Goal: Transaction & Acquisition: Book appointment/travel/reservation

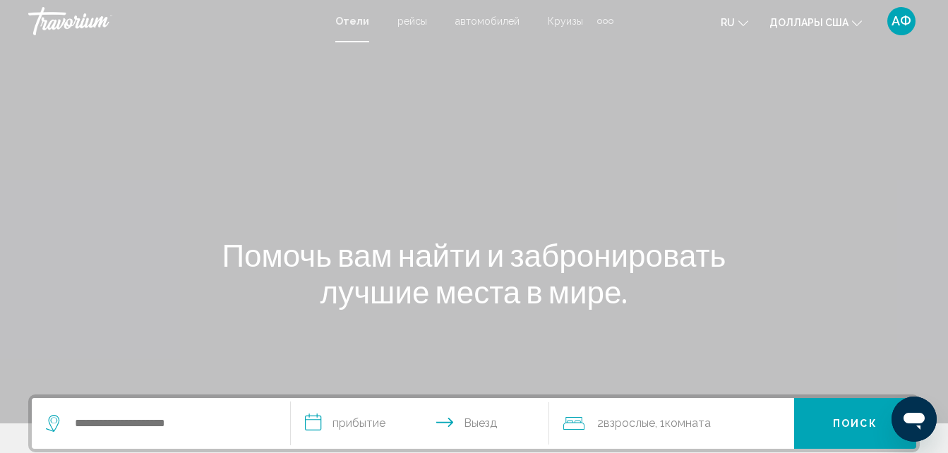
click at [902, 253] on div "Помочь вам найти и забронировать лучшие места в мире." at bounding box center [474, 272] width 948 height 73
click at [744, 289] on div "Помочь вам найти и забронировать лучшие места в мире." at bounding box center [474, 272] width 948 height 73
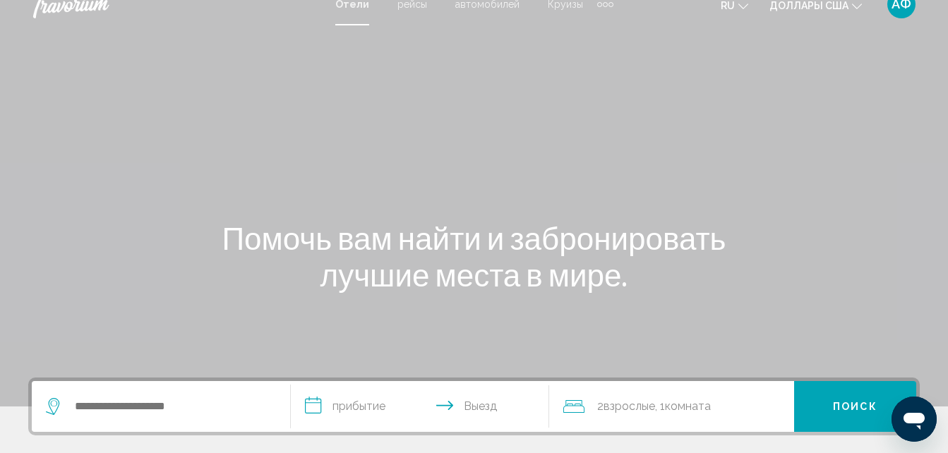
scroll to position [71, 0]
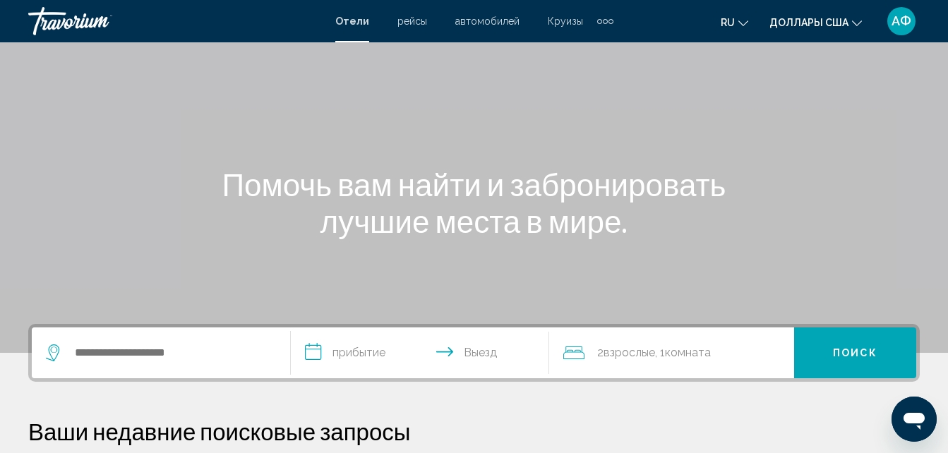
drag, startPoint x: 111, startPoint y: 339, endPoint x: 126, endPoint y: 342, distance: 15.9
click at [121, 341] on div "Виджет поиска" at bounding box center [161, 353] width 230 height 51
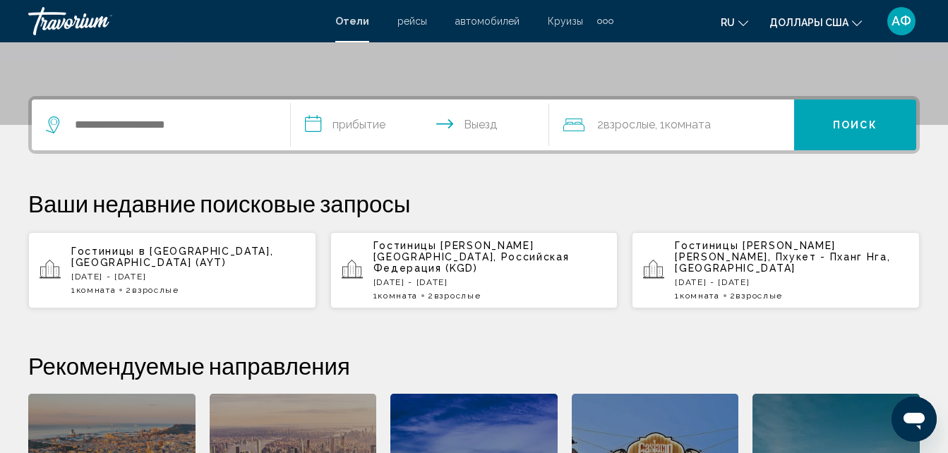
scroll to position [349, 0]
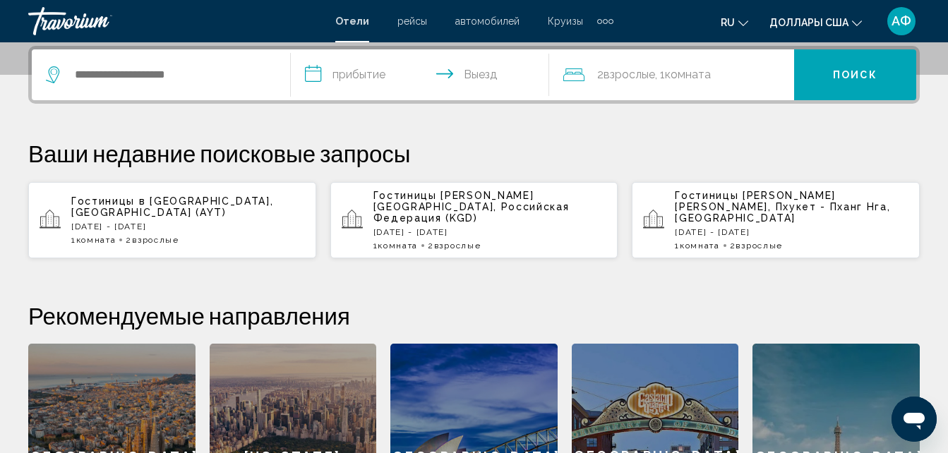
click at [241, 57] on div "Виджет поиска" at bounding box center [161, 74] width 230 height 51
click at [239, 82] on input "Виджет поиска" at bounding box center [171, 74] width 196 height 21
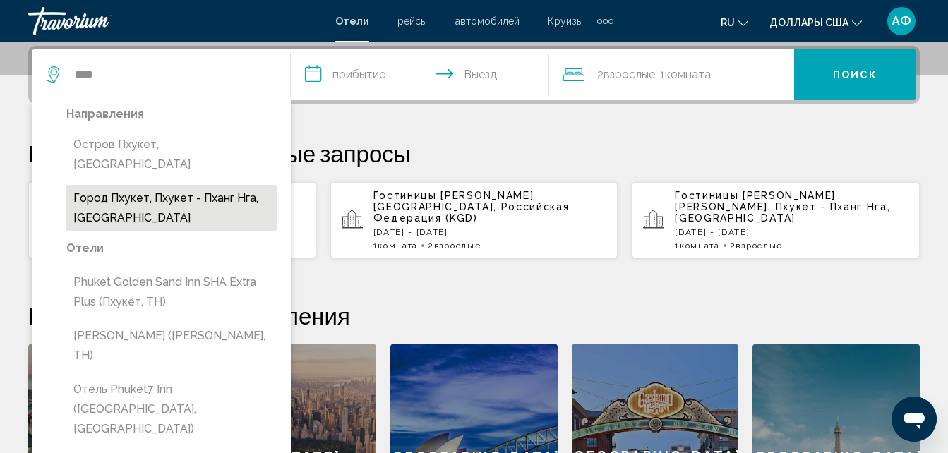
click at [193, 191] on button "Город Пхукет, Пхукет - Пханг Нга, [GEOGRAPHIC_DATA]" at bounding box center [171, 208] width 210 height 47
type input "**********"
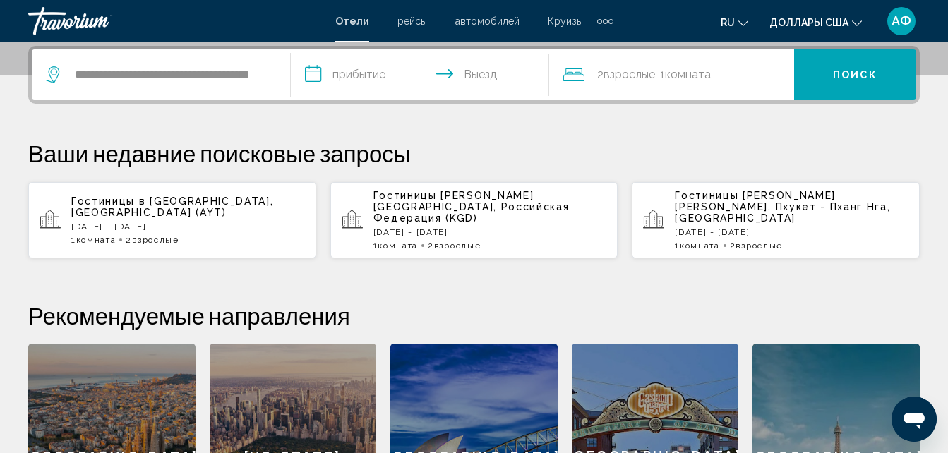
click at [360, 73] on input "**********" at bounding box center [423, 76] width 265 height 55
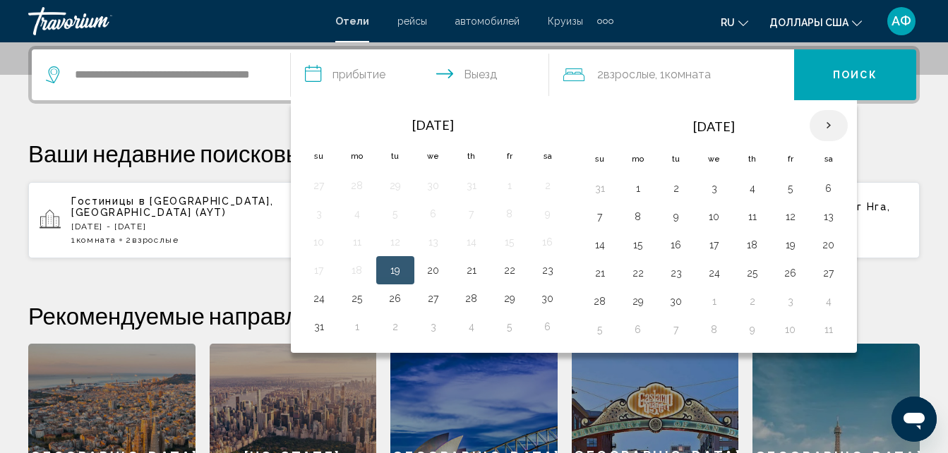
click at [821, 124] on th "Next month" at bounding box center [829, 125] width 38 height 31
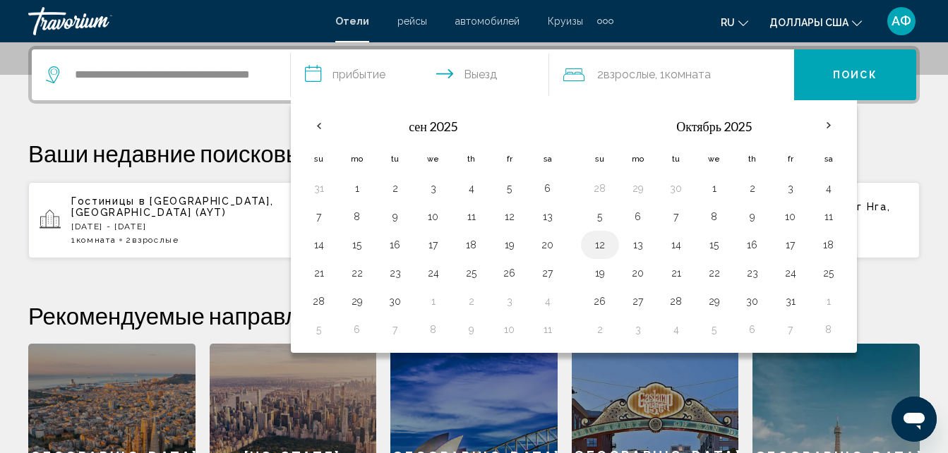
click at [607, 253] on button "12" at bounding box center [600, 245] width 23 height 20
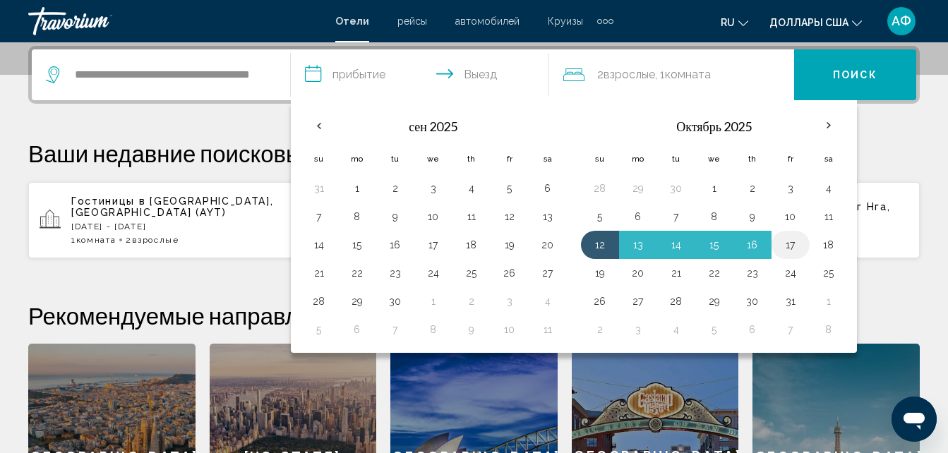
click at [795, 246] on button "17" at bounding box center [790, 245] width 23 height 20
type input "**********"
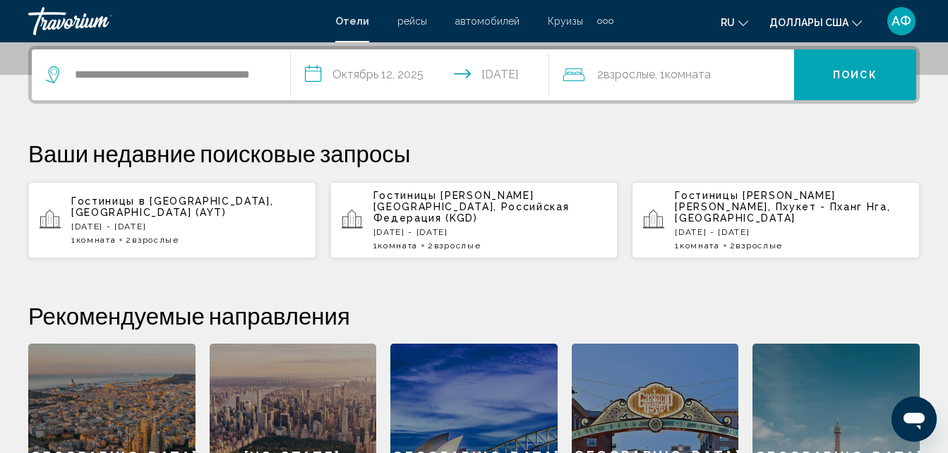
click at [721, 73] on div "2 Взрослый Взрослые , 1 Комната номера" at bounding box center [678, 75] width 231 height 20
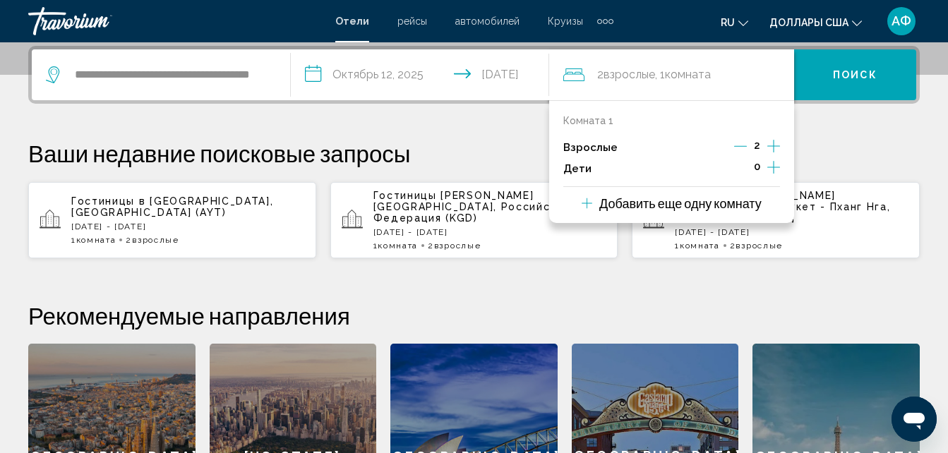
click at [773, 161] on icon "Дочерние элементы" at bounding box center [773, 167] width 13 height 17
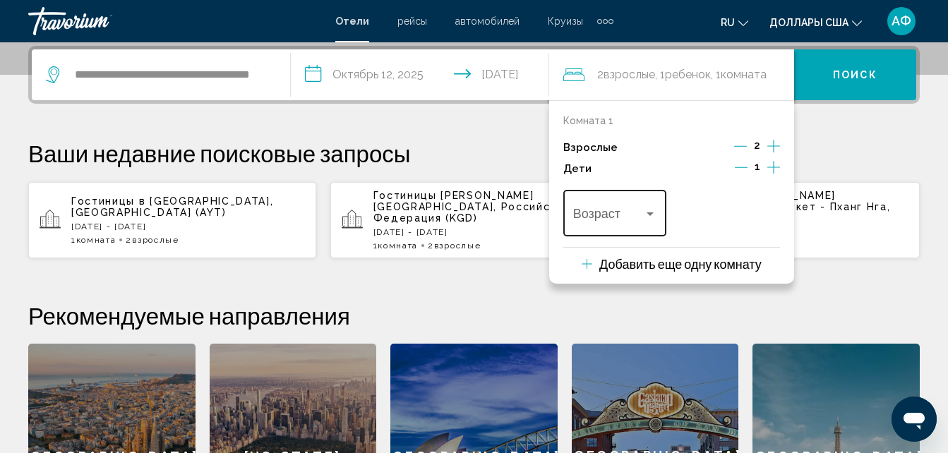
click at [642, 211] on span "Путешественники: 2 взрослых, 1 ребенок" at bounding box center [608, 217] width 71 height 14
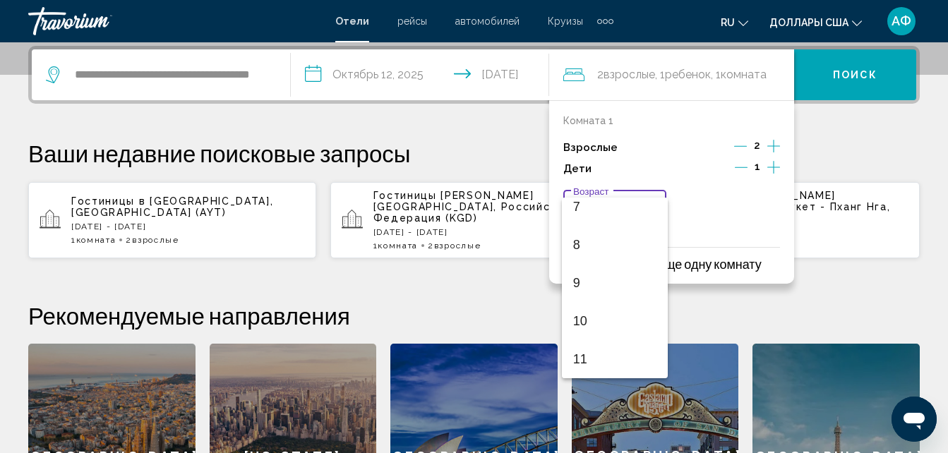
scroll to position [282, 0]
click at [618, 320] on span "10" at bounding box center [615, 315] width 84 height 38
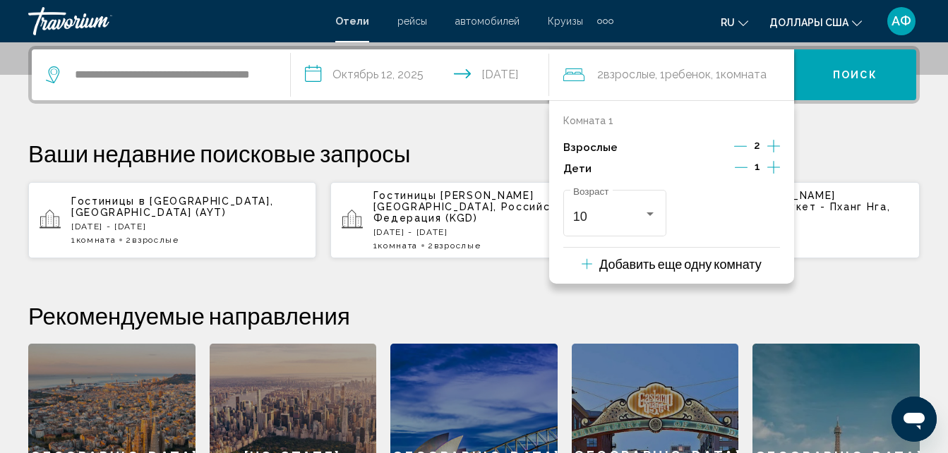
click at [858, 73] on span "Поиск" at bounding box center [855, 75] width 44 height 11
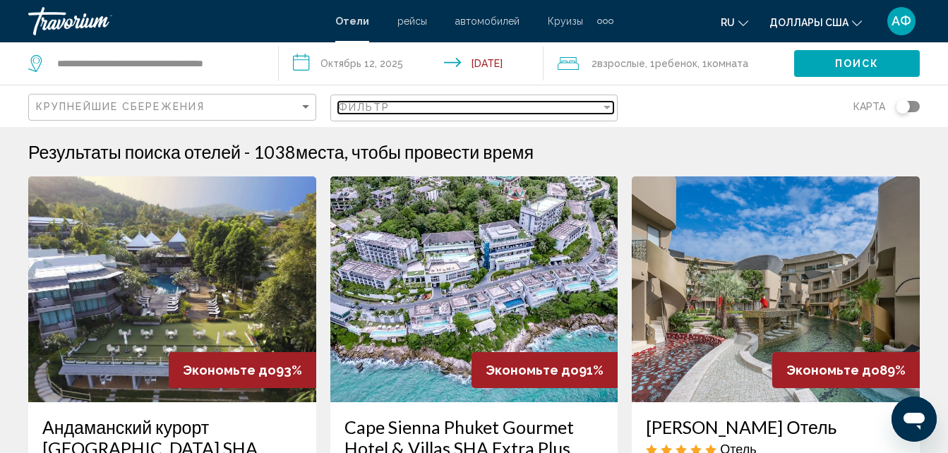
click at [609, 107] on div "Фильтр" at bounding box center [607, 108] width 7 height 4
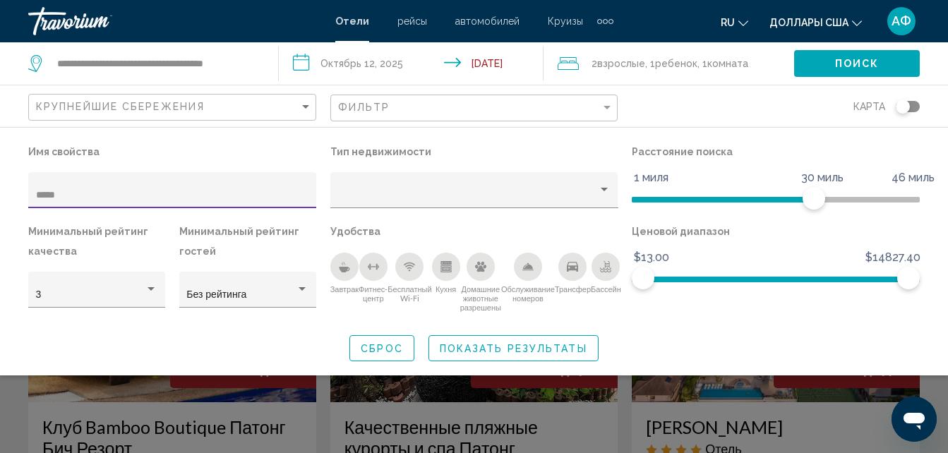
type input "*****"
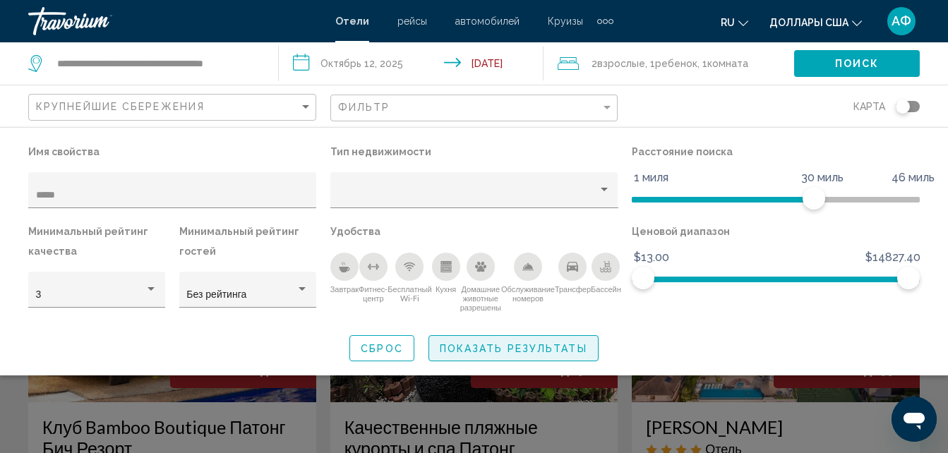
click at [558, 356] on button "Показать результаты" at bounding box center [513, 348] width 170 height 26
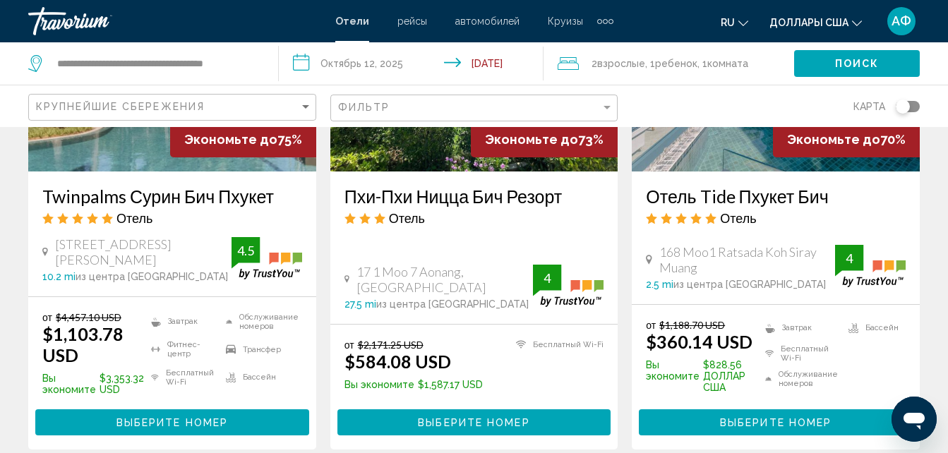
scroll to position [776, 0]
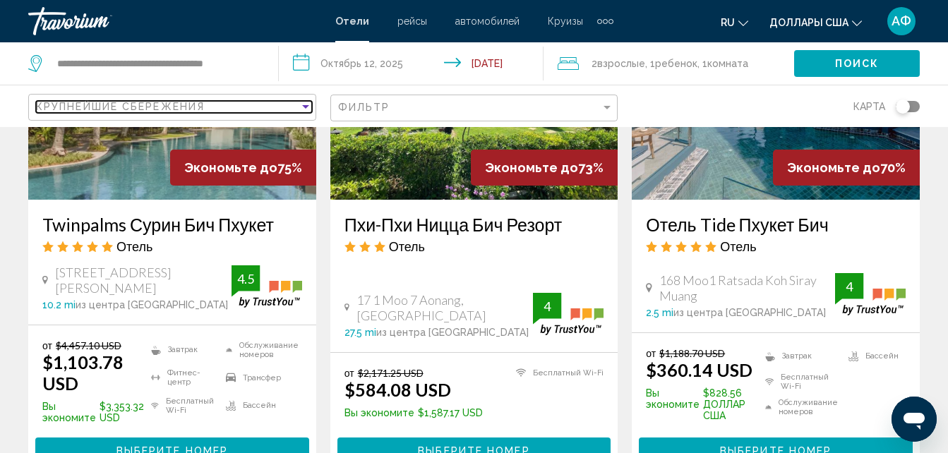
click at [304, 105] on div "Сортировать по" at bounding box center [305, 107] width 7 height 4
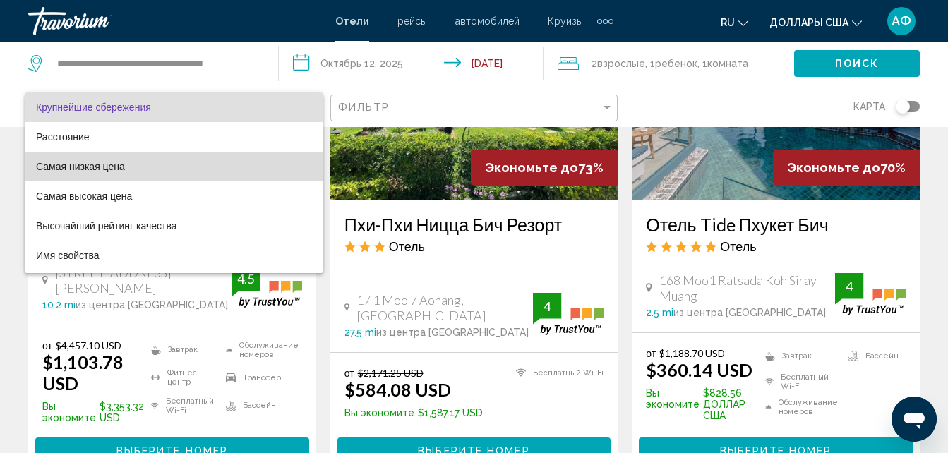
click at [237, 166] on span "Самая низкая цена" at bounding box center [174, 167] width 276 height 30
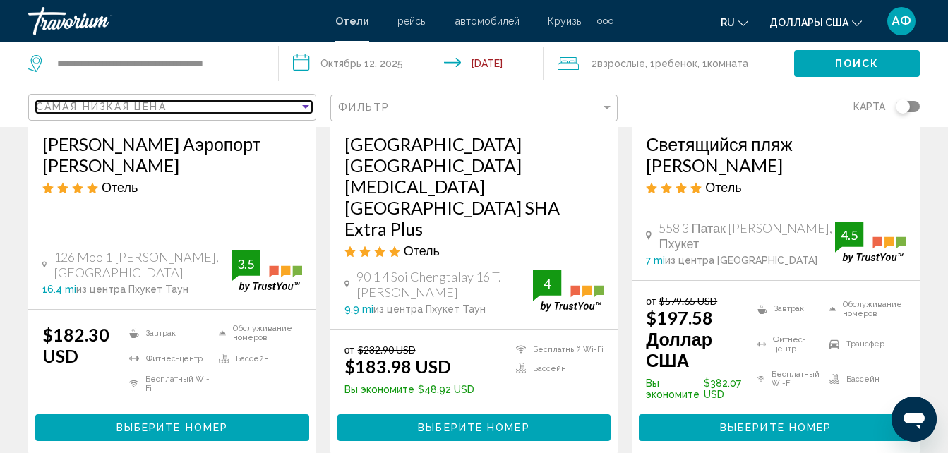
scroll to position [1425, 0]
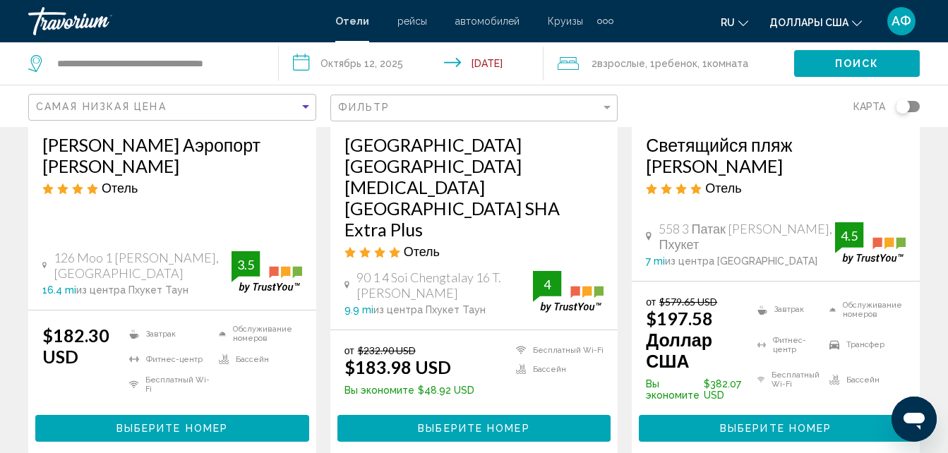
click at [616, 109] on mat-form-field "Фильтр" at bounding box center [474, 109] width 288 height 28
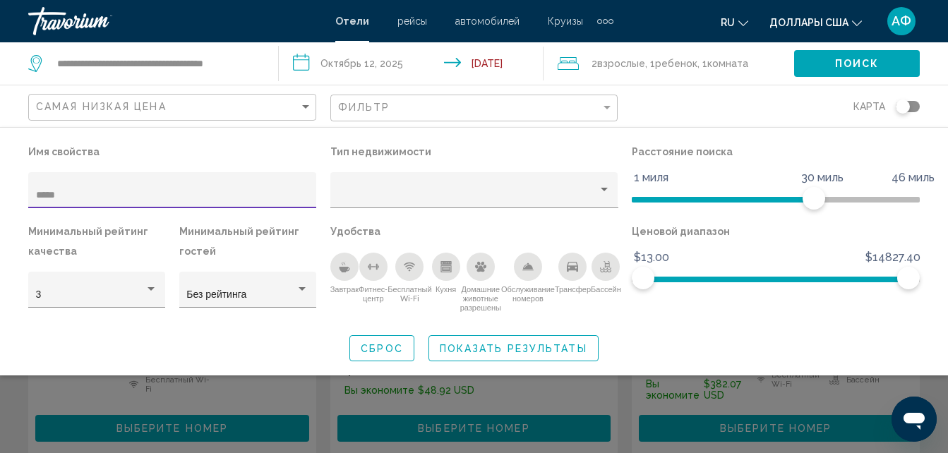
click at [493, 348] on span "Показать результаты" at bounding box center [514, 348] width 148 height 11
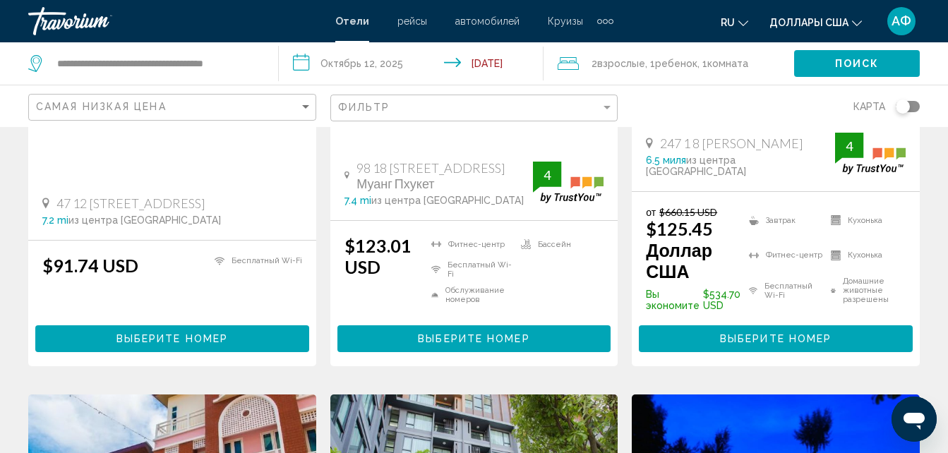
scroll to position [366, 0]
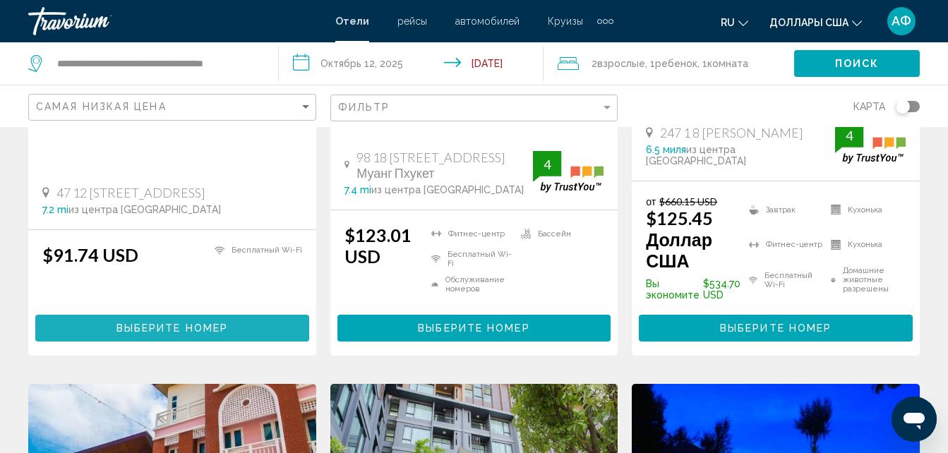
click at [196, 332] on span "Выберите номер" at bounding box center [172, 328] width 112 height 11
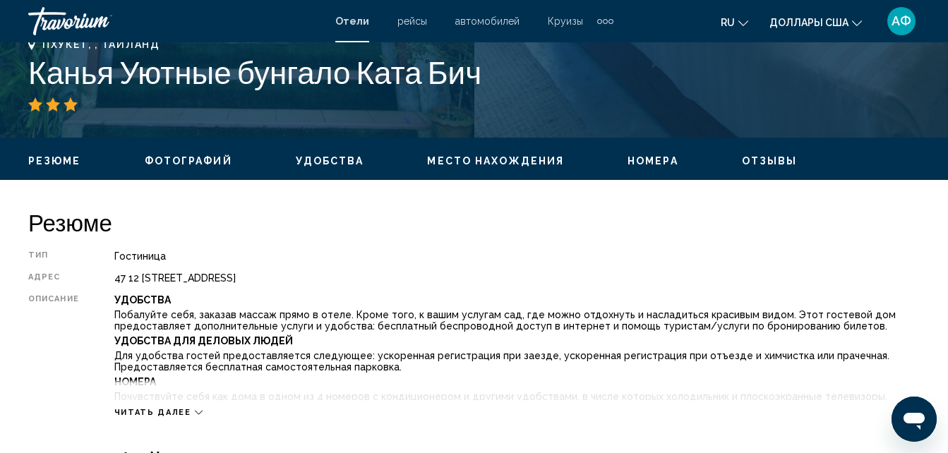
scroll to position [575, 0]
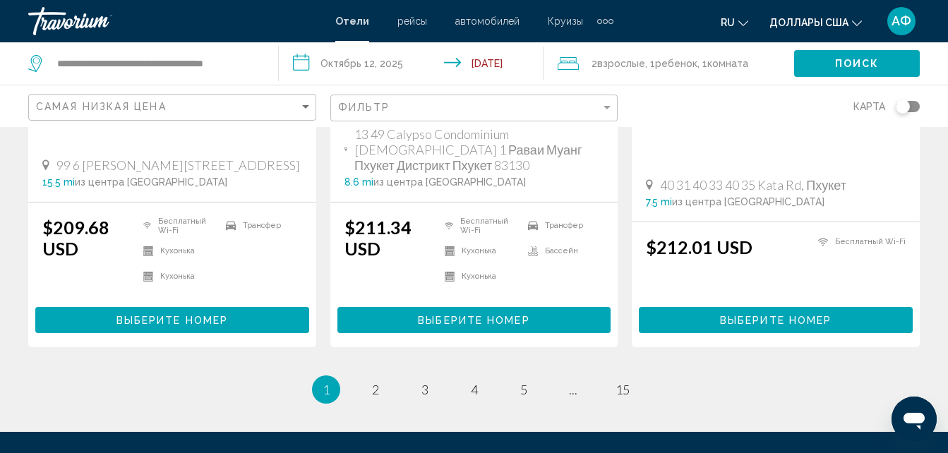
scroll to position [2118, 0]
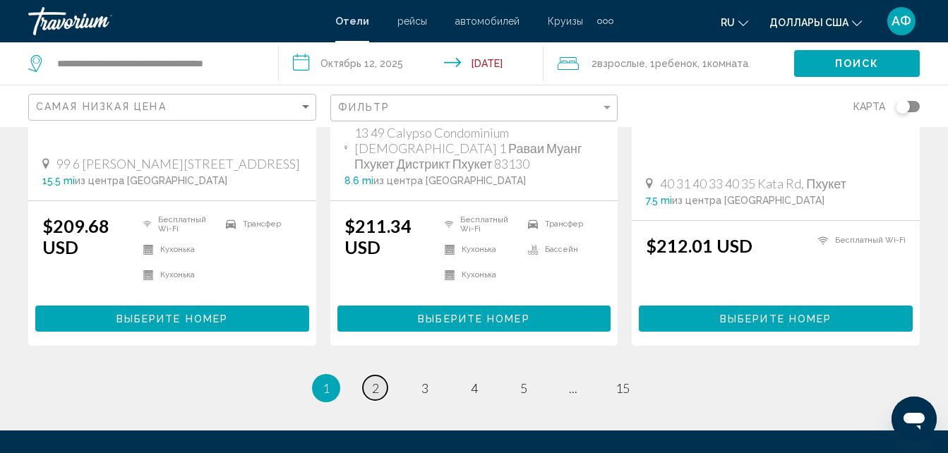
click at [373, 380] on span "2" at bounding box center [375, 388] width 7 height 16
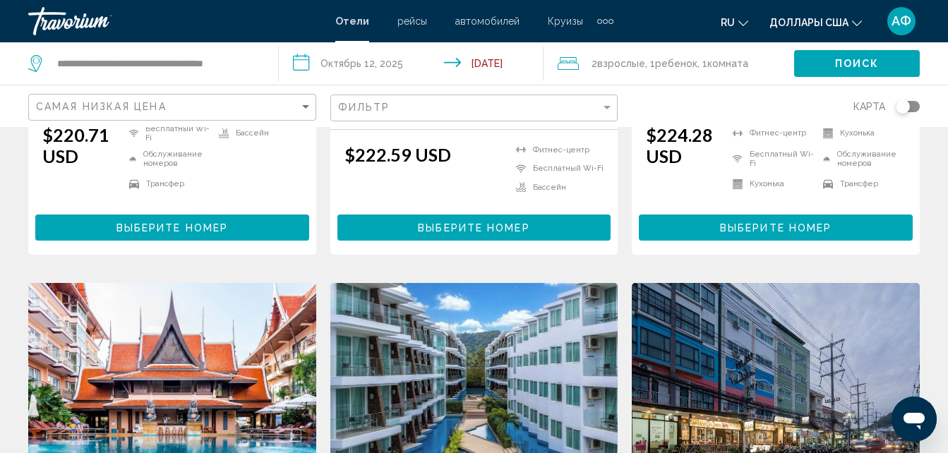
scroll to position [918, 0]
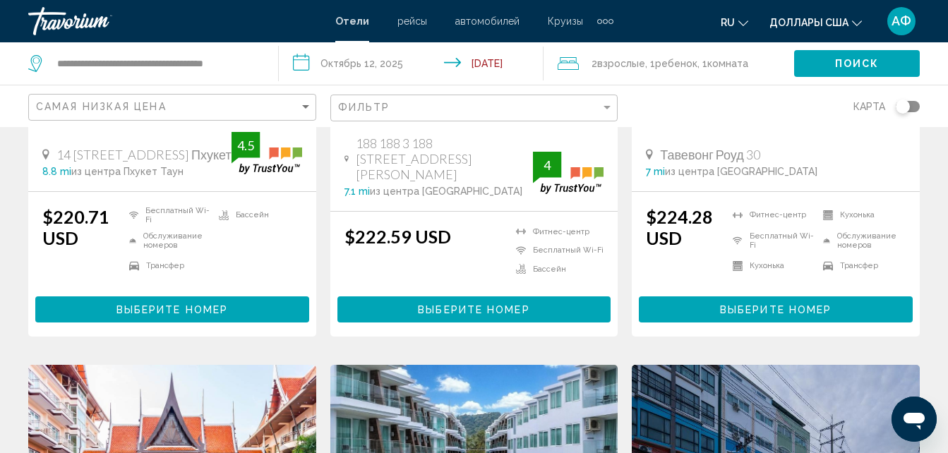
click at [208, 304] on span "Выберите номер" at bounding box center [172, 309] width 112 height 11
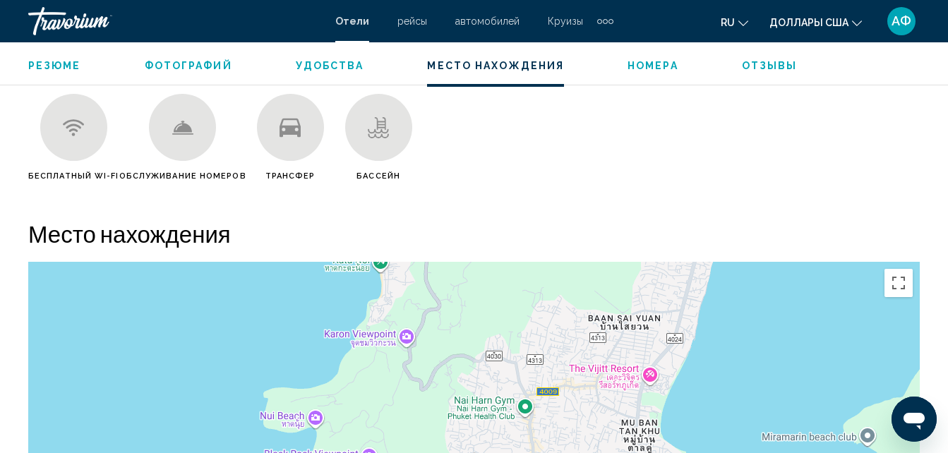
scroll to position [1280, 0]
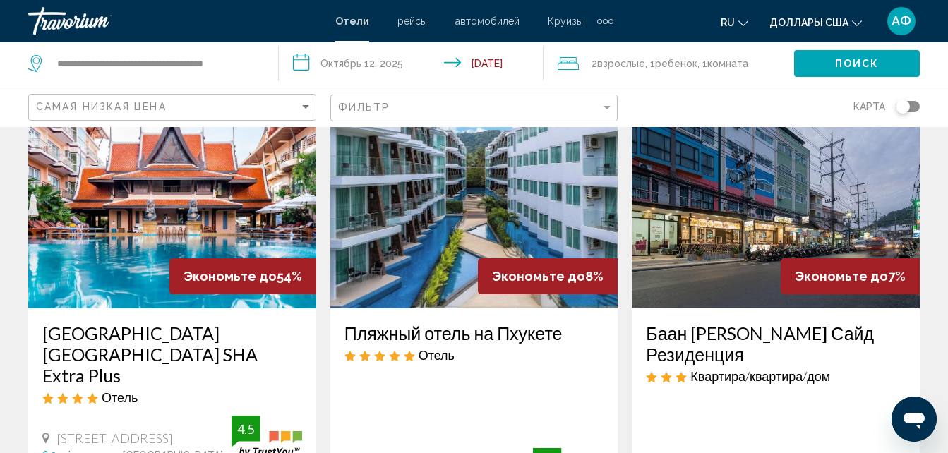
scroll to position [1129, 0]
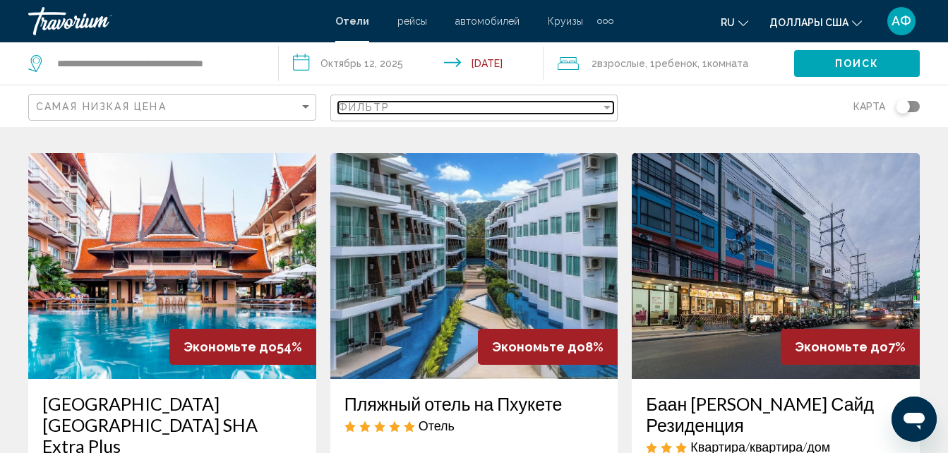
click at [609, 107] on div "Фильтр" at bounding box center [607, 108] width 7 height 4
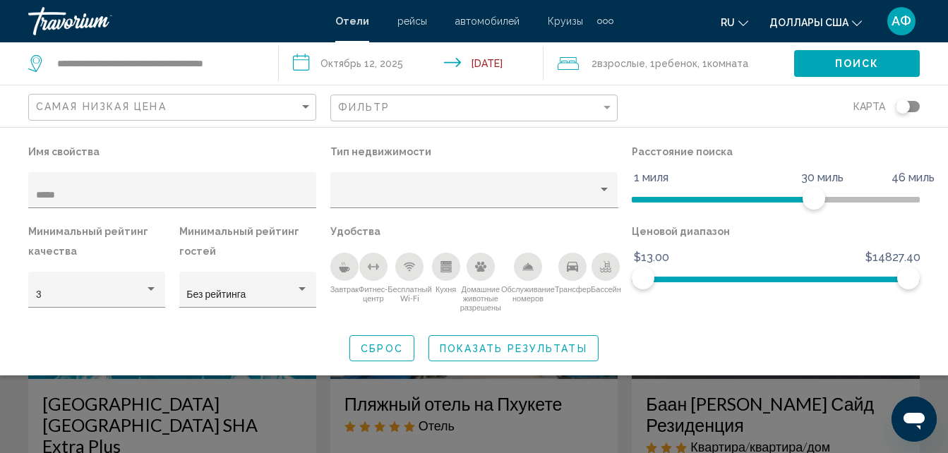
click at [348, 263] on icon "Завтрак" at bounding box center [344, 266] width 11 height 11
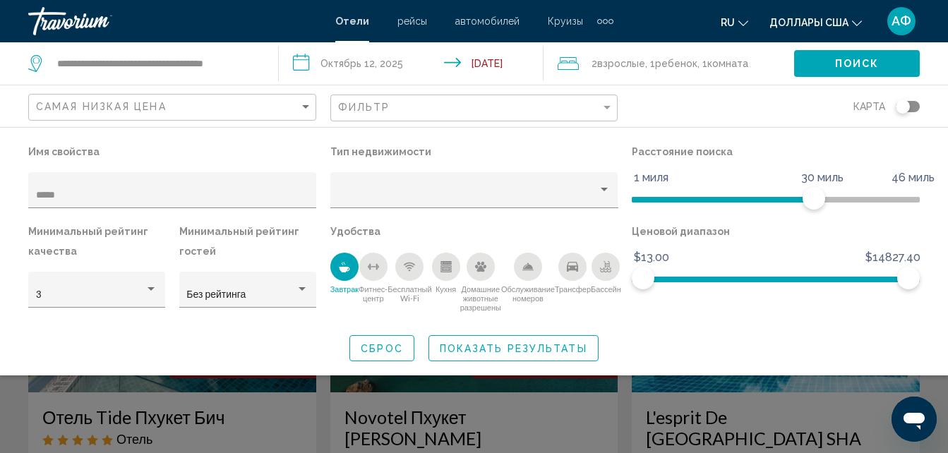
click at [504, 344] on span "Показать результаты" at bounding box center [514, 348] width 148 height 11
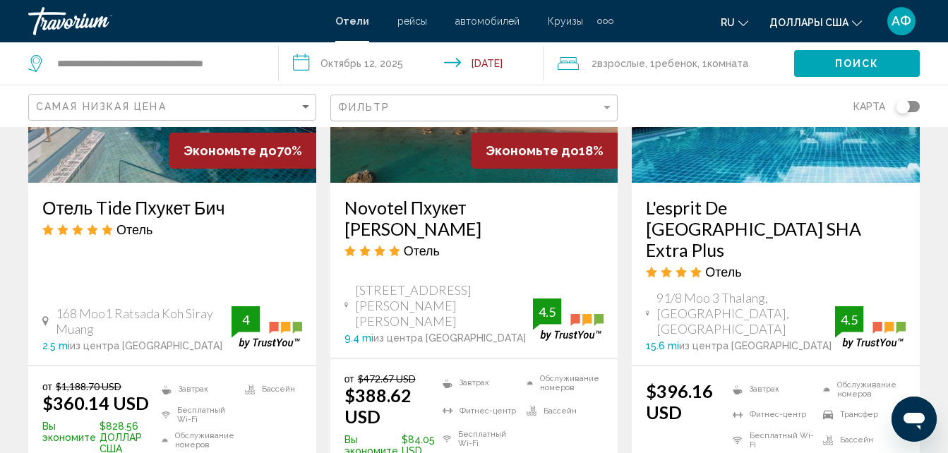
scroll to position [1137, 0]
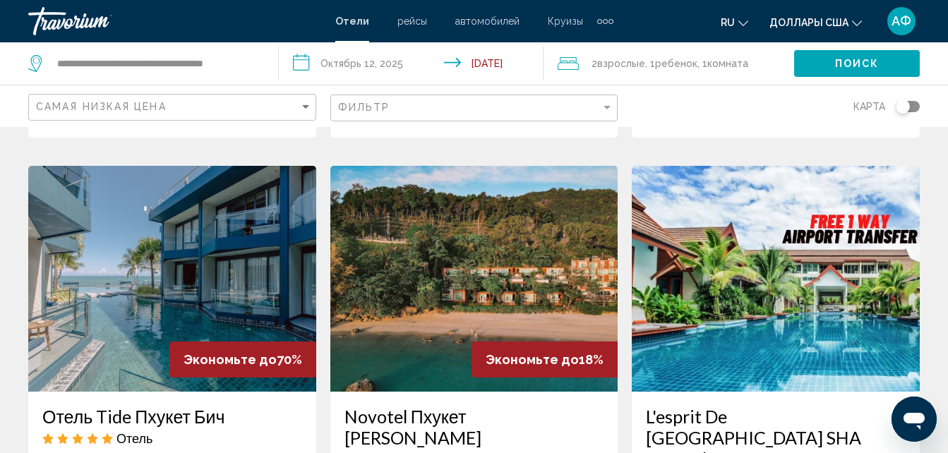
click at [193, 273] on img "Основное содержание" at bounding box center [172, 279] width 288 height 226
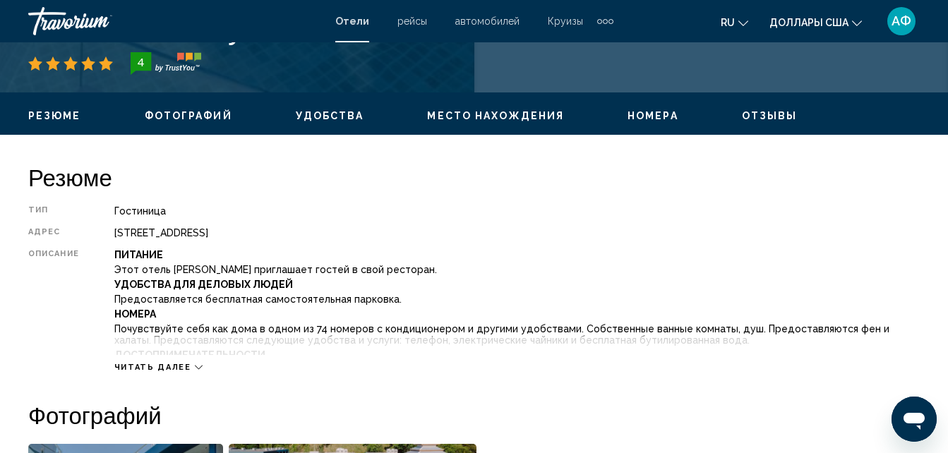
scroll to position [645, 0]
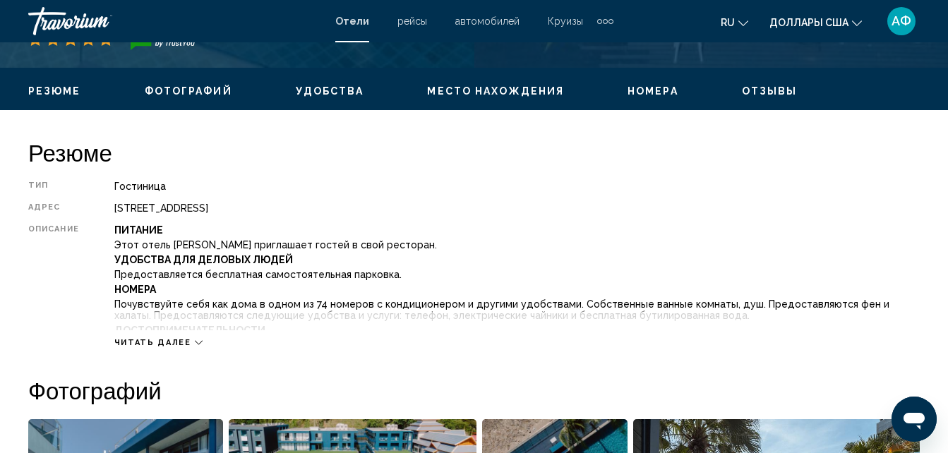
click at [195, 340] on icon "Основное содержание" at bounding box center [199, 343] width 8 height 8
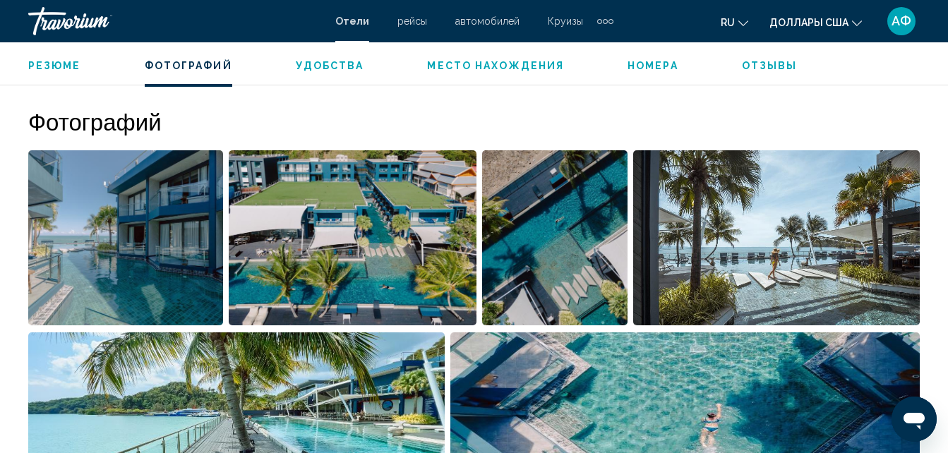
scroll to position [1280, 0]
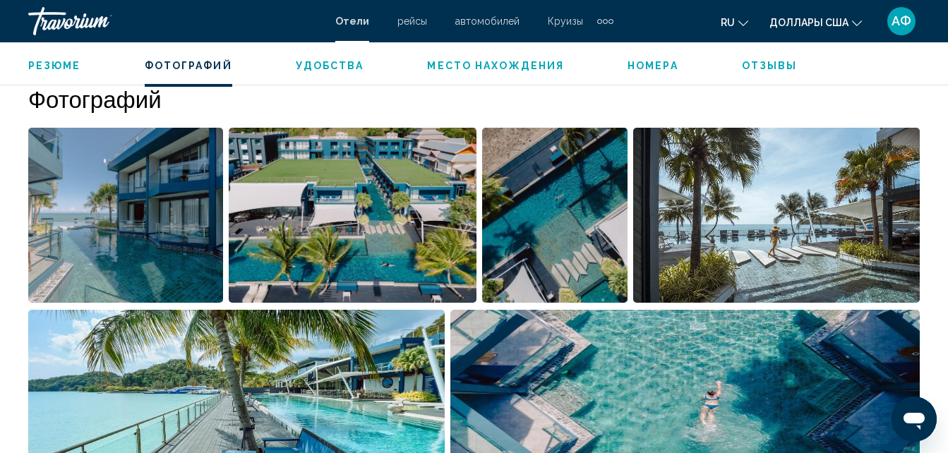
click at [143, 224] on img "Открыть полноэкранный слайдер изображений" at bounding box center [125, 215] width 195 height 175
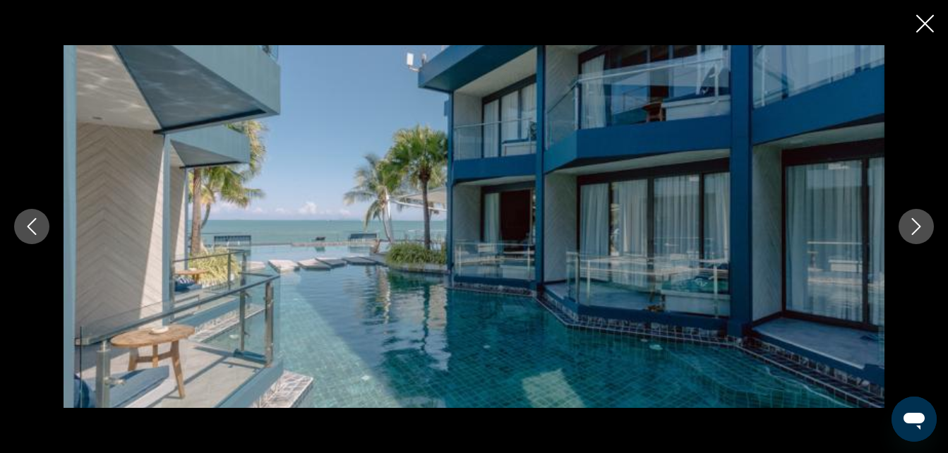
click at [913, 229] on icon "Следующее изображение" at bounding box center [916, 226] width 17 height 17
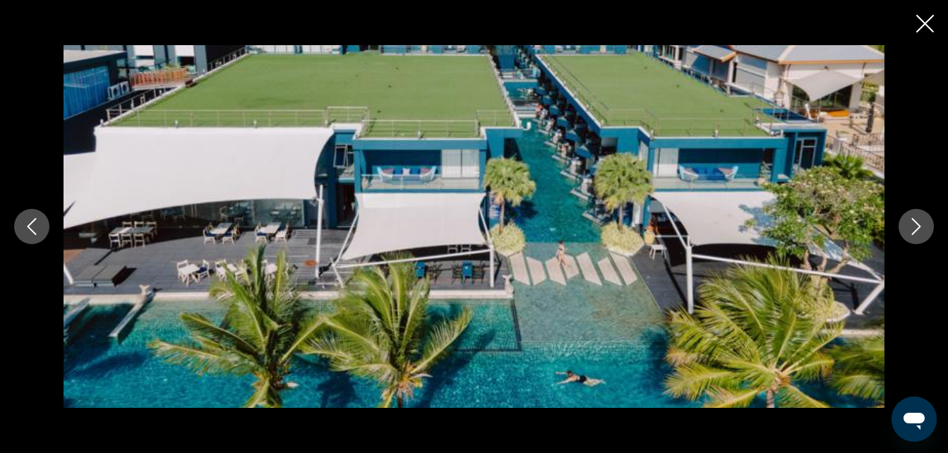
click at [913, 229] on icon "Следующее изображение" at bounding box center [916, 226] width 17 height 17
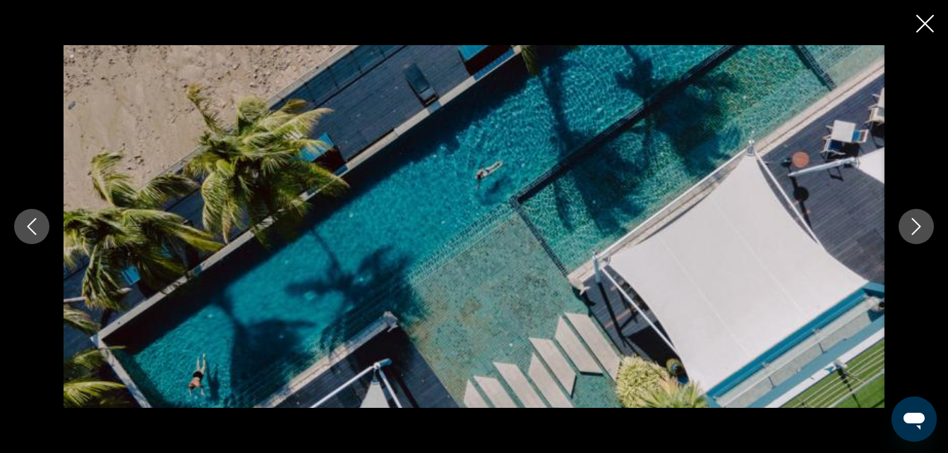
click at [913, 229] on icon "Следующее изображение" at bounding box center [916, 226] width 17 height 17
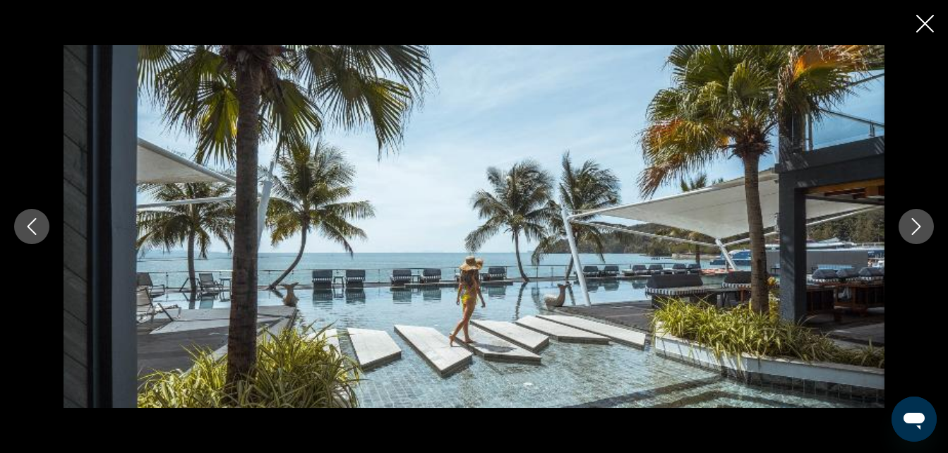
click at [913, 229] on icon "Следующее изображение" at bounding box center [916, 226] width 17 height 17
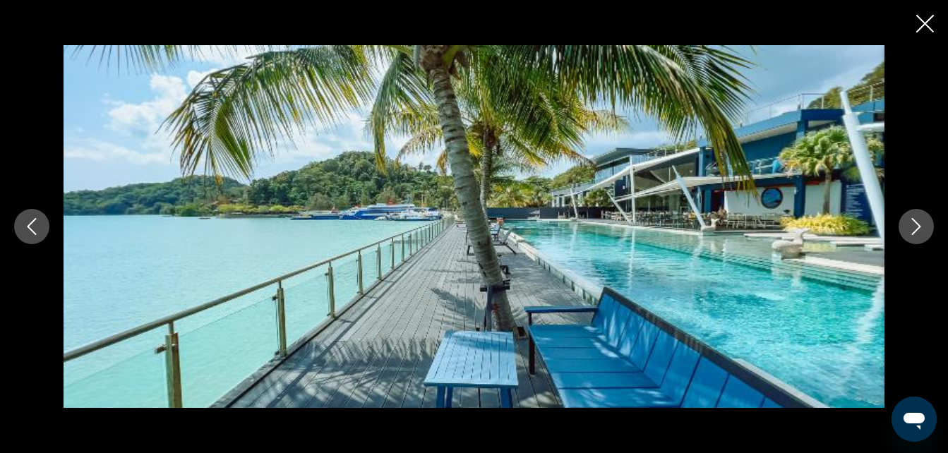
click at [913, 229] on icon "Следующее изображение" at bounding box center [916, 226] width 17 height 17
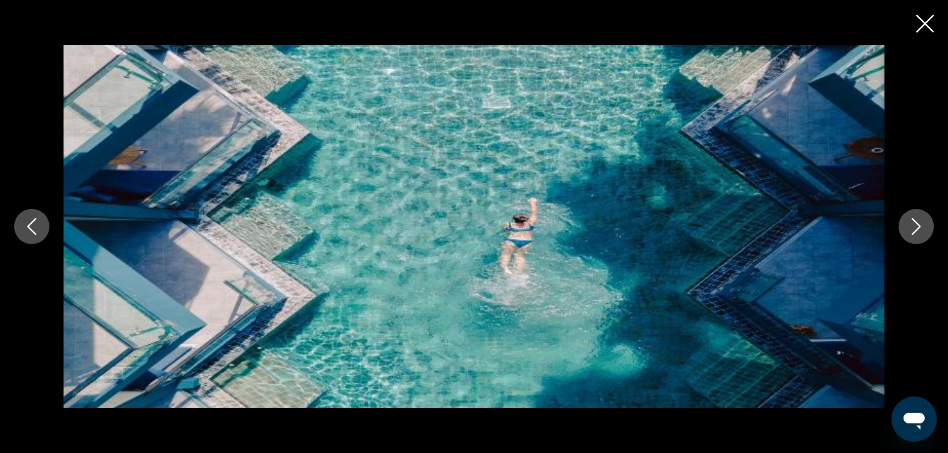
click at [913, 229] on icon "Следующее изображение" at bounding box center [916, 226] width 17 height 17
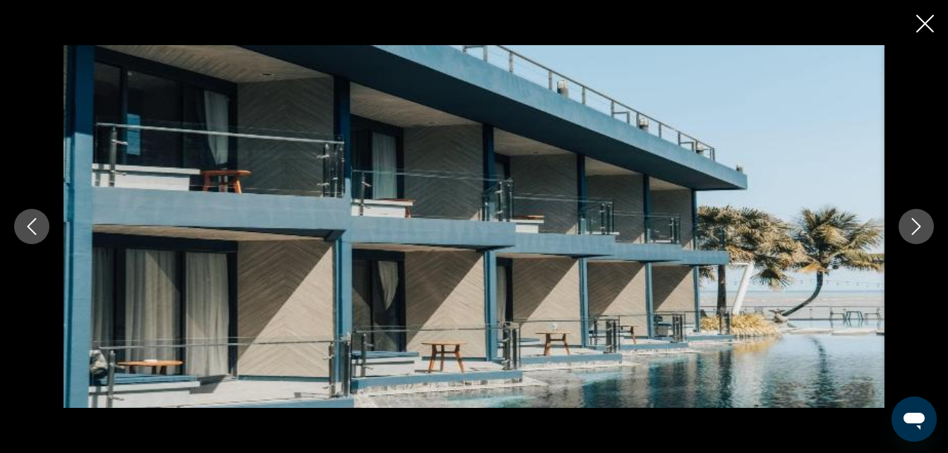
click at [913, 229] on icon "Следующее изображение" at bounding box center [916, 226] width 17 height 17
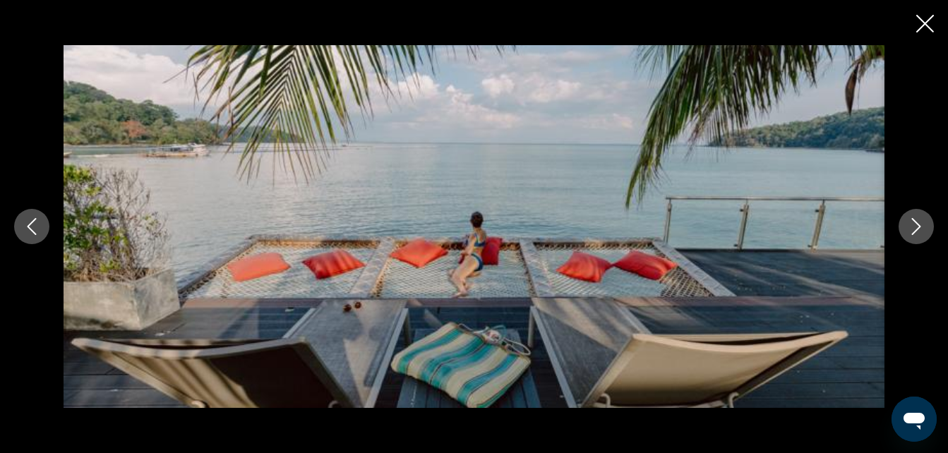
click at [913, 229] on icon "Следующее изображение" at bounding box center [916, 226] width 17 height 17
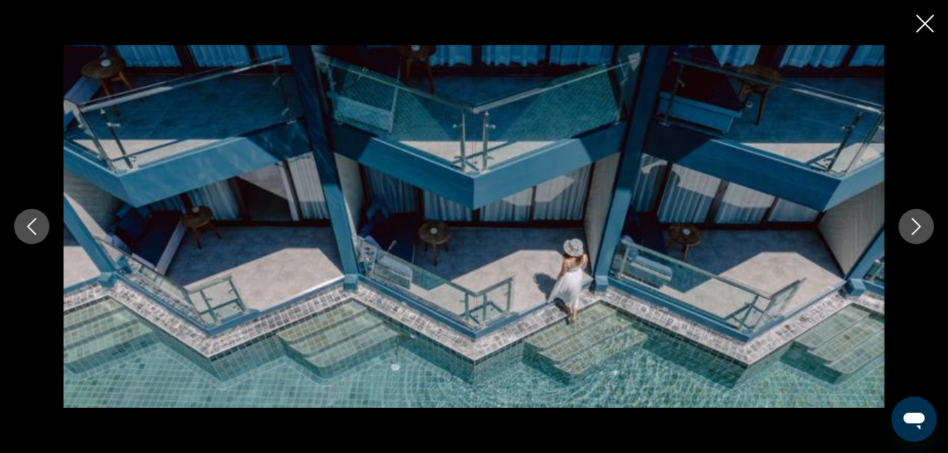
click at [913, 229] on icon "Следующее изображение" at bounding box center [916, 226] width 17 height 17
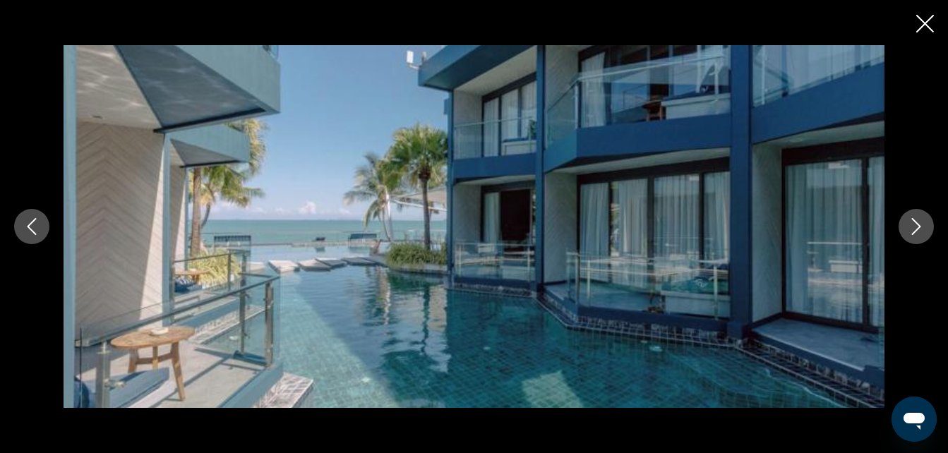
click at [913, 229] on icon "Следующее изображение" at bounding box center [916, 226] width 17 height 17
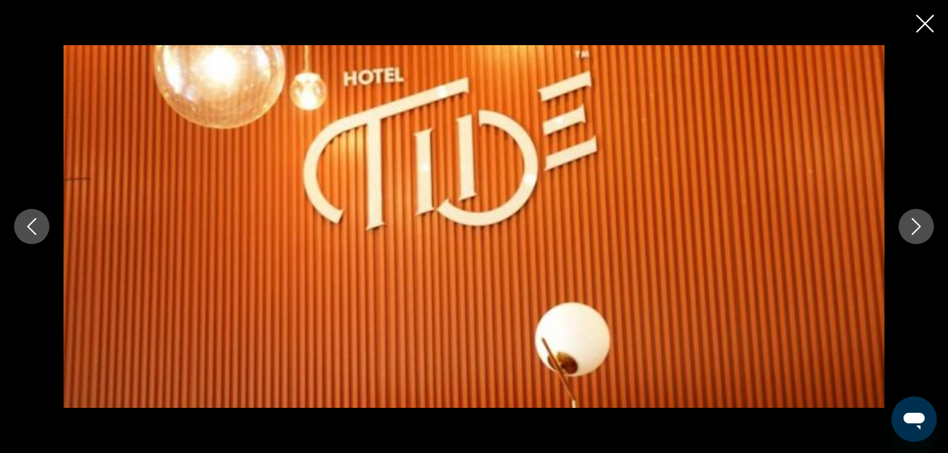
click at [913, 229] on icon "Следующее изображение" at bounding box center [916, 226] width 17 height 17
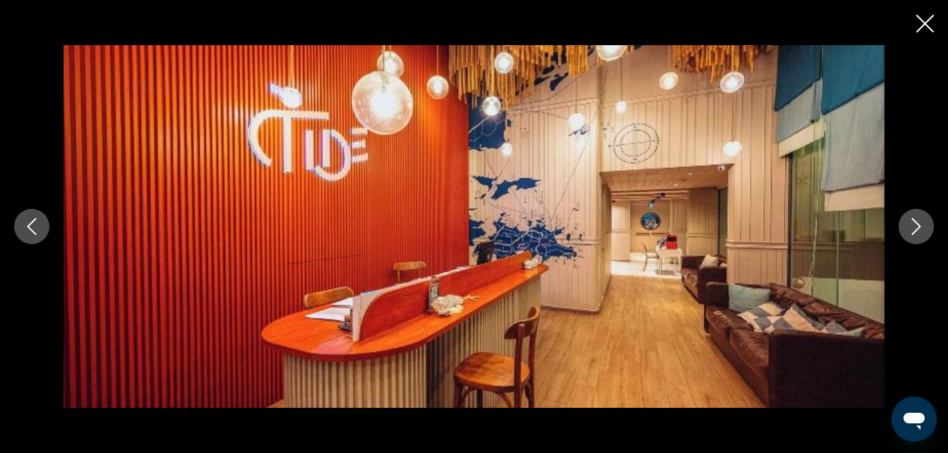
click at [913, 229] on icon "Следующее изображение" at bounding box center [916, 226] width 17 height 17
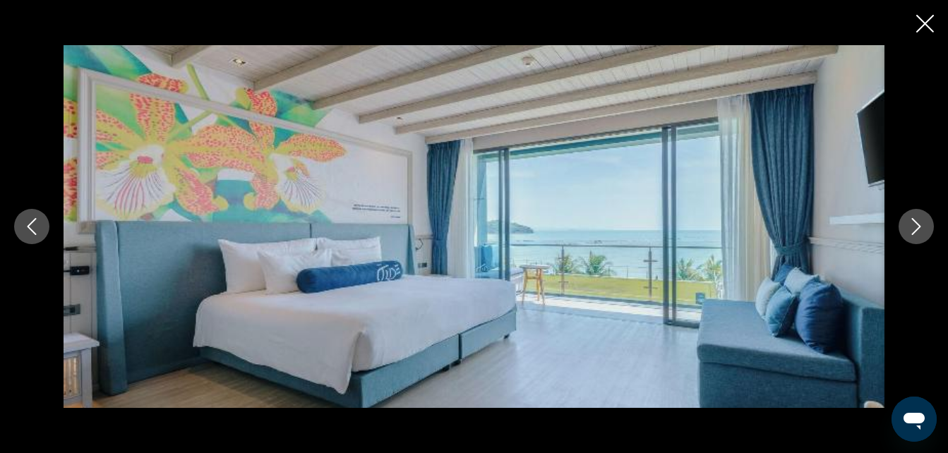
click at [913, 229] on icon "Следующее изображение" at bounding box center [916, 226] width 17 height 17
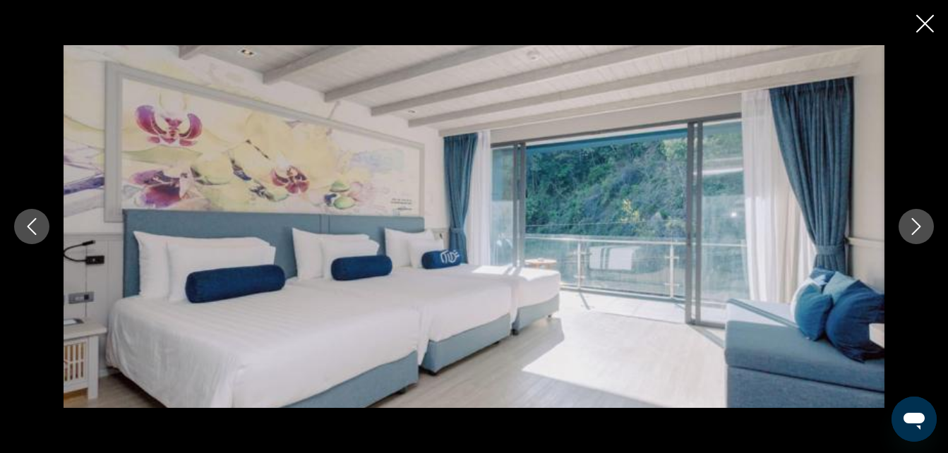
click at [913, 229] on icon "Следующее изображение" at bounding box center [916, 226] width 17 height 17
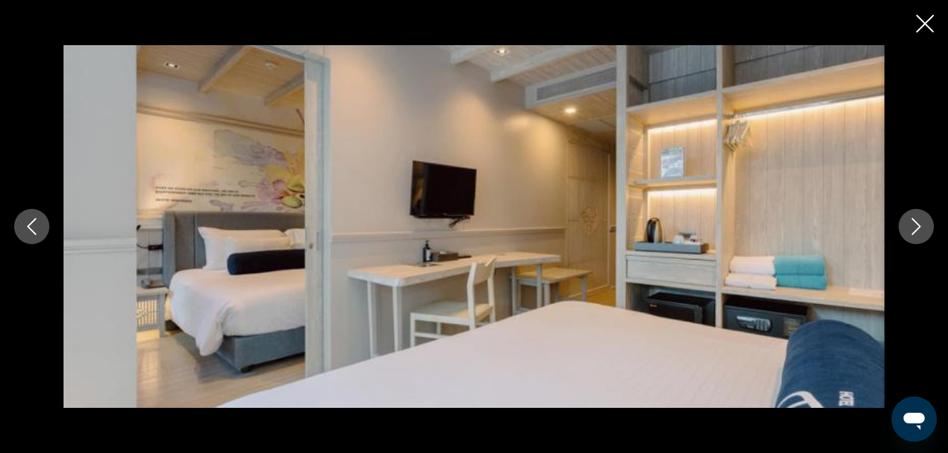
click at [913, 229] on icon "Следующее изображение" at bounding box center [916, 226] width 17 height 17
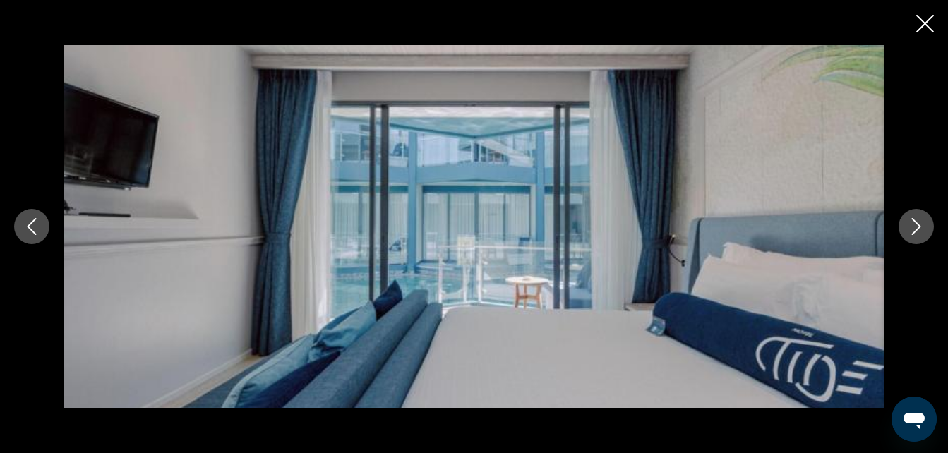
click at [913, 229] on icon "Следующее изображение" at bounding box center [916, 226] width 17 height 17
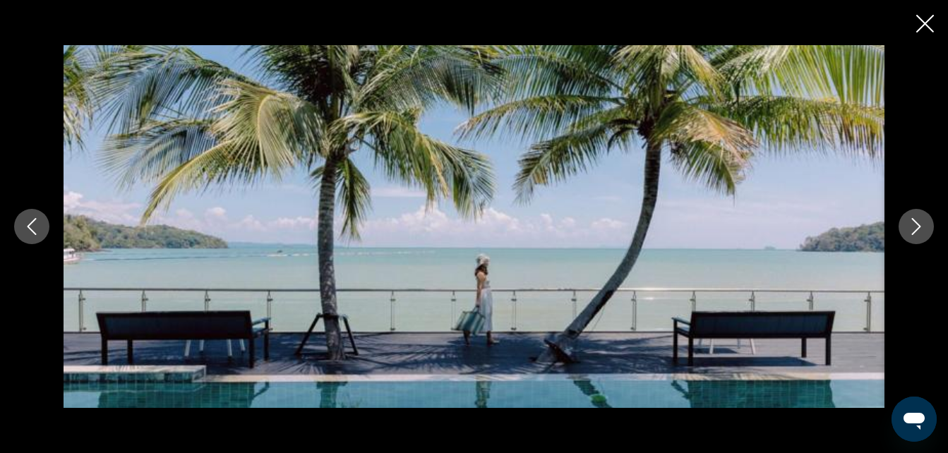
click at [913, 229] on icon "Следующее изображение" at bounding box center [916, 226] width 17 height 17
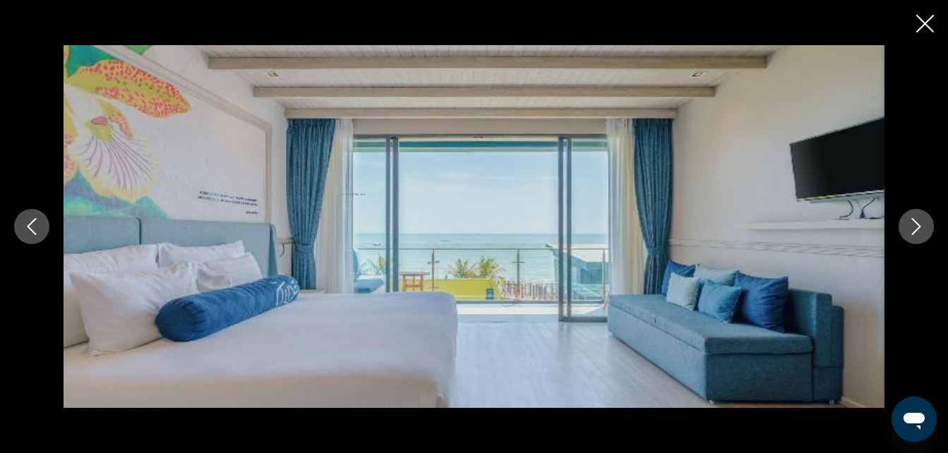
click at [913, 229] on icon "Следующее изображение" at bounding box center [916, 226] width 17 height 17
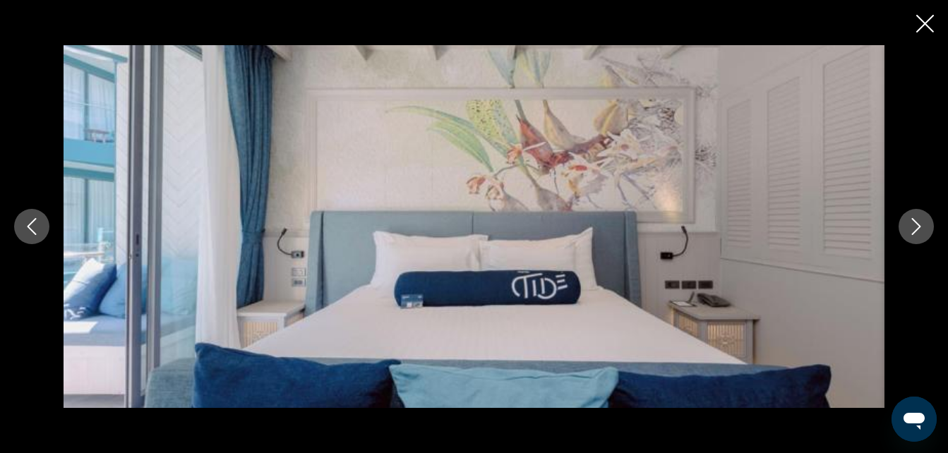
click at [913, 229] on icon "Следующее изображение" at bounding box center [916, 226] width 17 height 17
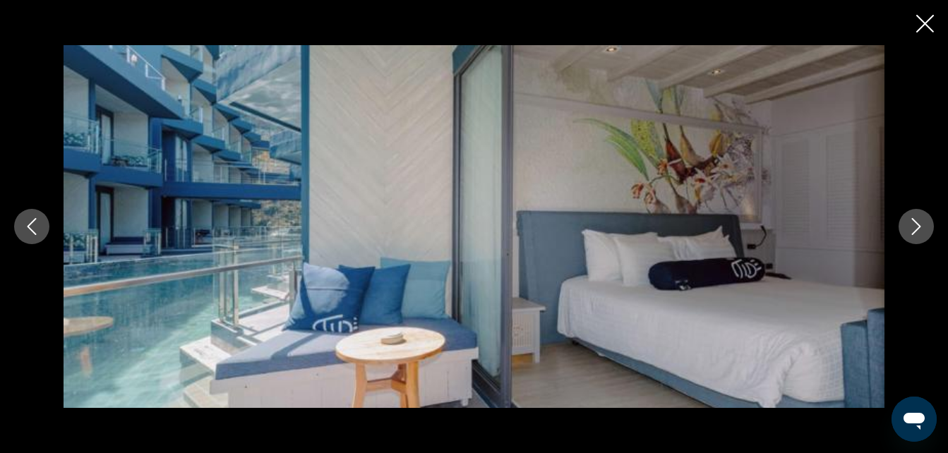
click at [913, 229] on icon "Следующее изображение" at bounding box center [916, 226] width 17 height 17
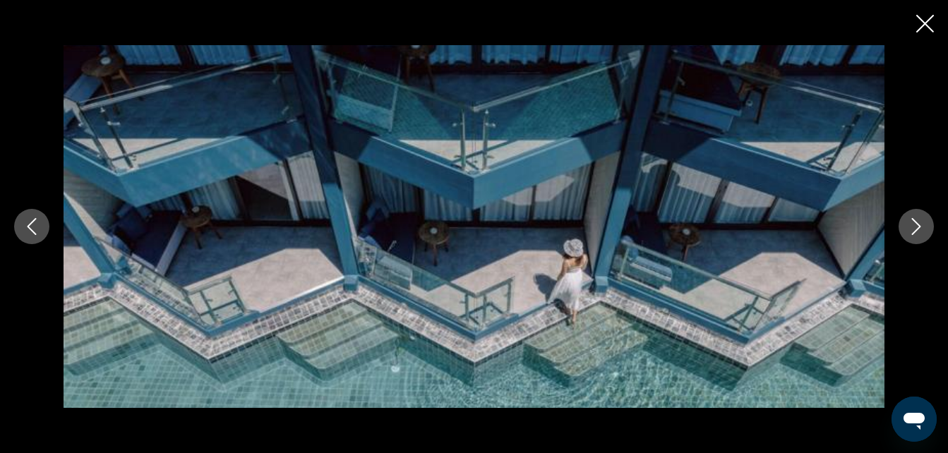
click at [913, 229] on icon "Следующее изображение" at bounding box center [916, 226] width 17 height 17
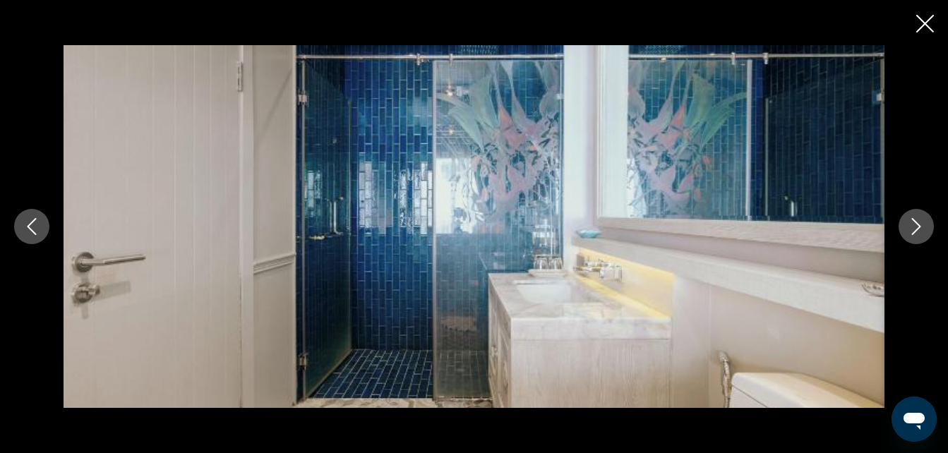
click at [913, 229] on icon "Следующее изображение" at bounding box center [916, 226] width 17 height 17
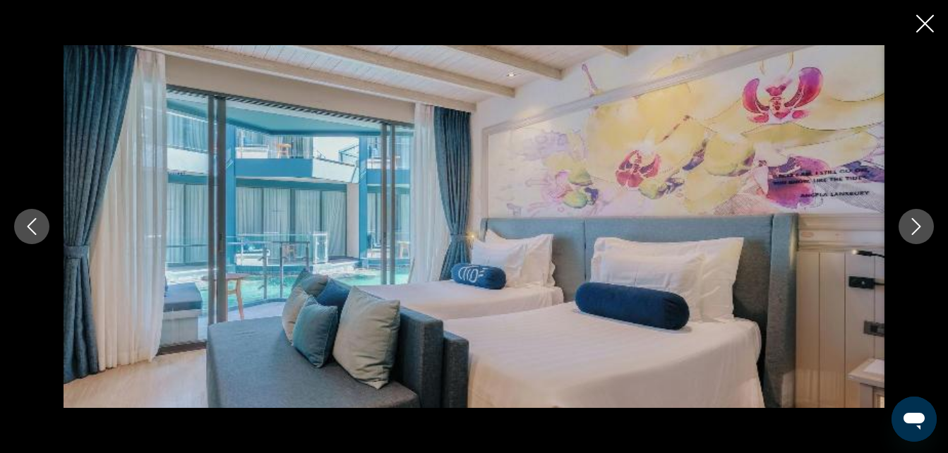
click at [913, 229] on icon "Следующее изображение" at bounding box center [916, 226] width 17 height 17
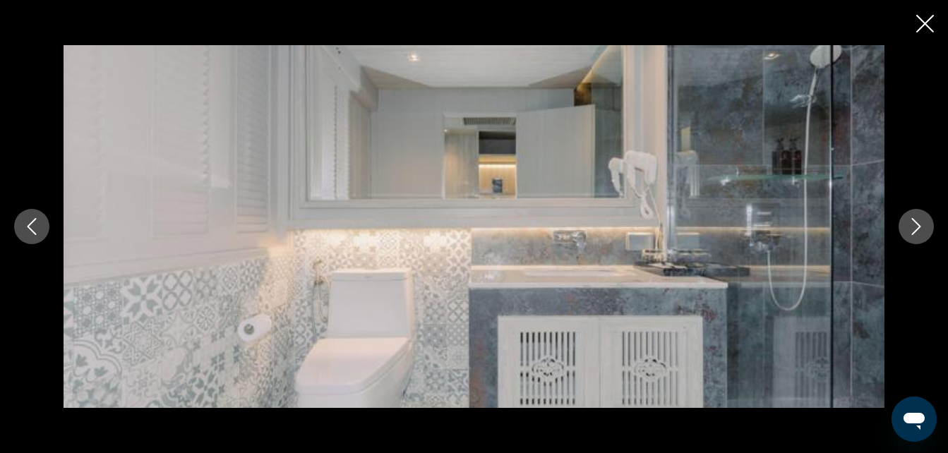
click at [913, 229] on icon "Следующее изображение" at bounding box center [916, 226] width 17 height 17
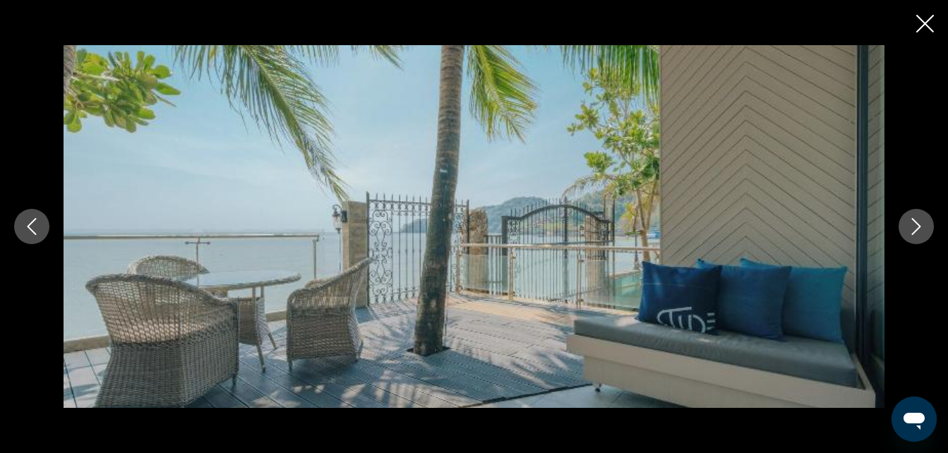
click at [913, 229] on icon "Следующее изображение" at bounding box center [916, 226] width 17 height 17
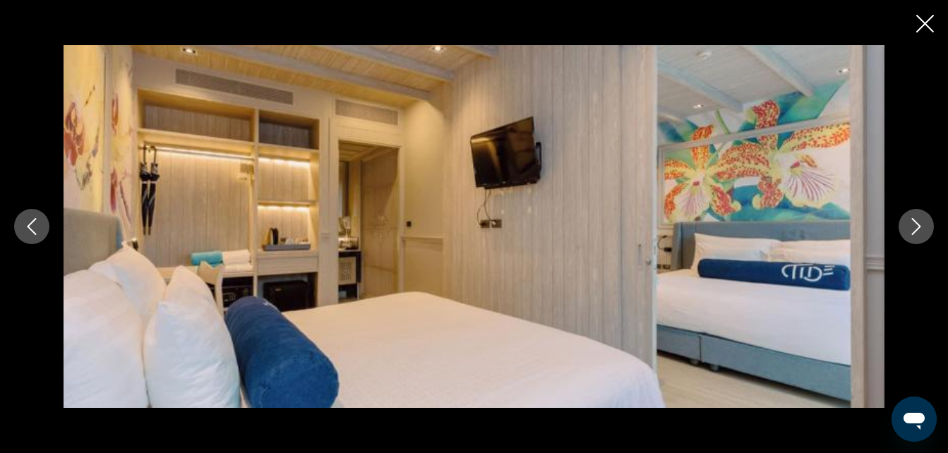
click at [913, 229] on icon "Следующее изображение" at bounding box center [916, 226] width 17 height 17
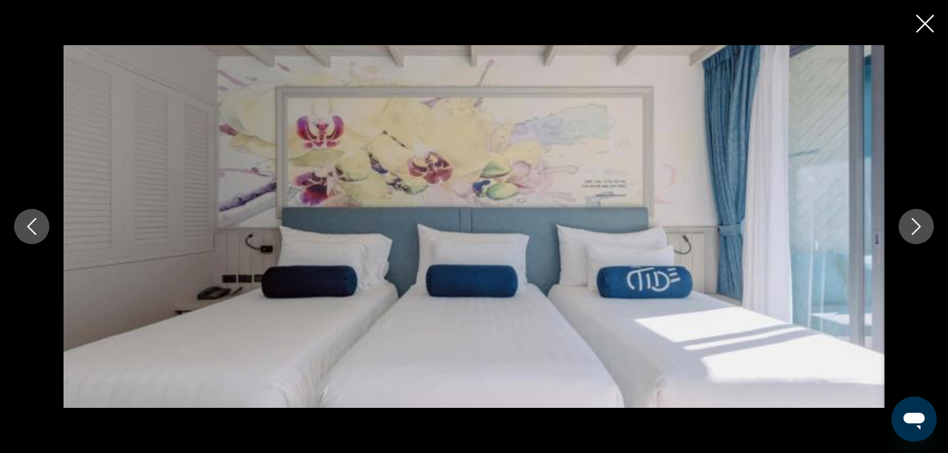
click at [913, 229] on icon "Следующее изображение" at bounding box center [916, 226] width 17 height 17
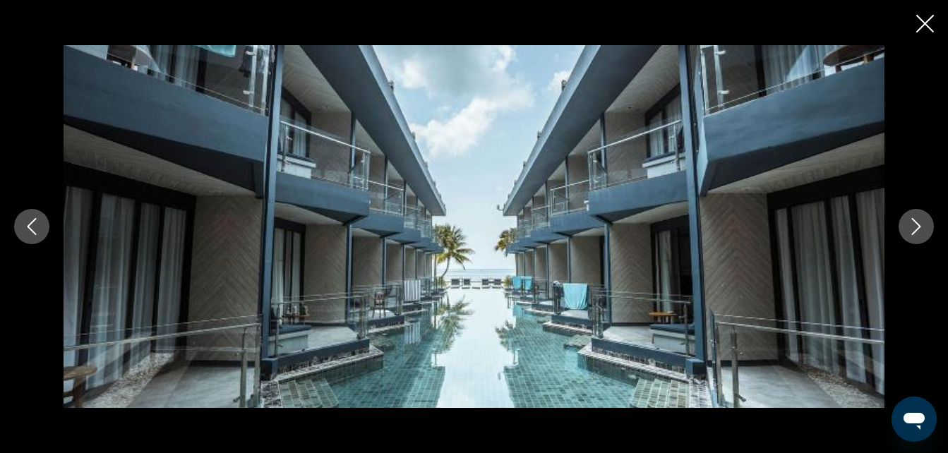
click at [913, 229] on icon "Следующее изображение" at bounding box center [916, 226] width 17 height 17
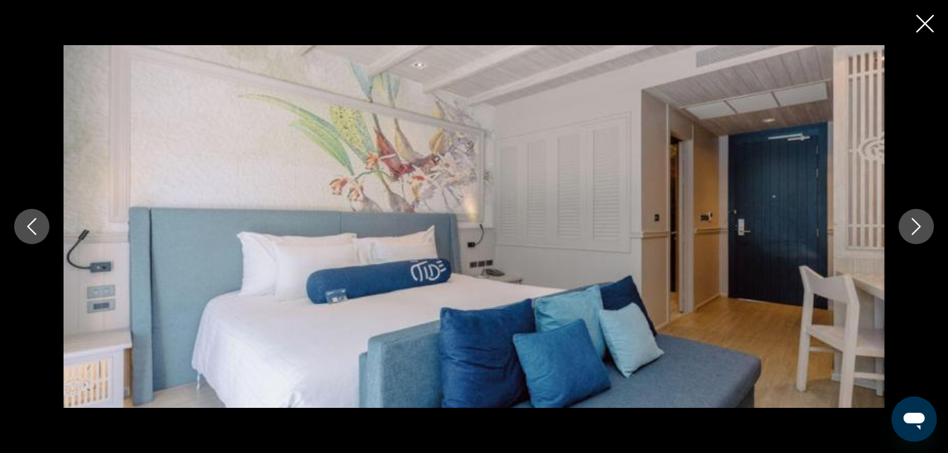
click at [913, 229] on icon "Следующее изображение" at bounding box center [916, 226] width 17 height 17
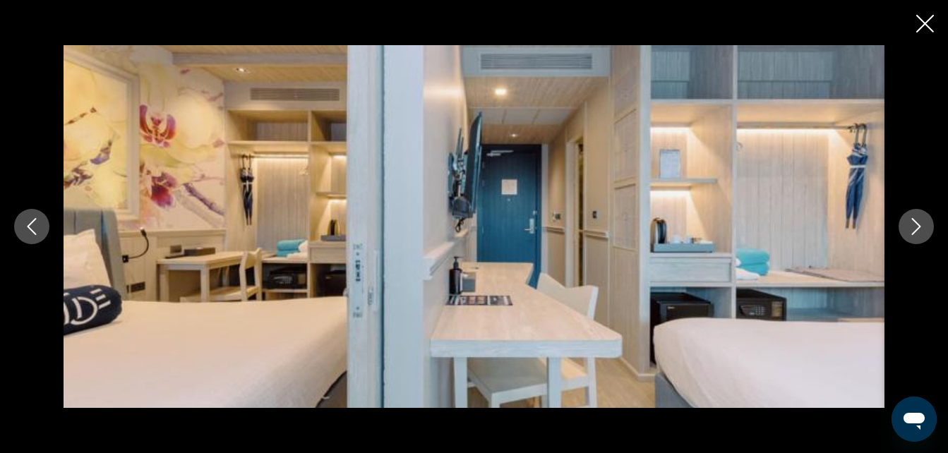
click at [913, 229] on icon "Следующее изображение" at bounding box center [916, 226] width 17 height 17
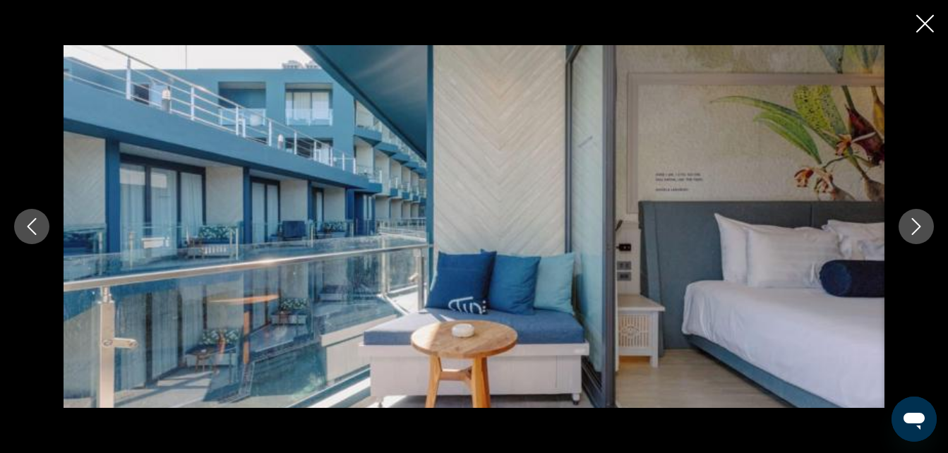
click at [913, 229] on icon "Следующее изображение" at bounding box center [916, 226] width 17 height 17
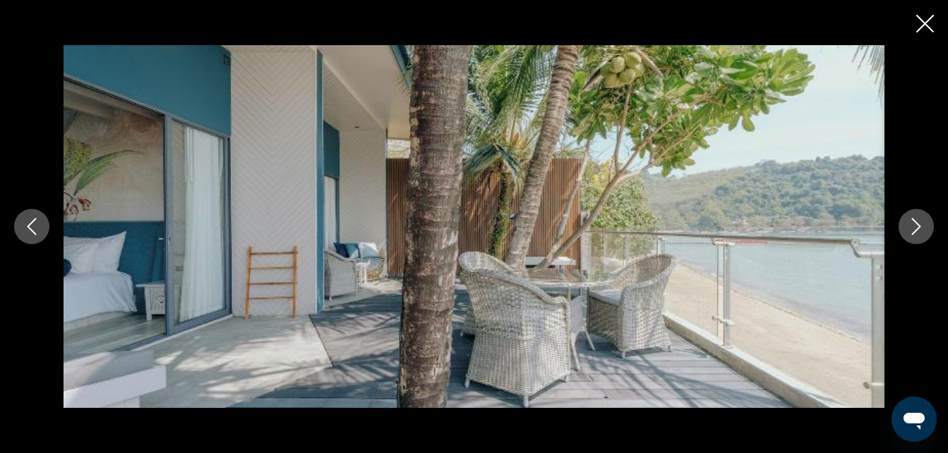
click at [920, 222] on icon "Следующее изображение" at bounding box center [916, 226] width 17 height 17
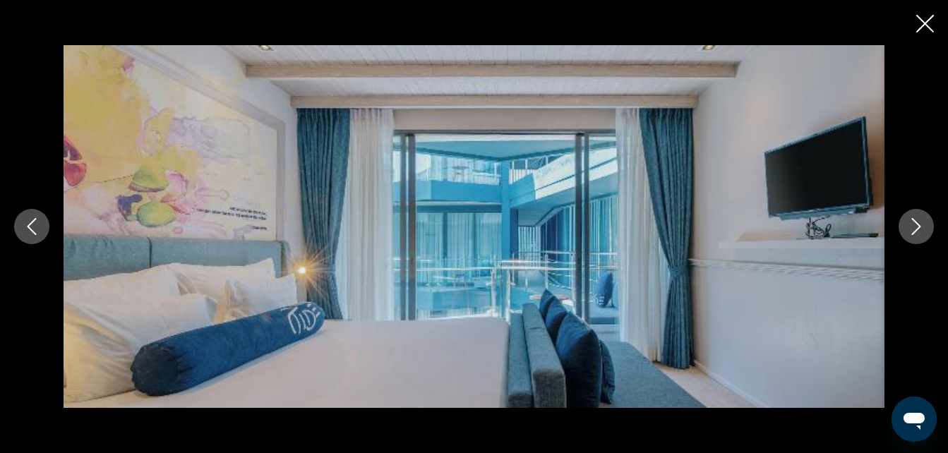
click at [920, 222] on icon "Следующее изображение" at bounding box center [916, 226] width 17 height 17
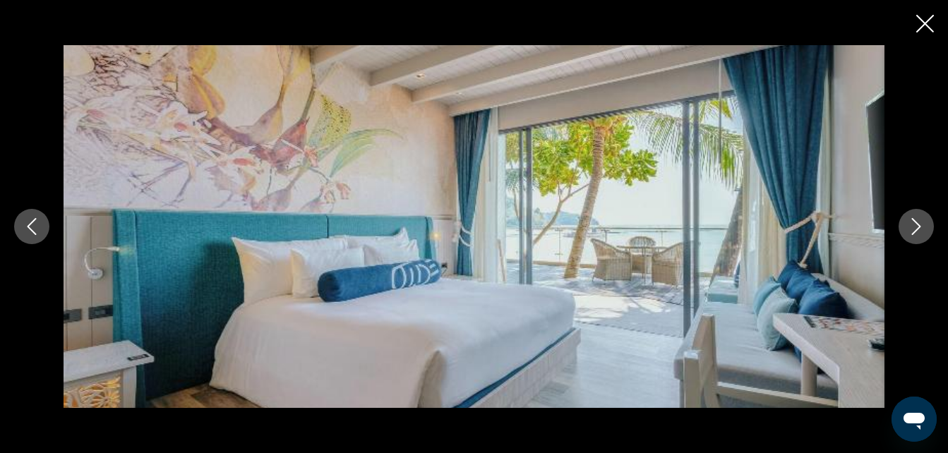
click at [920, 222] on icon "Следующее изображение" at bounding box center [916, 226] width 17 height 17
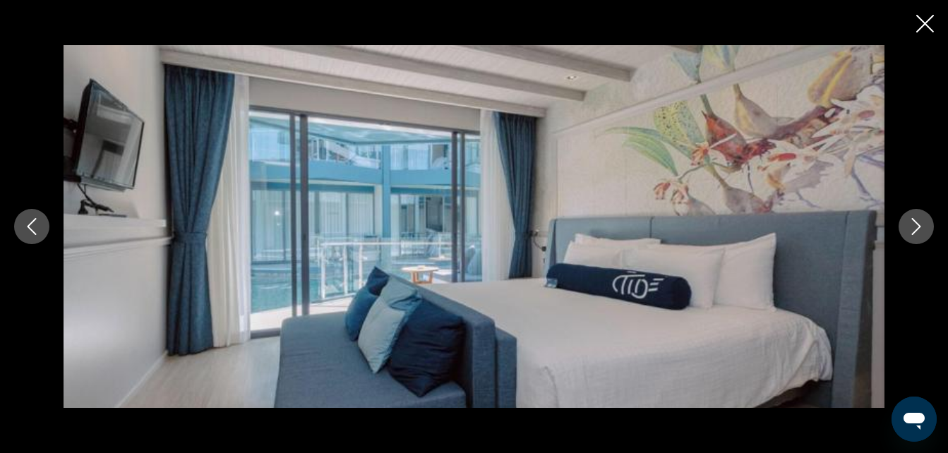
click at [920, 222] on icon "Следующее изображение" at bounding box center [916, 226] width 17 height 17
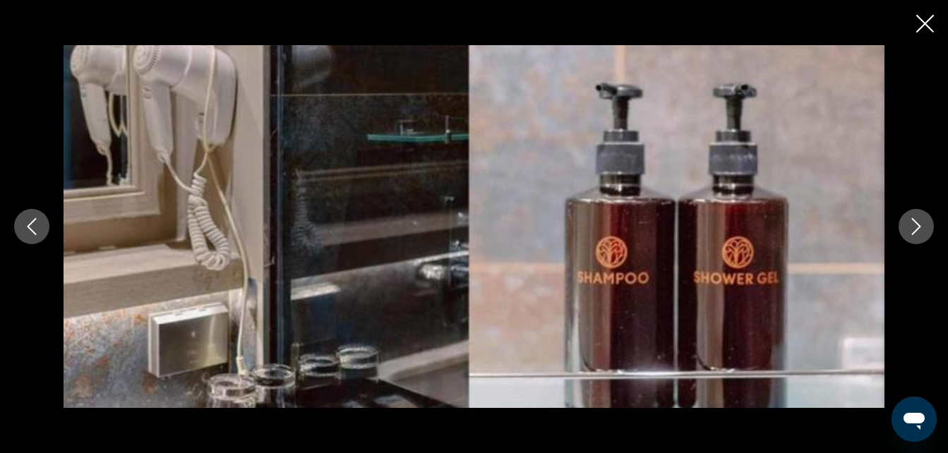
click at [920, 222] on icon "Следующее изображение" at bounding box center [916, 226] width 17 height 17
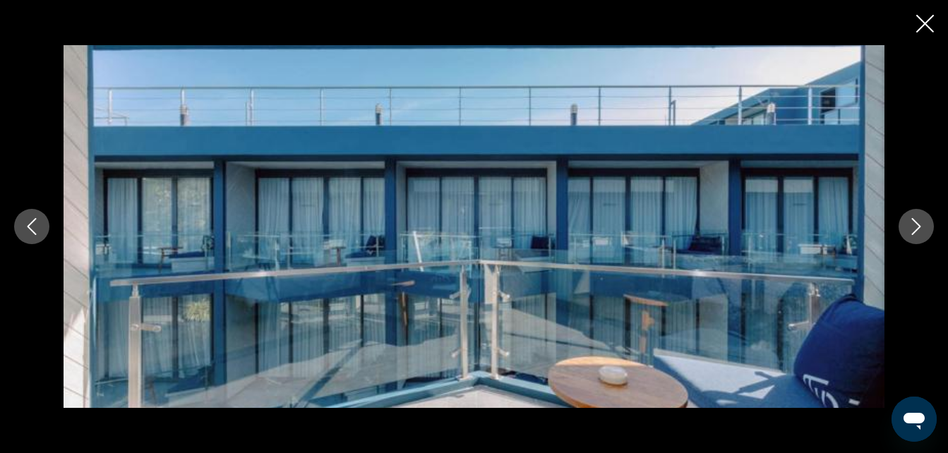
click at [920, 222] on icon "Следующее изображение" at bounding box center [916, 226] width 17 height 17
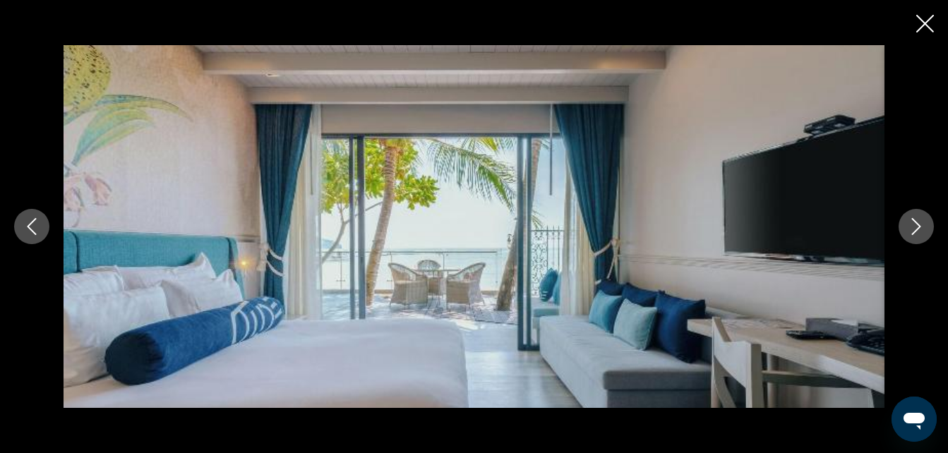
click at [920, 222] on icon "Следующее изображение" at bounding box center [916, 226] width 17 height 17
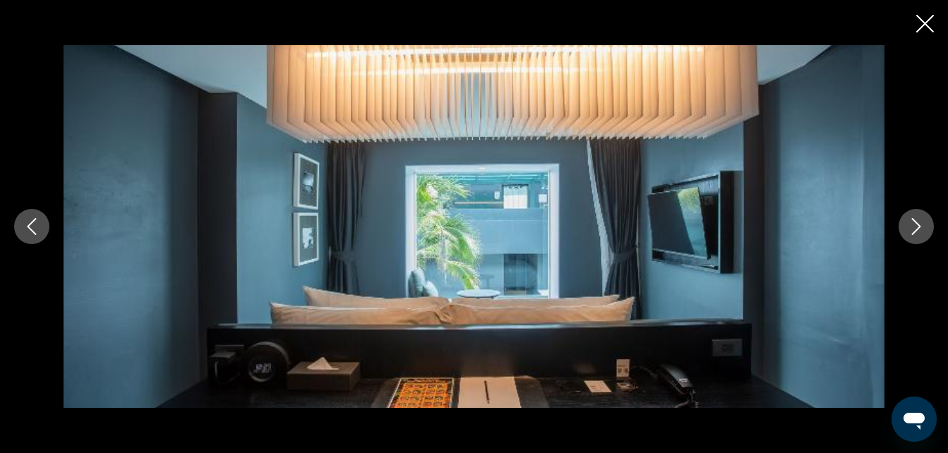
click at [920, 222] on icon "Следующее изображение" at bounding box center [916, 226] width 17 height 17
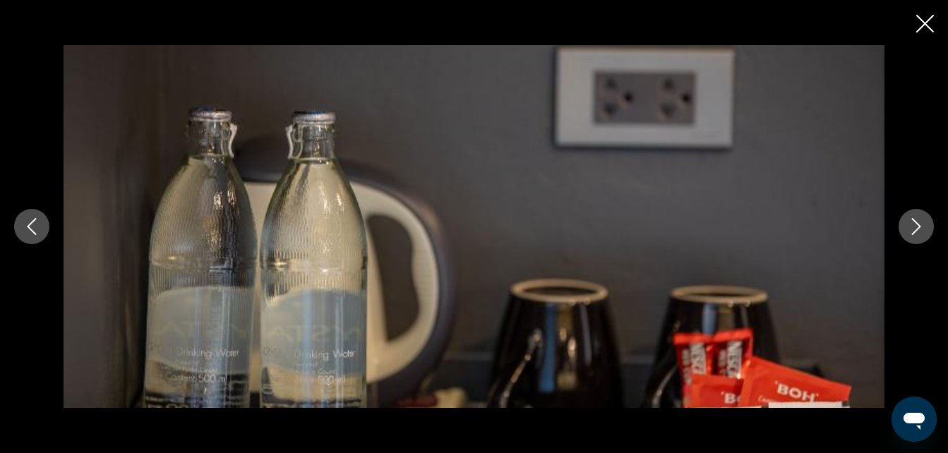
click at [920, 222] on icon "Следующее изображение" at bounding box center [916, 226] width 17 height 17
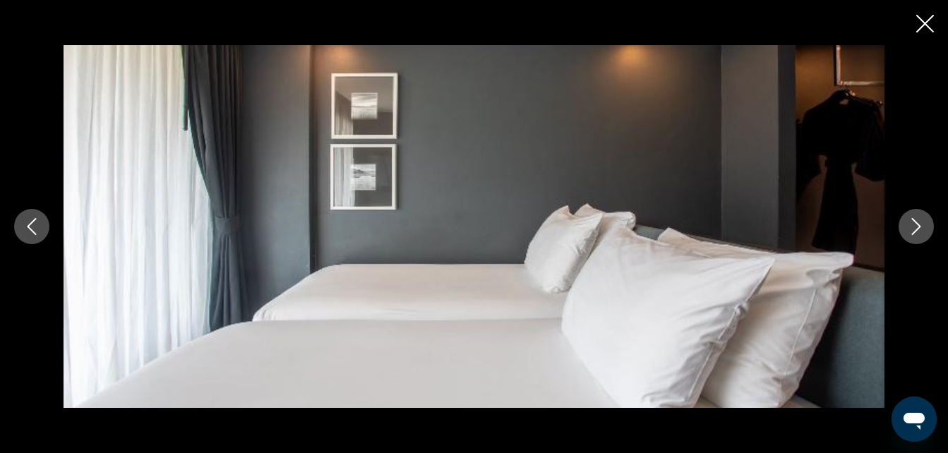
click at [921, 26] on icon "Закрыть слайд-шоу" at bounding box center [925, 24] width 18 height 18
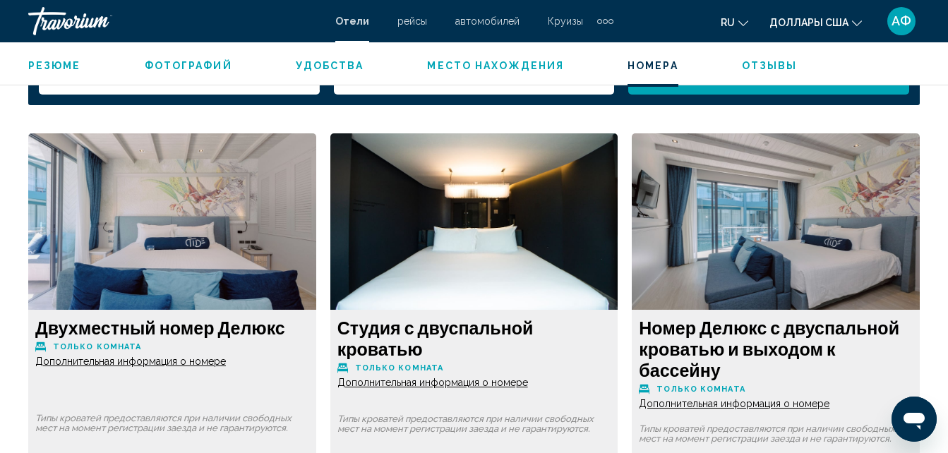
scroll to position [2480, 0]
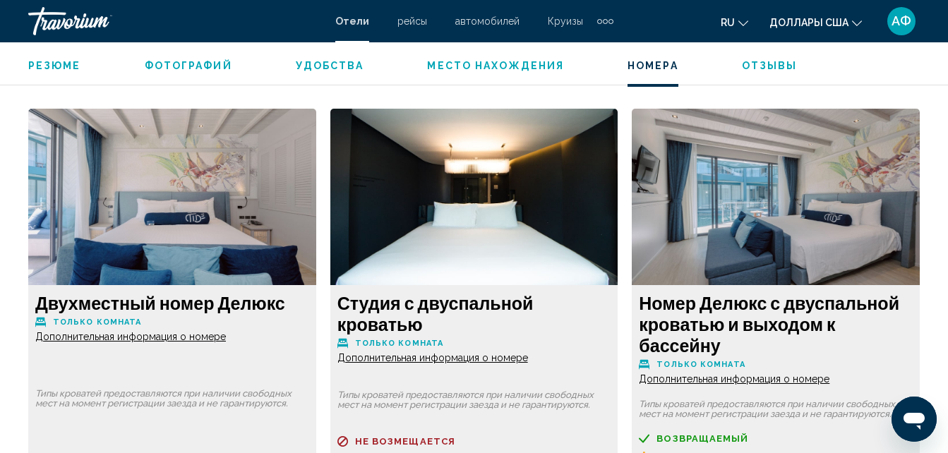
click at [226, 342] on span "Дополнительная информация о номере" at bounding box center [130, 336] width 191 height 11
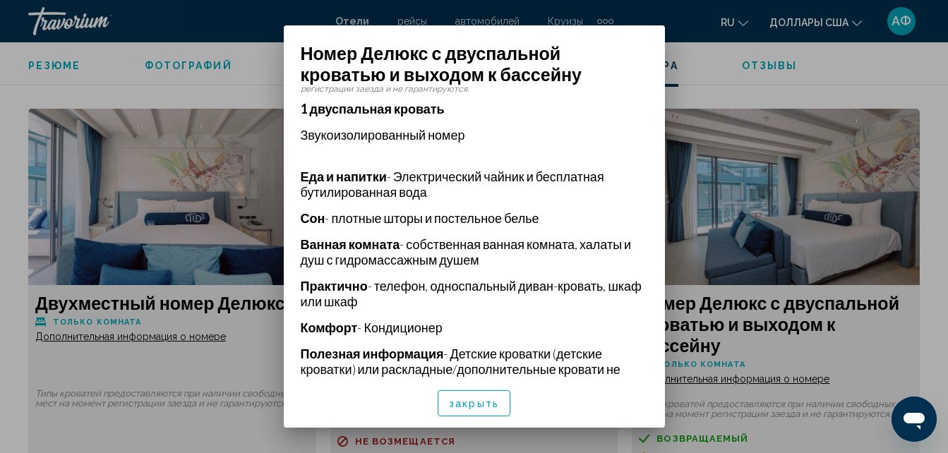
scroll to position [299, 0]
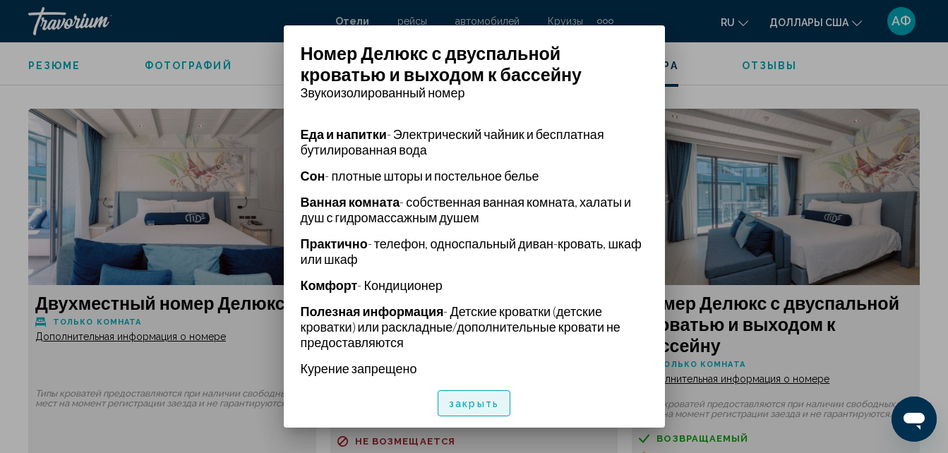
click at [484, 404] on span "закрыть" at bounding box center [474, 403] width 50 height 11
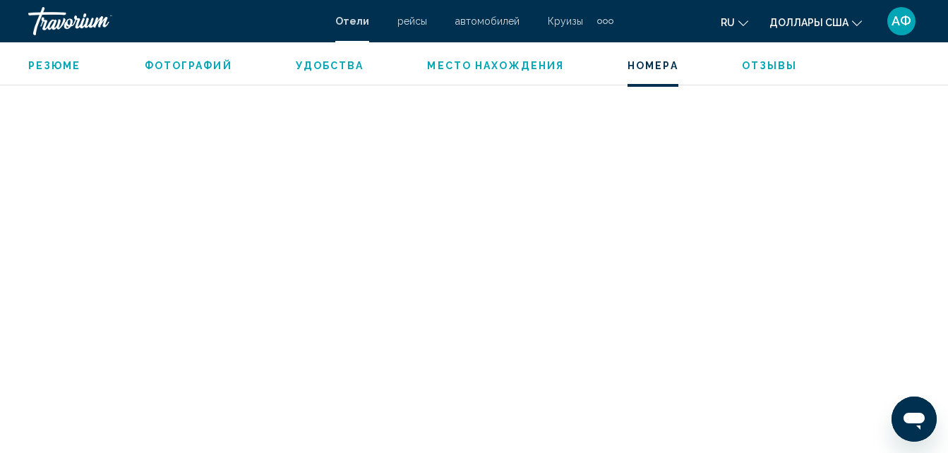
scroll to position [3822, 0]
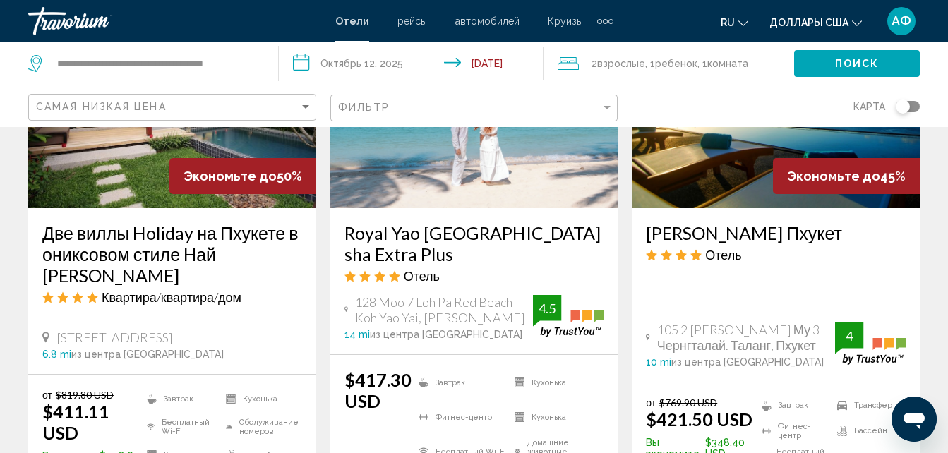
scroll to position [1976, 0]
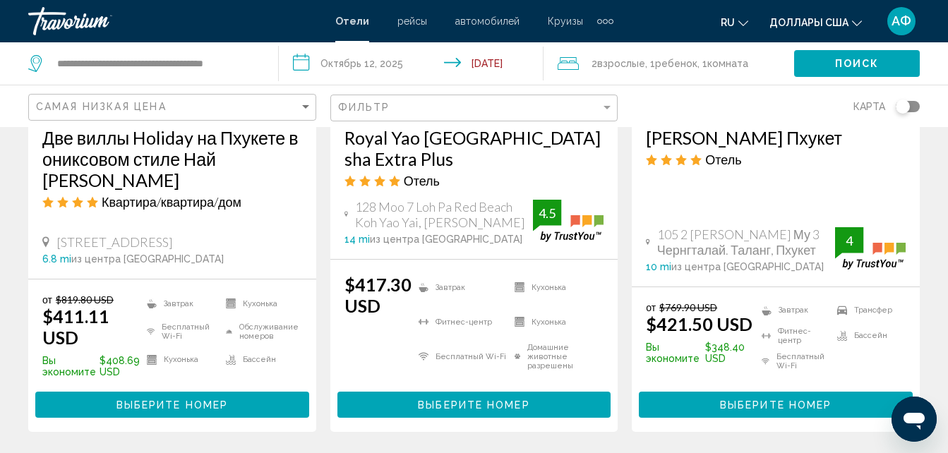
click at [214, 400] on span "Выберите номер" at bounding box center [172, 405] width 112 height 11
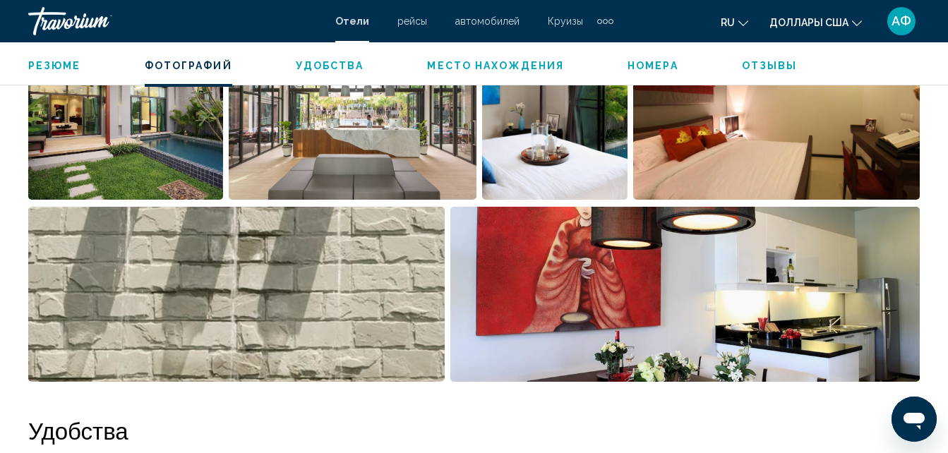
scroll to position [857, 0]
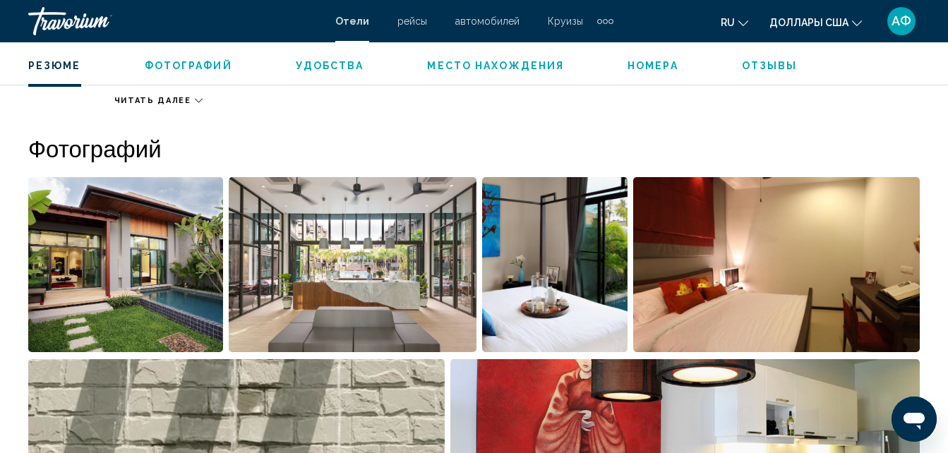
click at [519, 296] on img "Открыть полноэкранный слайдер изображений" at bounding box center [554, 264] width 145 height 175
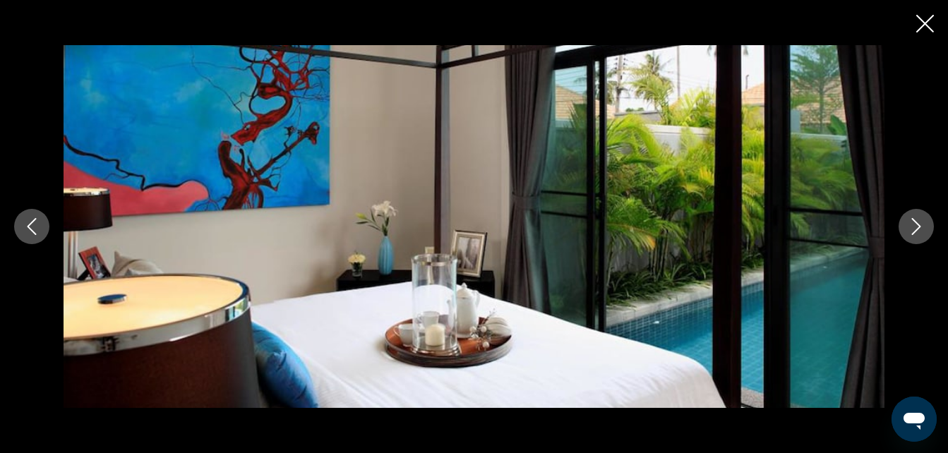
click at [914, 229] on icon "Следующее изображение" at bounding box center [916, 226] width 17 height 17
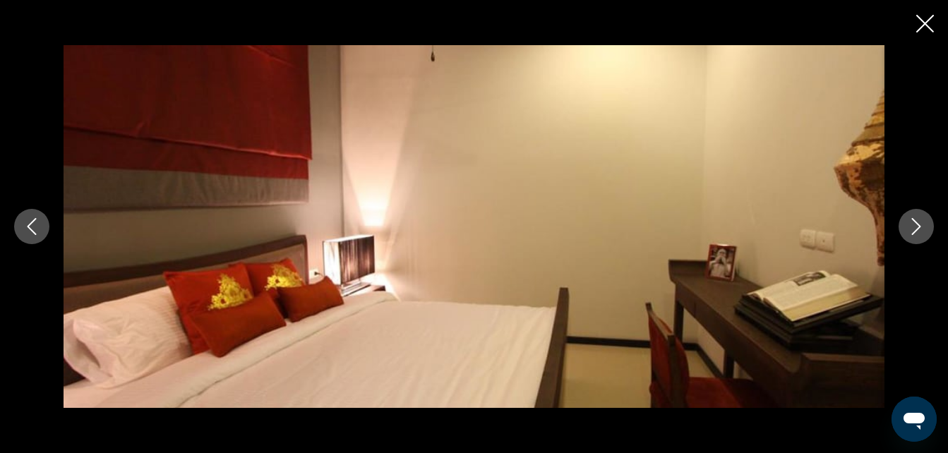
click at [914, 229] on icon "Следующее изображение" at bounding box center [916, 226] width 17 height 17
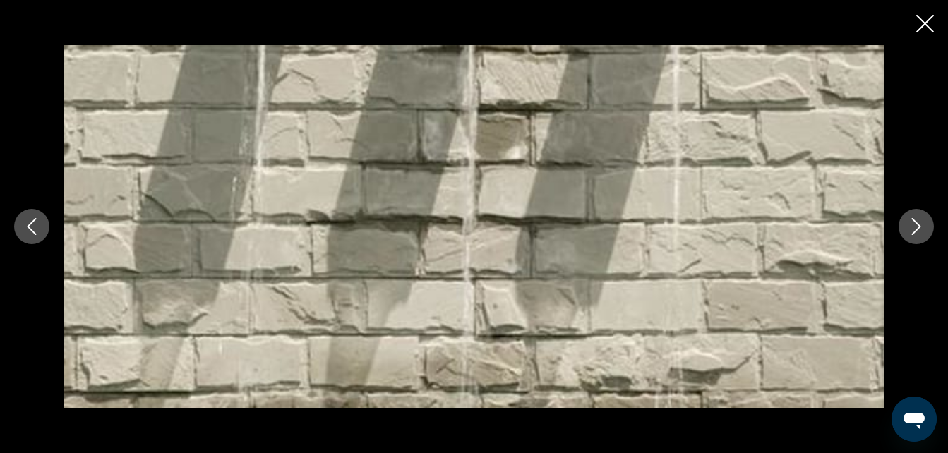
click at [914, 229] on icon "Следующее изображение" at bounding box center [916, 226] width 17 height 17
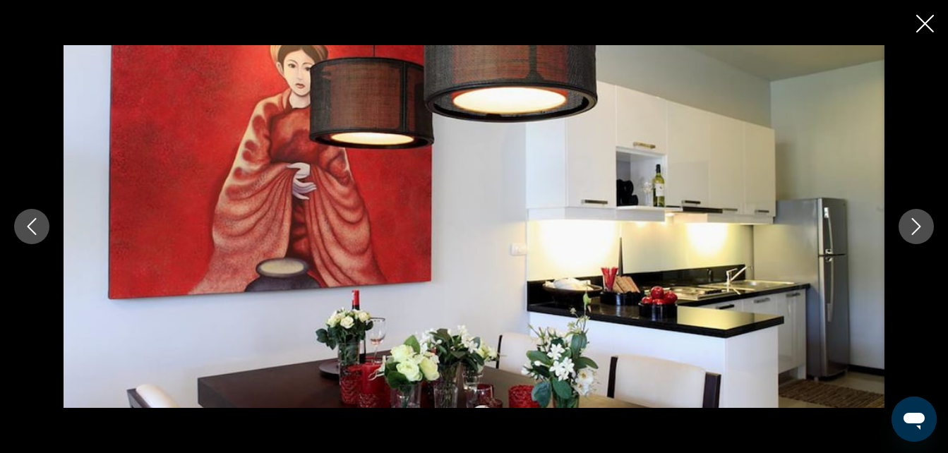
click at [914, 229] on icon "Следующее изображение" at bounding box center [916, 226] width 17 height 17
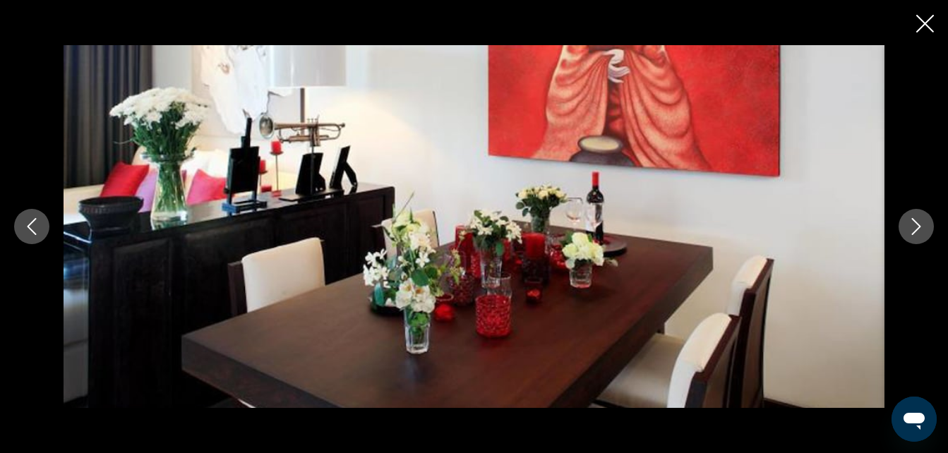
click at [914, 229] on icon "Следующее изображение" at bounding box center [916, 226] width 17 height 17
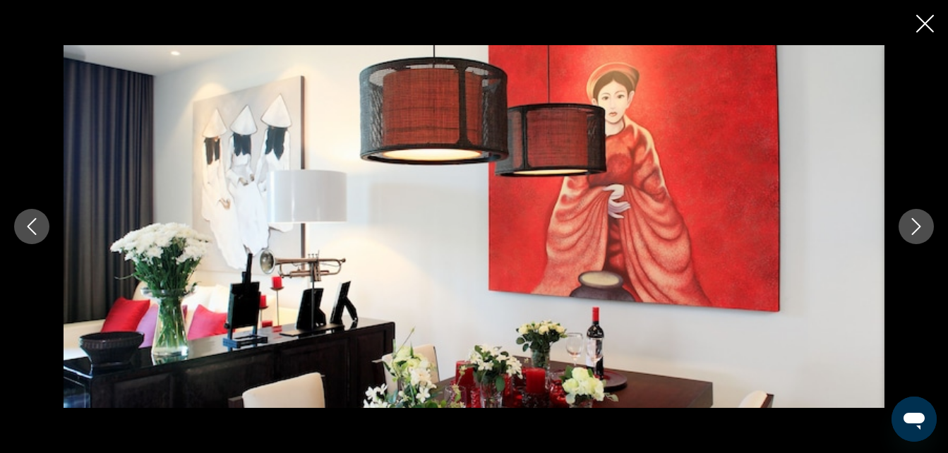
click at [914, 229] on icon "Следующее изображение" at bounding box center [916, 226] width 17 height 17
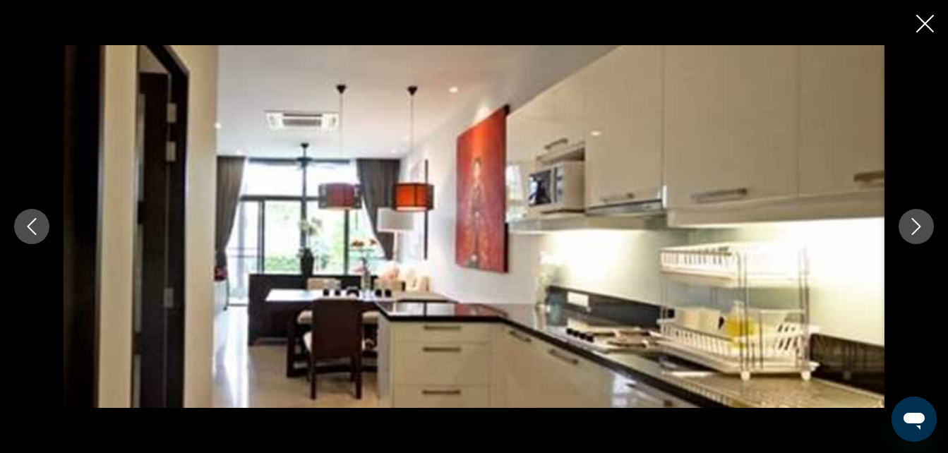
click at [914, 229] on icon "Следующее изображение" at bounding box center [916, 226] width 17 height 17
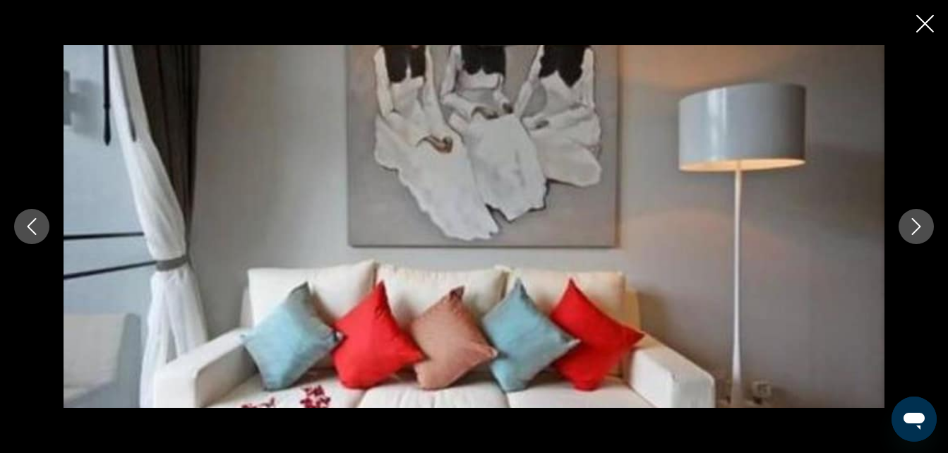
click at [914, 229] on icon "Следующее изображение" at bounding box center [916, 226] width 17 height 17
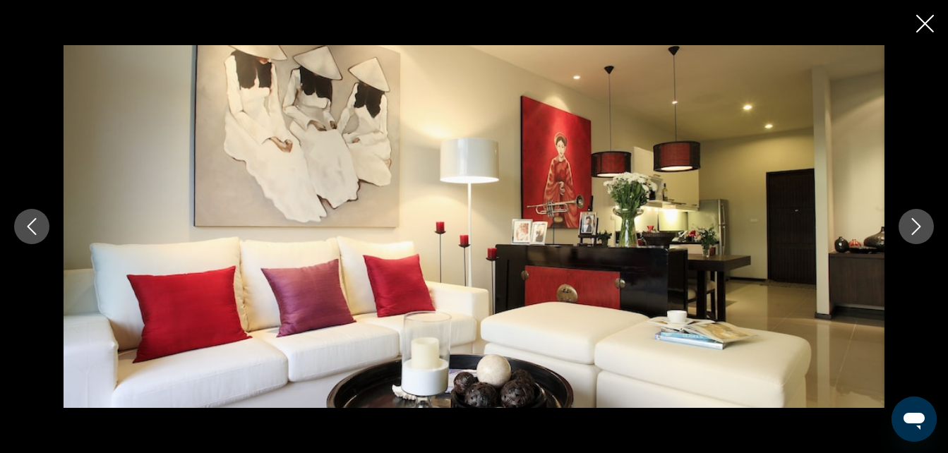
click at [914, 229] on icon "Следующее изображение" at bounding box center [916, 226] width 17 height 17
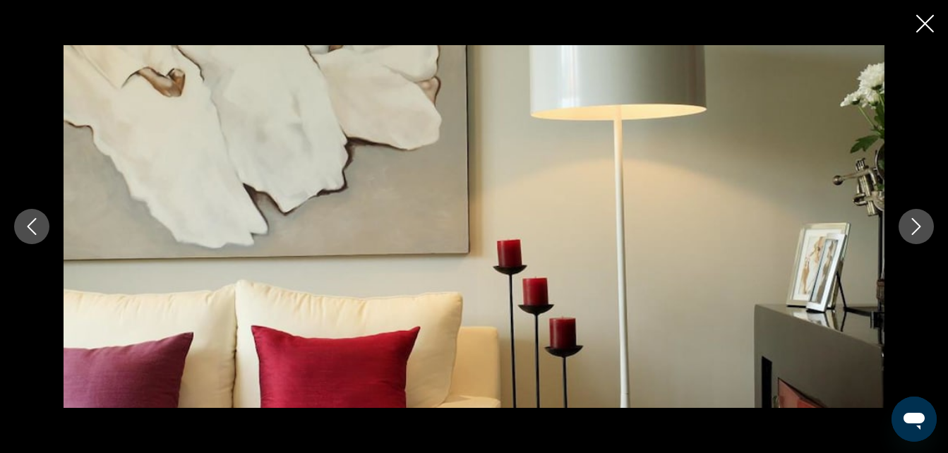
click at [914, 229] on icon "Следующее изображение" at bounding box center [916, 226] width 17 height 17
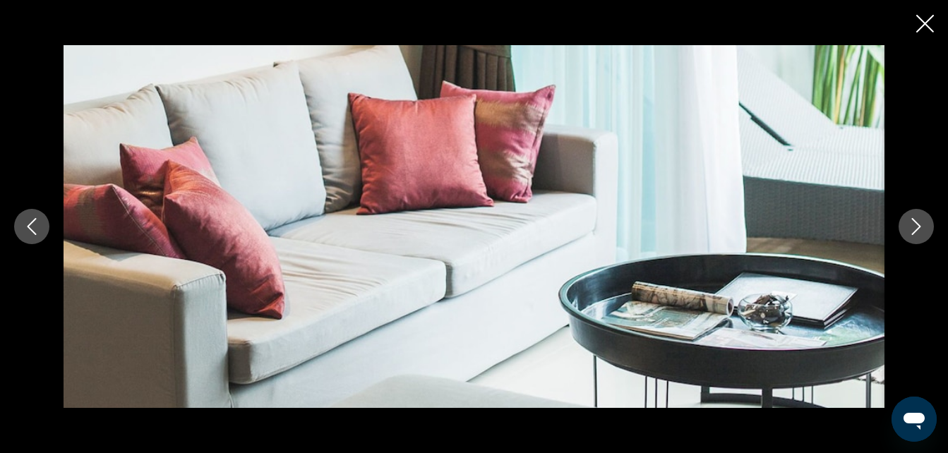
click at [914, 229] on icon "Следующее изображение" at bounding box center [916, 226] width 17 height 17
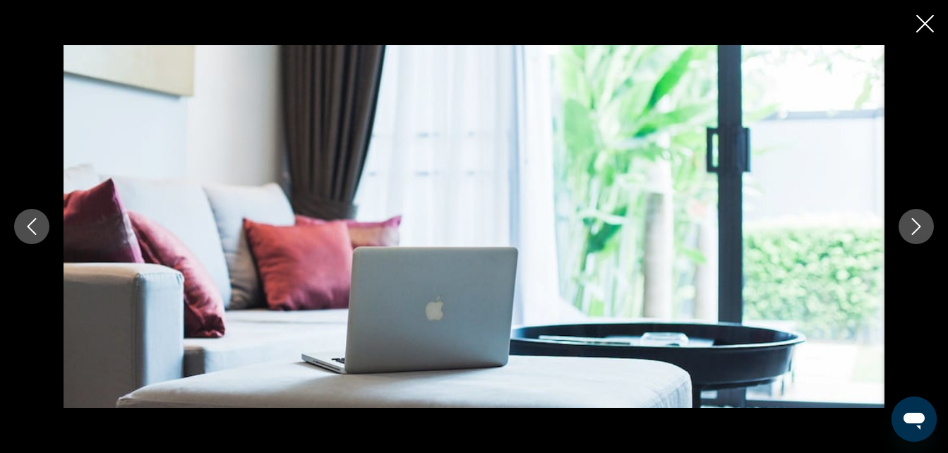
click at [914, 229] on icon "Следующее изображение" at bounding box center [916, 226] width 17 height 17
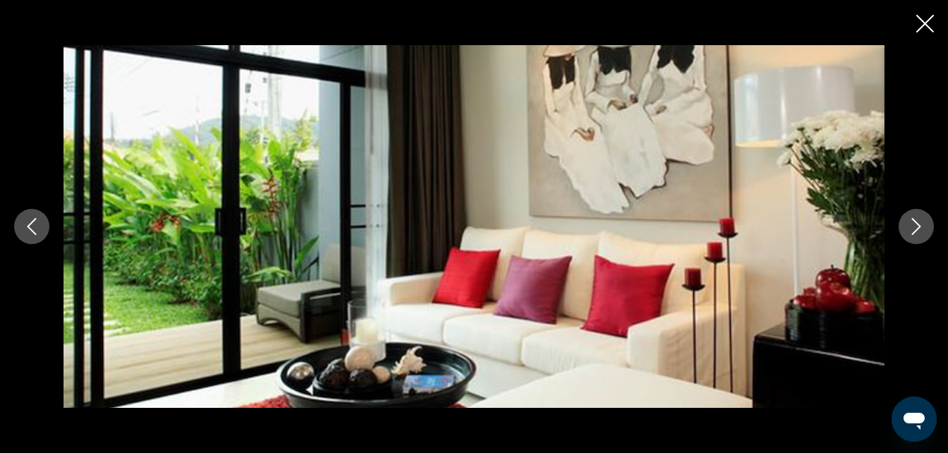
click at [920, 217] on button "Следующее изображение" at bounding box center [916, 226] width 35 height 35
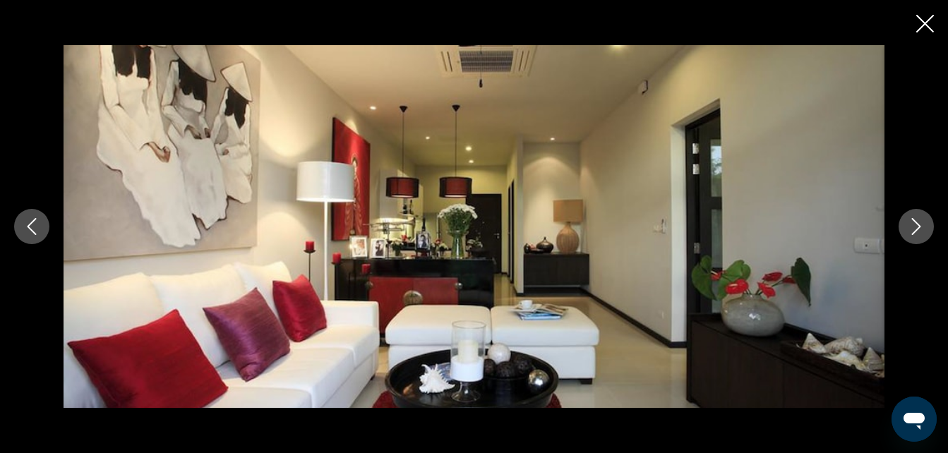
click at [929, 18] on icon "Закрыть слайд-шоу" at bounding box center [925, 24] width 18 height 18
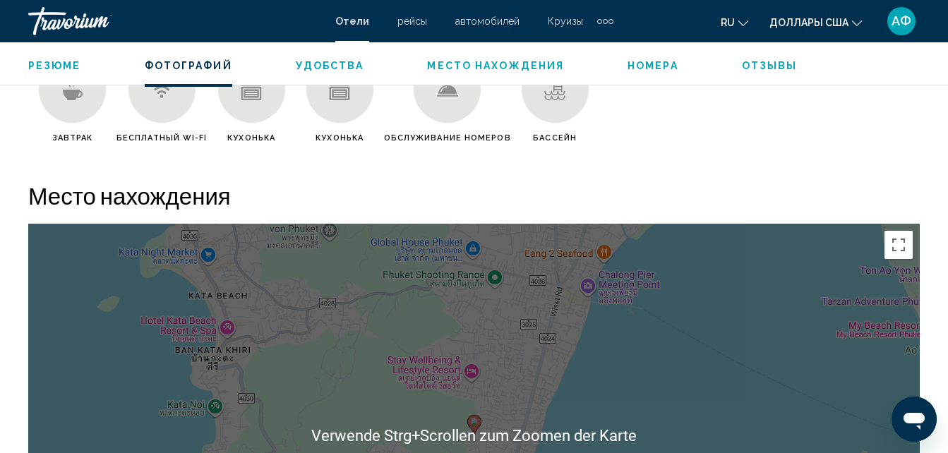
scroll to position [1280, 0]
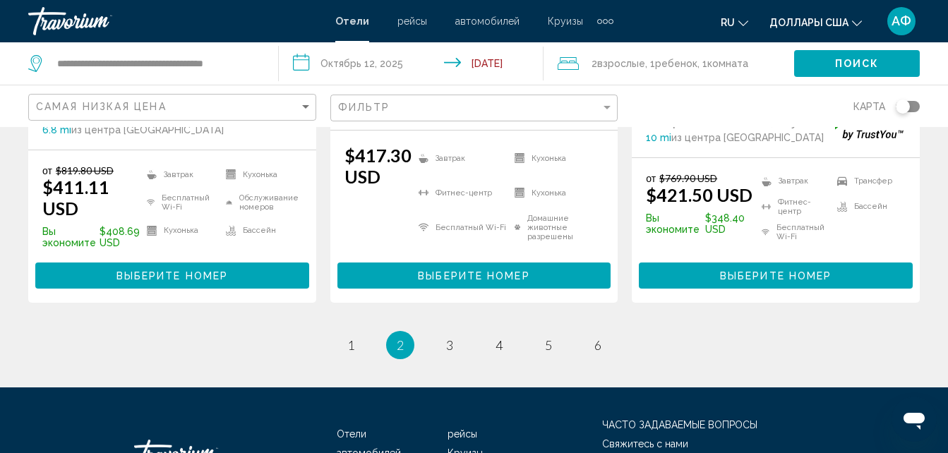
scroll to position [2118, 0]
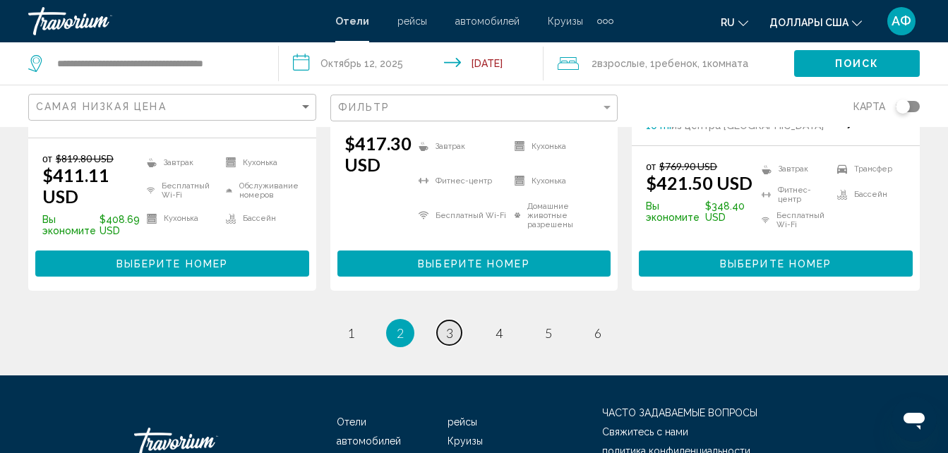
click at [452, 325] on span "3" at bounding box center [449, 333] width 7 height 16
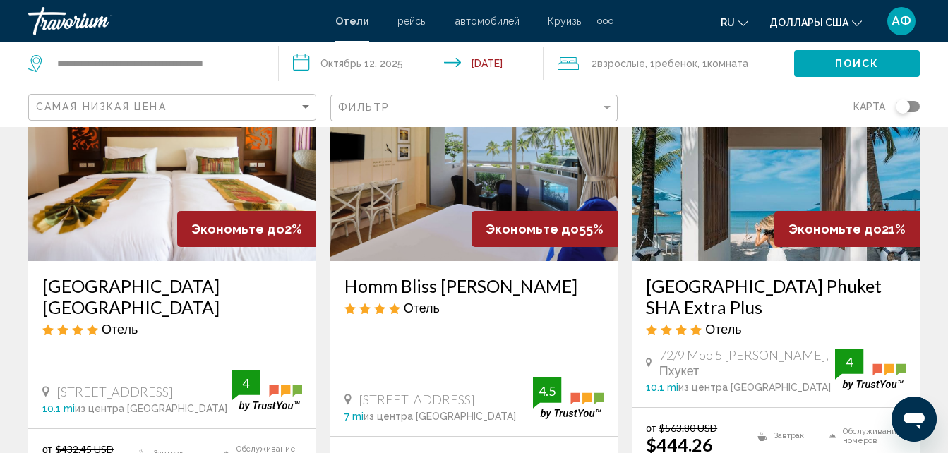
scroll to position [424, 0]
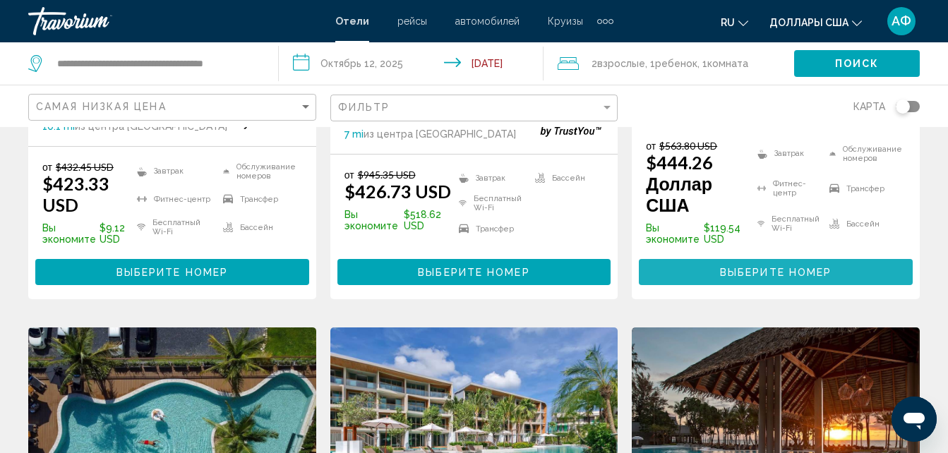
click at [743, 264] on button "Выберите номер" at bounding box center [776, 272] width 274 height 26
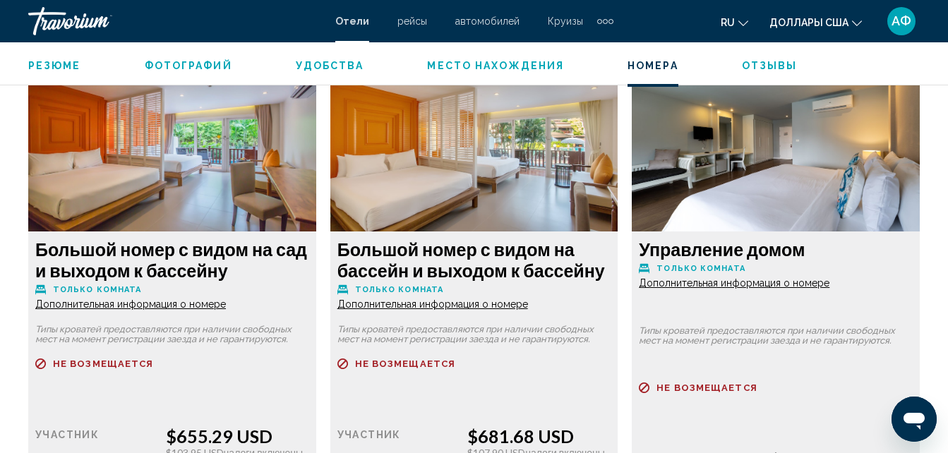
scroll to position [4386, 0]
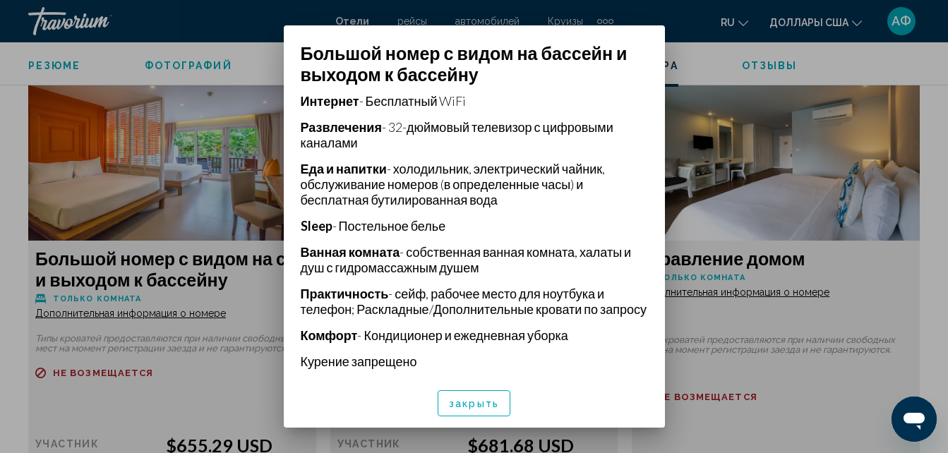
scroll to position [356, 0]
click at [464, 395] on button "закрыть" at bounding box center [474, 403] width 73 height 26
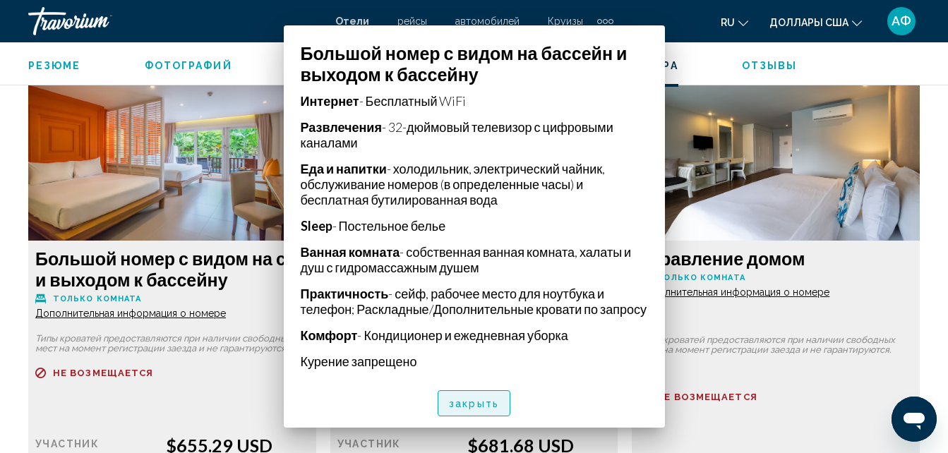
scroll to position [4386, 0]
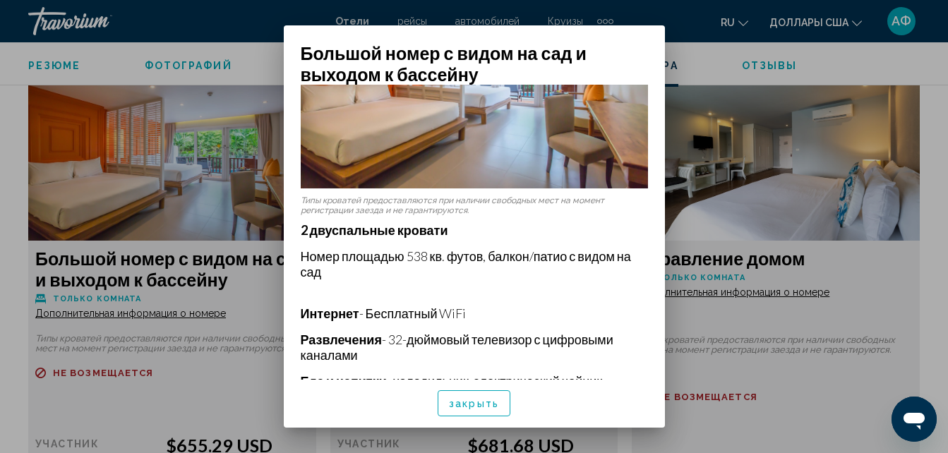
scroll to position [0, 0]
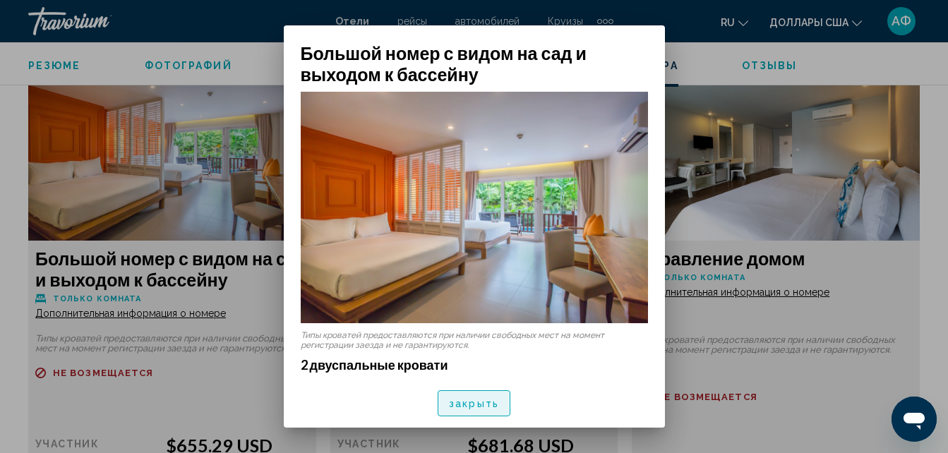
click at [496, 400] on span "закрыть" at bounding box center [474, 403] width 50 height 11
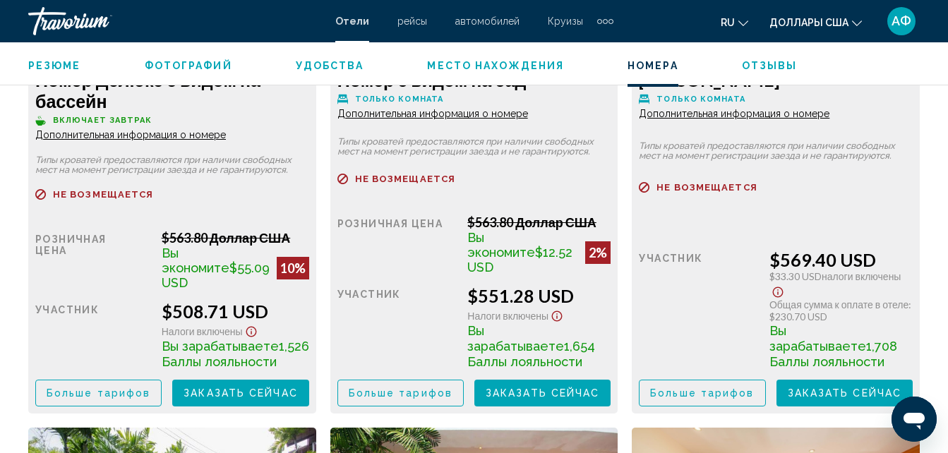
scroll to position [2904, 0]
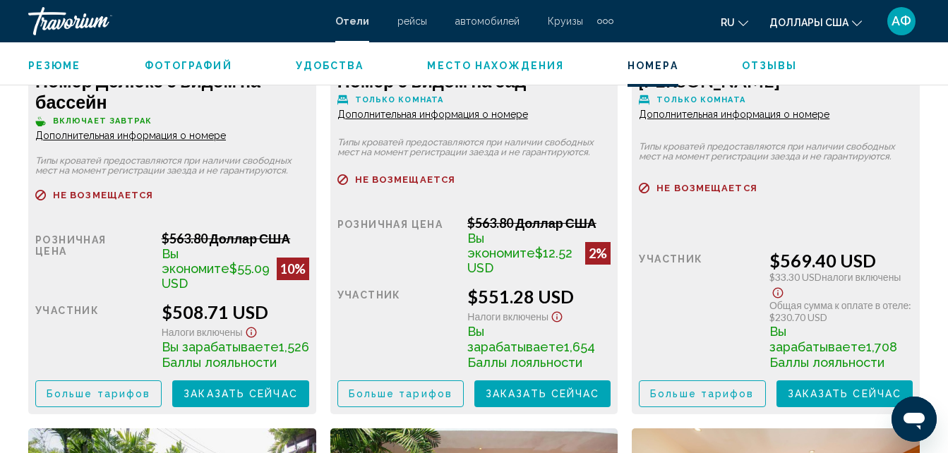
click at [769, 69] on span "Отзывы" at bounding box center [770, 65] width 56 height 11
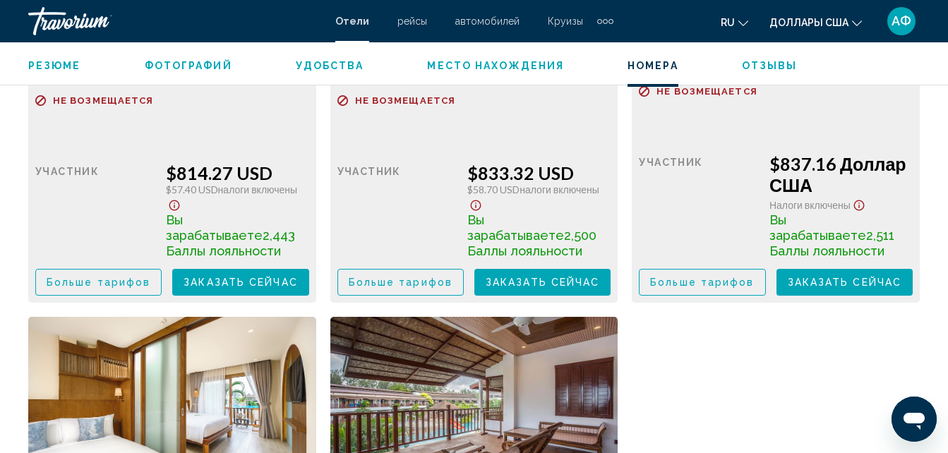
scroll to position [5578, 0]
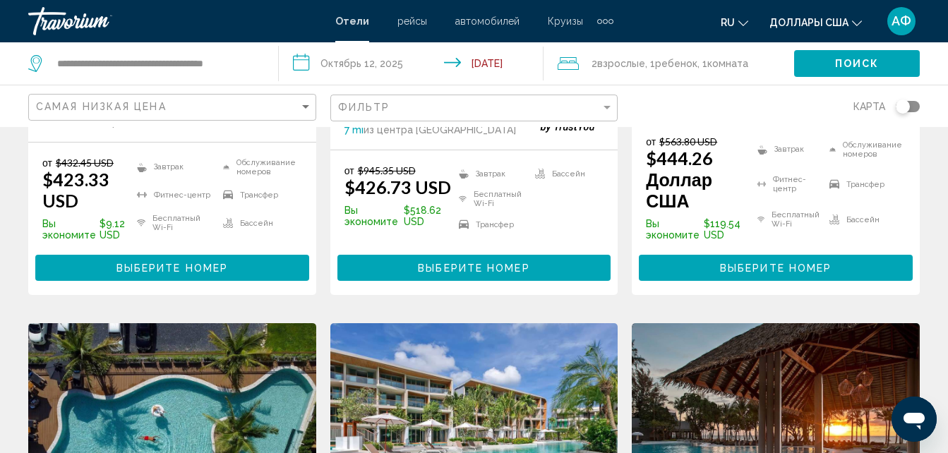
scroll to position [424, 0]
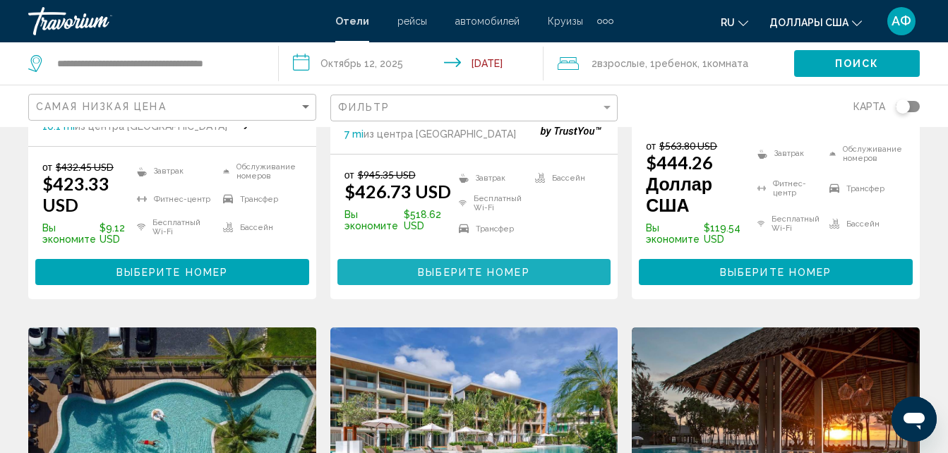
click at [497, 260] on button "Выберите номер" at bounding box center [474, 272] width 274 height 26
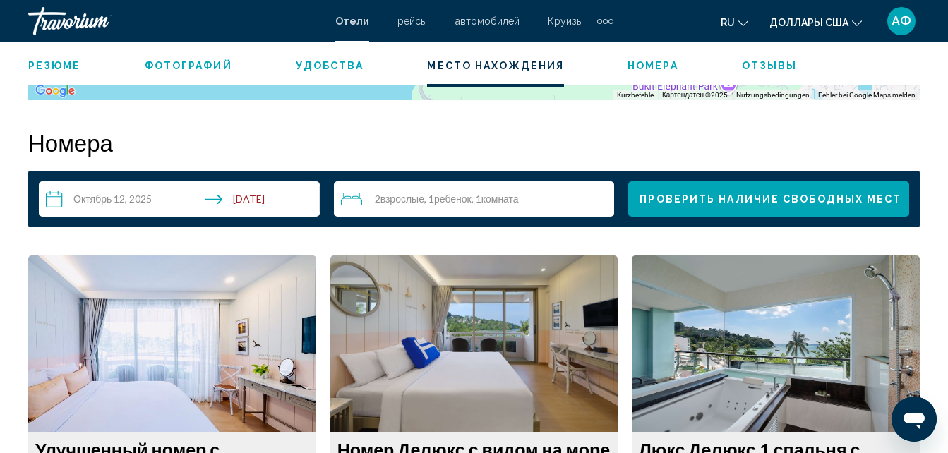
scroll to position [1986, 0]
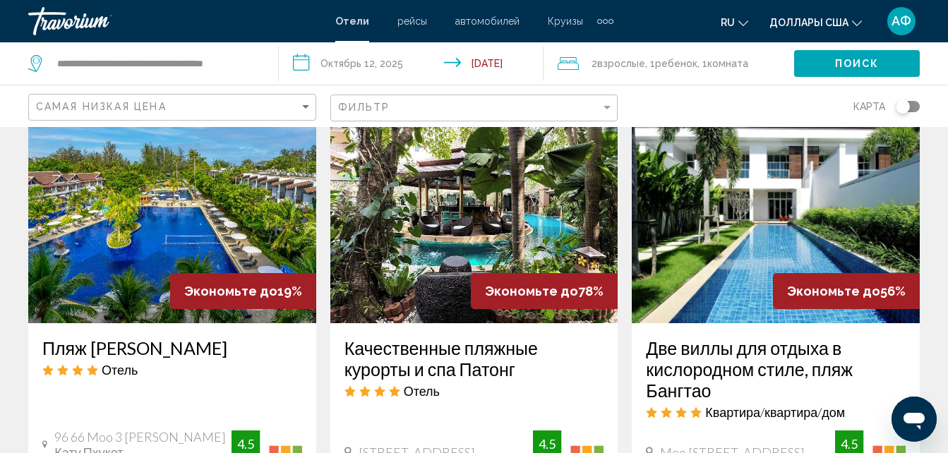
scroll to position [1765, 0]
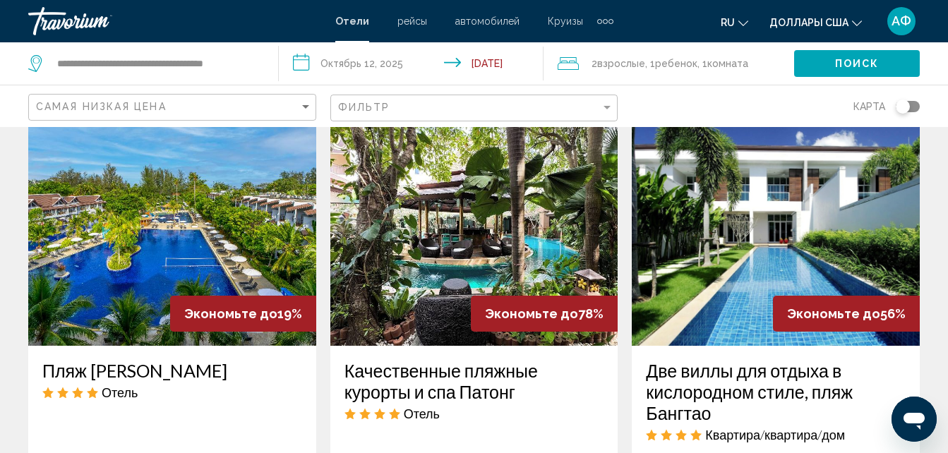
click at [476, 234] on img "Основное содержание" at bounding box center [474, 233] width 288 height 226
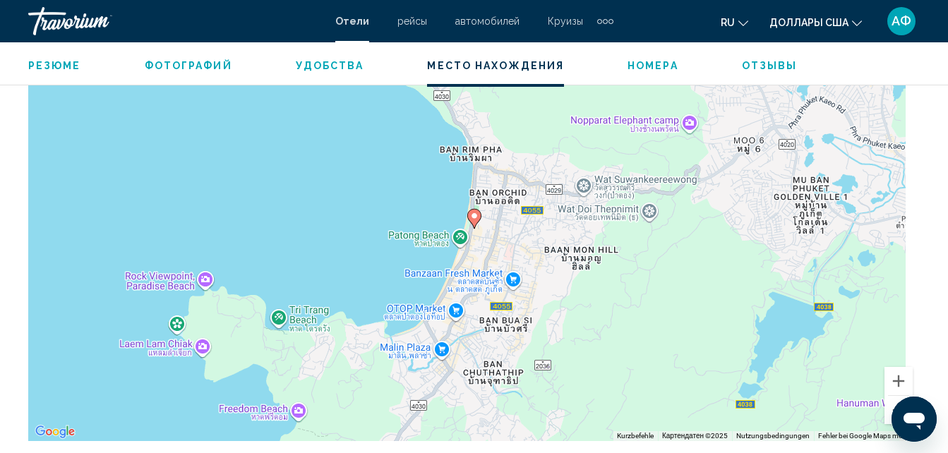
scroll to position [1562, 0]
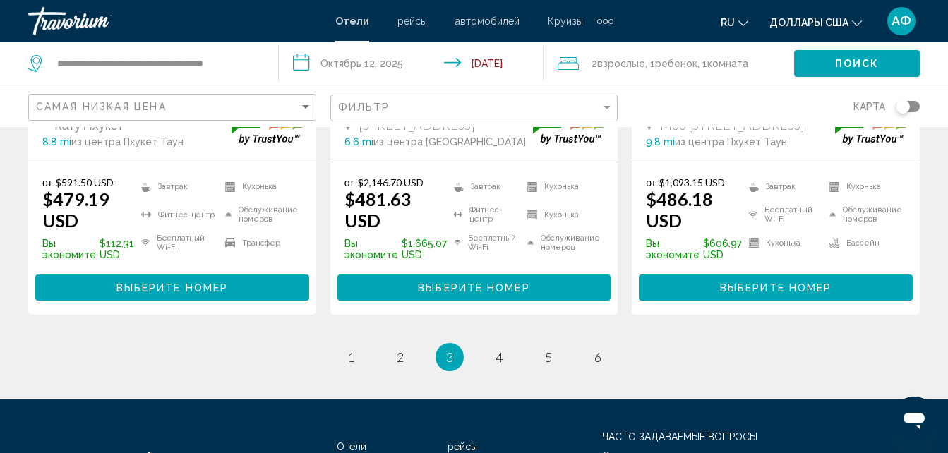
scroll to position [2118, 0]
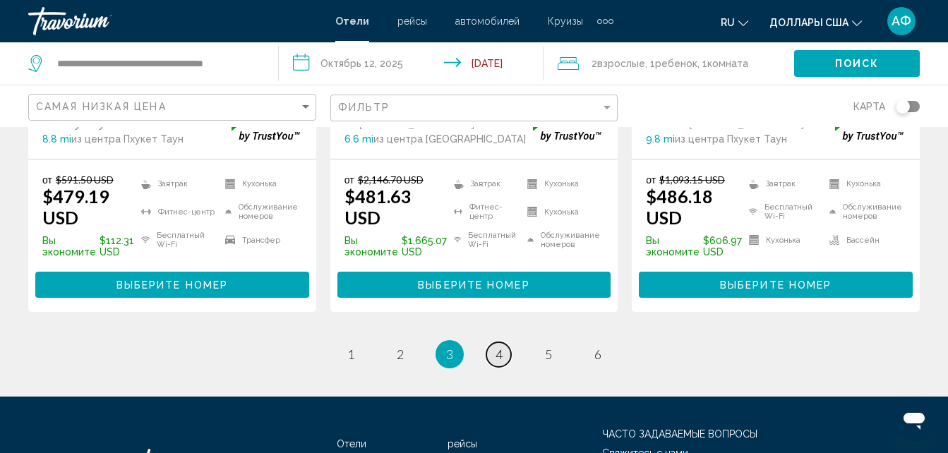
click at [500, 353] on span "4" at bounding box center [499, 355] width 7 height 16
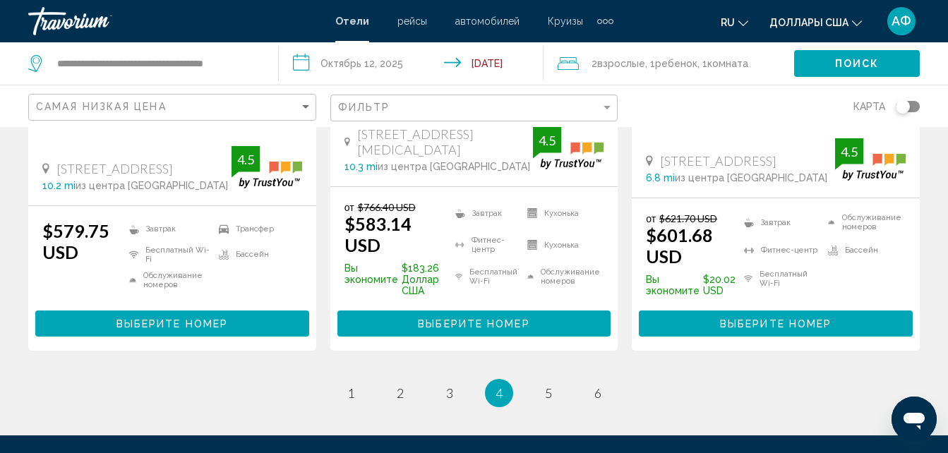
scroll to position [2118, 0]
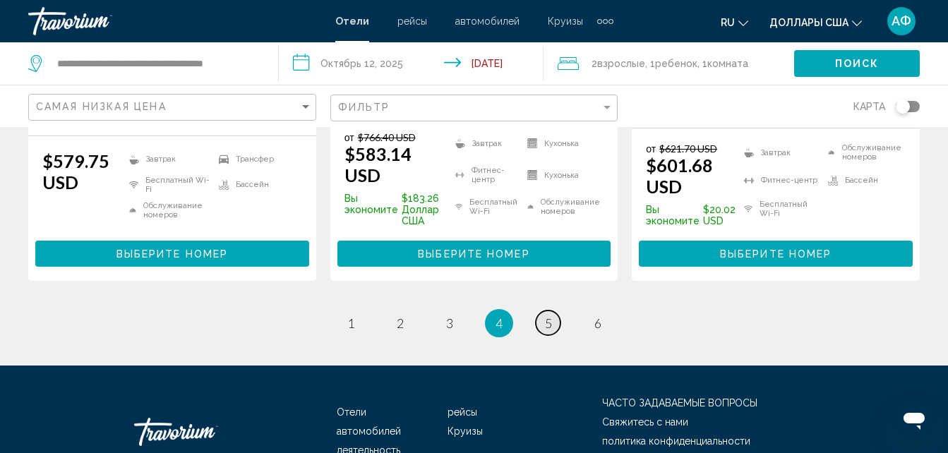
click at [546, 316] on span "5" at bounding box center [548, 324] width 7 height 16
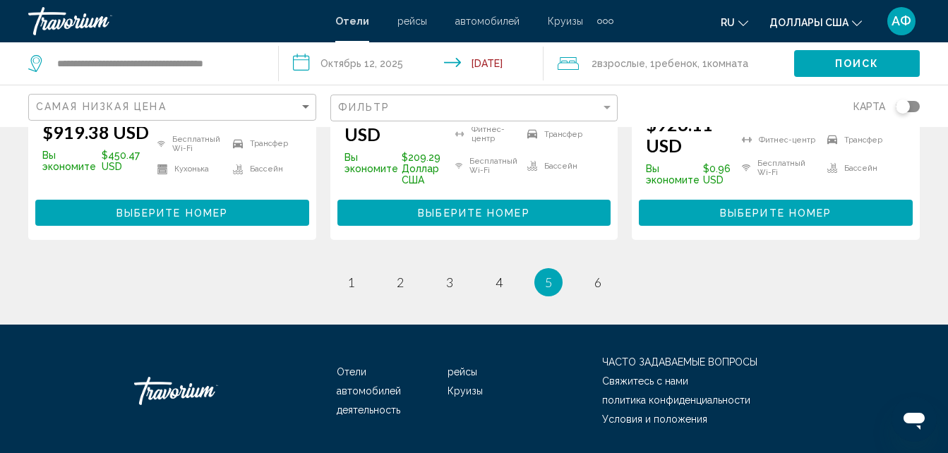
scroll to position [2255, 0]
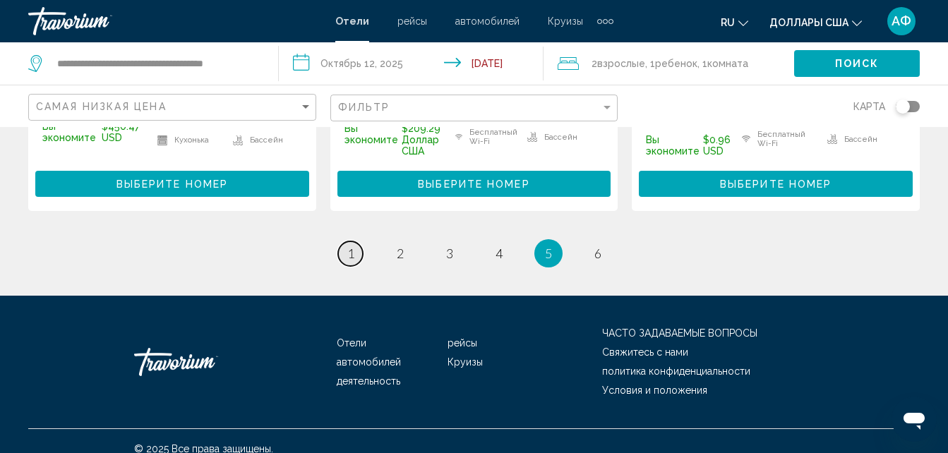
click at [347, 246] on span "1" at bounding box center [350, 254] width 7 height 16
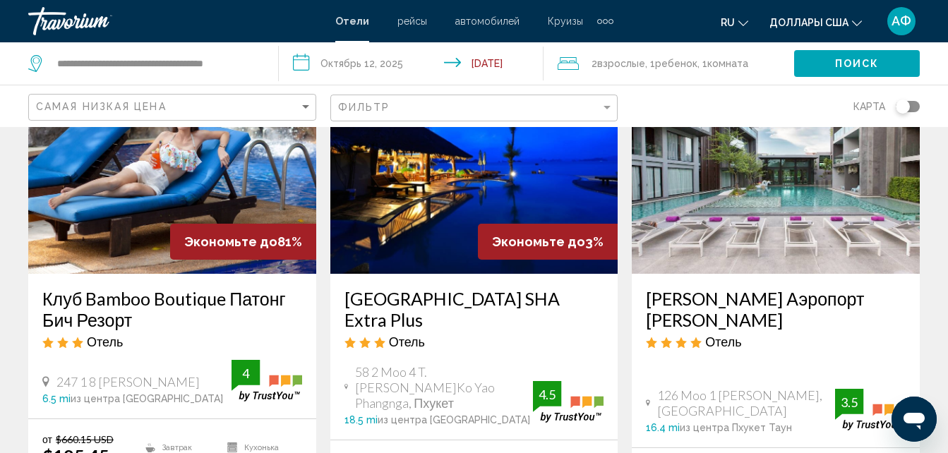
scroll to position [141, 0]
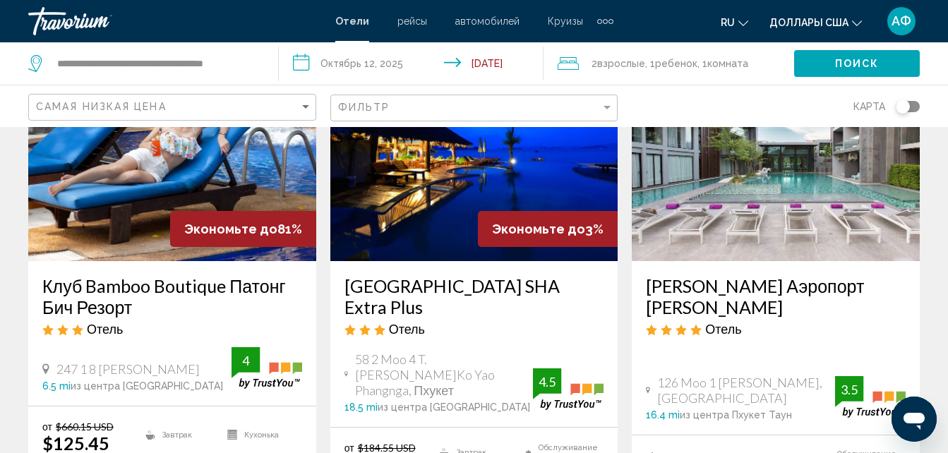
click at [524, 192] on img "Основное содержание" at bounding box center [474, 148] width 288 height 226
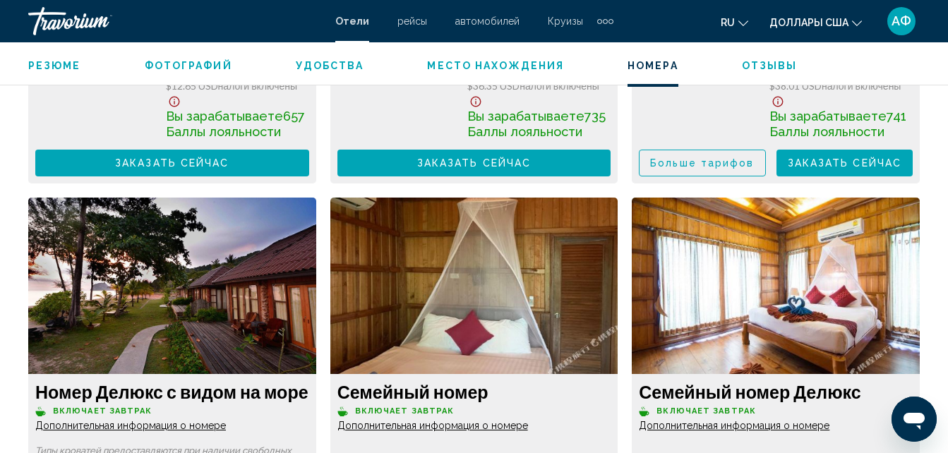
scroll to position [3257, 0]
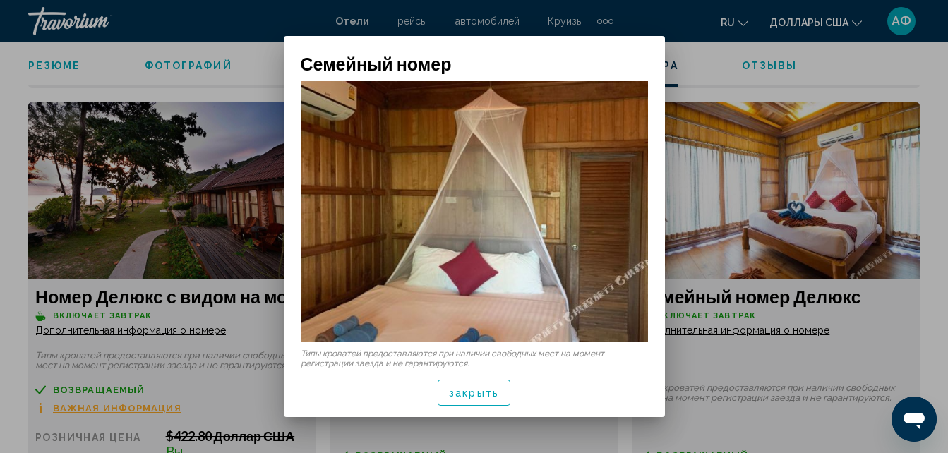
scroll to position [14, 0]
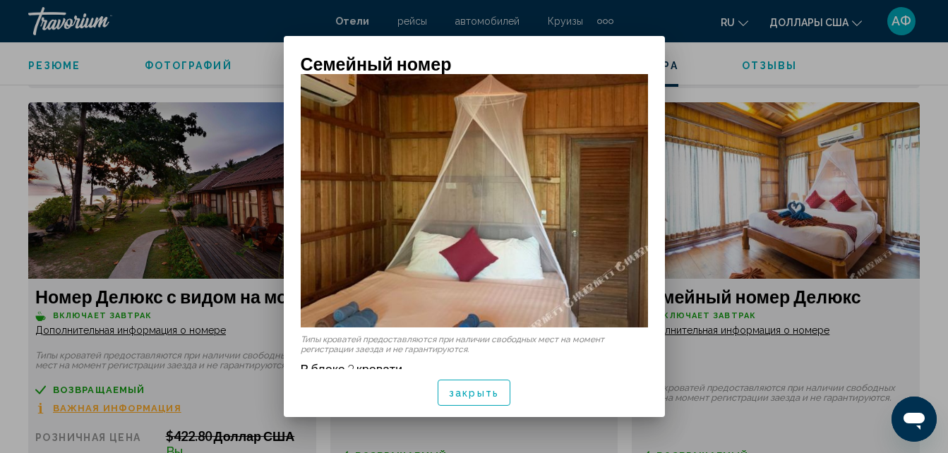
click at [464, 397] on span "закрыть" at bounding box center [474, 393] width 50 height 11
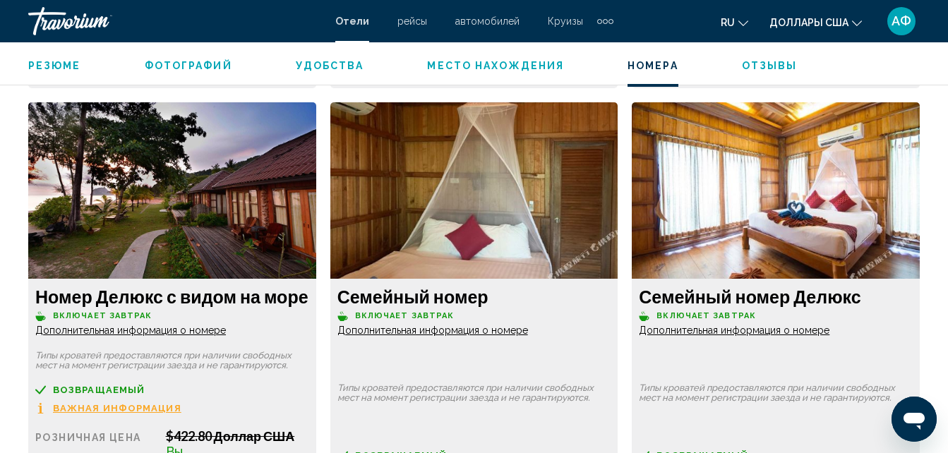
scroll to position [3327, 0]
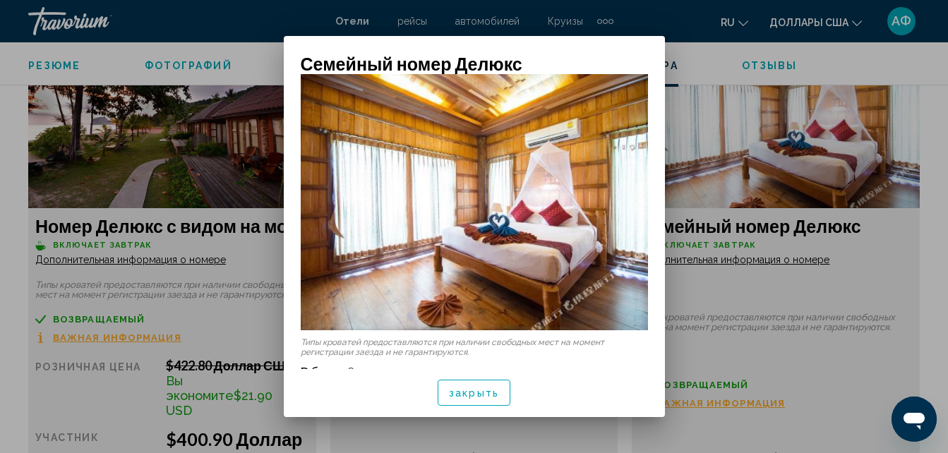
scroll to position [14, 0]
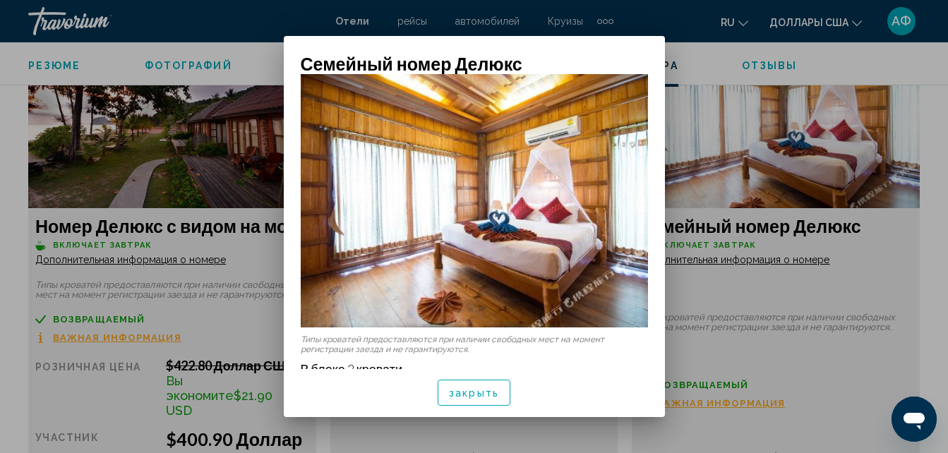
click at [472, 403] on button "закрыть" at bounding box center [474, 393] width 73 height 26
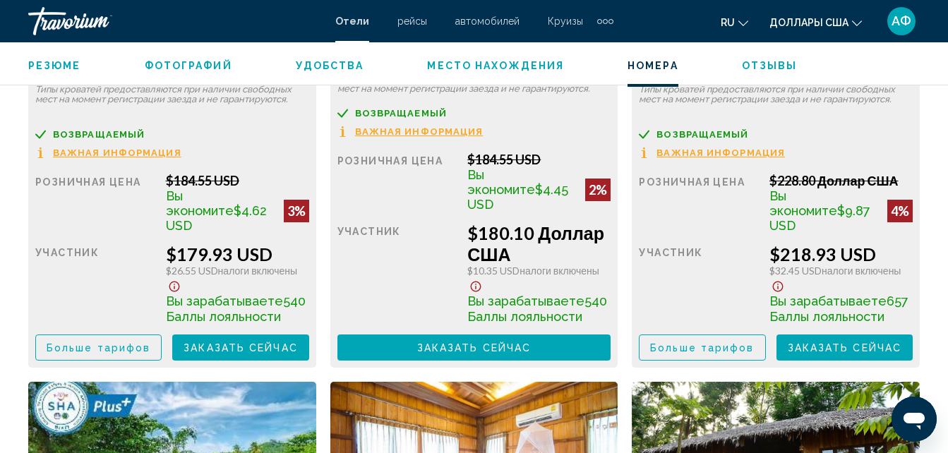
scroll to position [2410, 0]
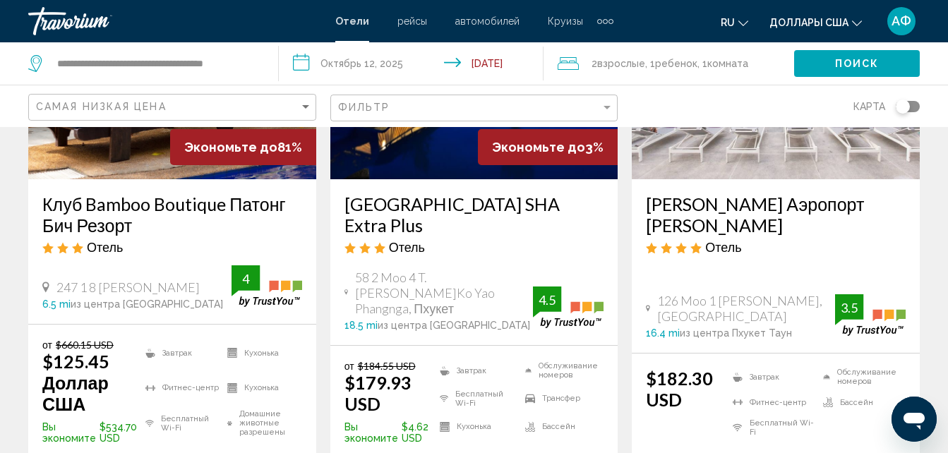
scroll to position [141, 0]
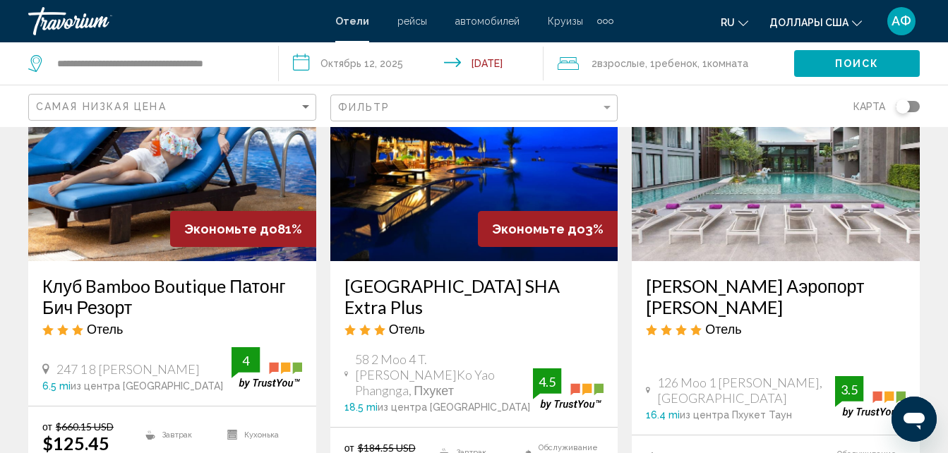
click at [755, 205] on img "Основное содержание" at bounding box center [776, 148] width 288 height 226
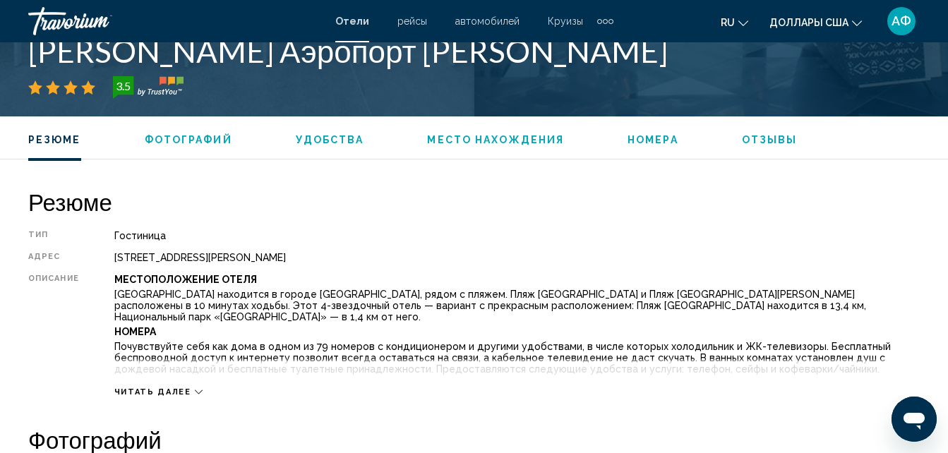
scroll to position [575, 0]
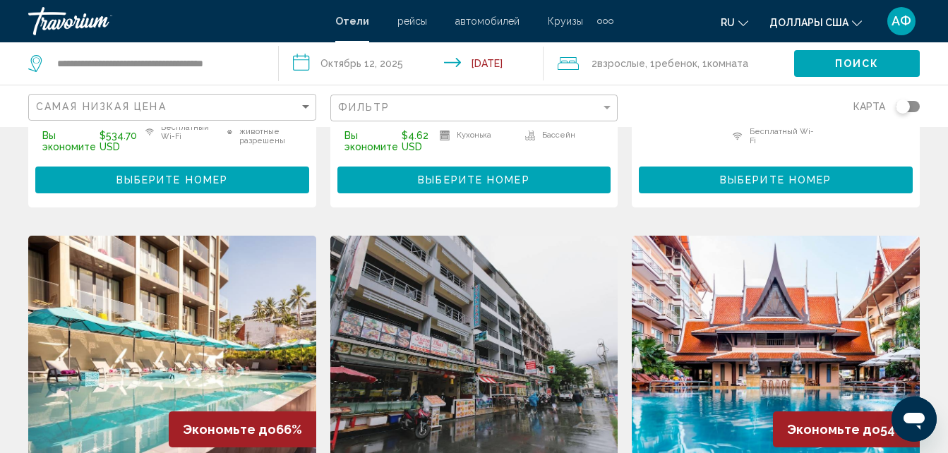
scroll to position [635, 0]
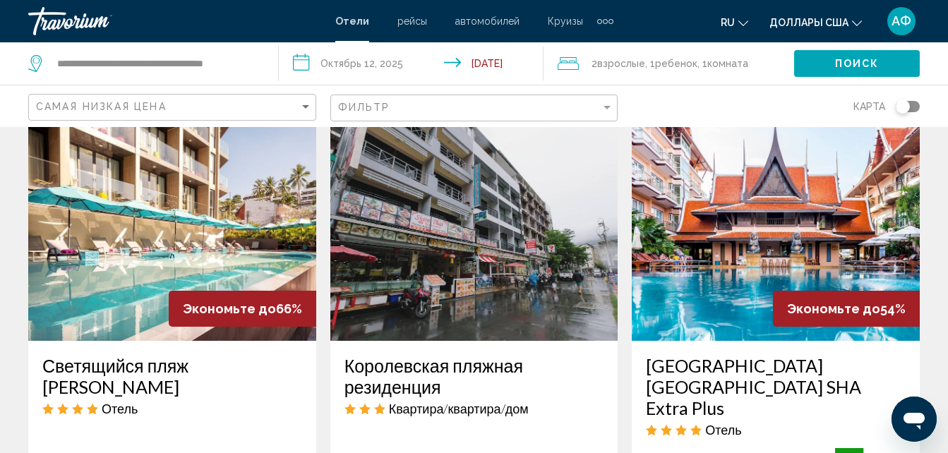
click at [740, 224] on img "Основное содержание" at bounding box center [776, 228] width 288 height 226
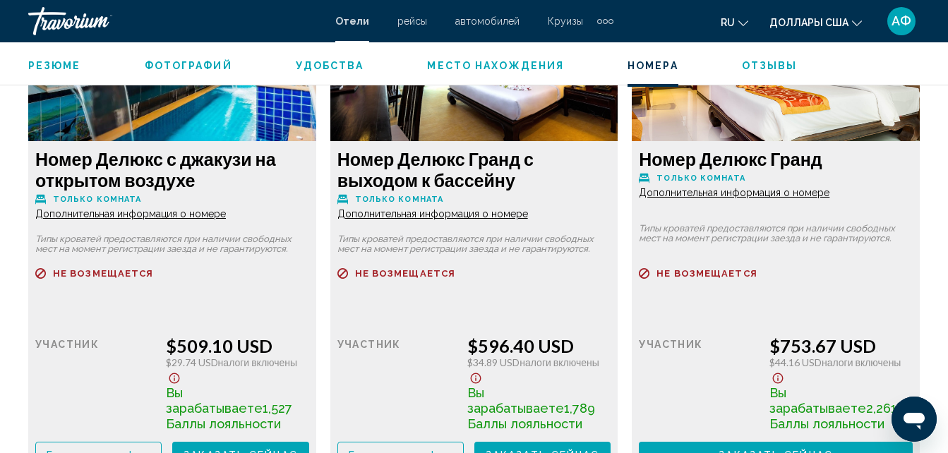
scroll to position [2833, 0]
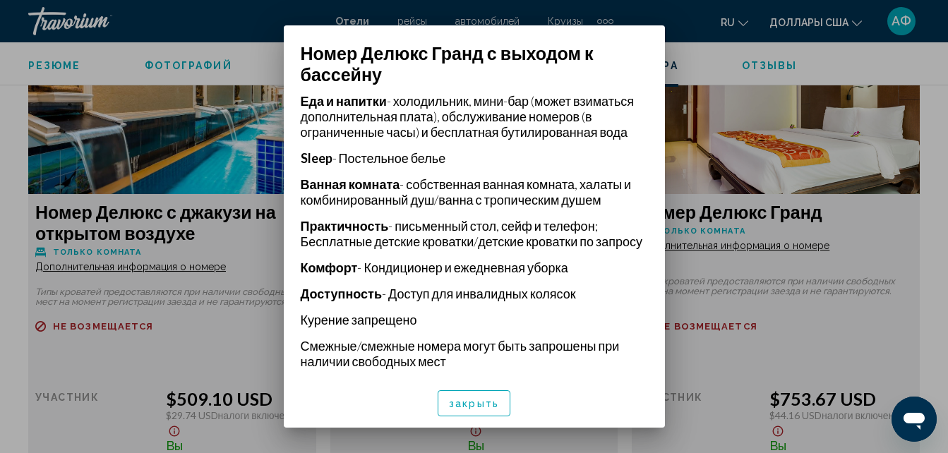
scroll to position [369, 0]
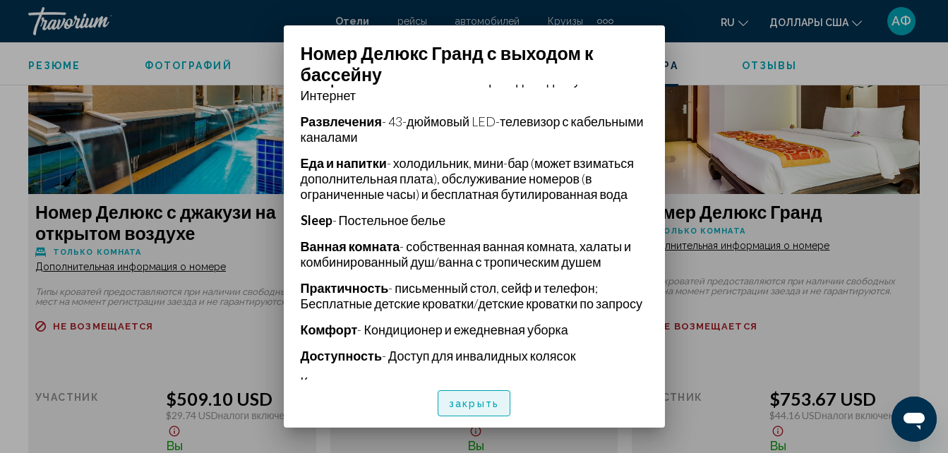
click at [453, 396] on button "закрыть" at bounding box center [474, 403] width 73 height 26
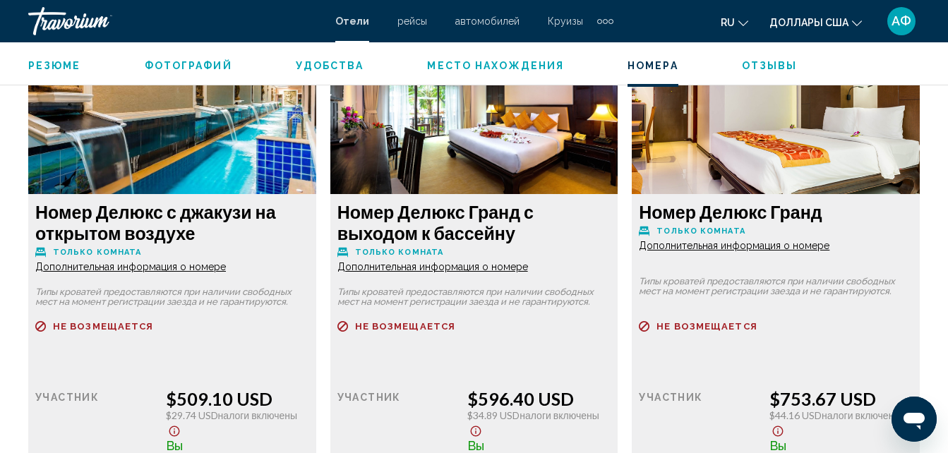
scroll to position [2975, 0]
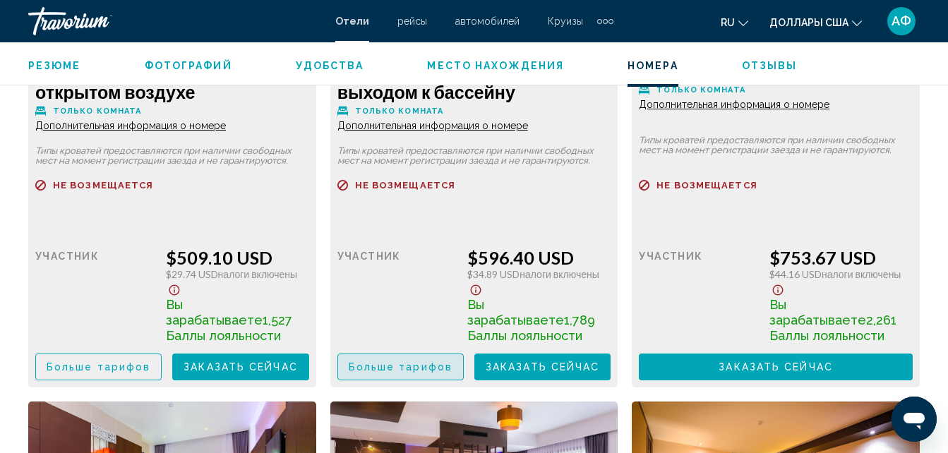
click at [406, 366] on span "Больше тарифов" at bounding box center [401, 367] width 104 height 11
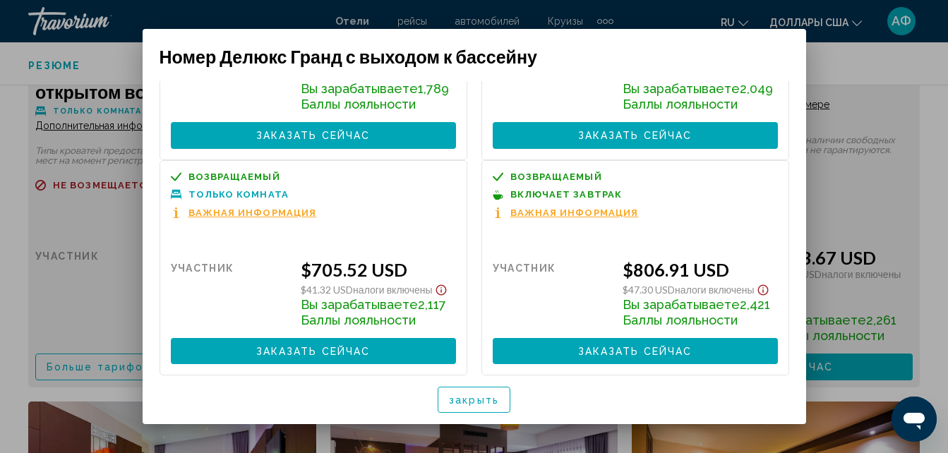
scroll to position [172, 0]
click at [485, 402] on span "закрыть" at bounding box center [474, 400] width 50 height 11
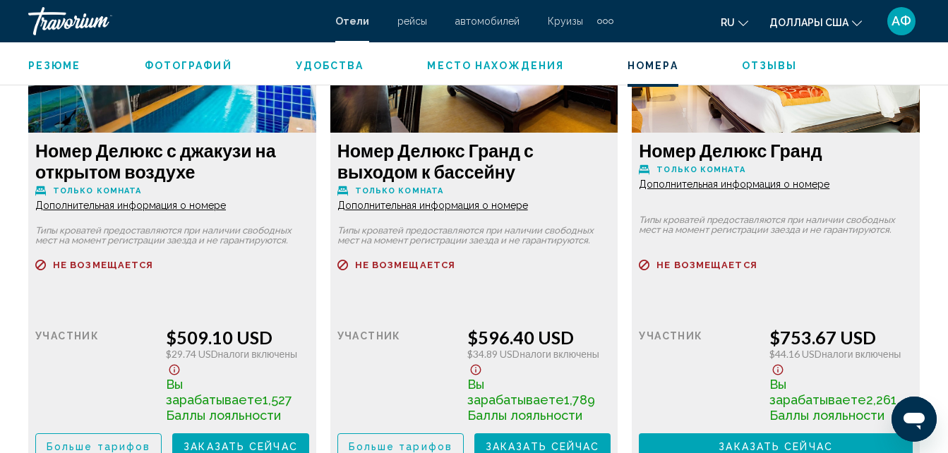
scroll to position [2904, 0]
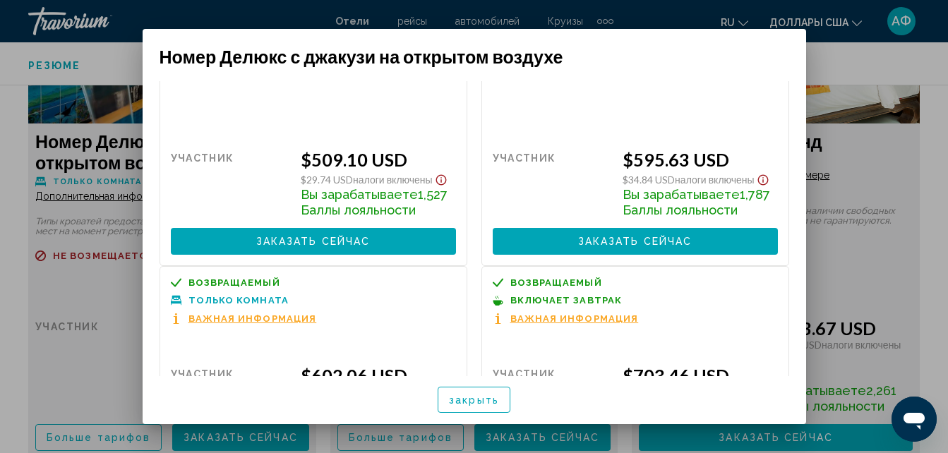
scroll to position [0, 0]
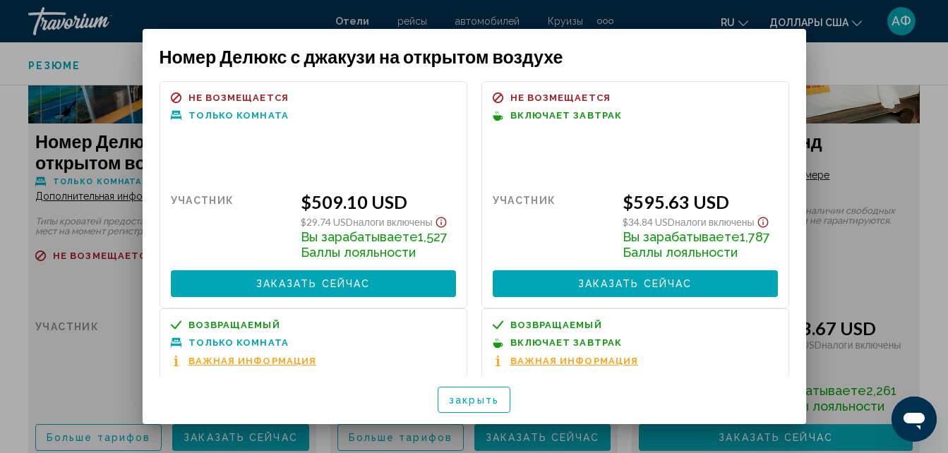
click at [479, 410] on button "закрыть" at bounding box center [474, 400] width 73 height 26
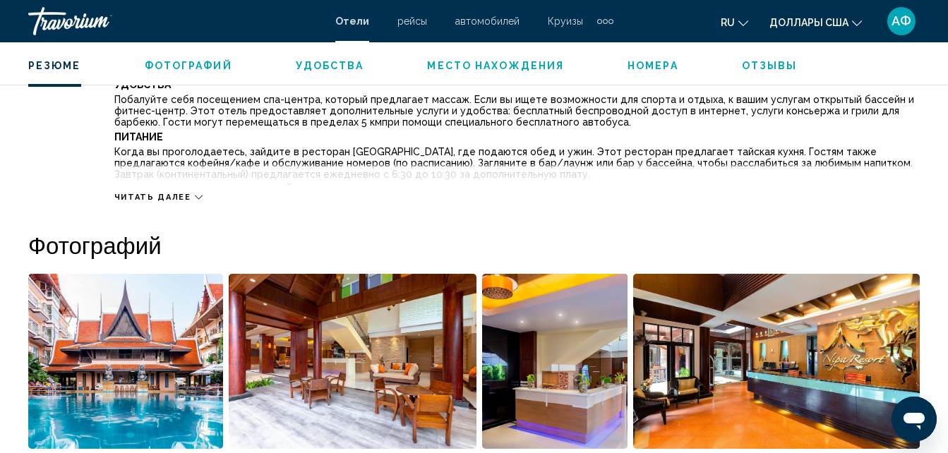
scroll to position [786, 0]
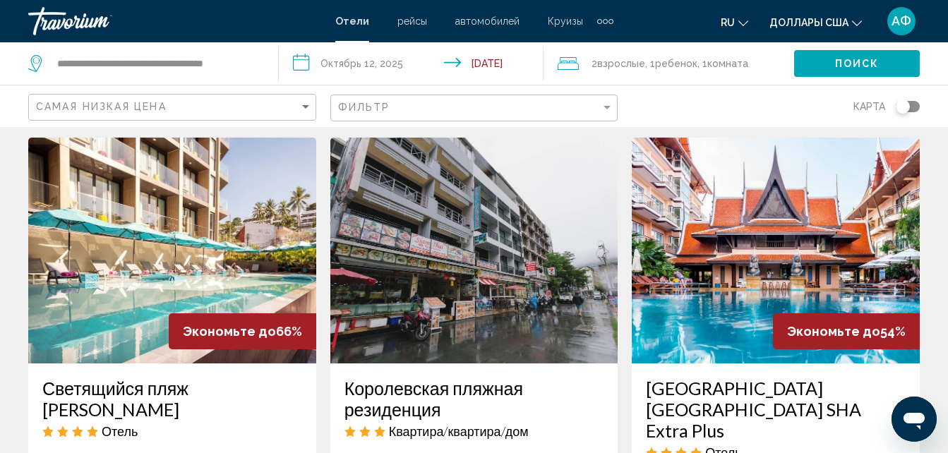
scroll to position [635, 0]
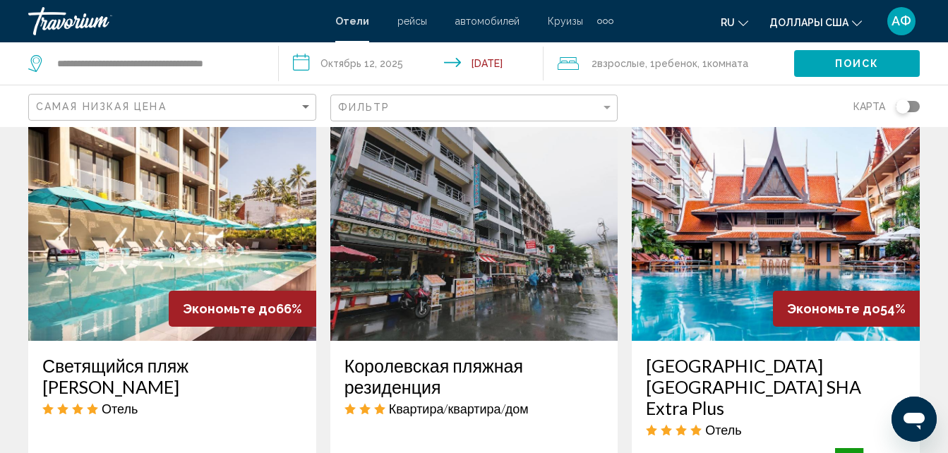
click at [460, 313] on img "Основное содержание" at bounding box center [474, 228] width 288 height 226
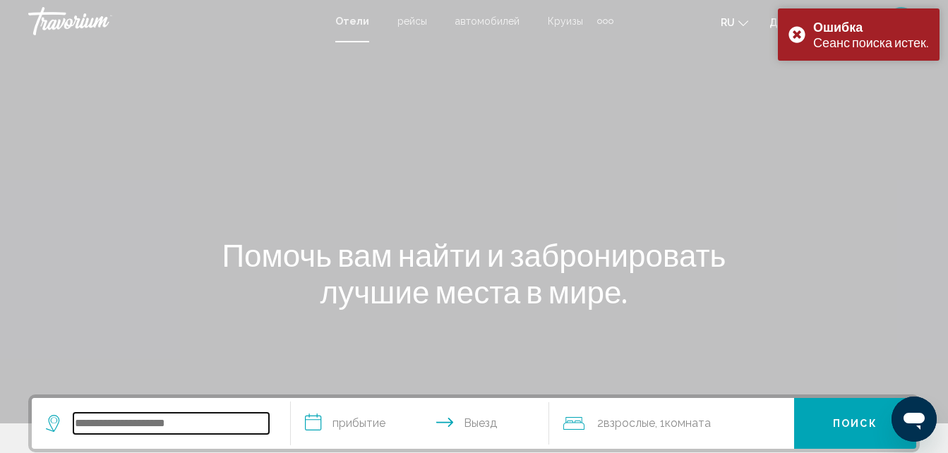
click at [224, 429] on input "Виджет поиска" at bounding box center [171, 423] width 196 height 21
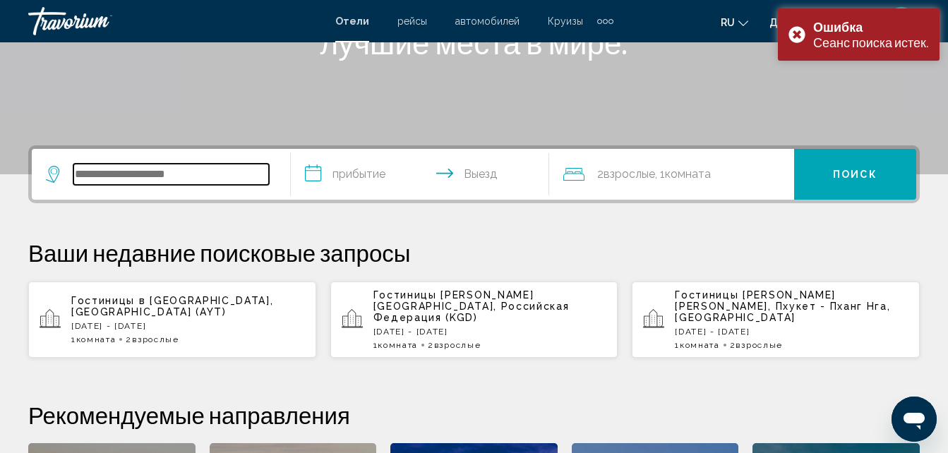
scroll to position [349, 0]
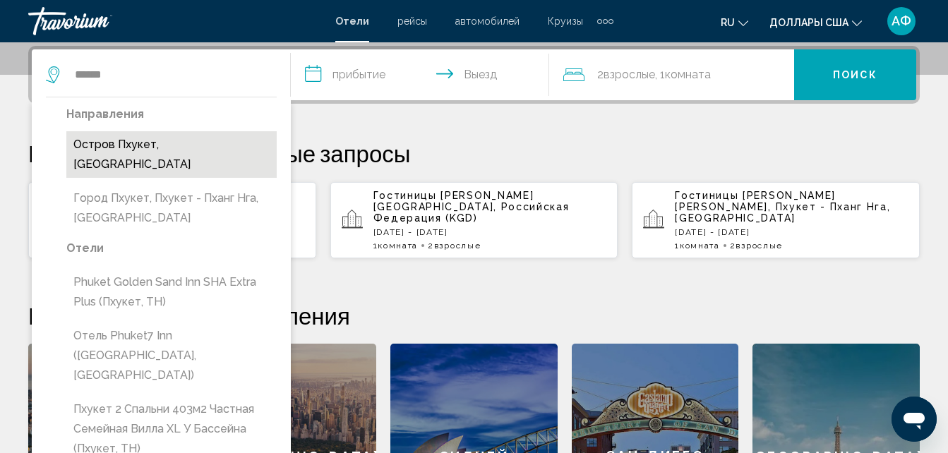
click at [170, 155] on button "Остров Пхукет, [GEOGRAPHIC_DATA]" at bounding box center [171, 154] width 210 height 47
type input "**********"
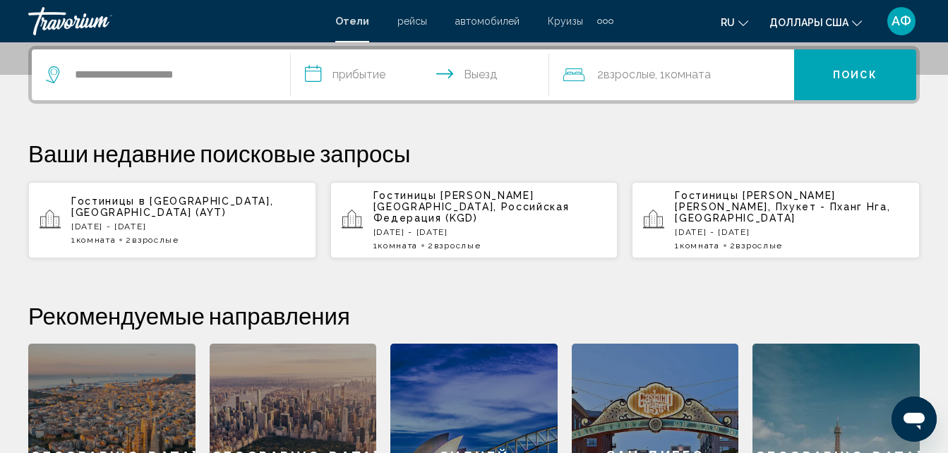
click at [354, 85] on input "**********" at bounding box center [423, 76] width 265 height 55
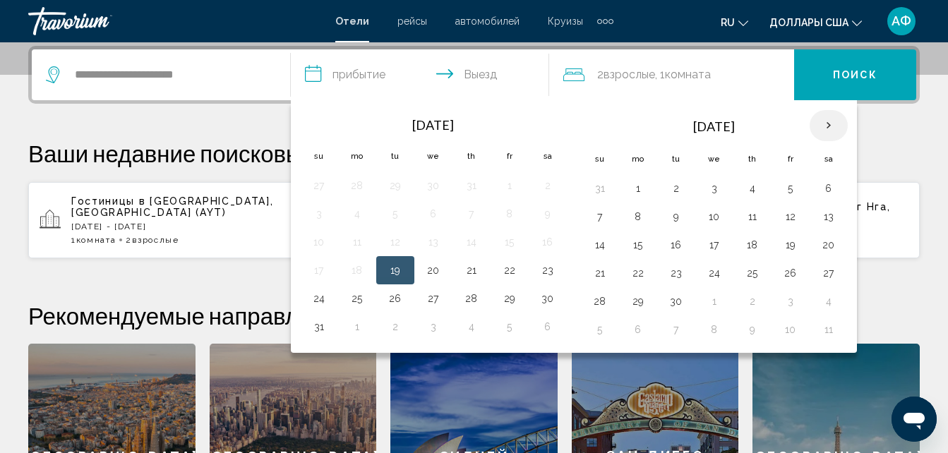
click at [836, 122] on th "Next month" at bounding box center [829, 125] width 38 height 31
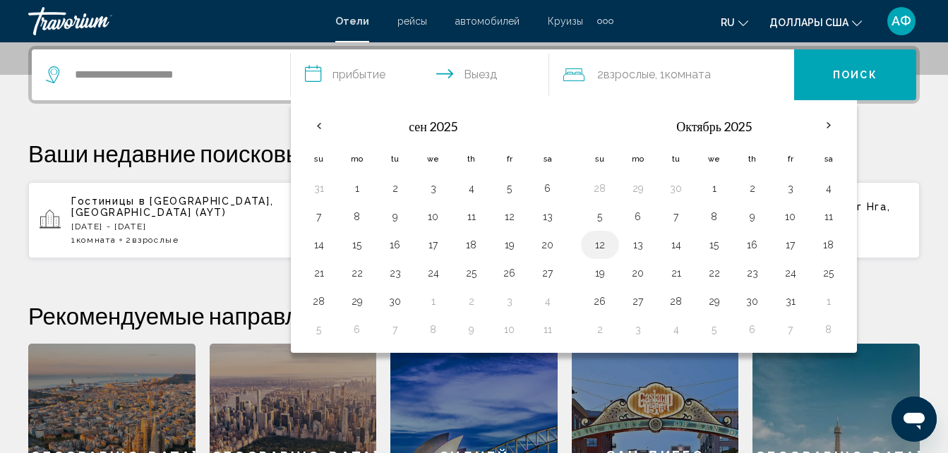
click at [599, 246] on button "12" at bounding box center [600, 245] width 23 height 20
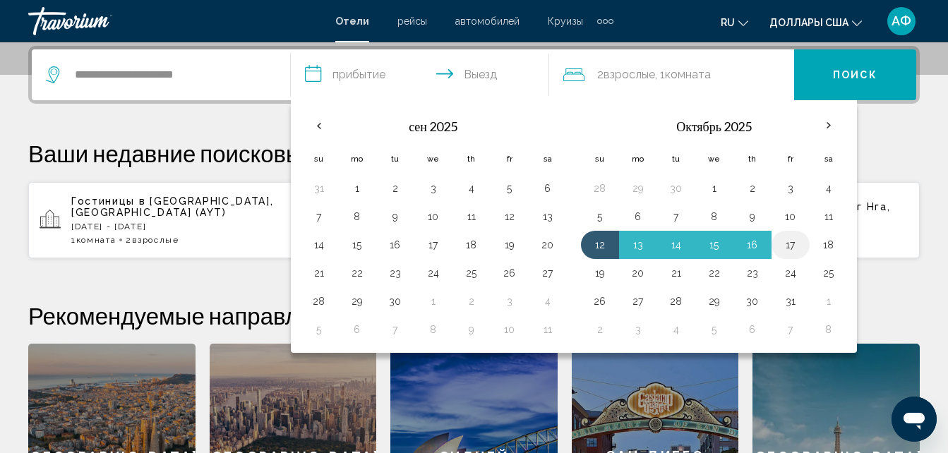
click at [793, 246] on button "17" at bounding box center [790, 245] width 23 height 20
type input "**********"
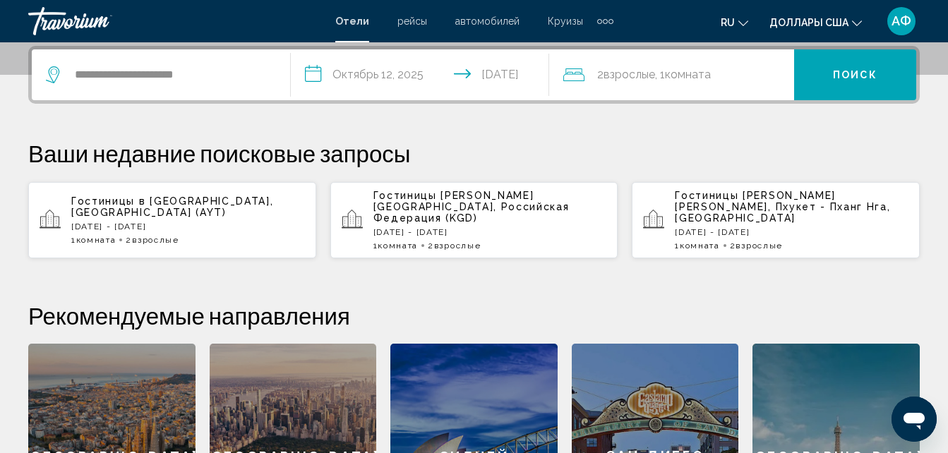
click at [702, 69] on span "Комната" at bounding box center [688, 74] width 46 height 13
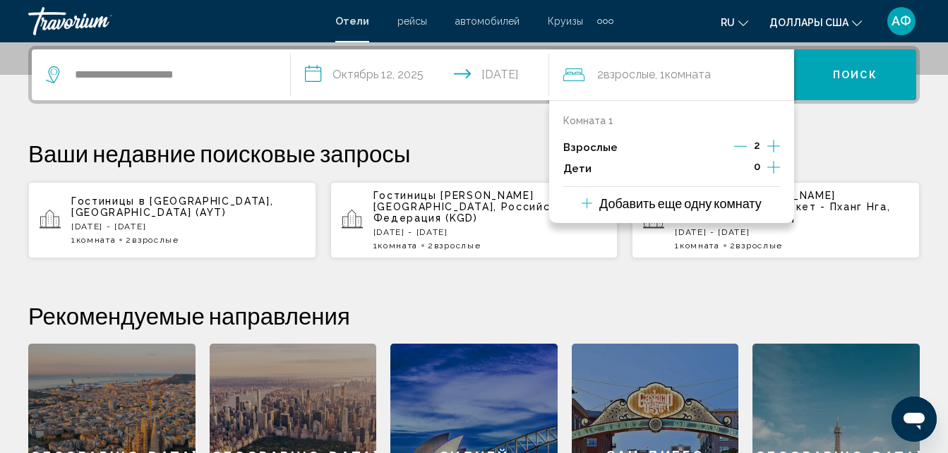
click at [772, 167] on icon "Дочерние элементы" at bounding box center [773, 167] width 13 height 13
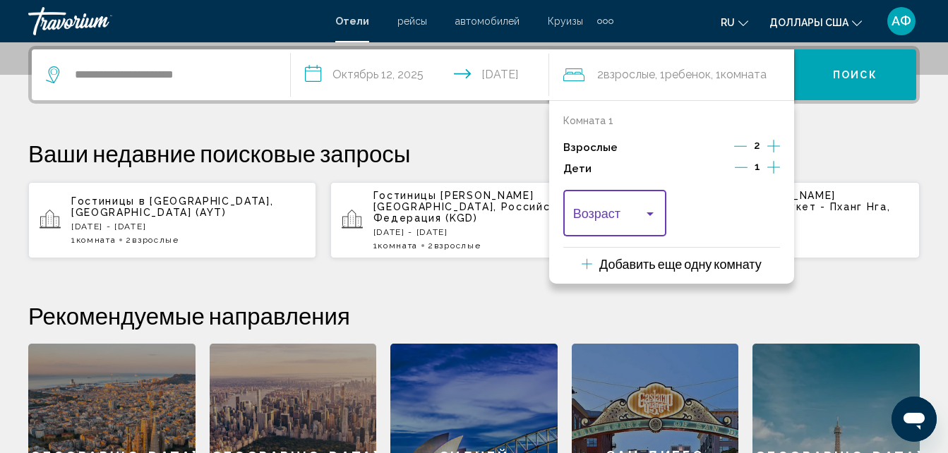
click at [647, 215] on div "Путешественники: 2 взрослых, 1 ребенок" at bounding box center [650, 213] width 13 height 11
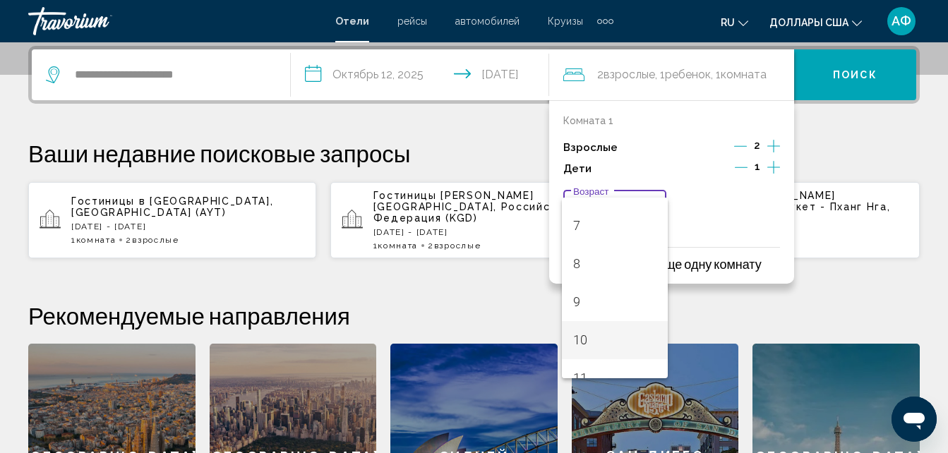
scroll to position [282, 0]
click at [640, 312] on span "10" at bounding box center [615, 315] width 84 height 38
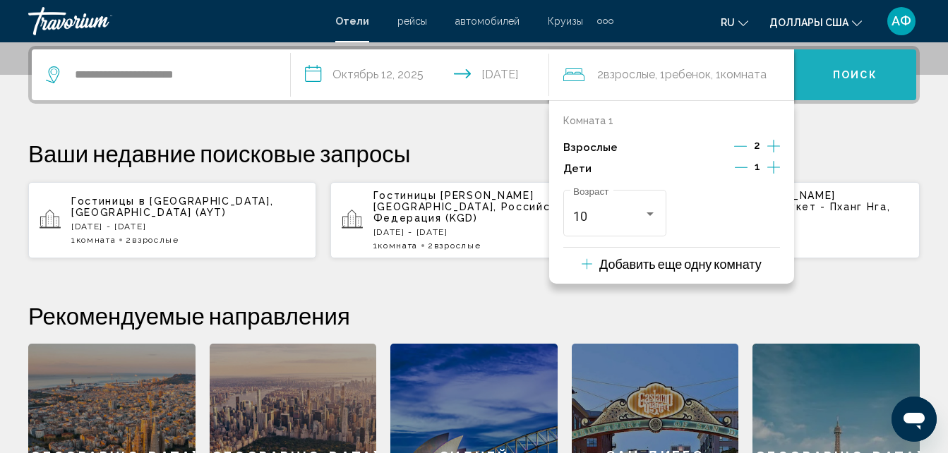
click at [873, 66] on button "Поиск" at bounding box center [855, 74] width 122 height 51
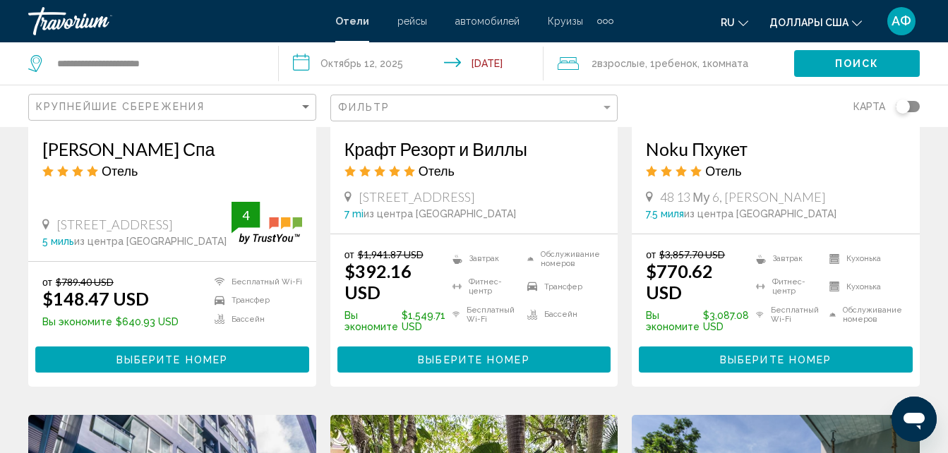
scroll to position [1482, 0]
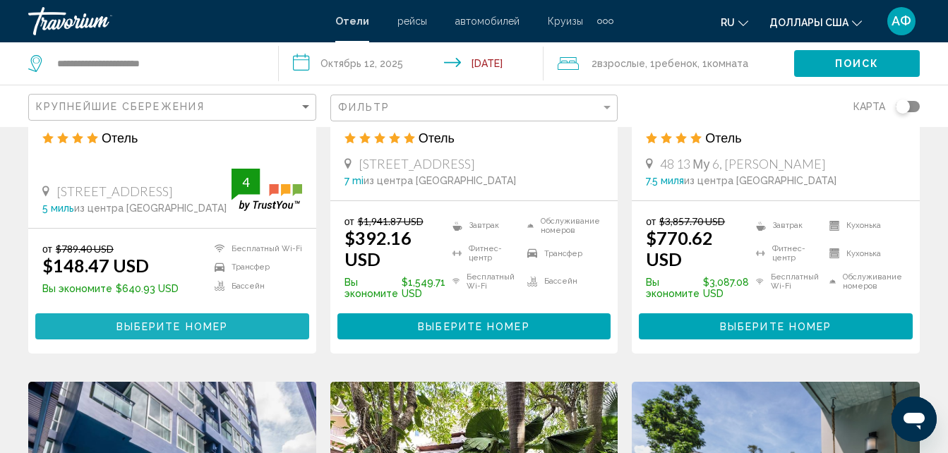
click at [209, 321] on span "Выберите номер" at bounding box center [172, 326] width 112 height 11
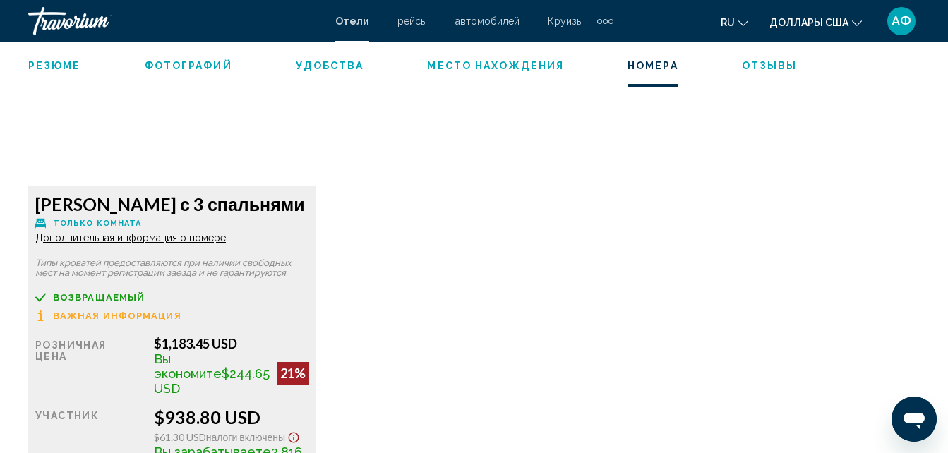
scroll to position [3327, 0]
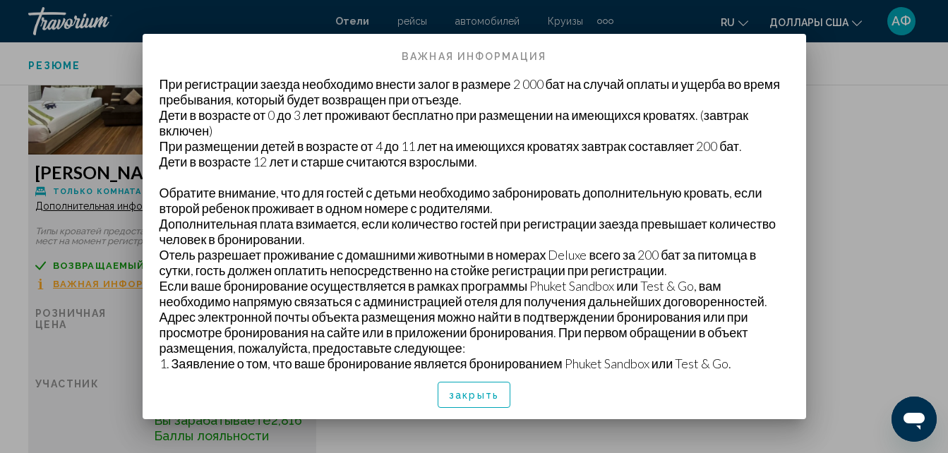
scroll to position [31, 0]
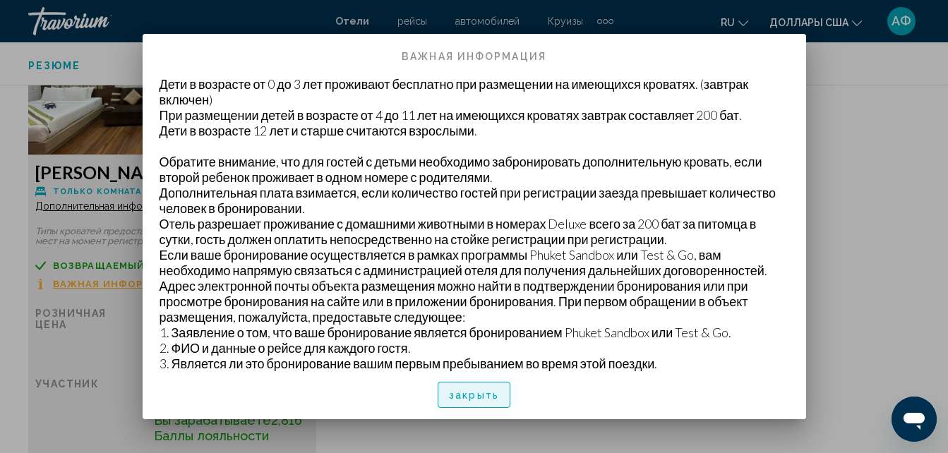
click at [492, 394] on span "закрыть" at bounding box center [474, 395] width 50 height 11
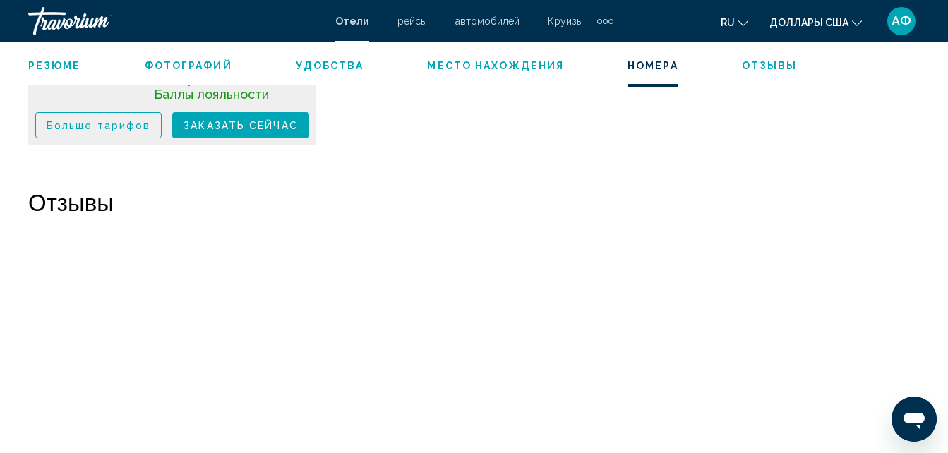
scroll to position [3539, 0]
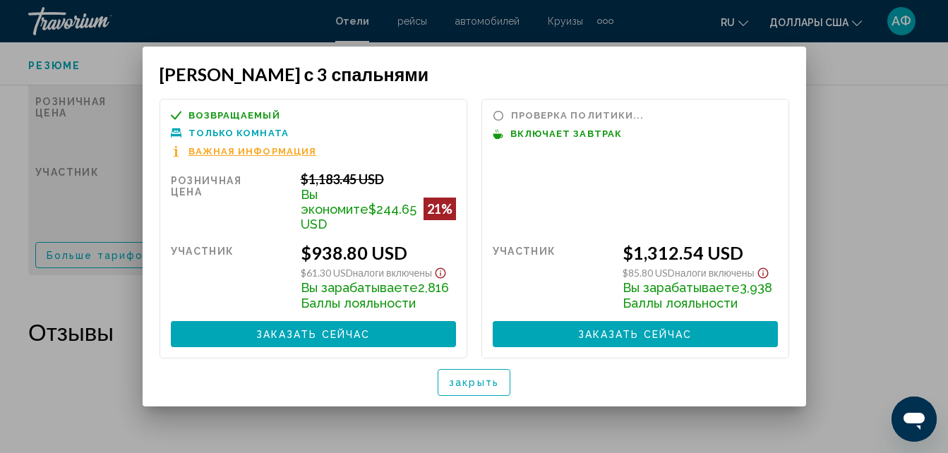
scroll to position [0, 0]
click at [592, 156] on span "Важная информация" at bounding box center [574, 151] width 128 height 9
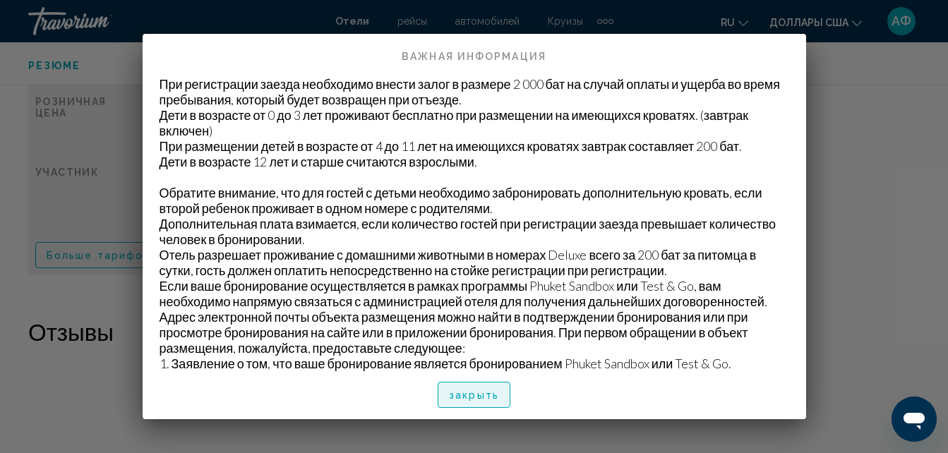
click at [467, 386] on button "закрыть" at bounding box center [474, 395] width 73 height 26
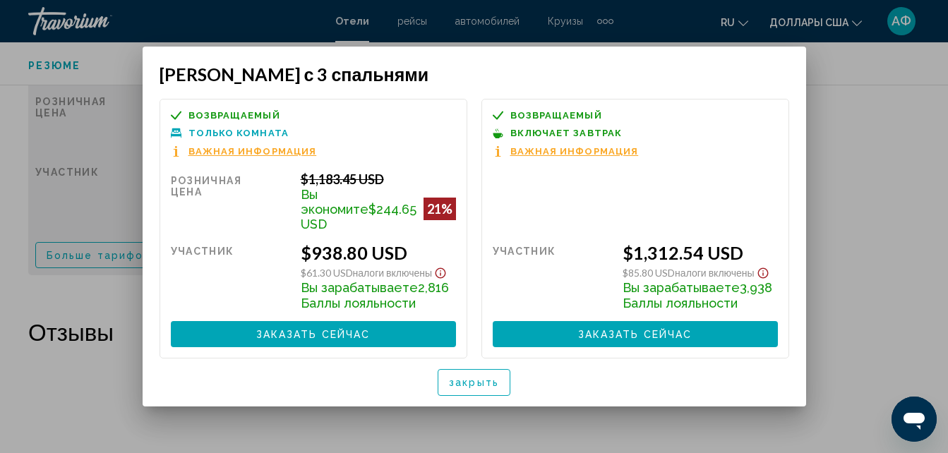
click at [491, 378] on span "закрыть" at bounding box center [474, 383] width 50 height 11
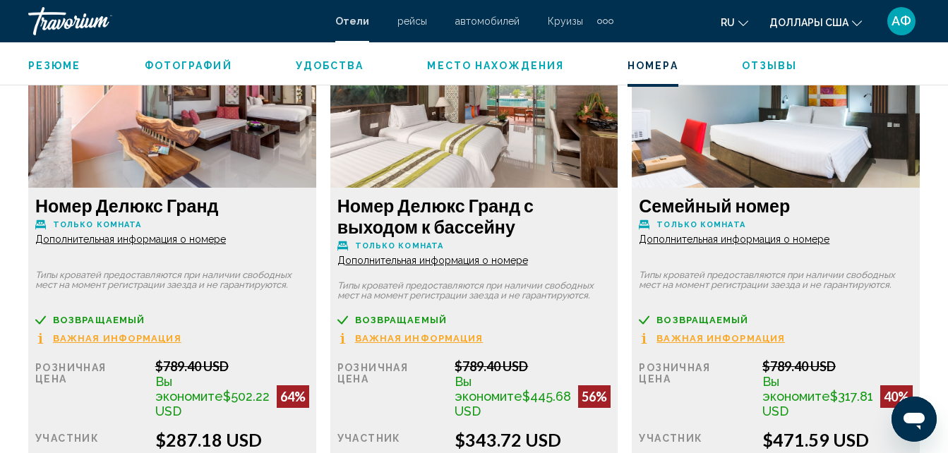
scroll to position [2692, 0]
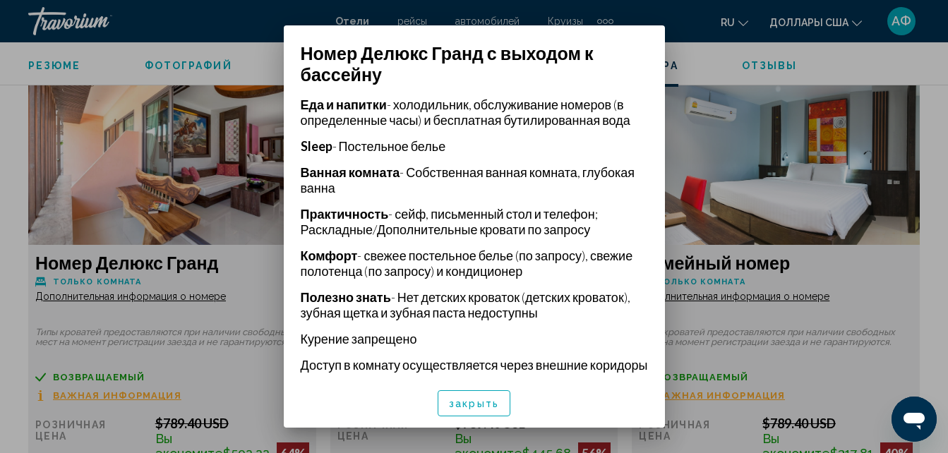
scroll to position [450, 0]
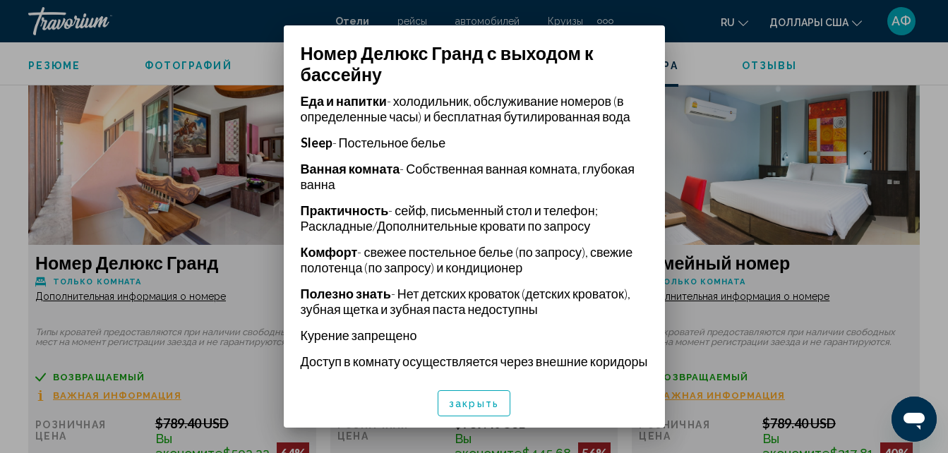
click at [474, 403] on span "закрыть" at bounding box center [474, 403] width 50 height 11
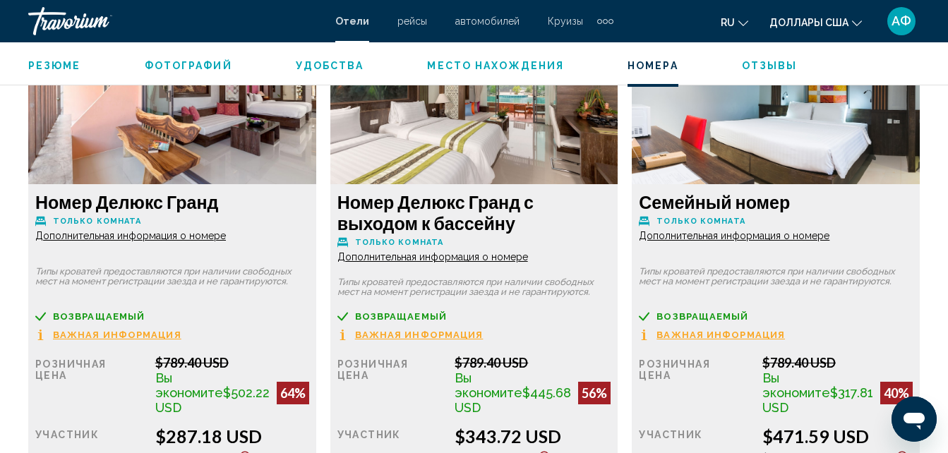
scroll to position [2833, 0]
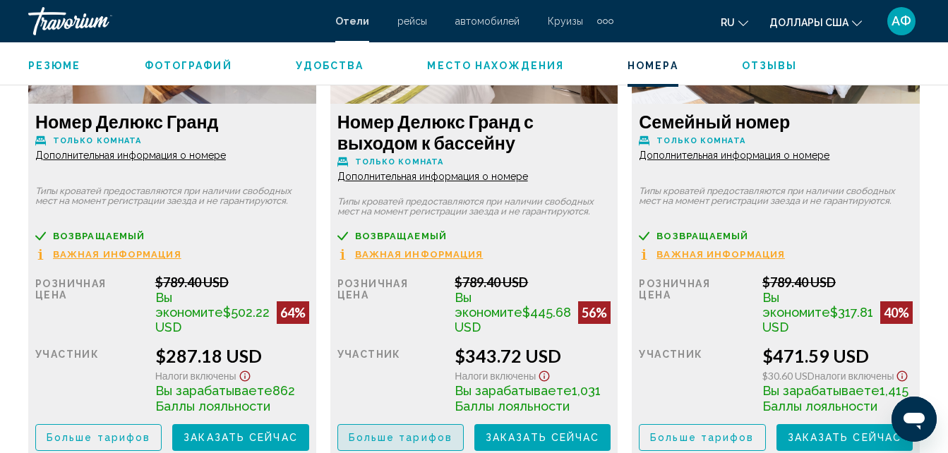
click at [402, 433] on span "Больше тарифов" at bounding box center [401, 438] width 104 height 11
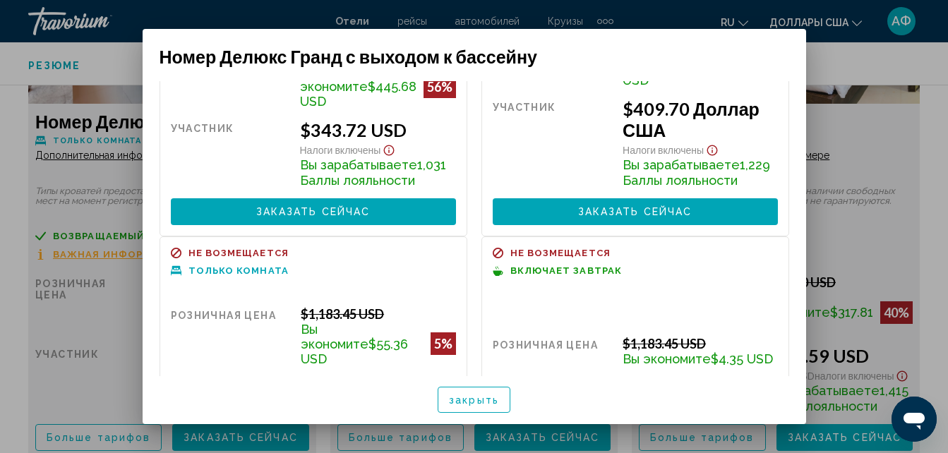
scroll to position [141, 0]
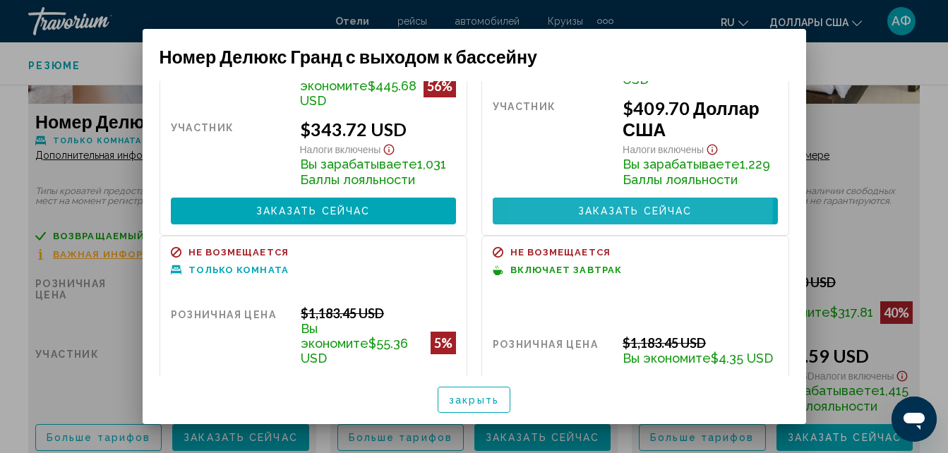
click at [546, 198] on button "Заказать сейчас Больше недоступно" at bounding box center [635, 211] width 285 height 26
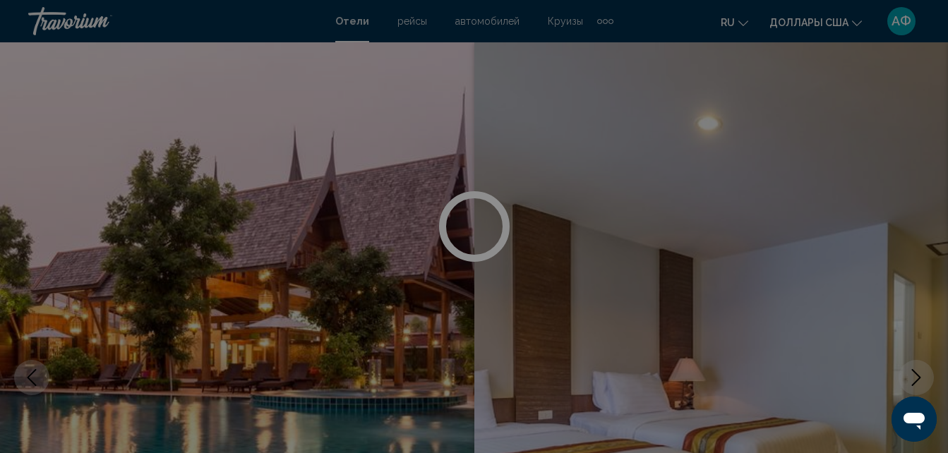
scroll to position [2833, 0]
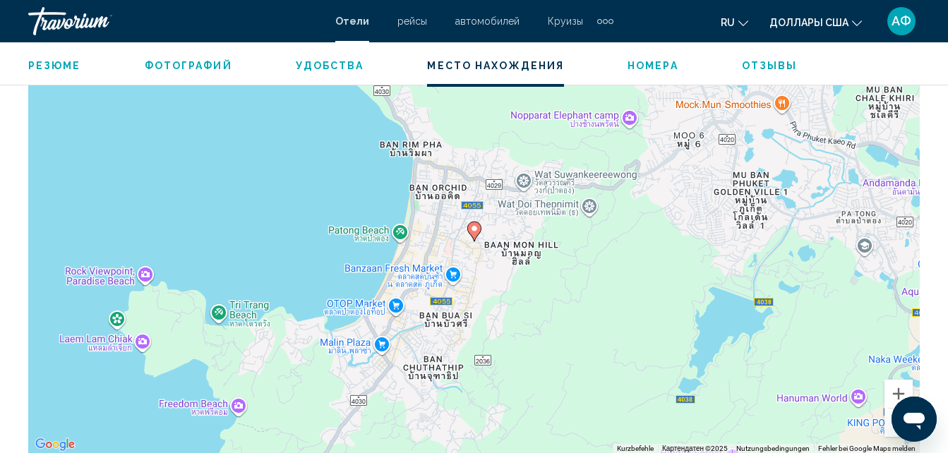
scroll to position [1633, 0]
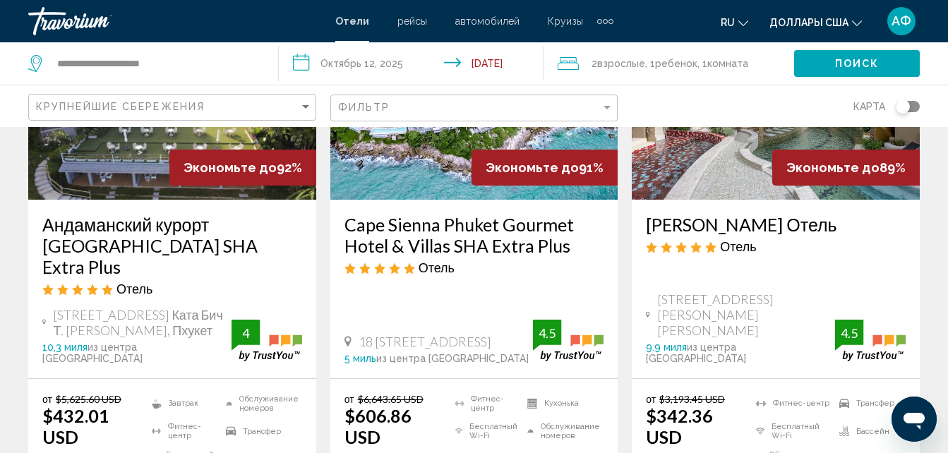
scroll to position [212, 0]
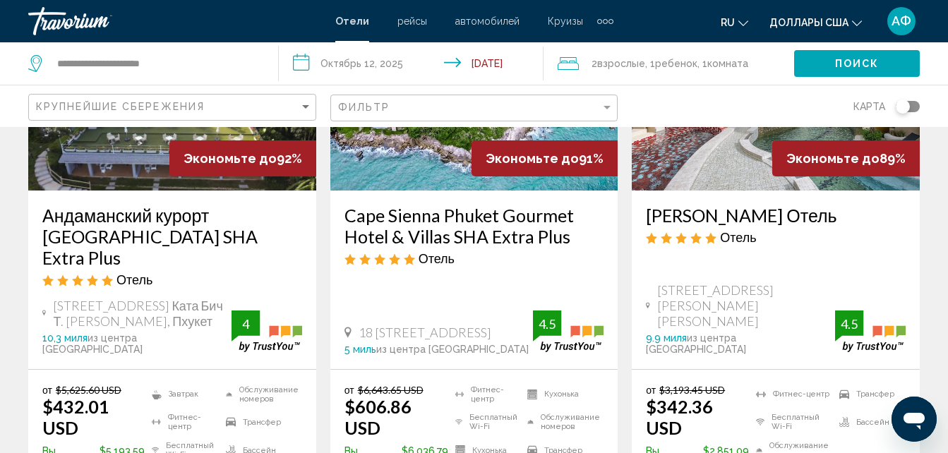
click at [820, 202] on div "[PERSON_NAME] Отель Отель [STREET_ADDRESS], Т.[PERSON_NAME]Муанг Пхукет 9.9 мил…" at bounding box center [776, 280] width 288 height 179
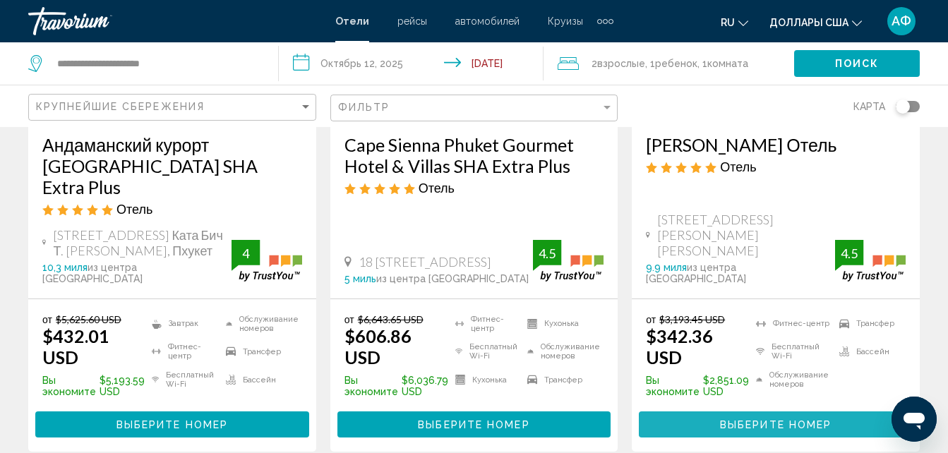
click at [826, 419] on span "Выберите номер" at bounding box center [776, 424] width 112 height 11
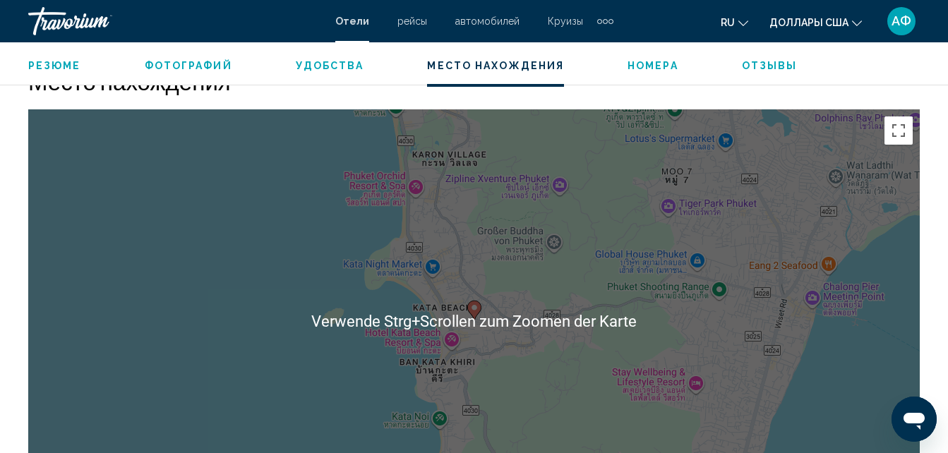
scroll to position [1563, 0]
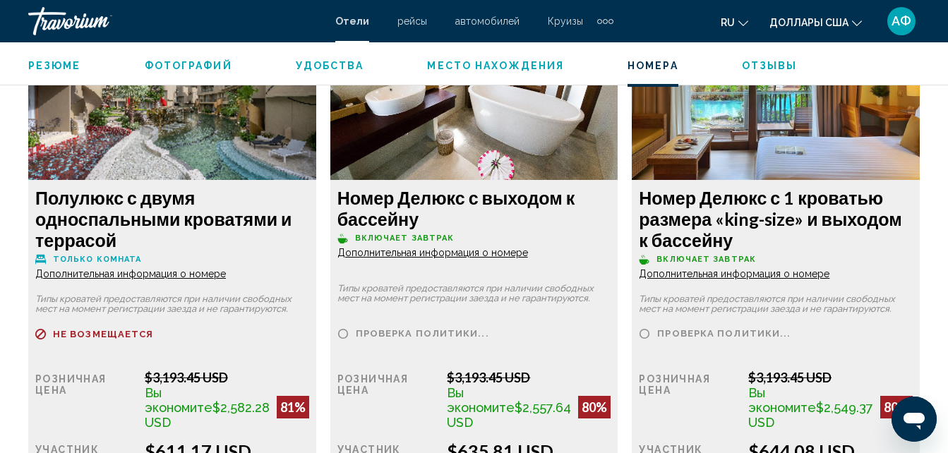
scroll to position [3398, 0]
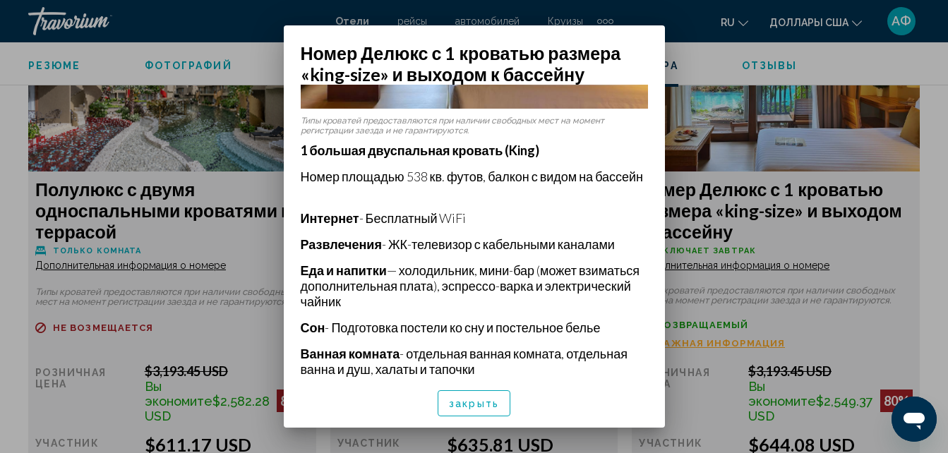
scroll to position [243, 0]
click at [459, 412] on button "закрыть" at bounding box center [474, 403] width 73 height 26
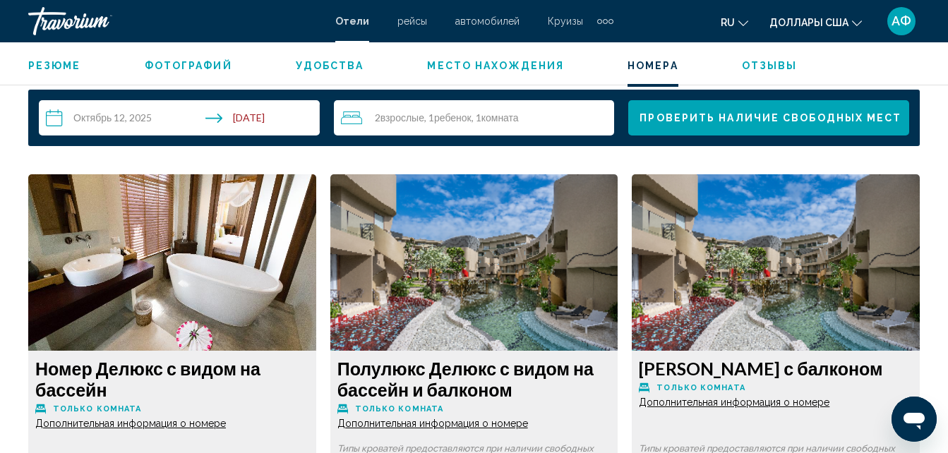
scroll to position [1916, 0]
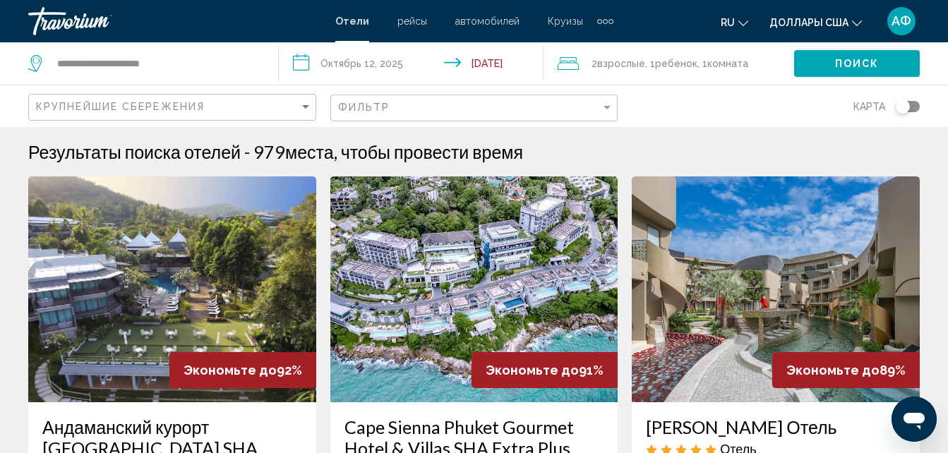
click at [904, 105] on div "Переключить карту" at bounding box center [903, 107] width 14 height 14
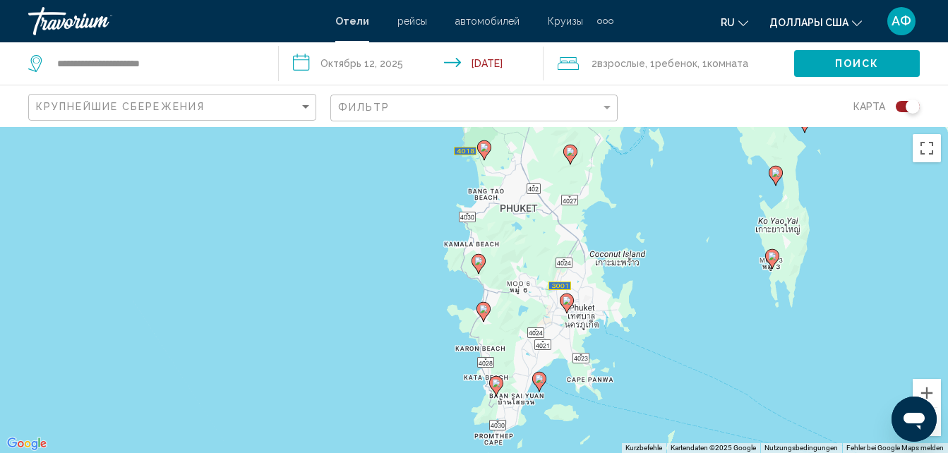
drag, startPoint x: 417, startPoint y: 358, endPoint x: 548, endPoint y: 373, distance: 131.5
click at [548, 373] on div "Um den Modus zum Ziehen mit der Tastatur zu aktivieren, drückst du Alt + Eingab…" at bounding box center [474, 290] width 948 height 326
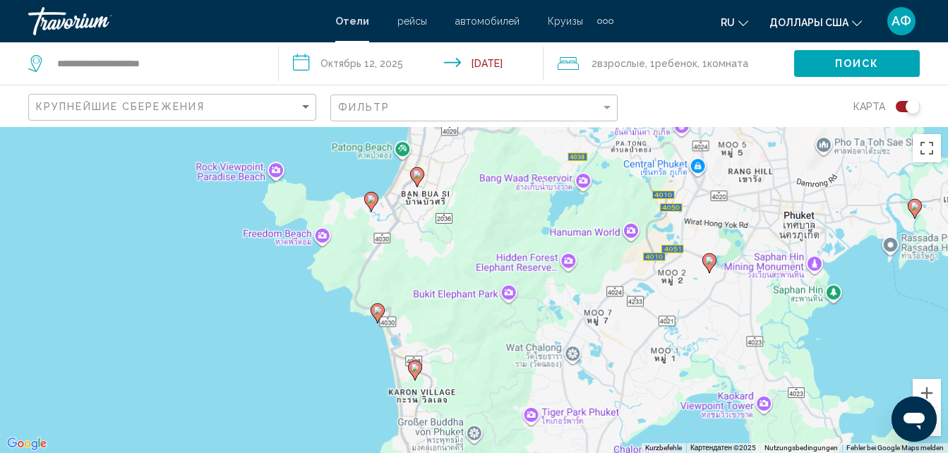
click at [438, 296] on div "Um den Modus zum Ziehen mit der Tastatur zu aktivieren, drückst du Alt + Eingab…" at bounding box center [474, 290] width 948 height 326
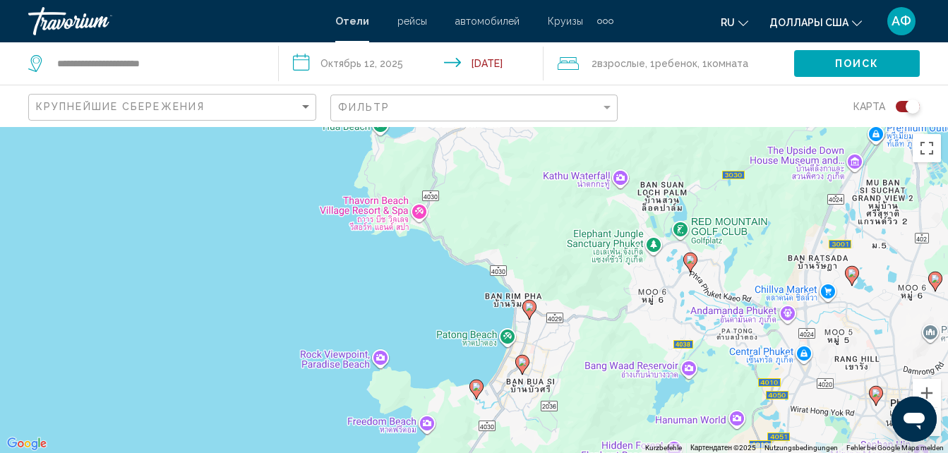
drag, startPoint x: 652, startPoint y: 263, endPoint x: 598, endPoint y: 448, distance: 192.6
click at [625, 452] on html "**********" at bounding box center [474, 226] width 948 height 453
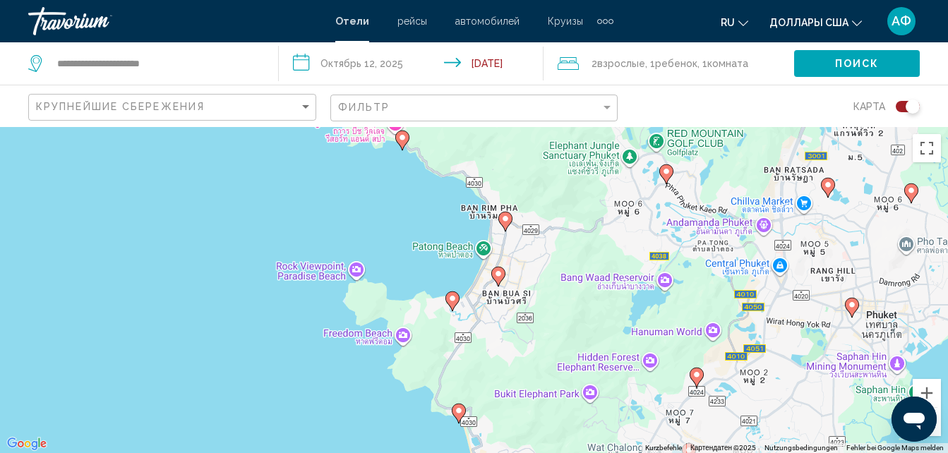
drag, startPoint x: 533, startPoint y: 401, endPoint x: 669, endPoint y: 486, distance: 160.4
click at [669, 452] on html "**********" at bounding box center [474, 226] width 948 height 453
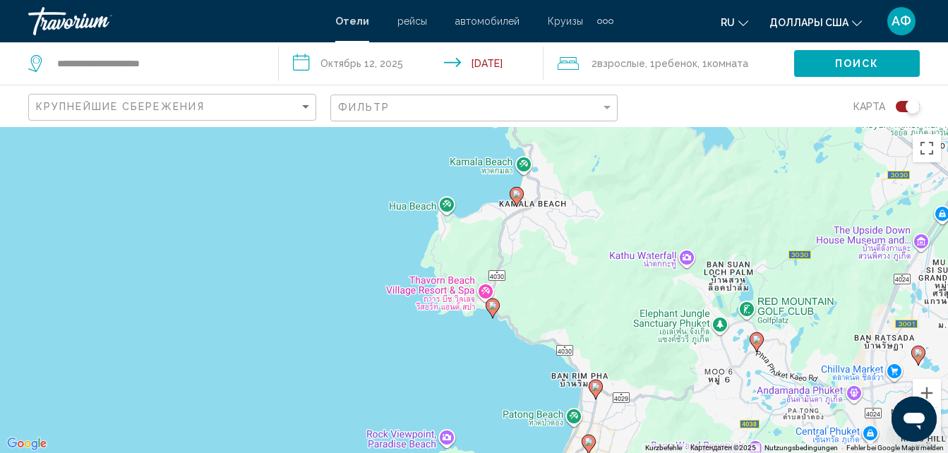
drag, startPoint x: 603, startPoint y: 219, endPoint x: 621, endPoint y: 389, distance: 171.1
click at [630, 397] on div "Um den Modus zum Ziehen mit der Tastatur zu aktivieren, drückst du Alt + Eingab…" at bounding box center [474, 290] width 948 height 326
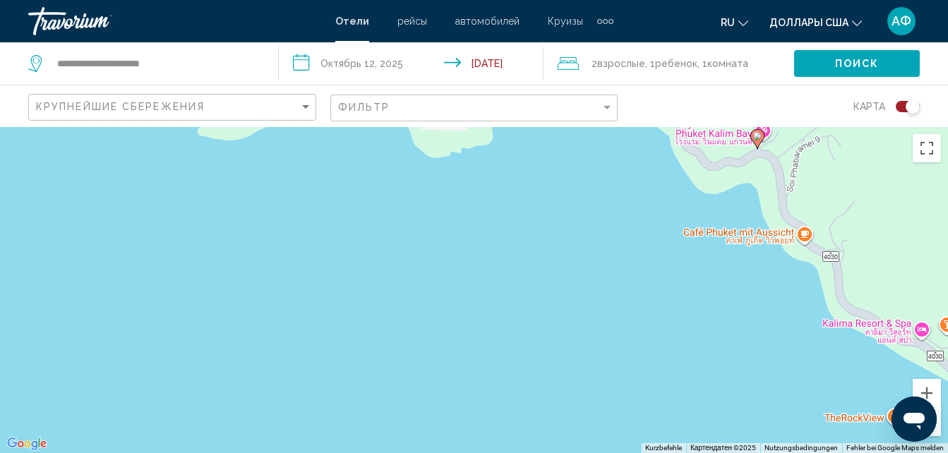
drag, startPoint x: 508, startPoint y: 364, endPoint x: 553, endPoint y: 136, distance: 232.6
click at [553, 136] on div "Um den Modus zum Ziehen mit der Tastatur zu aktivieren, drückst du Alt + Eingab…" at bounding box center [474, 290] width 948 height 326
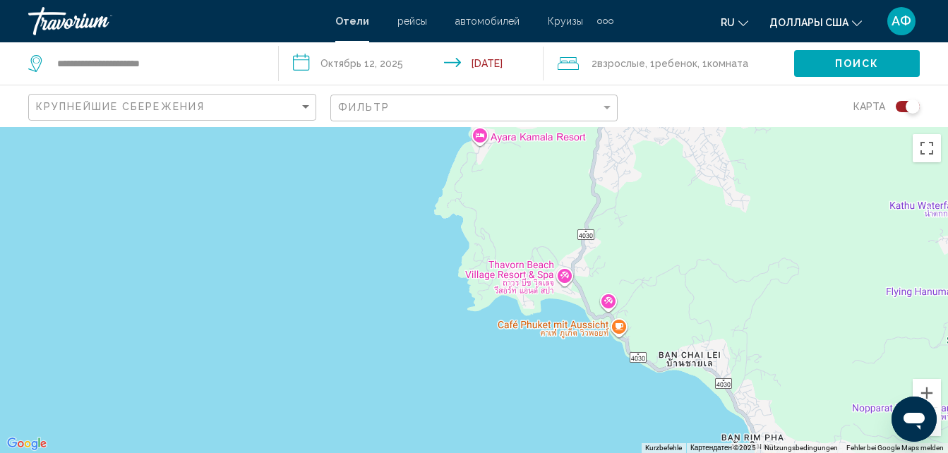
drag, startPoint x: 771, startPoint y: 286, endPoint x: 620, endPoint y: 335, distance: 158.9
click at [620, 335] on div "Um den Modus zum Ziehen mit der Tastatur zu aktivieren, drückst du Alt + Eingab…" at bounding box center [474, 290] width 948 height 326
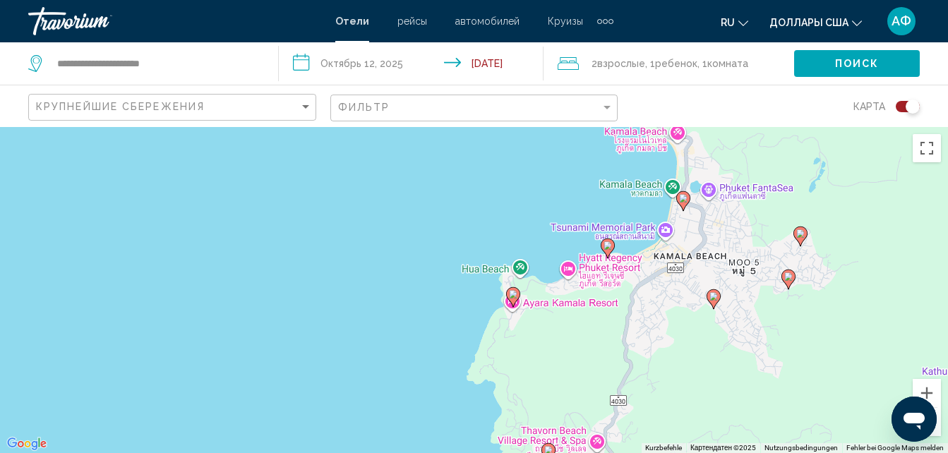
drag, startPoint x: 595, startPoint y: 277, endPoint x: 630, endPoint y: 438, distance: 165.3
click at [630, 439] on div "Um den Modus zum Ziehen mit der Tastatur zu aktivieren, drückst du Alt + Eingab…" at bounding box center [474, 290] width 948 height 326
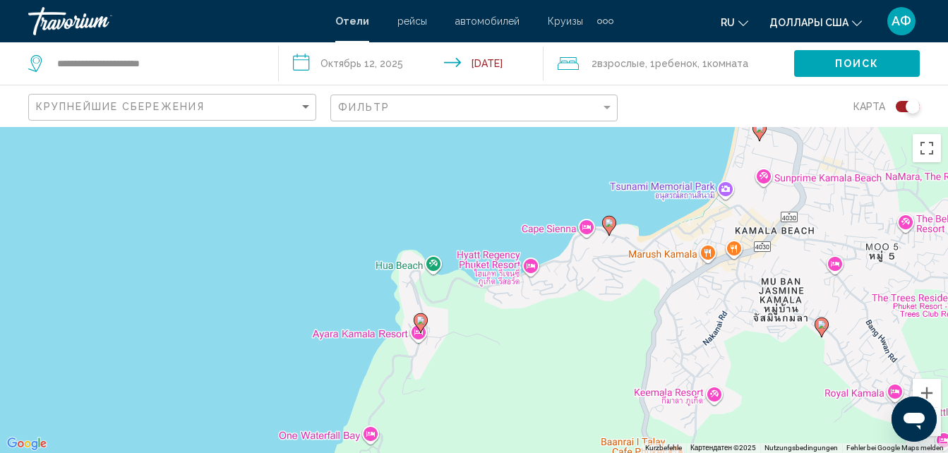
drag, startPoint x: 612, startPoint y: 273, endPoint x: 611, endPoint y: 283, distance: 10.0
click at [611, 283] on div "Um den Modus zum Ziehen mit der Tastatur zu aktivieren, drückst du Alt + Eingab…" at bounding box center [474, 290] width 948 height 326
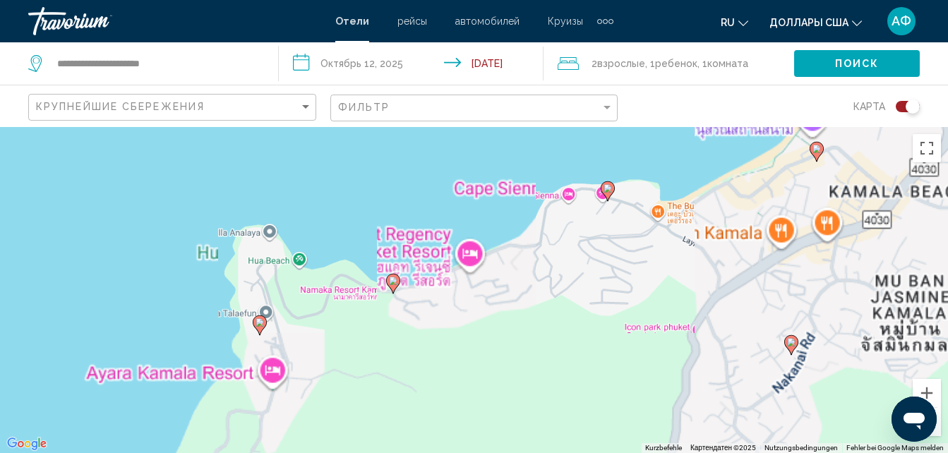
click at [611, 283] on div "Um den Modus zum Ziehen mit der Tastatur zu aktivieren, drückst du Alt + Eingab…" at bounding box center [474, 290] width 948 height 326
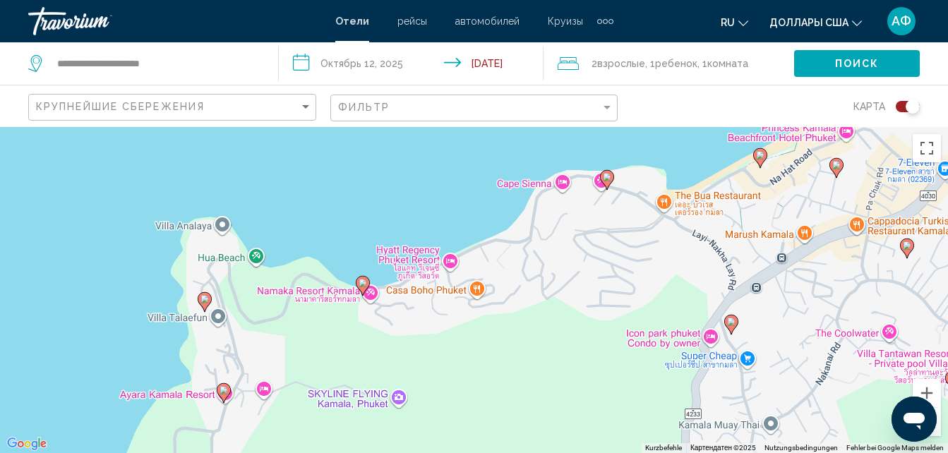
click at [365, 284] on image "Основное содержание" at bounding box center [363, 283] width 8 height 8
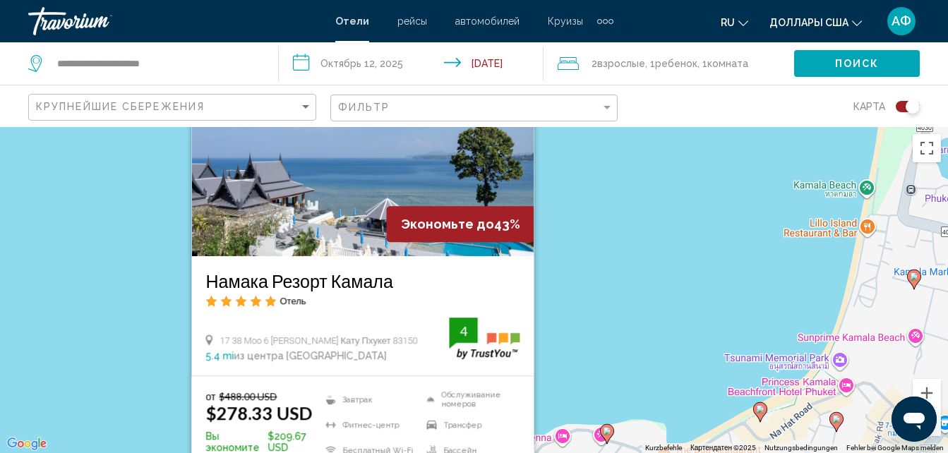
click at [378, 241] on img "Основное содержание" at bounding box center [362, 143] width 342 height 226
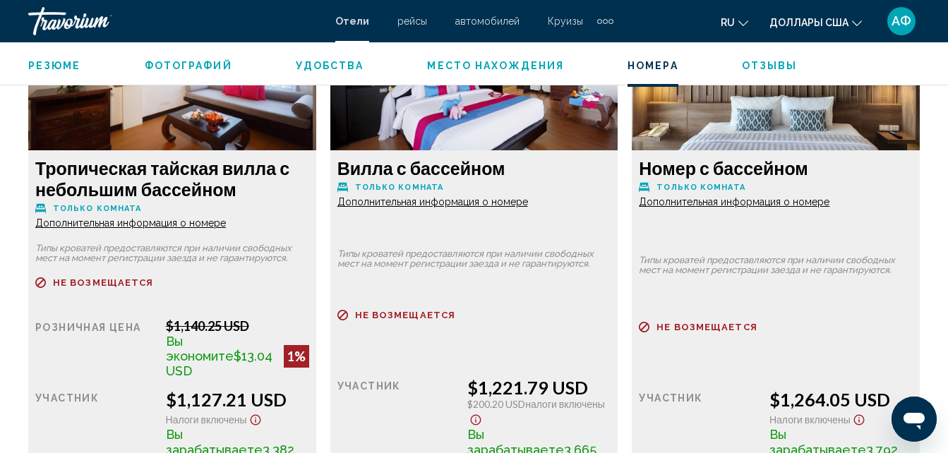
scroll to position [4245, 0]
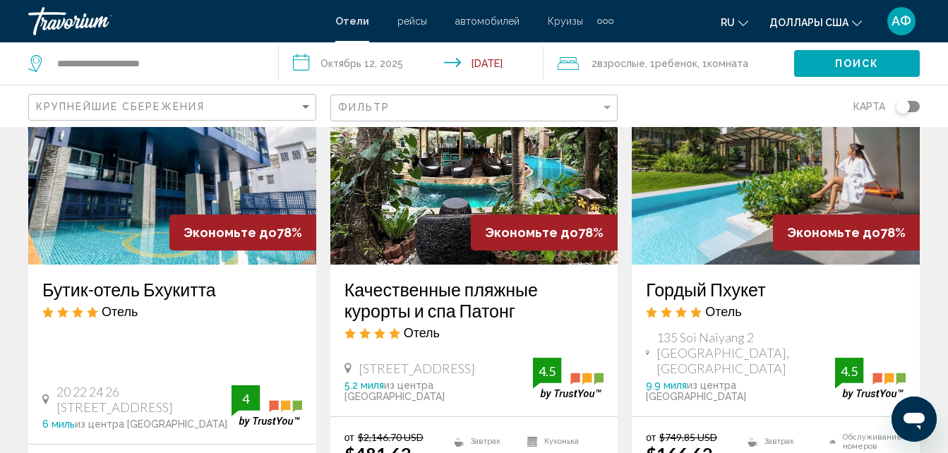
scroll to position [1835, 0]
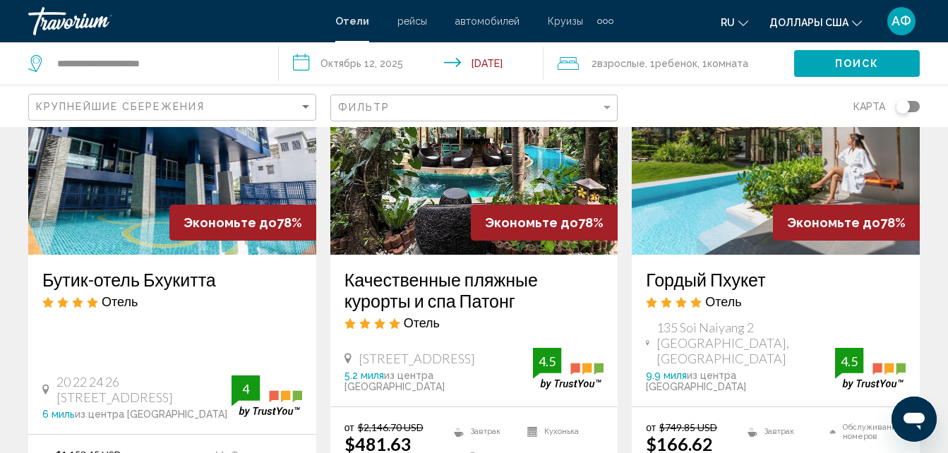
click at [698, 193] on img "Основное содержание" at bounding box center [776, 142] width 288 height 226
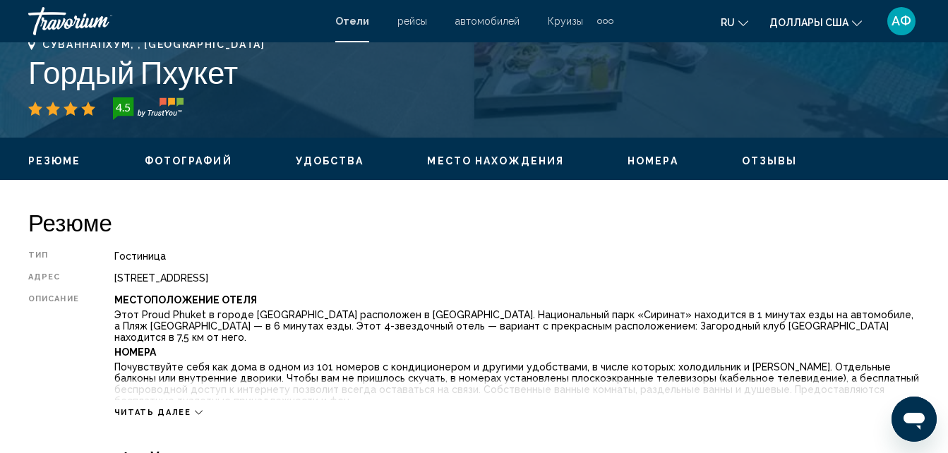
scroll to position [716, 0]
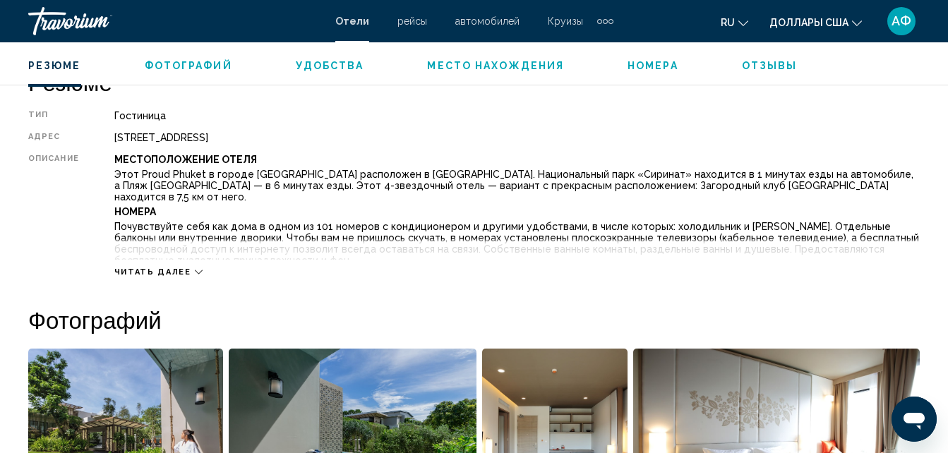
click at [195, 268] on icon "Основное содержание" at bounding box center [199, 272] width 8 height 8
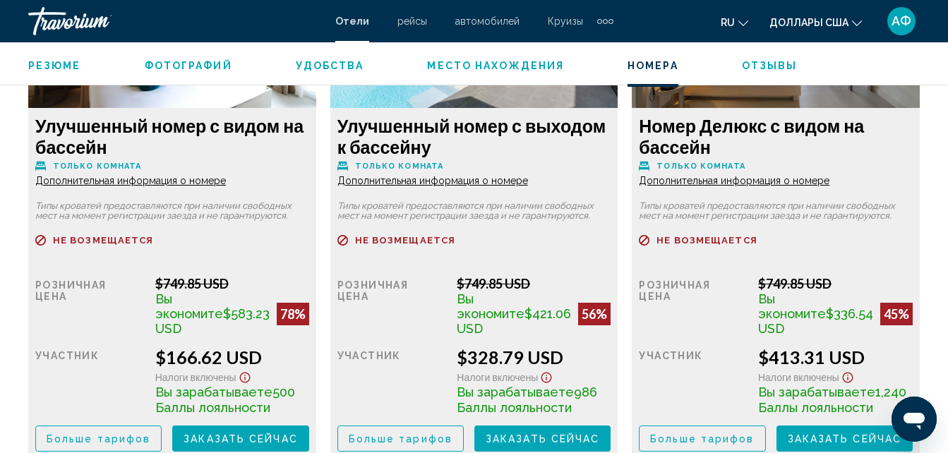
scroll to position [2411, 0]
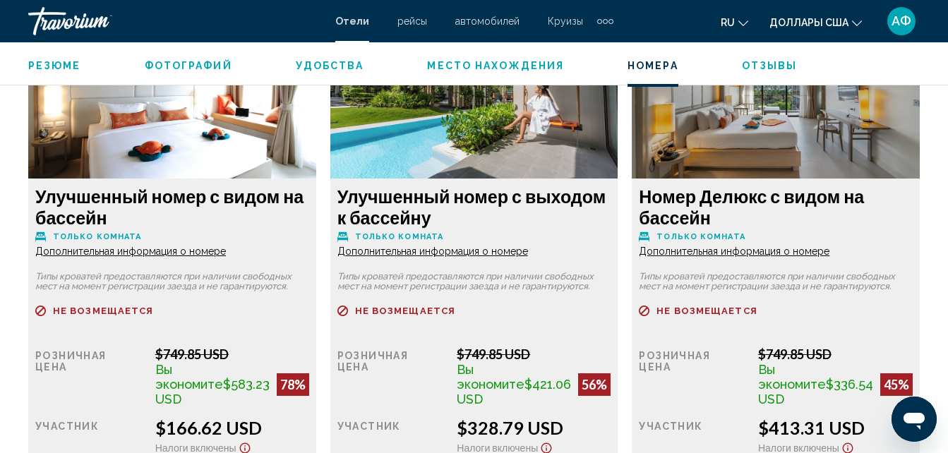
click at [226, 246] on span "Дополнительная информация о номере" at bounding box center [130, 251] width 191 height 11
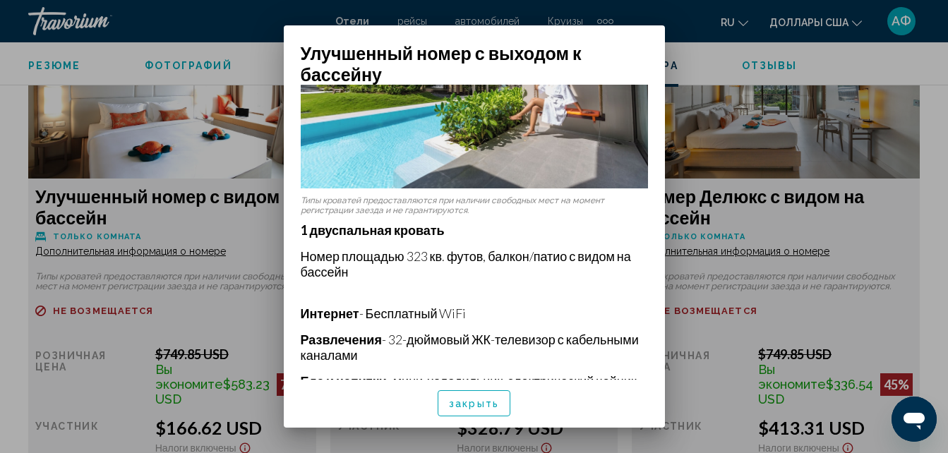
scroll to position [141, 0]
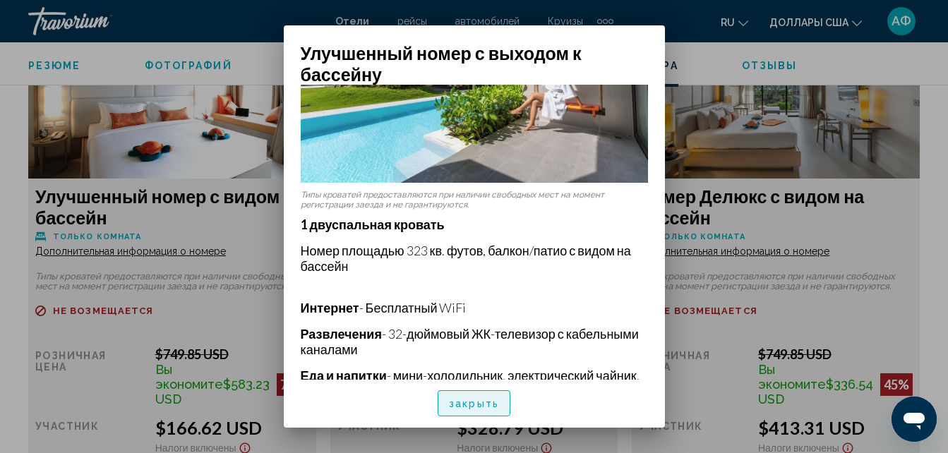
click at [455, 395] on button "закрыть" at bounding box center [474, 403] width 73 height 26
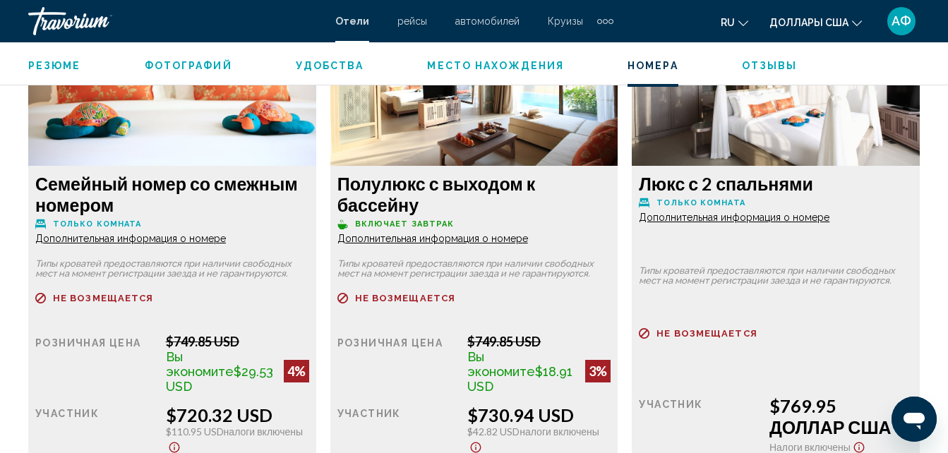
scroll to position [3540, 0]
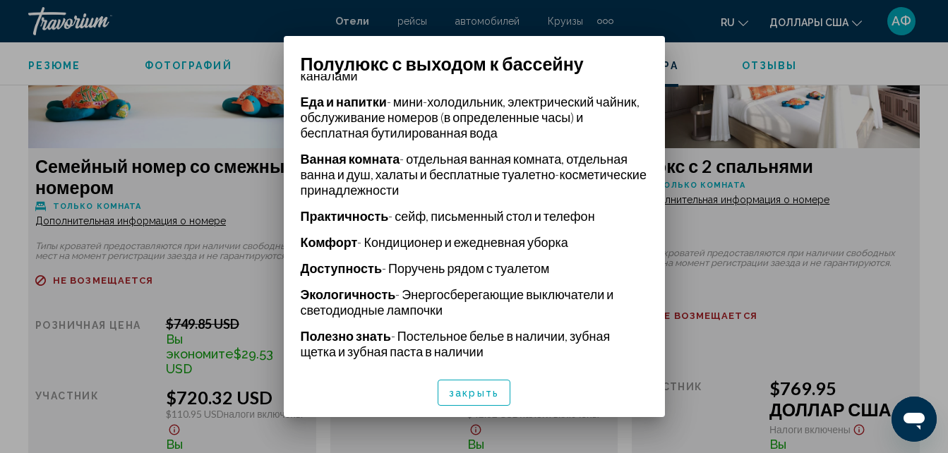
scroll to position [450, 0]
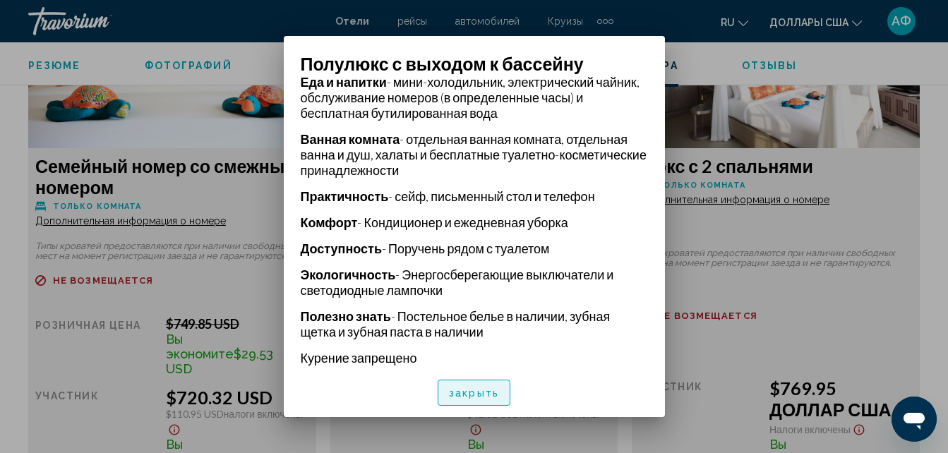
click at [500, 397] on button "закрыть" at bounding box center [474, 393] width 73 height 26
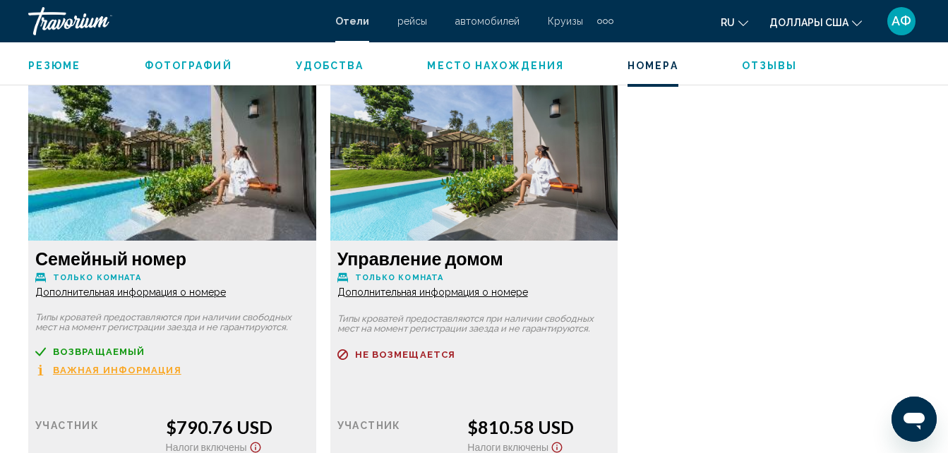
scroll to position [3893, 0]
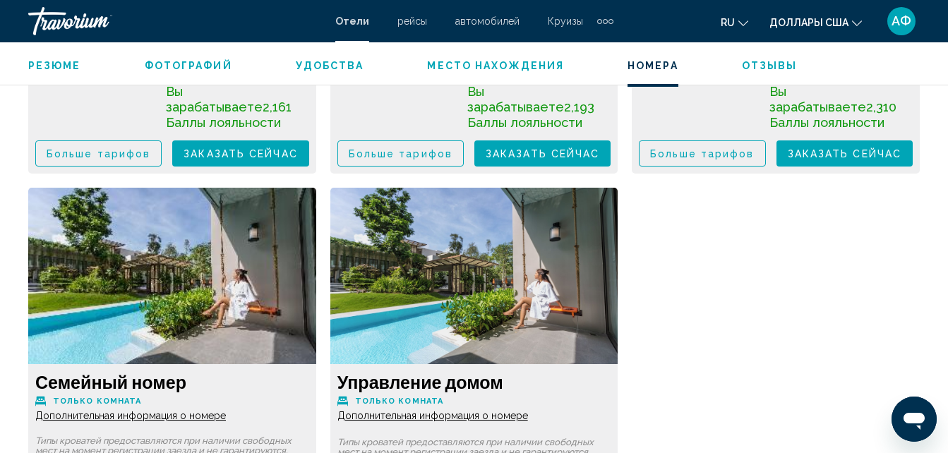
click at [748, 64] on span "Отзывы" at bounding box center [770, 65] width 56 height 11
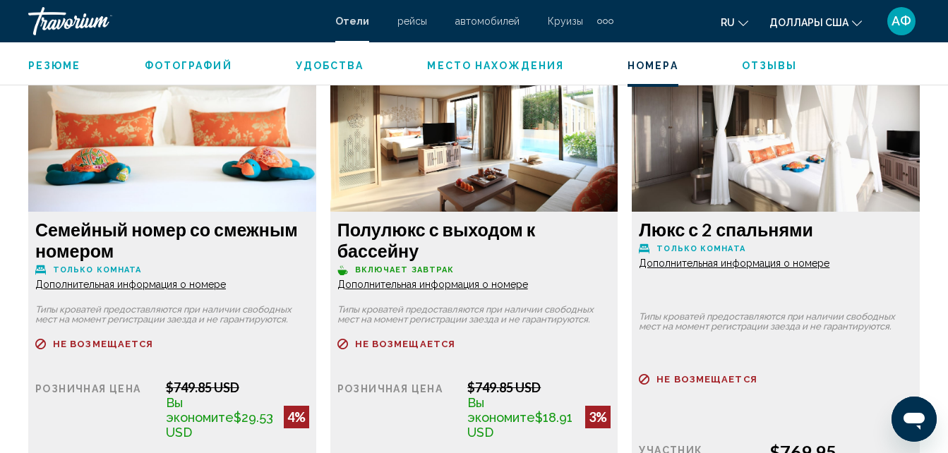
scroll to position [3267, 0]
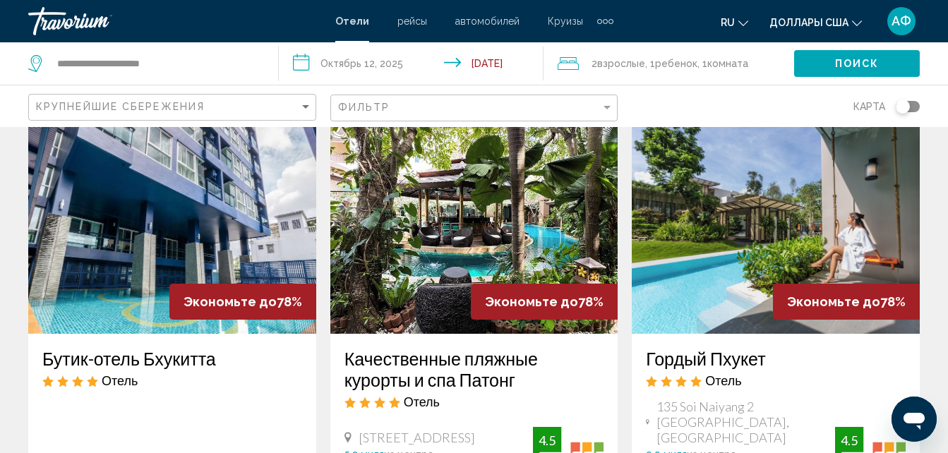
scroll to position [1976, 0]
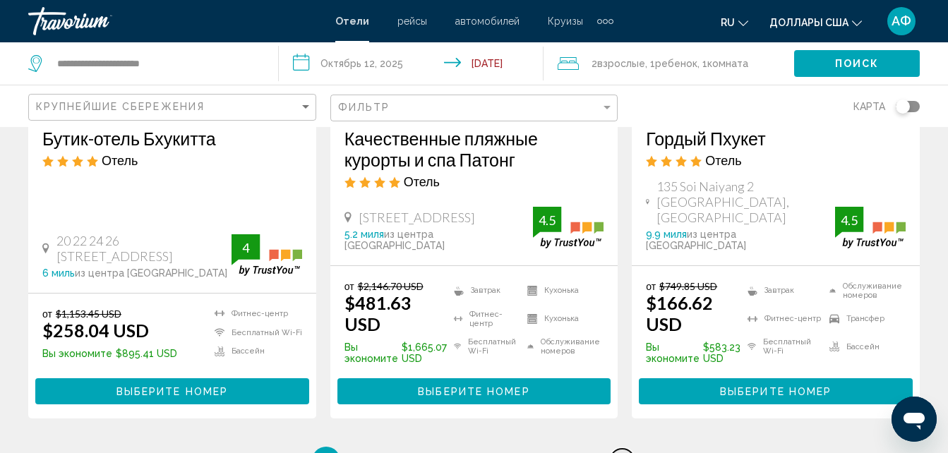
click at [619, 452] on span "82" at bounding box center [623, 461] width 14 height 16
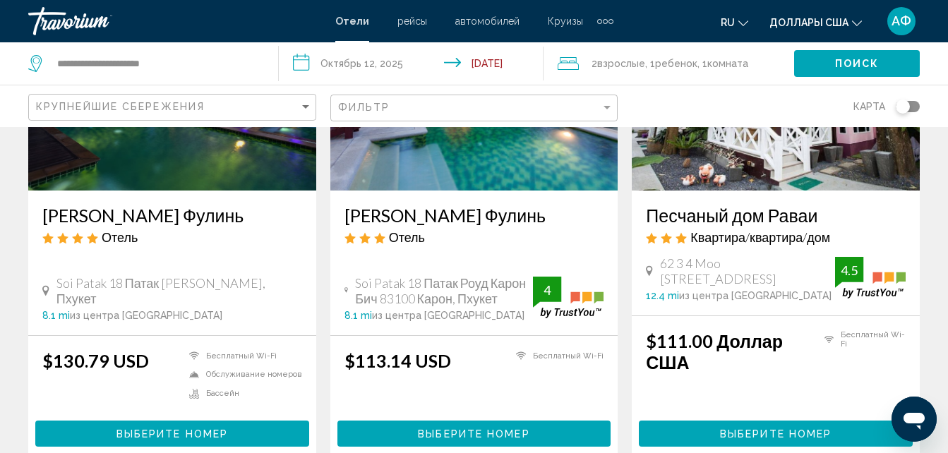
scroll to position [282, 0]
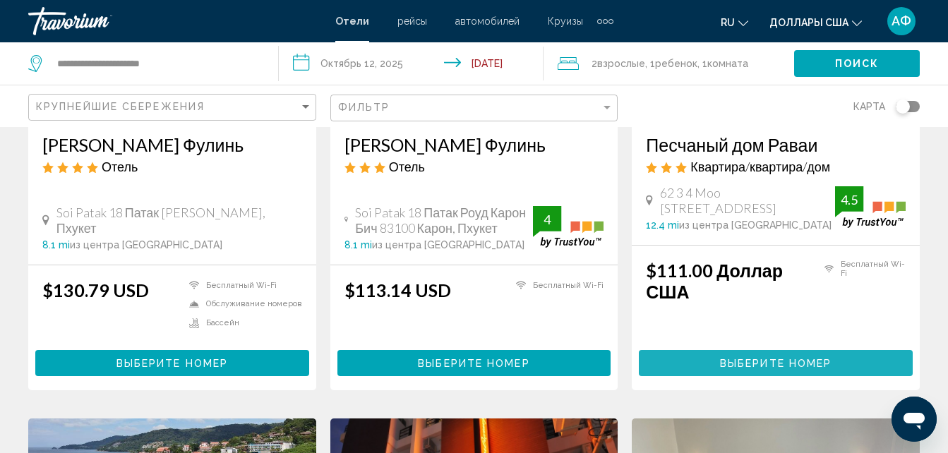
click at [723, 360] on span "Выберите номер" at bounding box center [776, 363] width 112 height 11
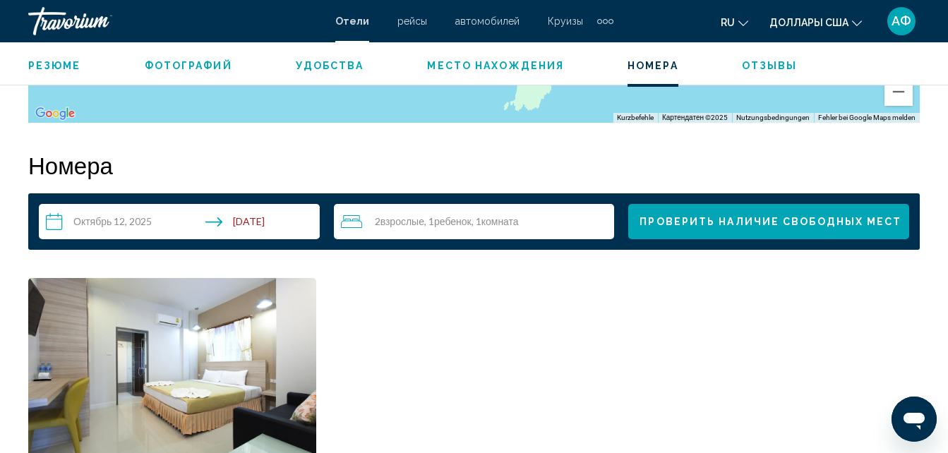
scroll to position [1845, 0]
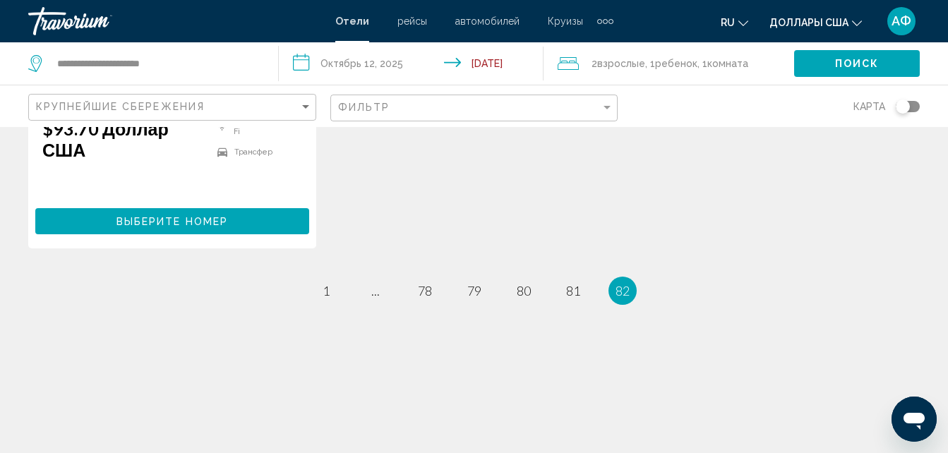
scroll to position [1496, 0]
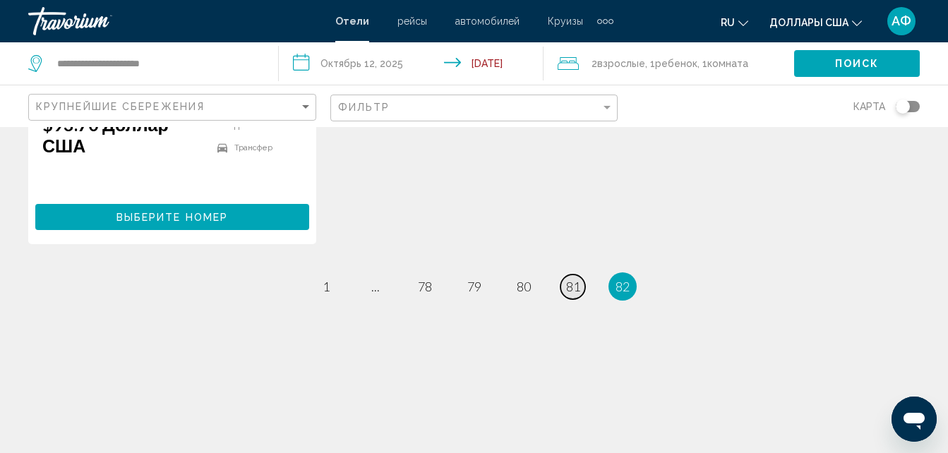
click at [570, 279] on span "81" at bounding box center [573, 287] width 14 height 16
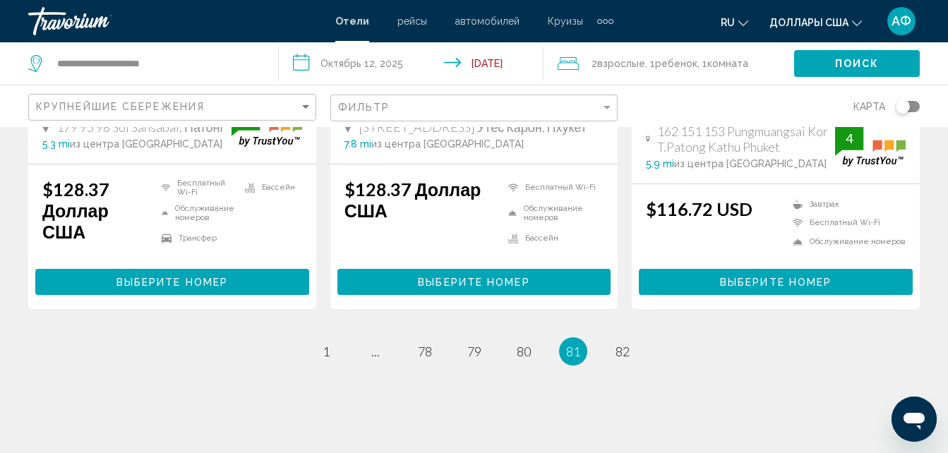
scroll to position [1976, 0]
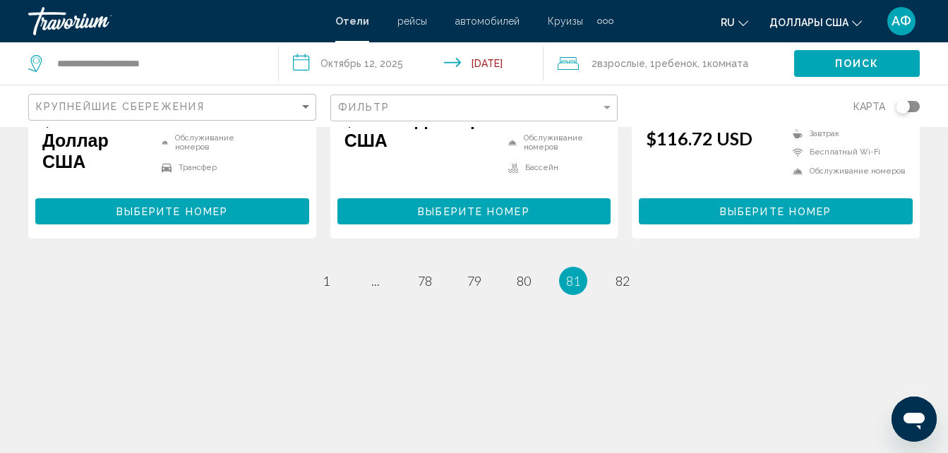
click at [506, 277] on ul "81 / 82 страница 1 страница ... страница 78 страница 79 страница 80 Вы находите…" at bounding box center [474, 281] width 892 height 28
click at [520, 276] on span "80" at bounding box center [524, 281] width 14 height 16
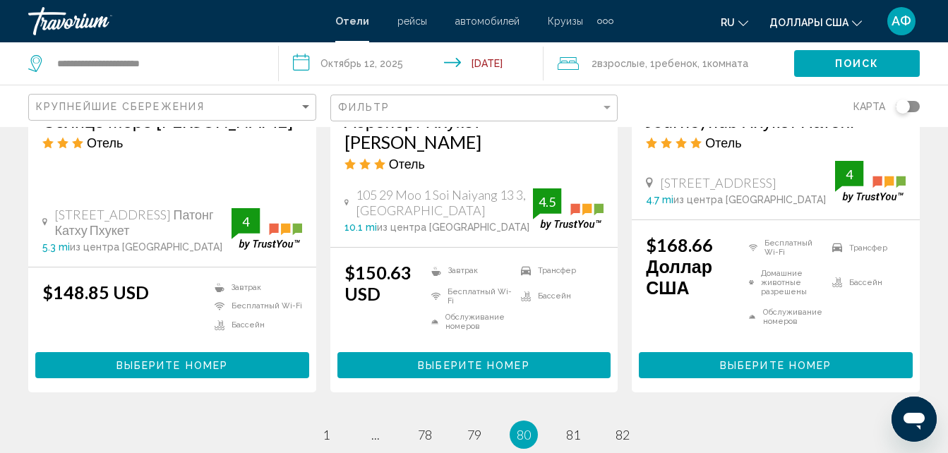
scroll to position [2112, 0]
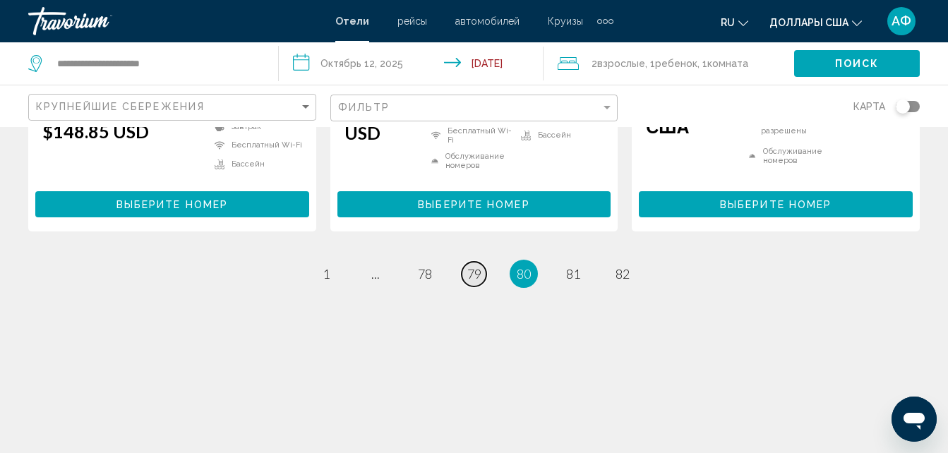
click at [478, 268] on span "79" at bounding box center [474, 274] width 14 height 16
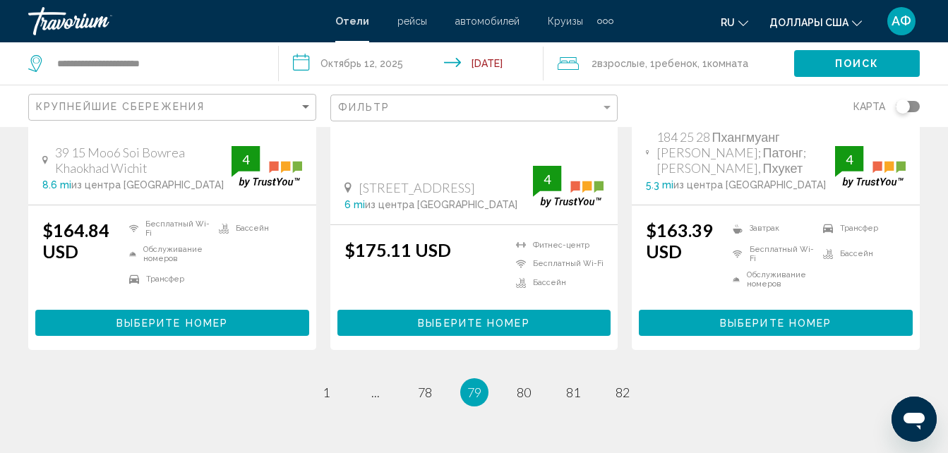
scroll to position [1822, 0]
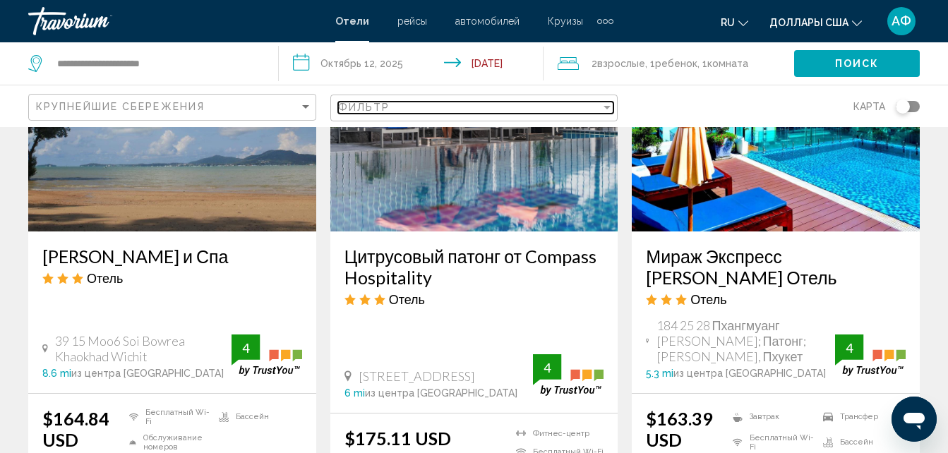
click at [613, 111] on div "Фильтр" at bounding box center [607, 107] width 13 height 11
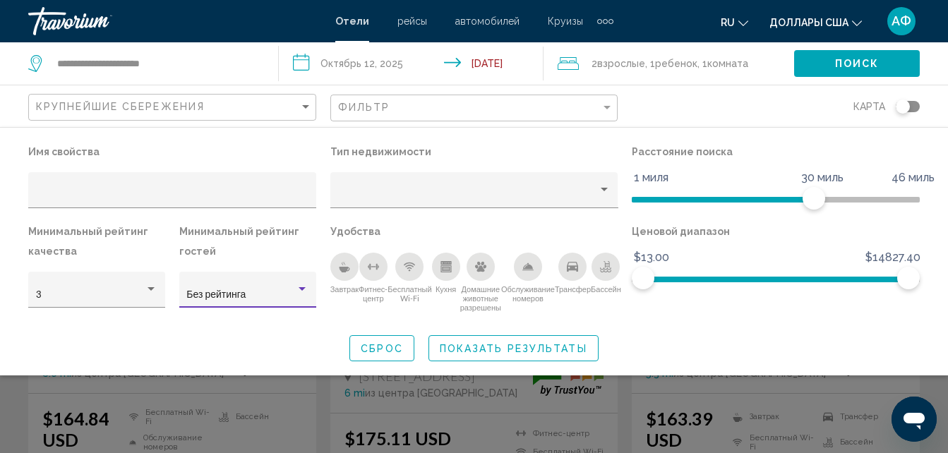
click at [306, 289] on div "Фильтры отелей" at bounding box center [302, 289] width 7 height 4
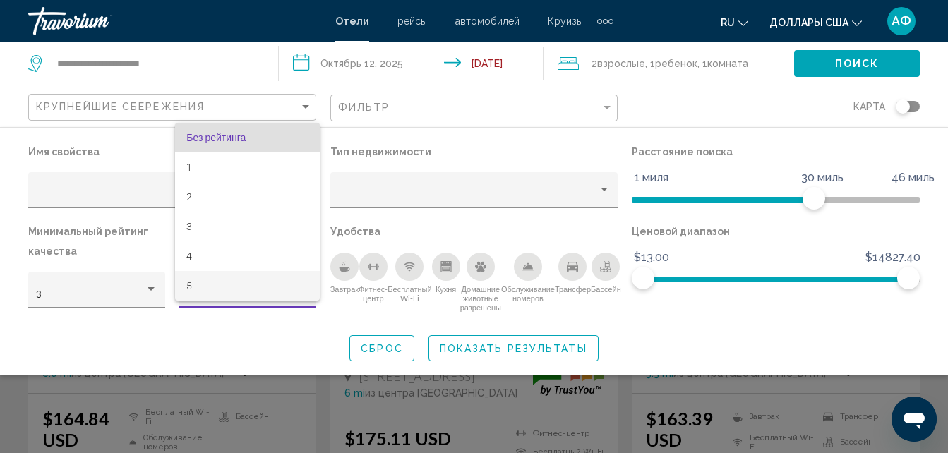
click at [296, 283] on span "5" at bounding box center [247, 286] width 122 height 30
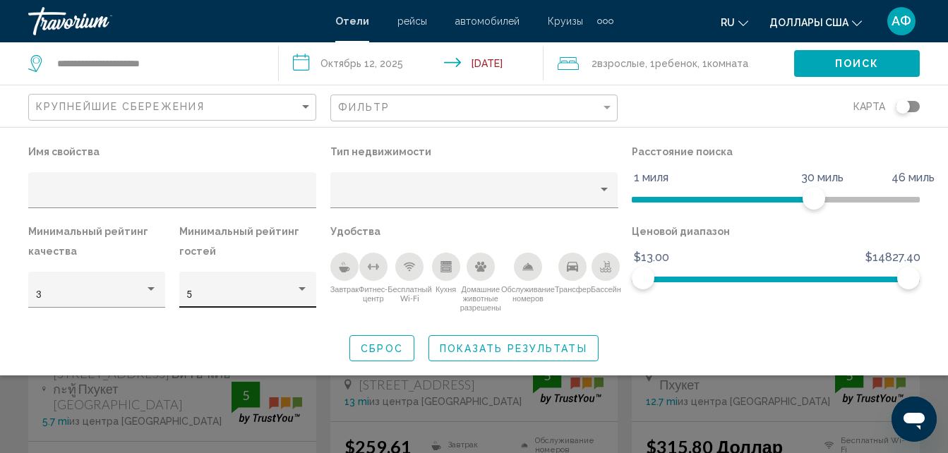
click at [284, 289] on div "5" at bounding box center [247, 294] width 122 height 29
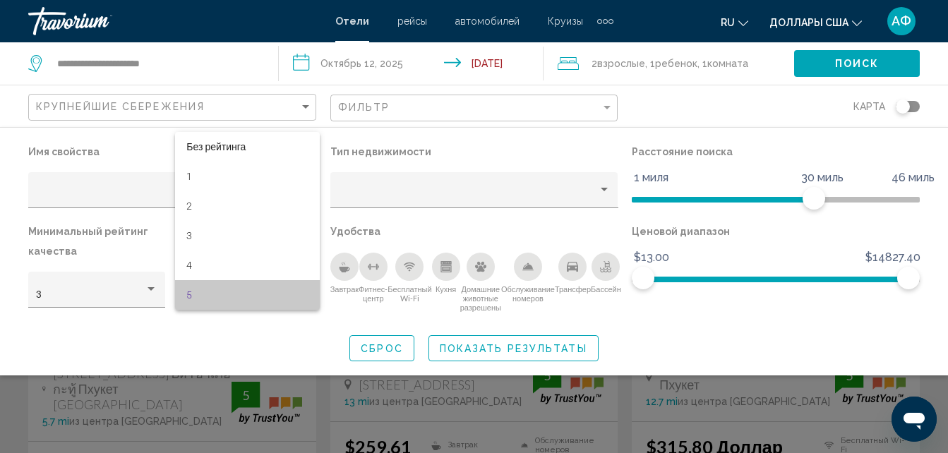
click at [284, 289] on span "5" at bounding box center [247, 295] width 122 height 30
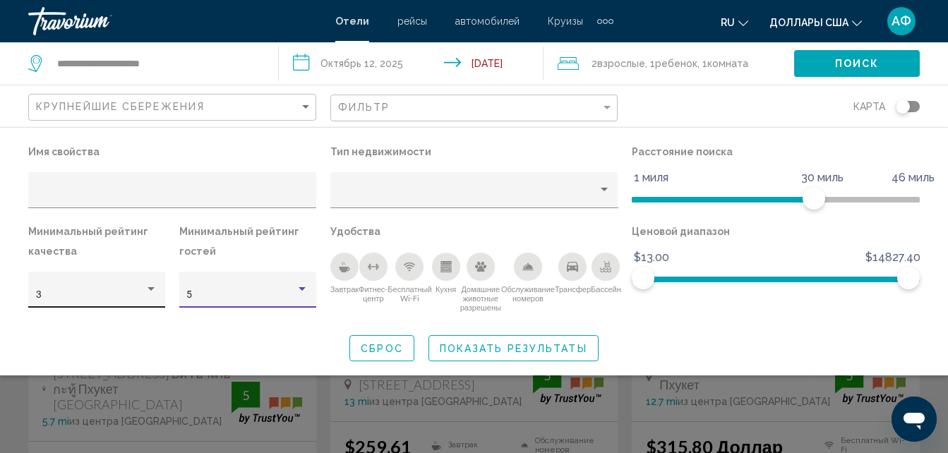
click at [158, 289] on div "3" at bounding box center [96, 290] width 137 height 36
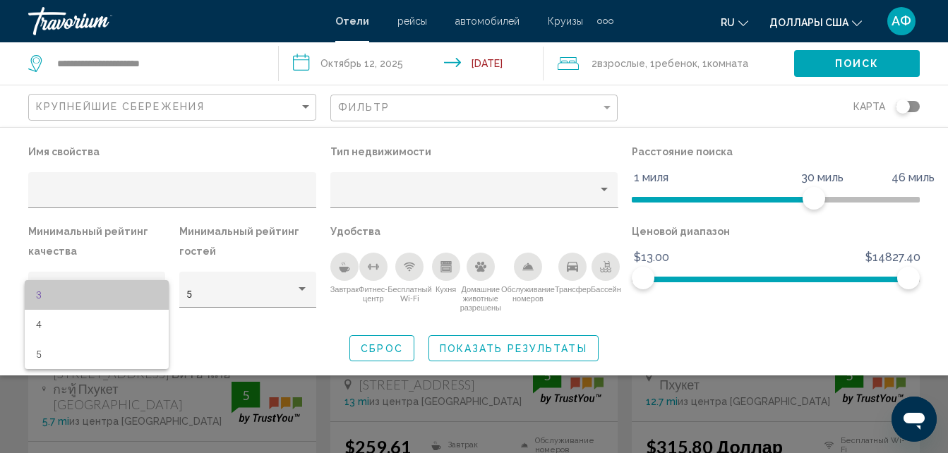
click at [122, 292] on span "3" at bounding box center [97, 295] width 122 height 30
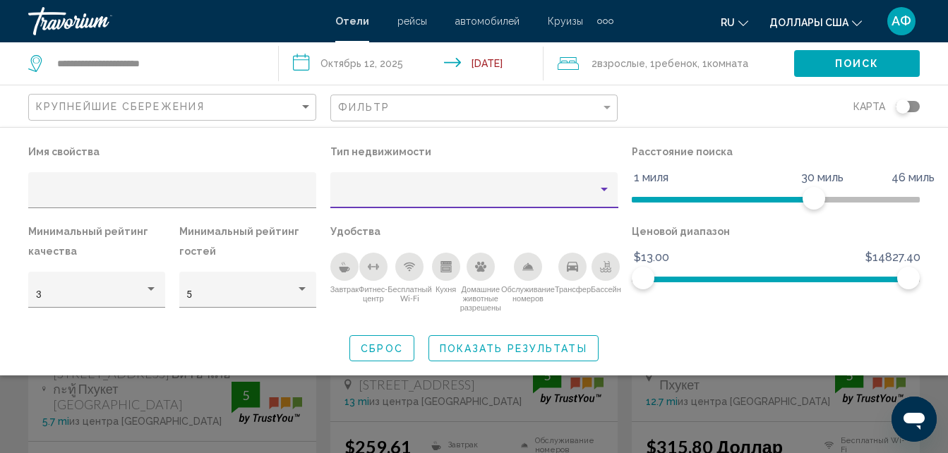
click at [601, 188] on div "Тип недвижимости" at bounding box center [604, 190] width 7 height 4
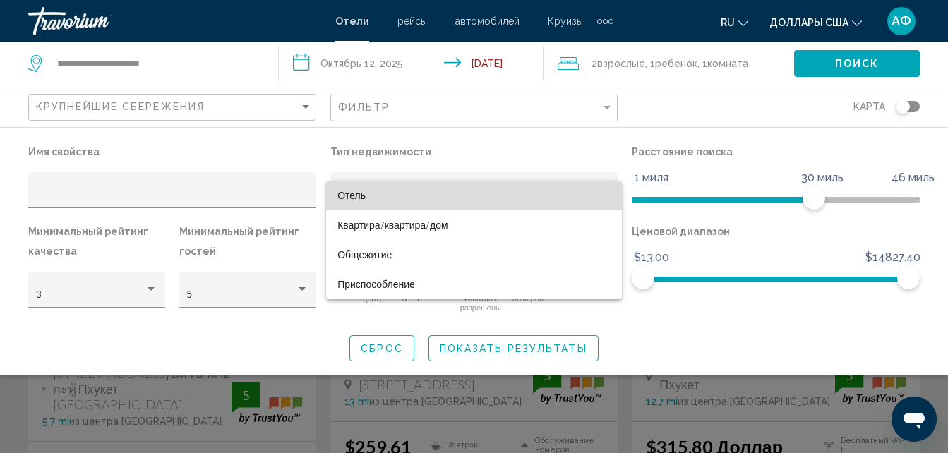
click at [542, 196] on span "Отель" at bounding box center [473, 196] width 273 height 30
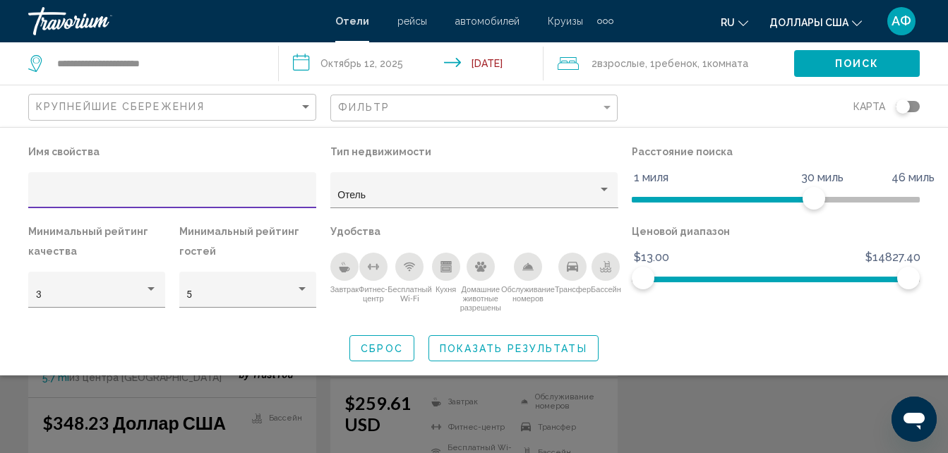
click at [237, 195] on input "Фильтры отелей" at bounding box center [172, 195] width 273 height 11
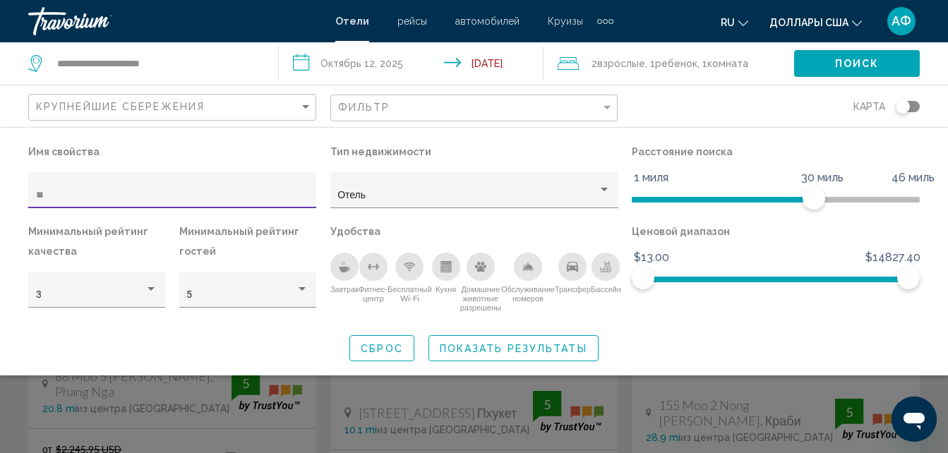
scroll to position [169, 0]
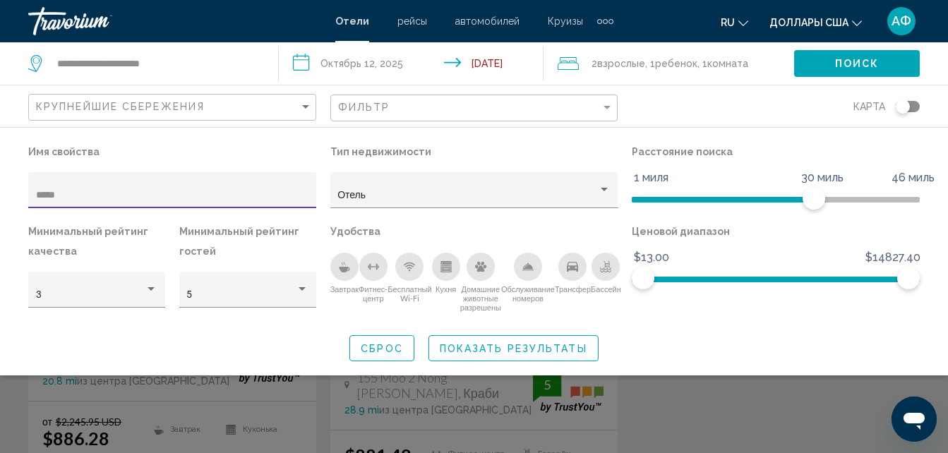
scroll to position [141, 0]
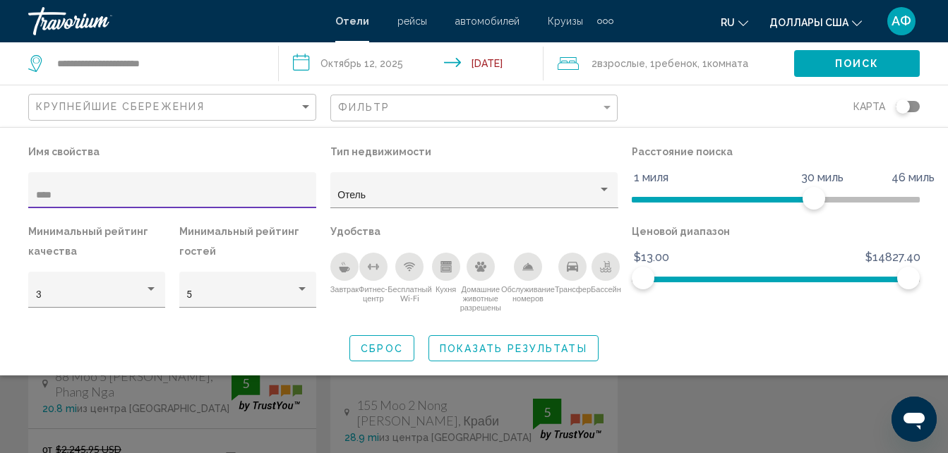
scroll to position [169, 0]
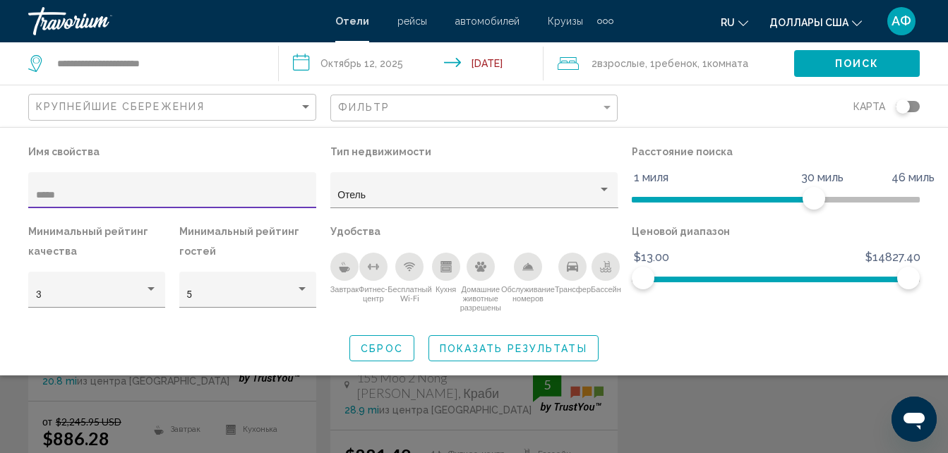
type input "*****"
click at [339, 265] on icon "Завтрак" at bounding box center [344, 266] width 11 height 11
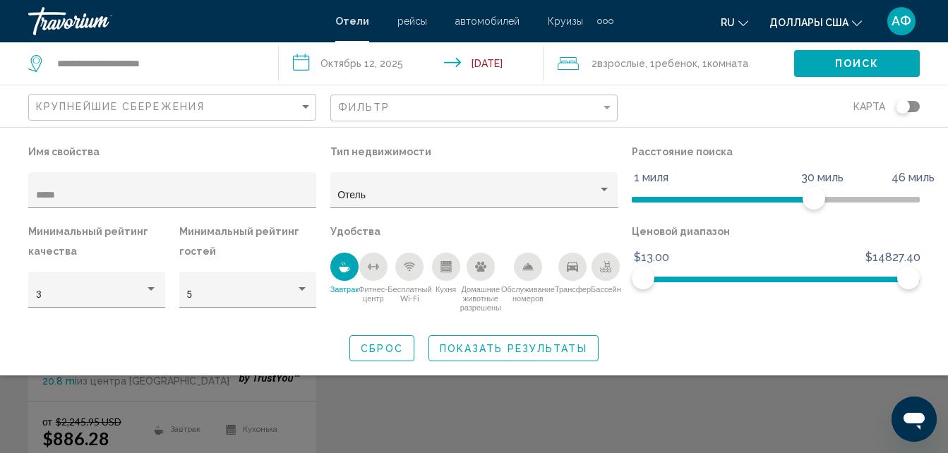
drag, startPoint x: 576, startPoint y: 260, endPoint x: 576, endPoint y: 273, distance: 12.7
click at [576, 271] on div "Трансфер" at bounding box center [572, 267] width 28 height 28
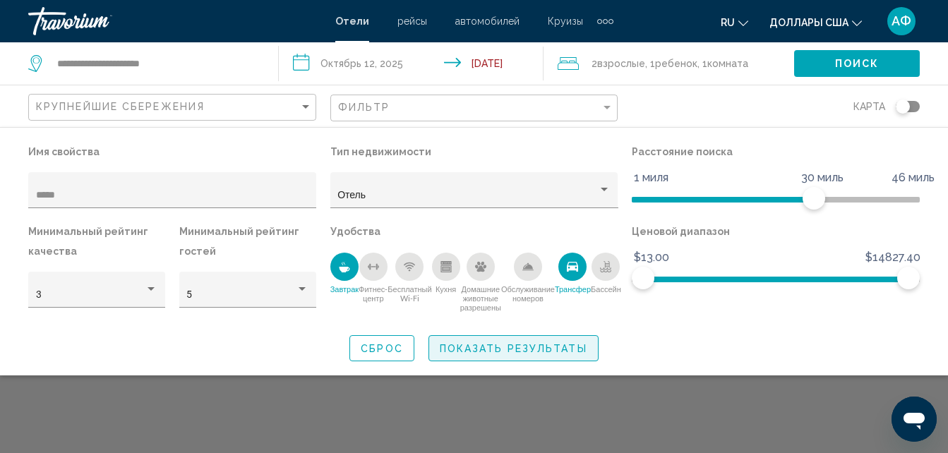
click at [541, 349] on span "Показать результаты" at bounding box center [514, 348] width 148 height 11
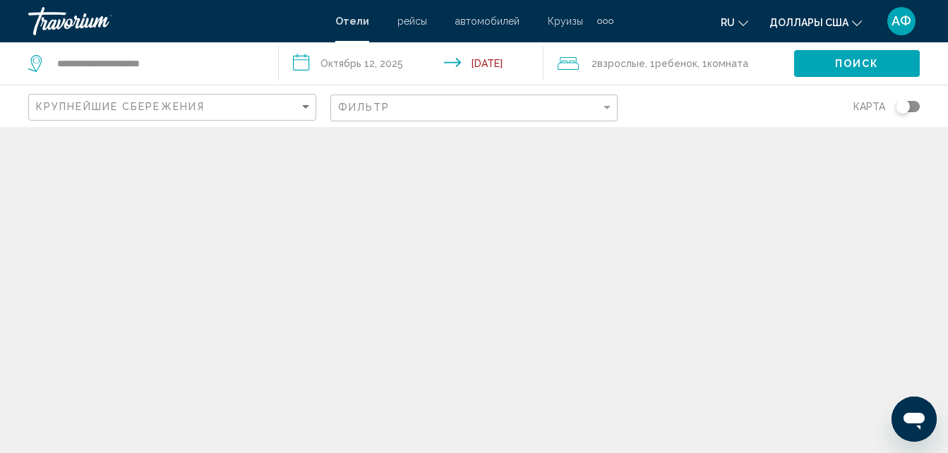
scroll to position [0, 0]
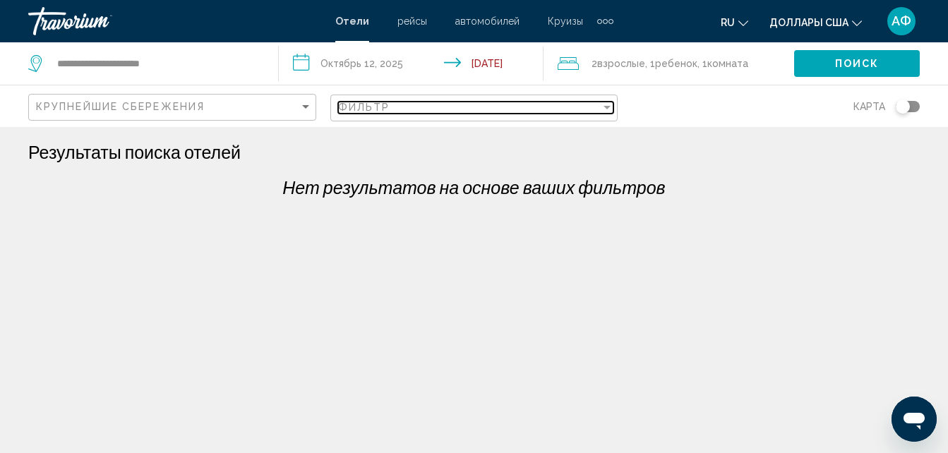
click at [603, 107] on div "Фильтр" at bounding box center [607, 107] width 13 height 11
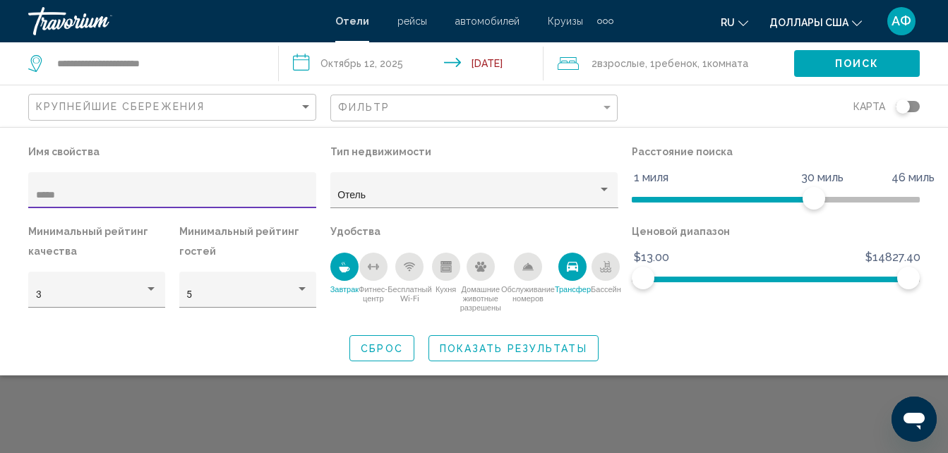
click at [567, 271] on icon "Трансфер" at bounding box center [572, 266] width 11 height 11
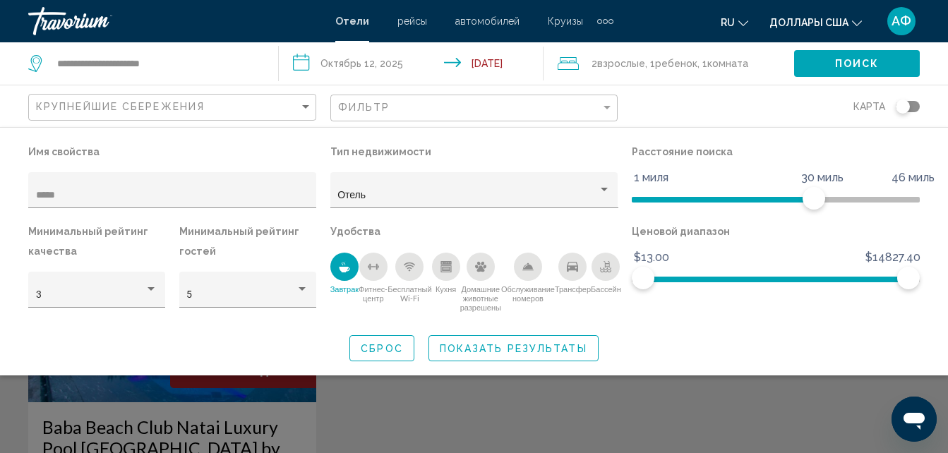
click at [539, 344] on span "Показать результаты" at bounding box center [514, 348] width 148 height 11
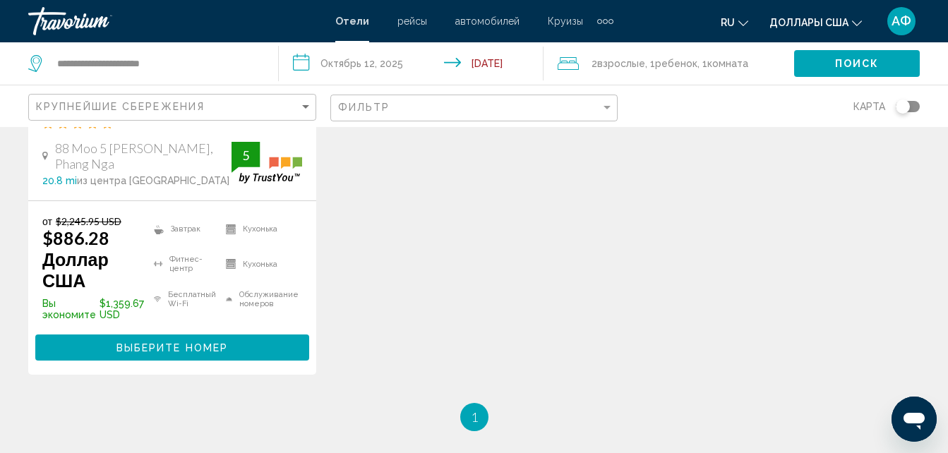
scroll to position [424, 0]
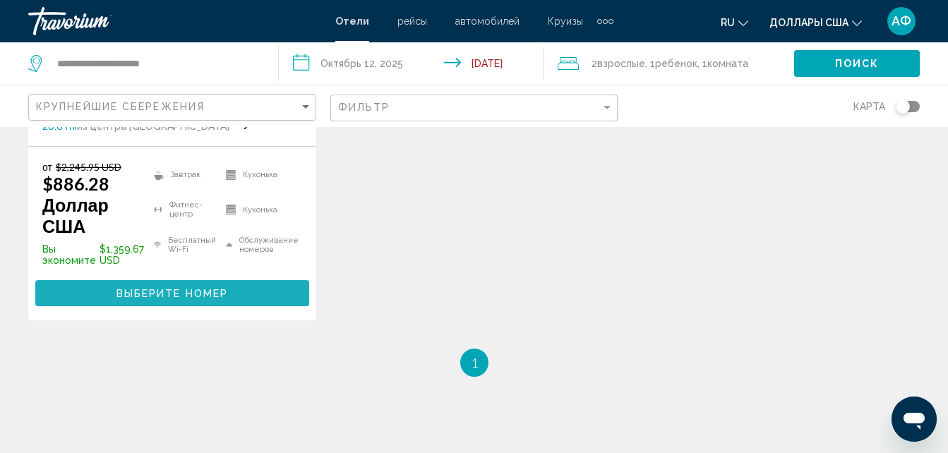
click at [222, 288] on span "Выберите номер" at bounding box center [172, 293] width 112 height 11
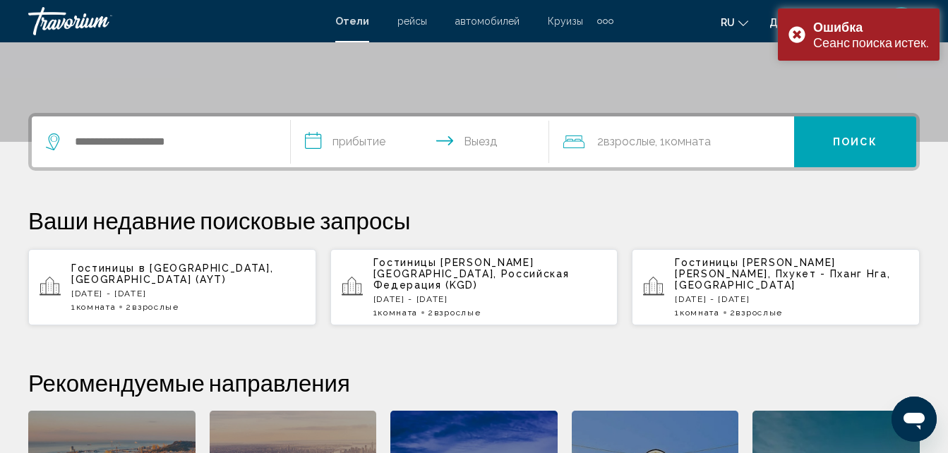
scroll to position [282, 0]
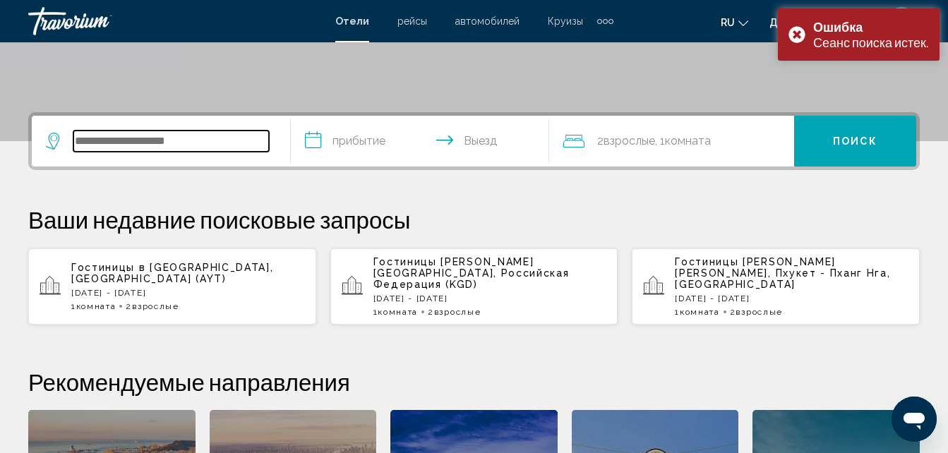
click at [221, 145] on input "Виджет поиска" at bounding box center [171, 141] width 196 height 21
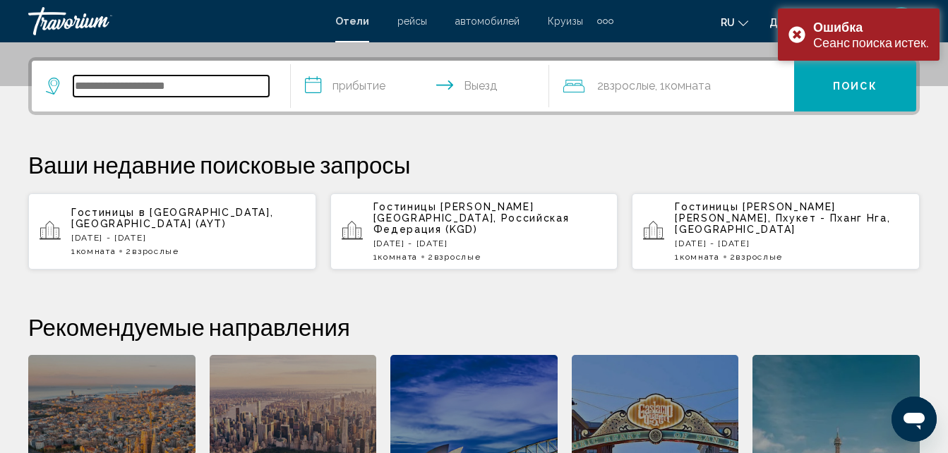
scroll to position [349, 0]
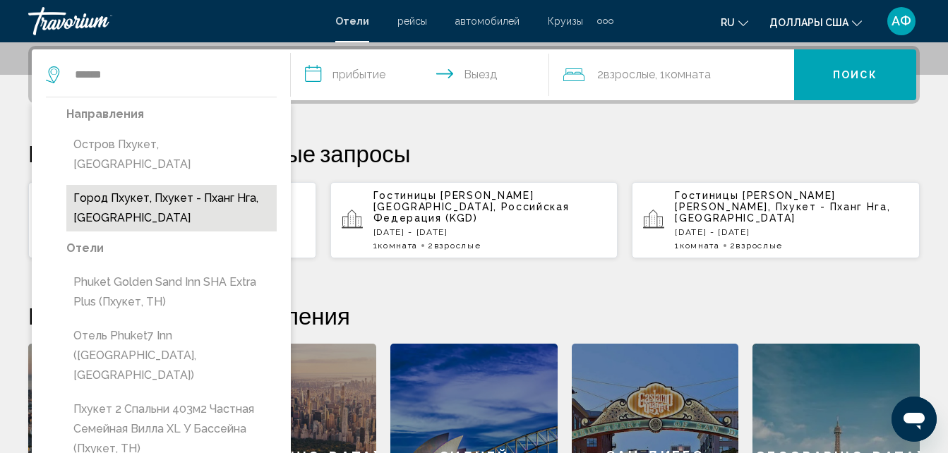
click at [172, 185] on button "Город Пхукет, Пхукет - Пханг Нга, [GEOGRAPHIC_DATA]" at bounding box center [171, 208] width 210 height 47
type input "**********"
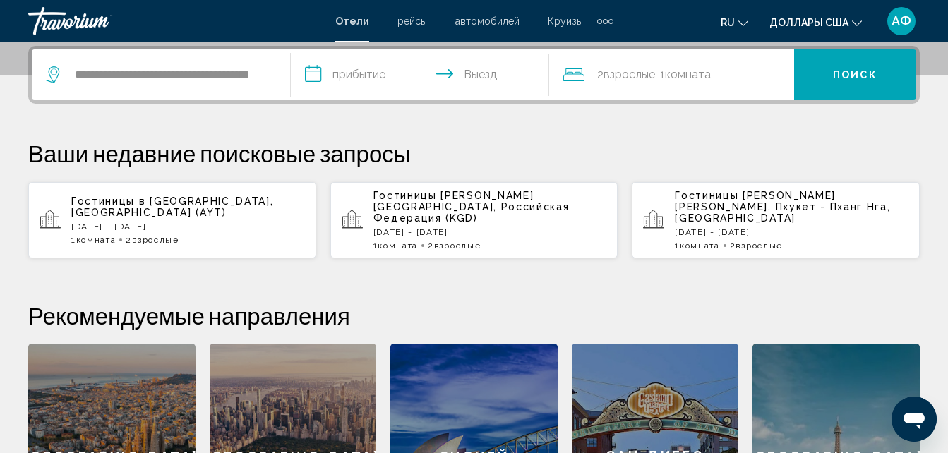
click at [391, 78] on input "**********" at bounding box center [423, 76] width 265 height 55
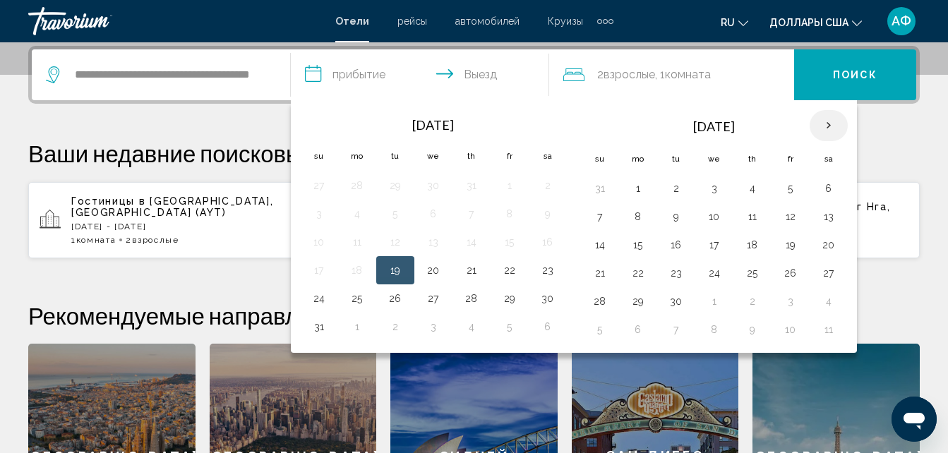
click at [835, 126] on th "Next month" at bounding box center [829, 125] width 38 height 31
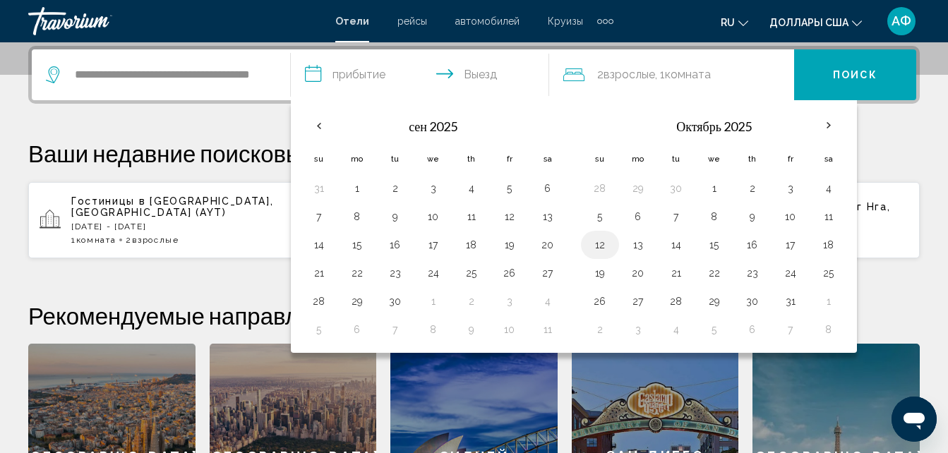
click at [609, 248] on button "12" at bounding box center [600, 245] width 23 height 20
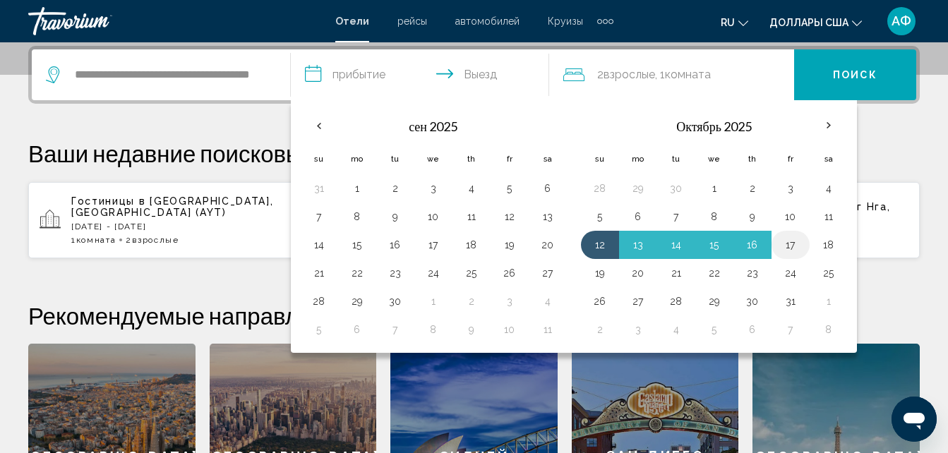
click at [795, 241] on button "17" at bounding box center [790, 245] width 23 height 20
type input "**********"
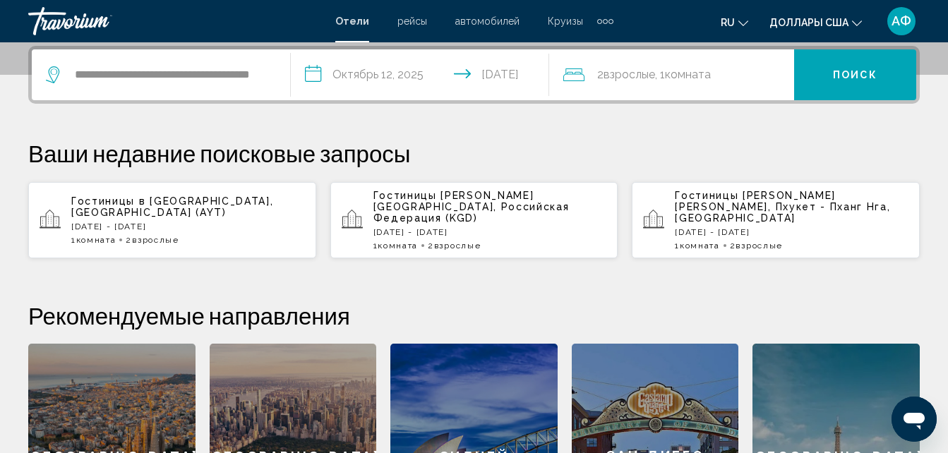
click at [707, 81] on span ", 1 Комната номера" at bounding box center [683, 75] width 56 height 20
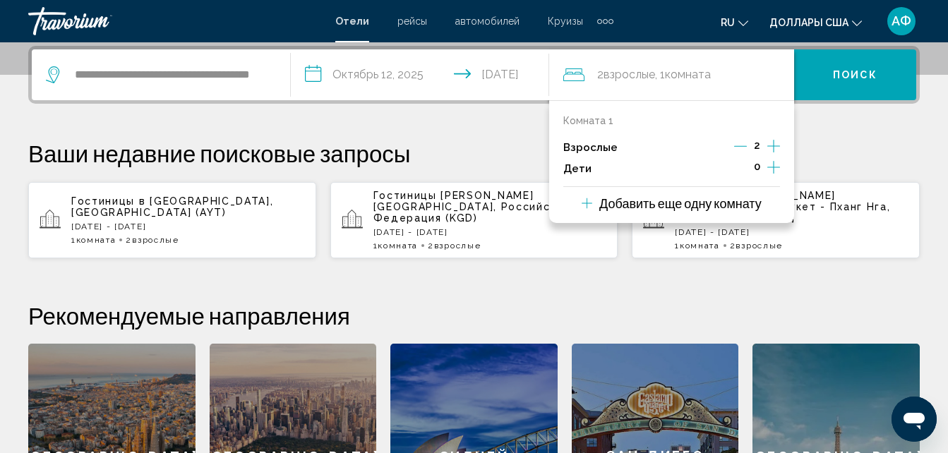
click at [774, 166] on icon "Дочерние элементы" at bounding box center [773, 167] width 13 height 13
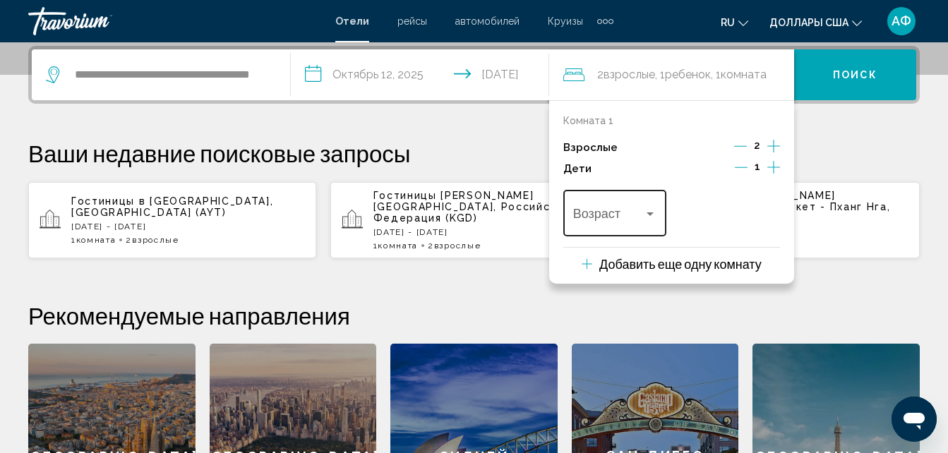
click at [656, 203] on div "Возраст" at bounding box center [615, 211] width 84 height 50
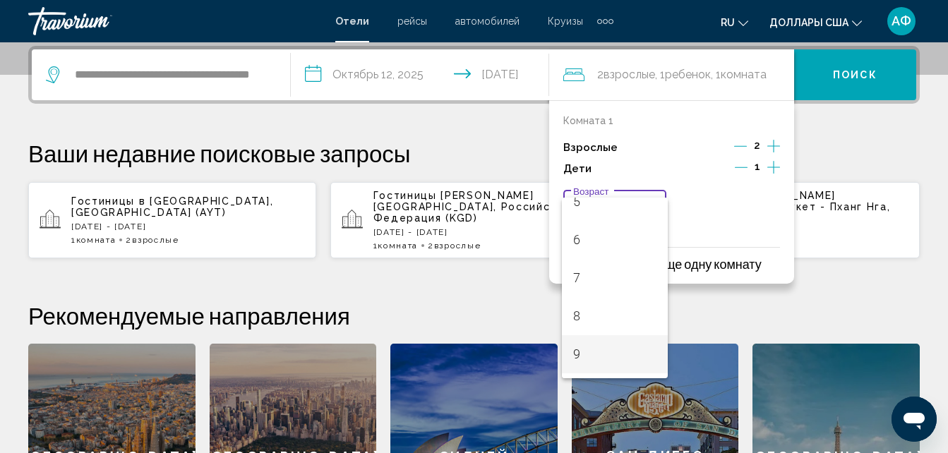
scroll to position [282, 0]
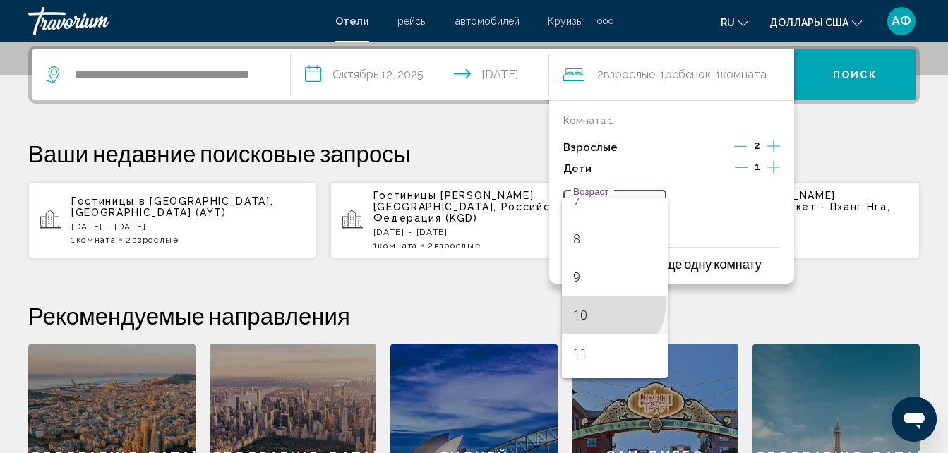
click at [606, 305] on span "10" at bounding box center [615, 315] width 84 height 38
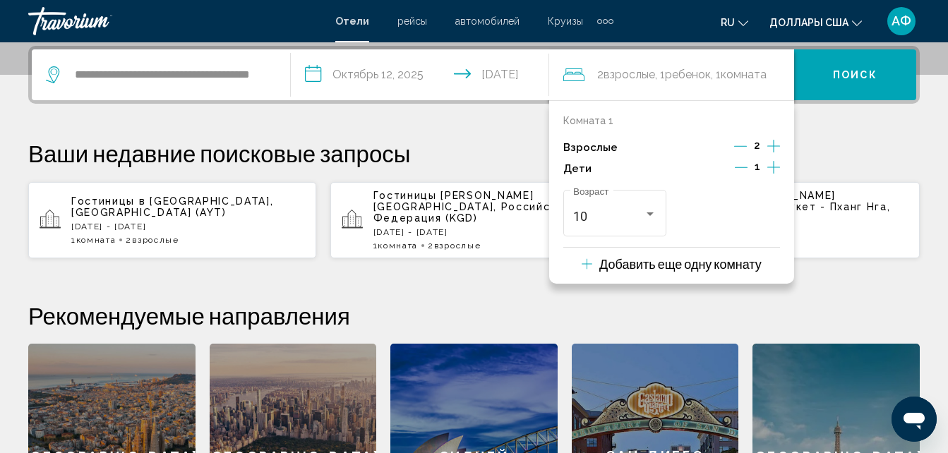
click at [871, 74] on span "Поиск" at bounding box center [855, 75] width 44 height 11
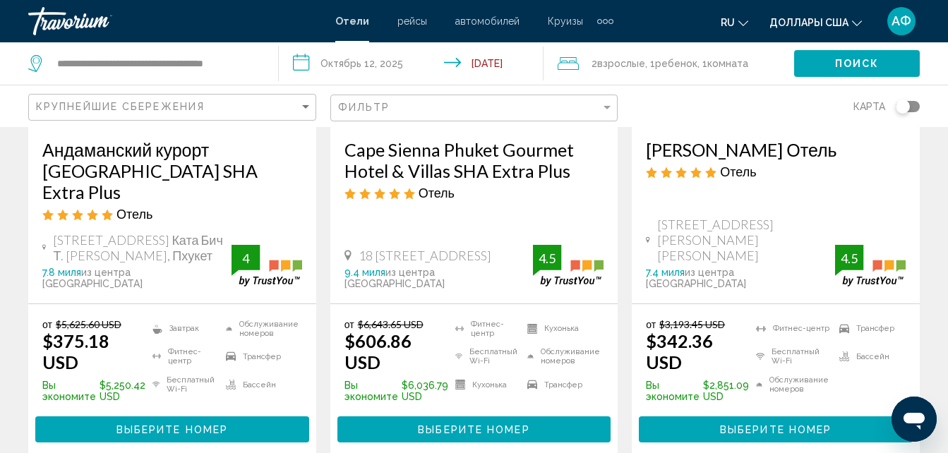
scroll to position [282, 0]
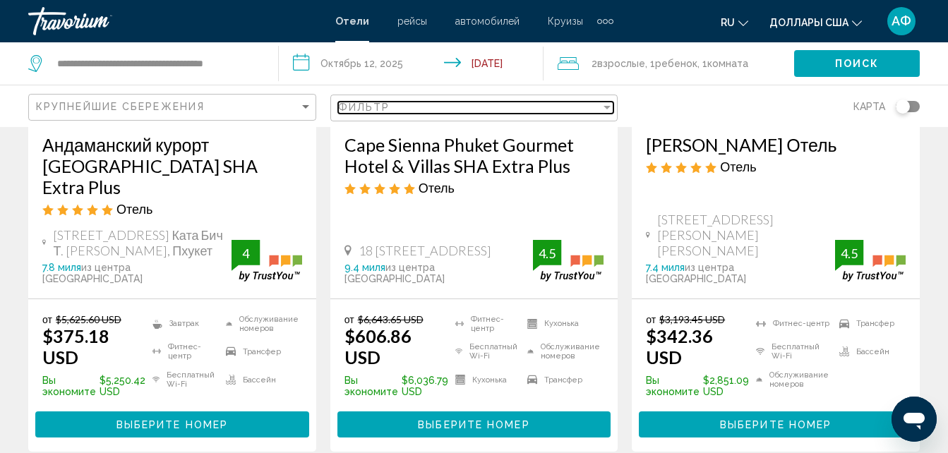
click at [601, 105] on div "Фильтр" at bounding box center [607, 107] width 13 height 11
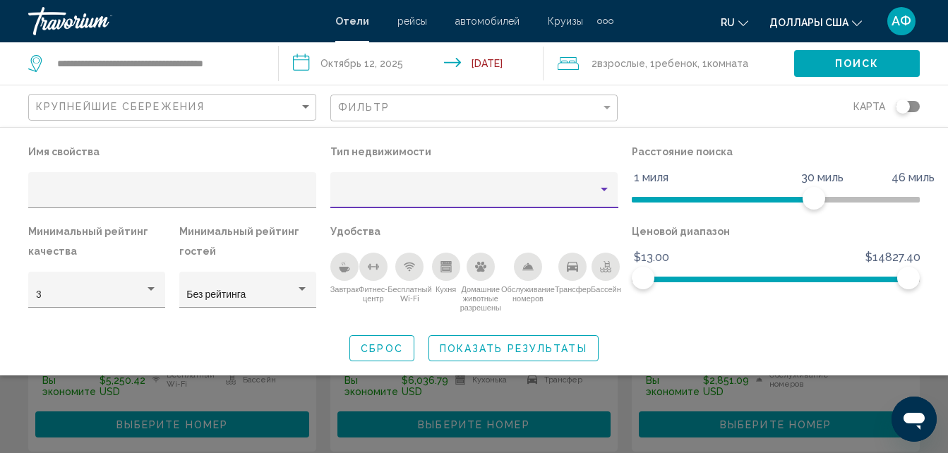
click at [605, 184] on div "Тип недвижимости" at bounding box center [604, 189] width 13 height 11
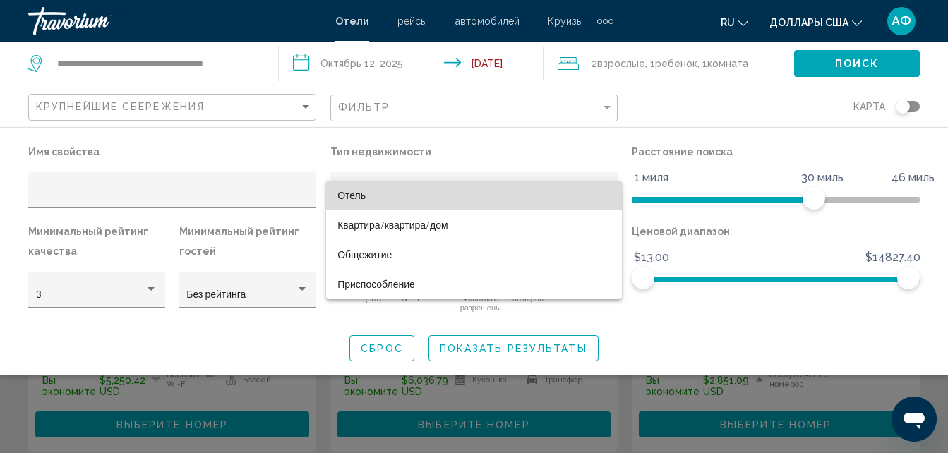
click at [517, 199] on span "Отель" at bounding box center [473, 196] width 273 height 30
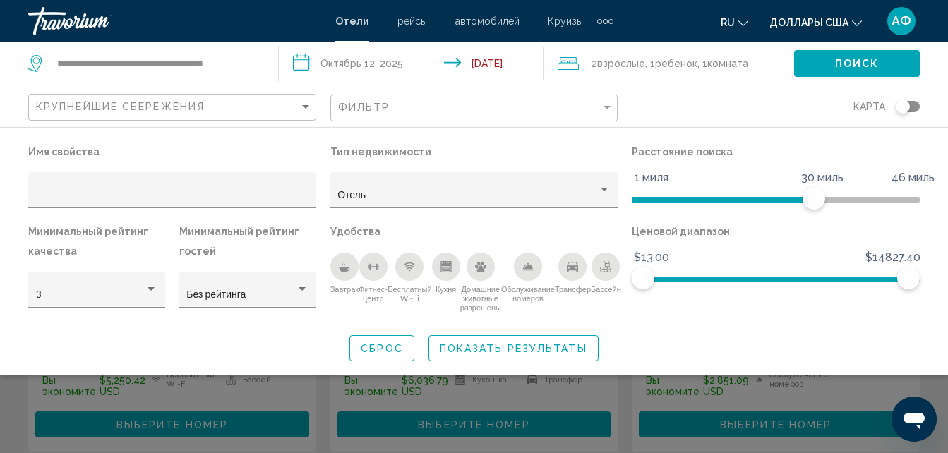
click at [349, 273] on div "Завтрак" at bounding box center [344, 267] width 28 height 28
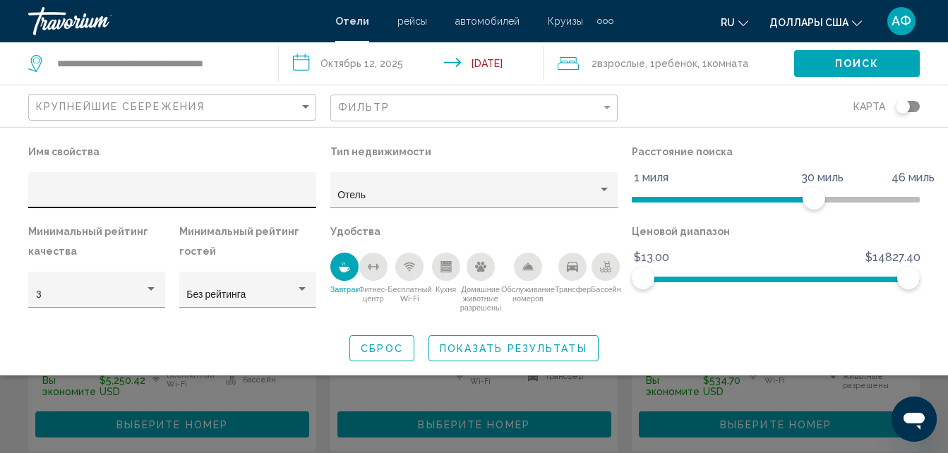
click at [150, 184] on div "Фильтры отелей" at bounding box center [172, 194] width 273 height 29
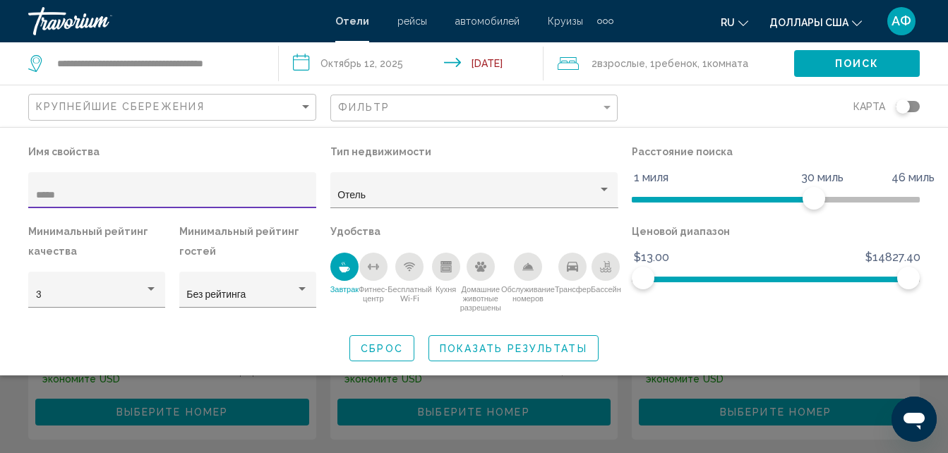
scroll to position [353, 0]
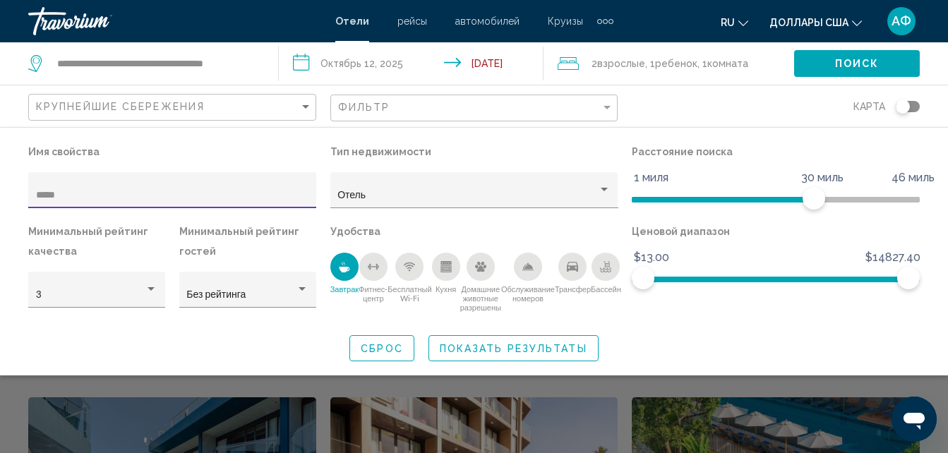
type input "*****"
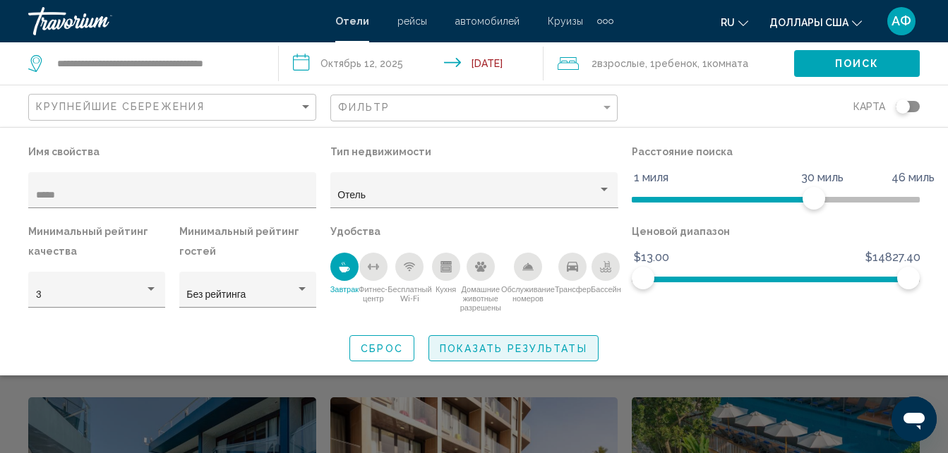
click at [534, 352] on span "Показать результаты" at bounding box center [514, 348] width 148 height 11
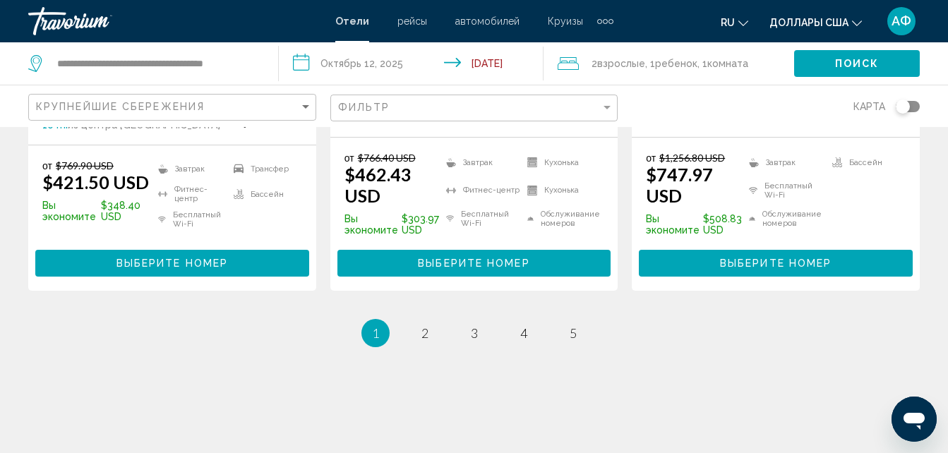
scroll to position [2175, 0]
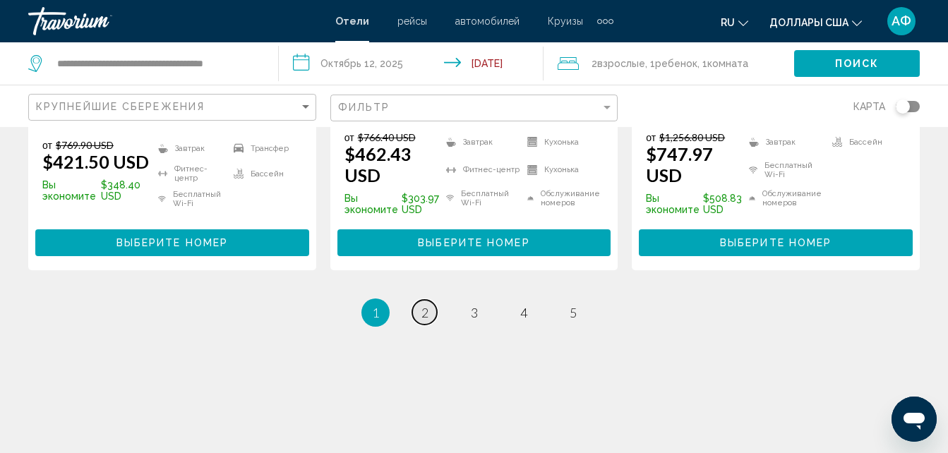
click at [418, 300] on link "страница 2" at bounding box center [424, 312] width 25 height 25
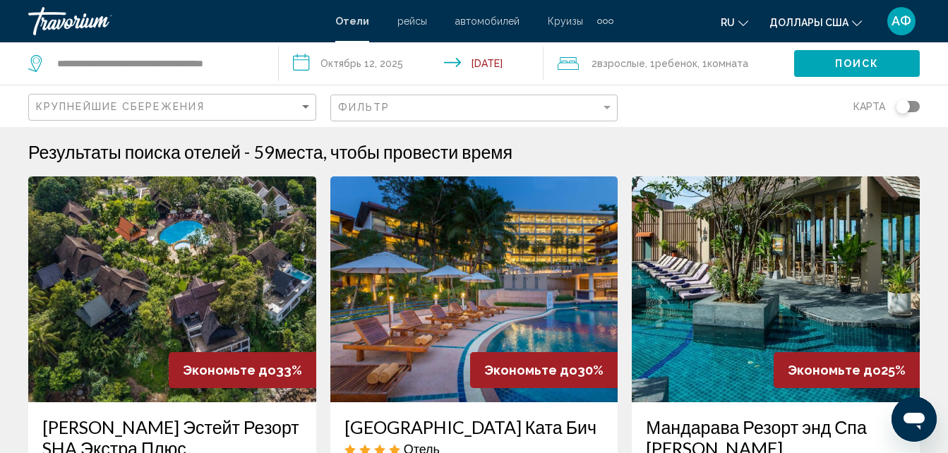
click at [448, 349] on img "Основное содержание" at bounding box center [474, 289] width 288 height 226
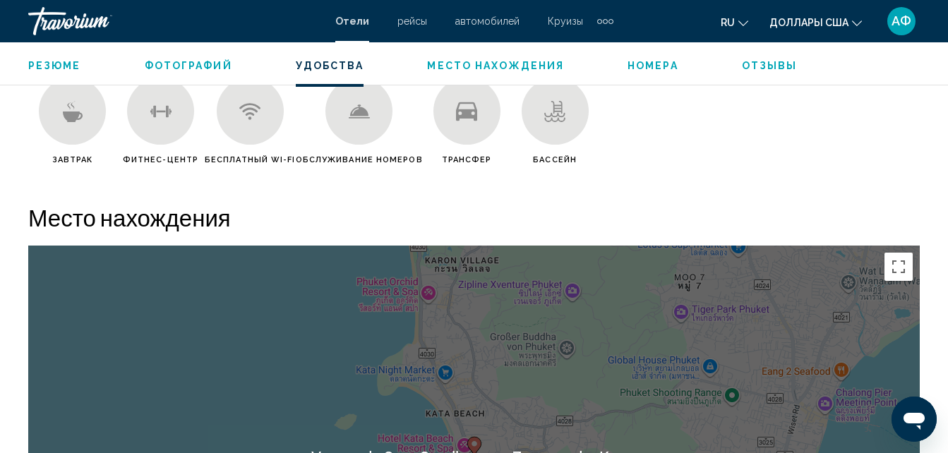
scroll to position [1492, 0]
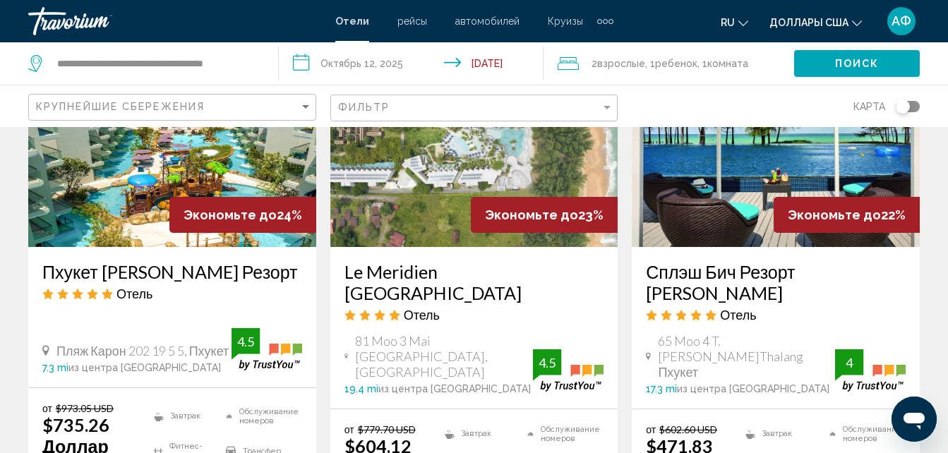
scroll to position [706, 0]
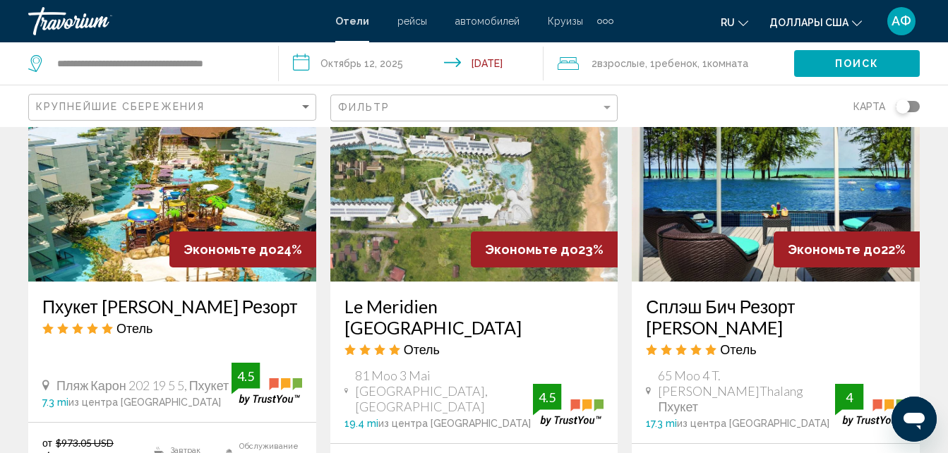
click at [416, 243] on img "Основное содержание" at bounding box center [474, 169] width 288 height 226
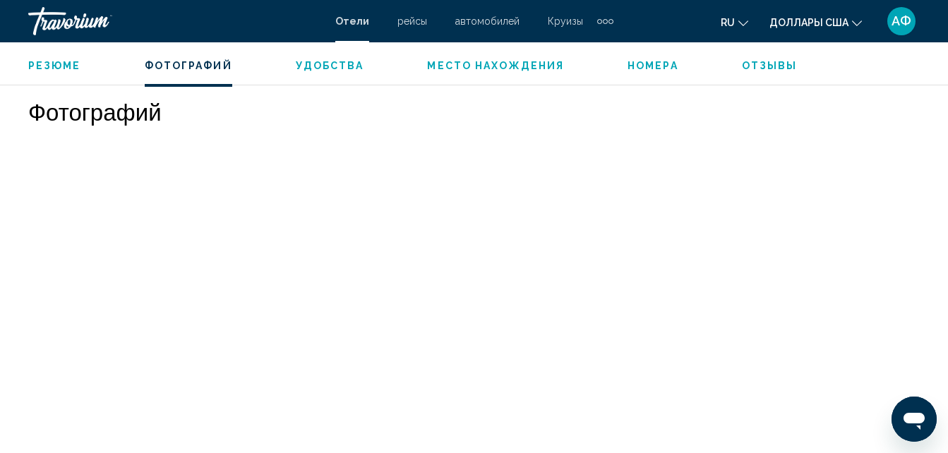
scroll to position [928, 0]
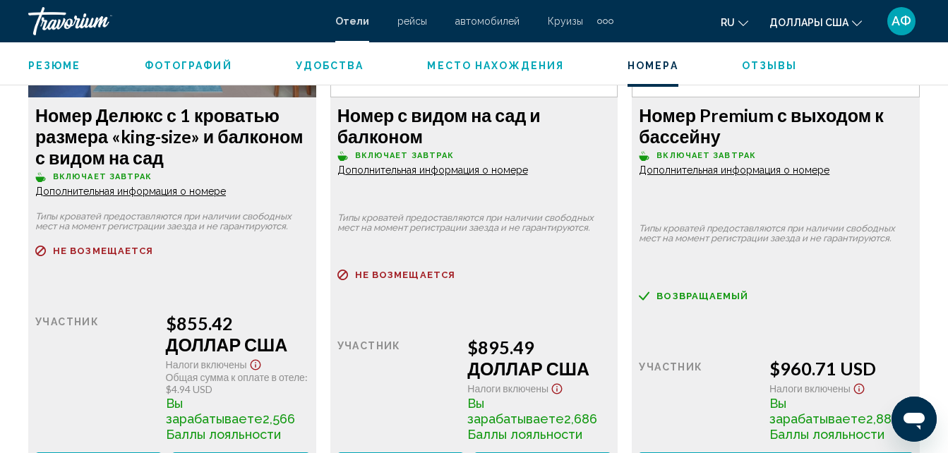
scroll to position [2551, 0]
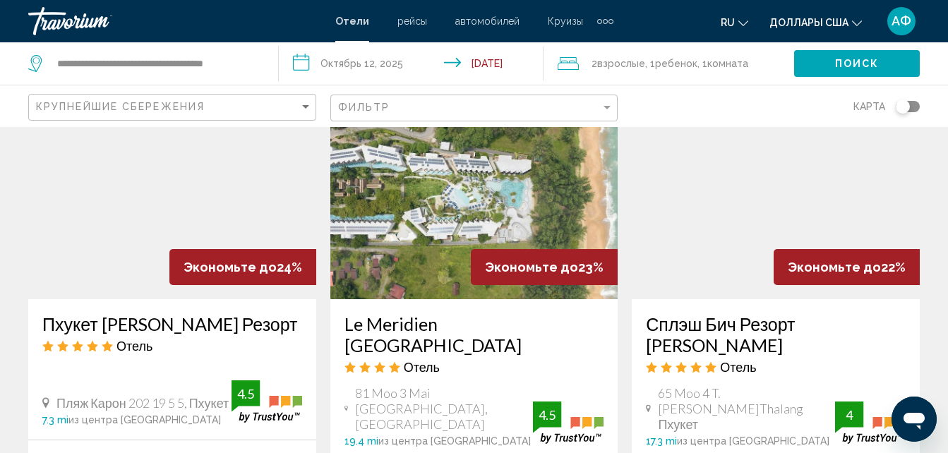
scroll to position [635, 0]
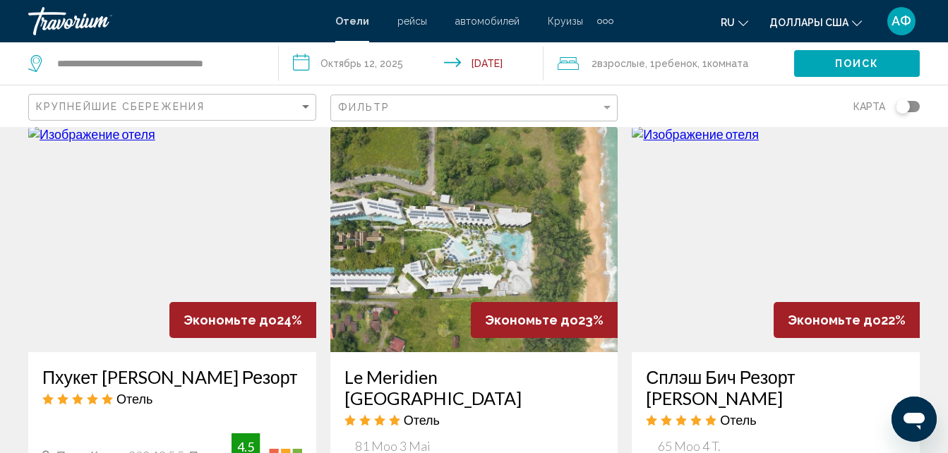
click at [149, 267] on img "Основное содержание" at bounding box center [172, 239] width 288 height 226
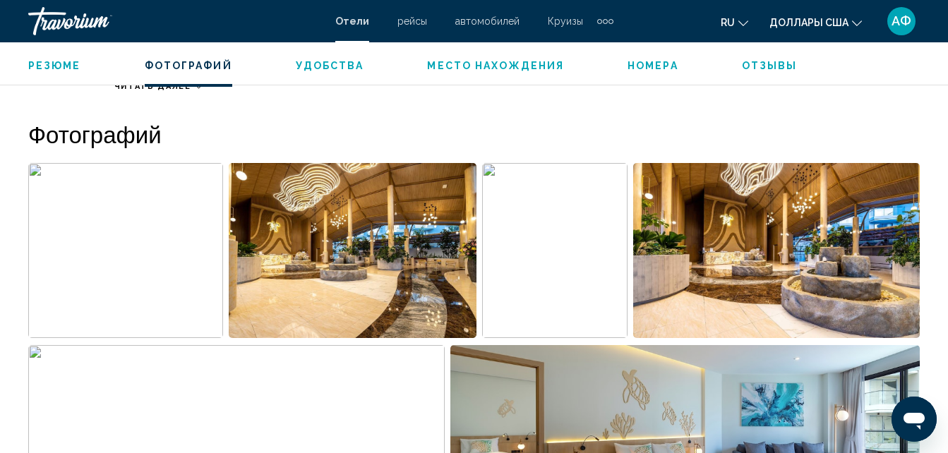
scroll to position [928, 0]
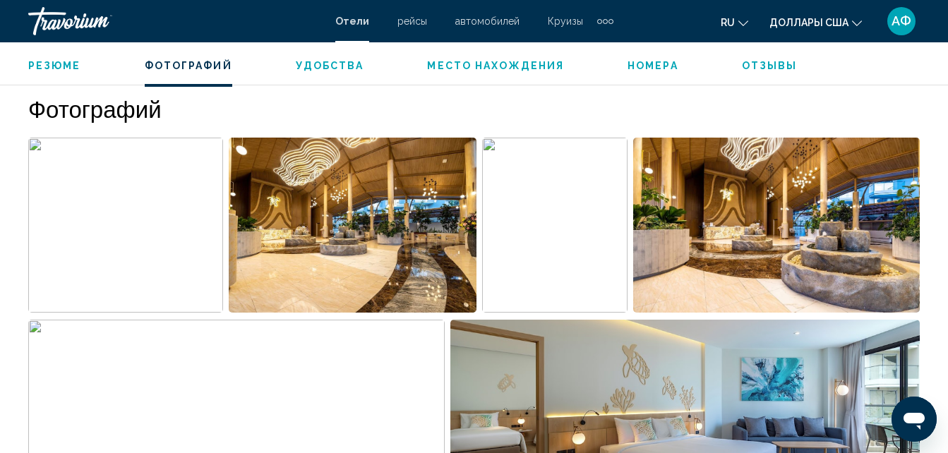
click at [136, 279] on img "Открыть полноэкранный слайдер изображений" at bounding box center [125, 225] width 195 height 175
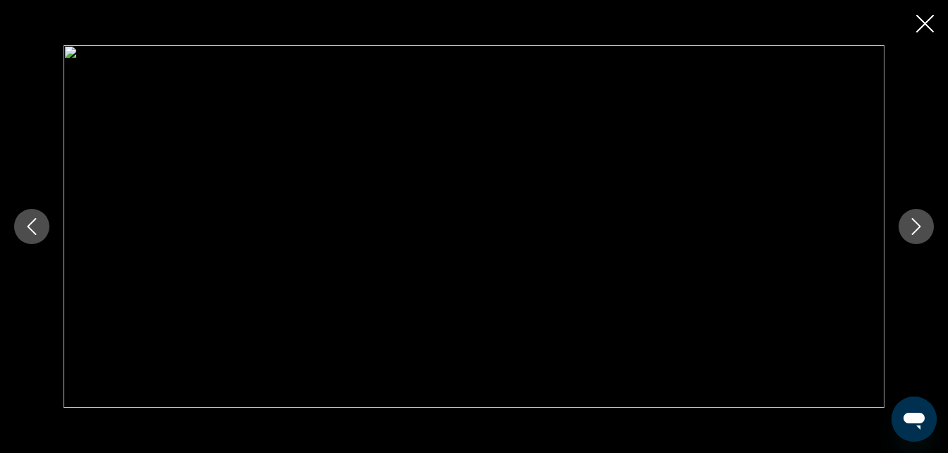
click at [907, 232] on button "Следующее изображение" at bounding box center [916, 226] width 35 height 35
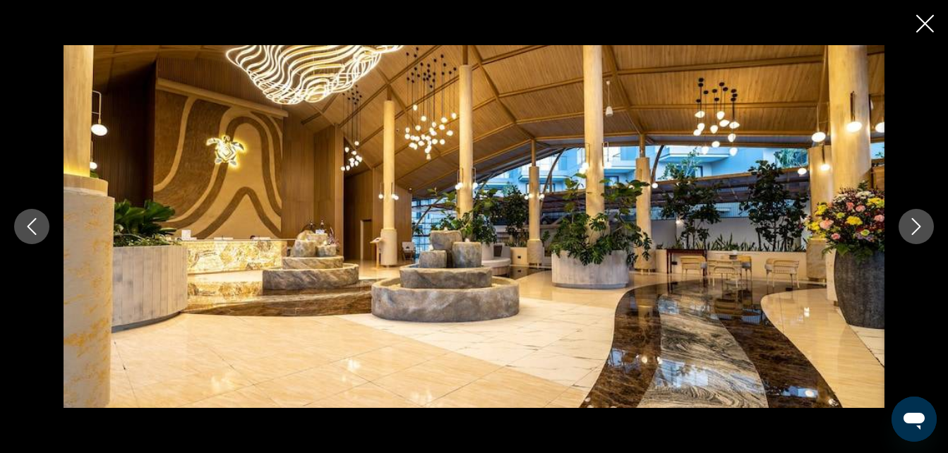
click at [907, 232] on button "Следующее изображение" at bounding box center [916, 226] width 35 height 35
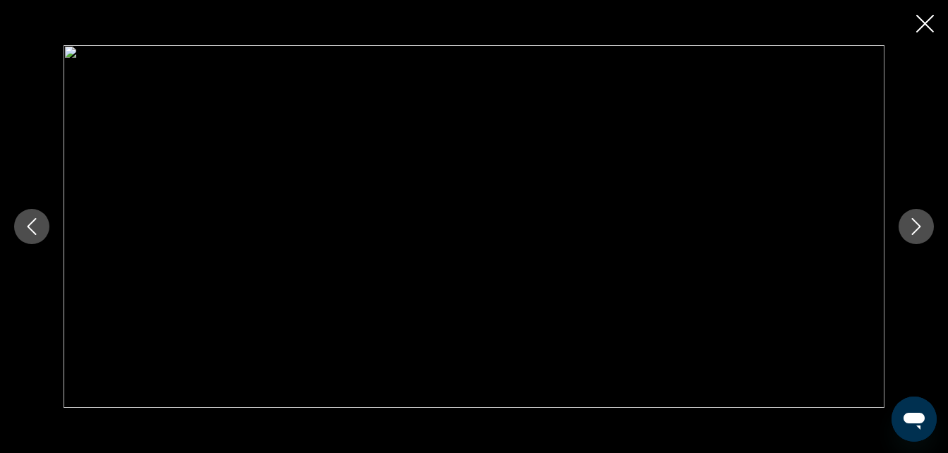
click at [908, 236] on button "Следующее изображение" at bounding box center [916, 226] width 35 height 35
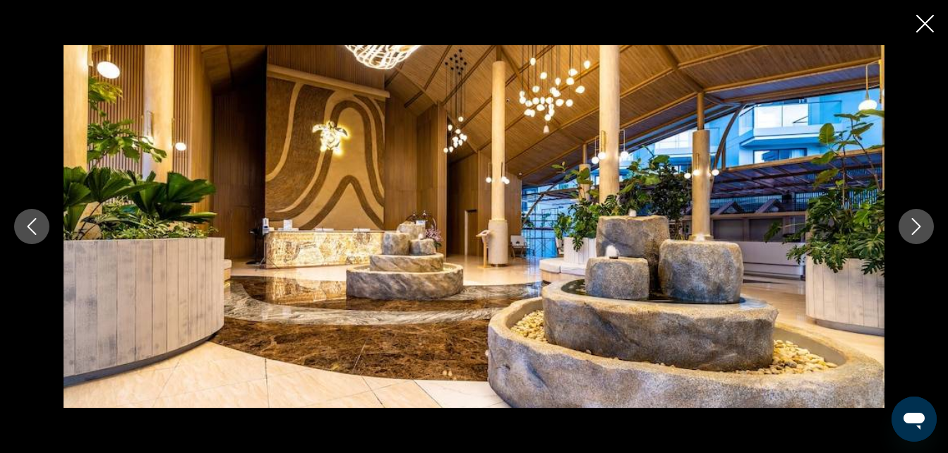
click at [908, 236] on button "Следующее изображение" at bounding box center [916, 226] width 35 height 35
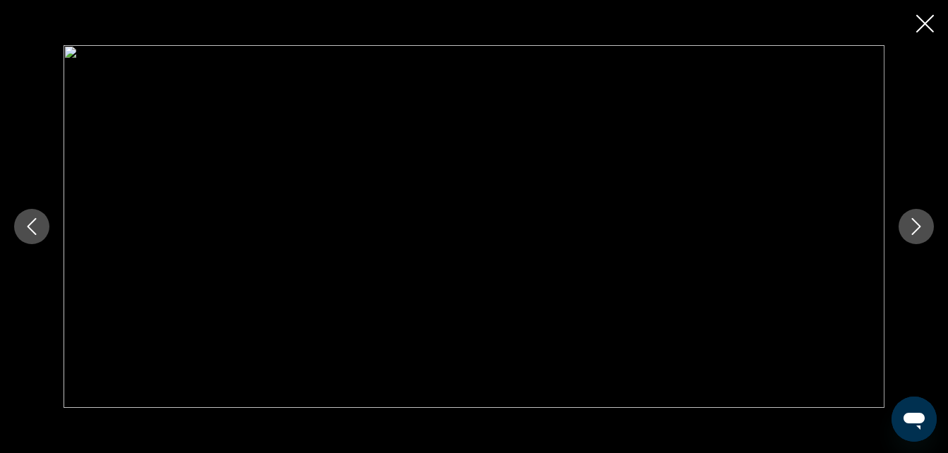
click at [908, 236] on button "Следующее изображение" at bounding box center [916, 226] width 35 height 35
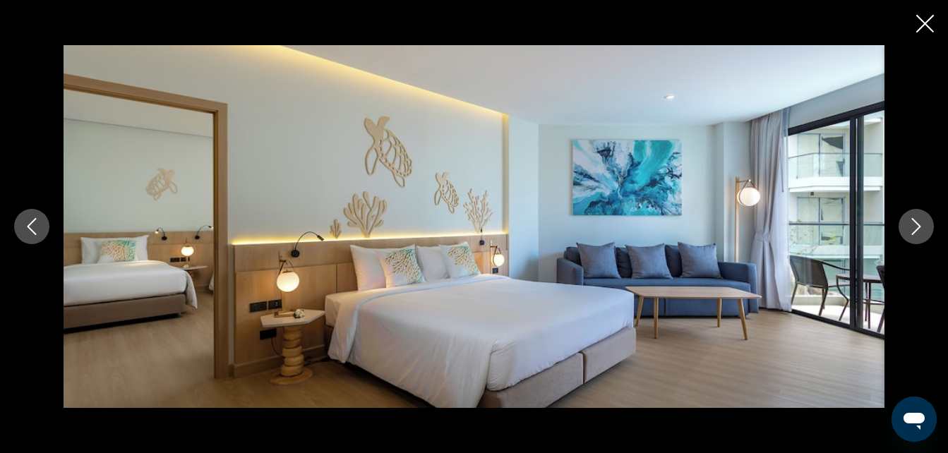
click at [907, 237] on button "Следующее изображение" at bounding box center [916, 226] width 35 height 35
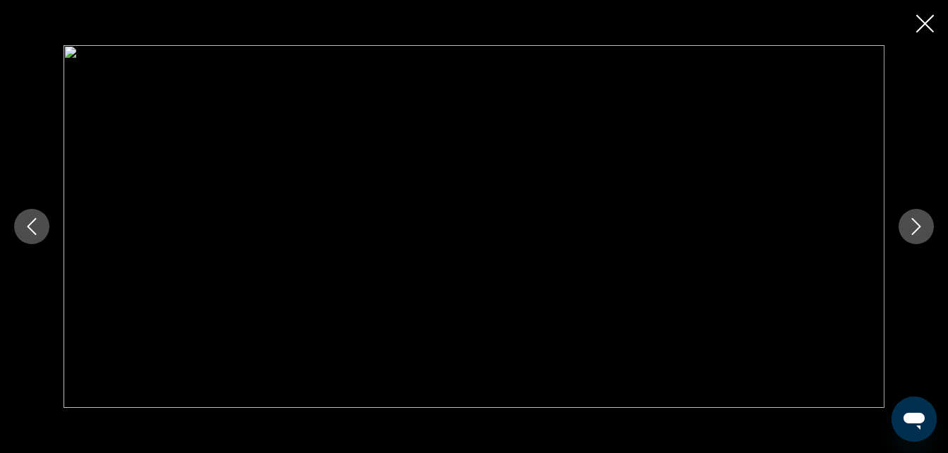
click at [907, 237] on button "Следующее изображение" at bounding box center [916, 226] width 35 height 35
click at [920, 227] on icon "Следующее изображение" at bounding box center [916, 226] width 9 height 17
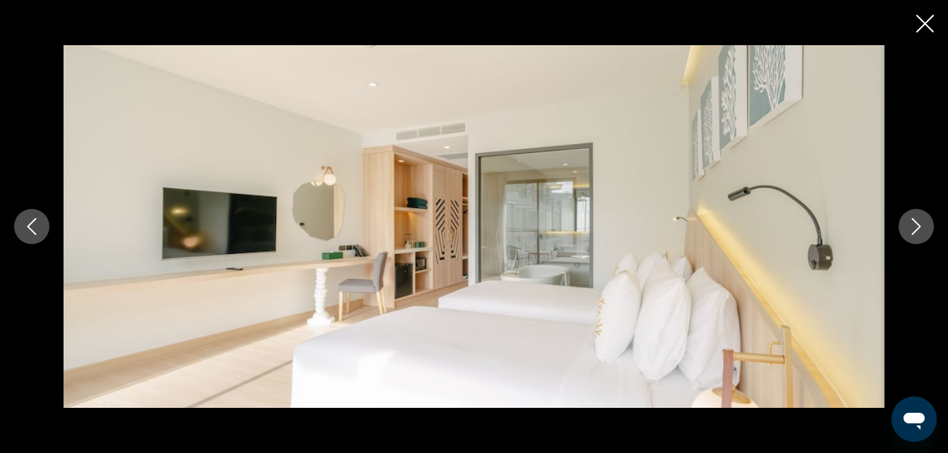
click at [920, 227] on icon "Следующее изображение" at bounding box center [916, 226] width 9 height 17
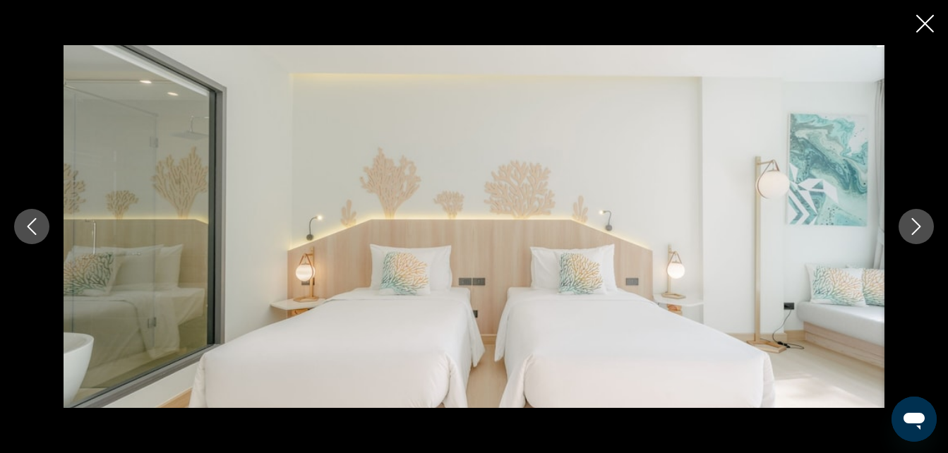
click at [916, 229] on icon "Следующее изображение" at bounding box center [916, 226] width 17 height 17
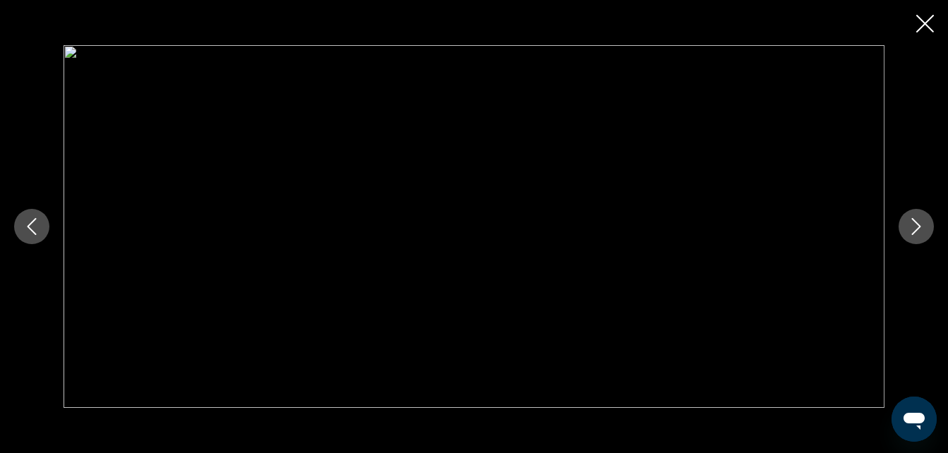
click at [916, 229] on icon "Следующее изображение" at bounding box center [916, 226] width 17 height 17
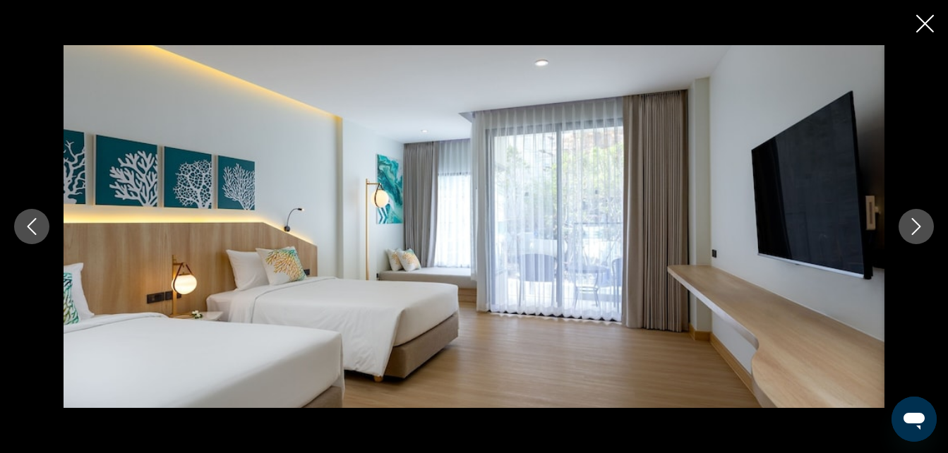
click at [916, 229] on icon "Следующее изображение" at bounding box center [916, 226] width 17 height 17
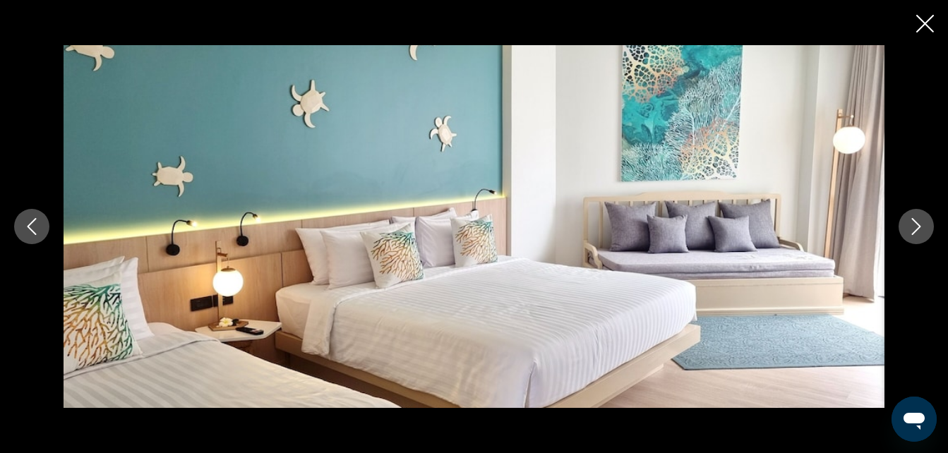
click at [916, 229] on icon "Следующее изображение" at bounding box center [916, 226] width 17 height 17
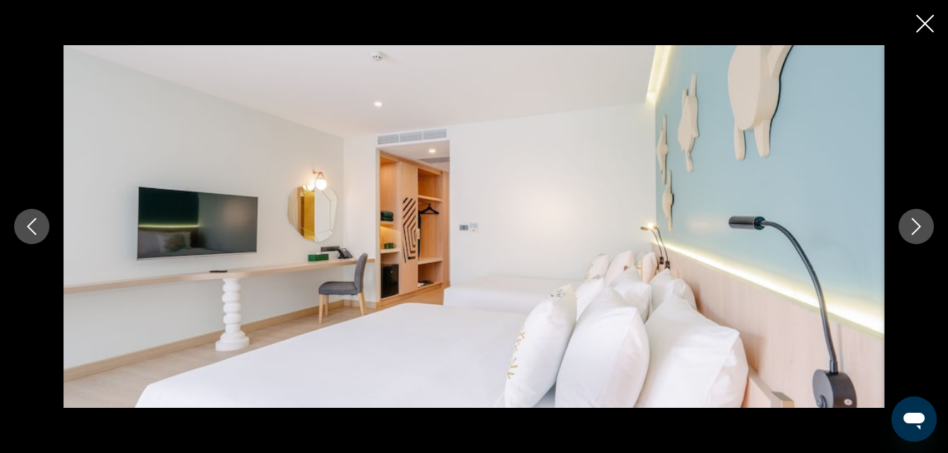
click at [916, 229] on icon "Следующее изображение" at bounding box center [916, 226] width 17 height 17
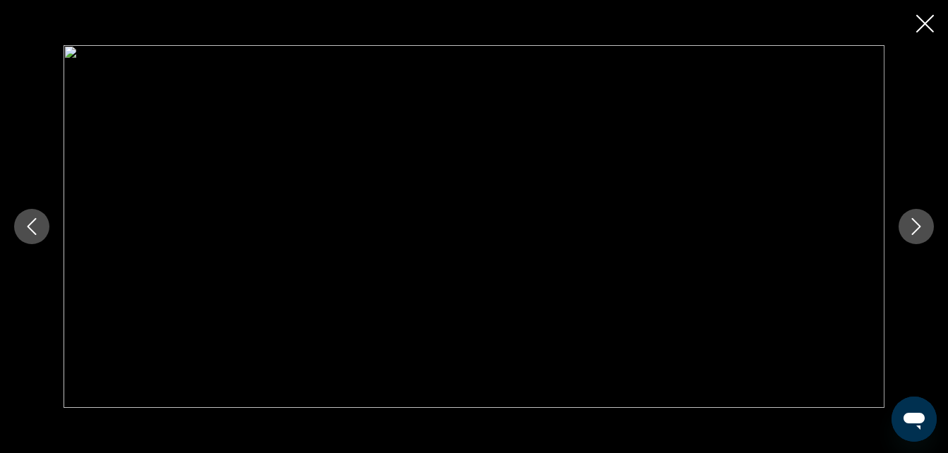
click at [916, 229] on icon "Следующее изображение" at bounding box center [916, 226] width 17 height 17
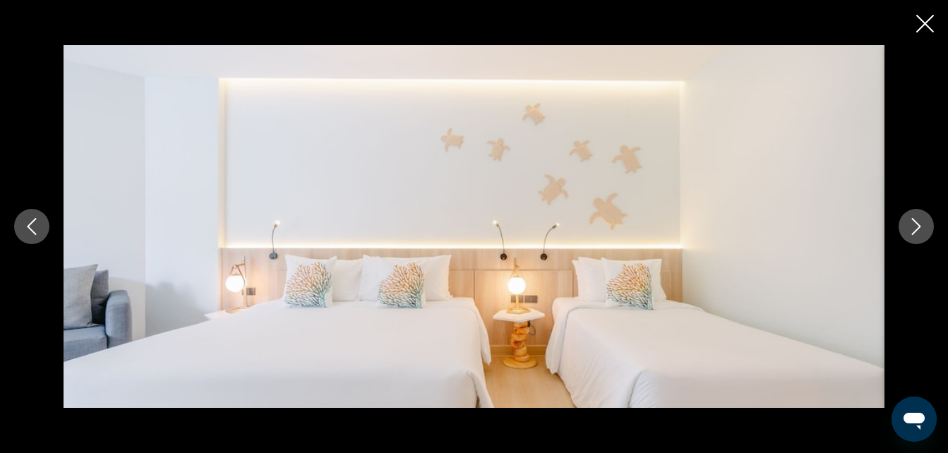
click at [916, 229] on icon "Следующее изображение" at bounding box center [916, 226] width 17 height 17
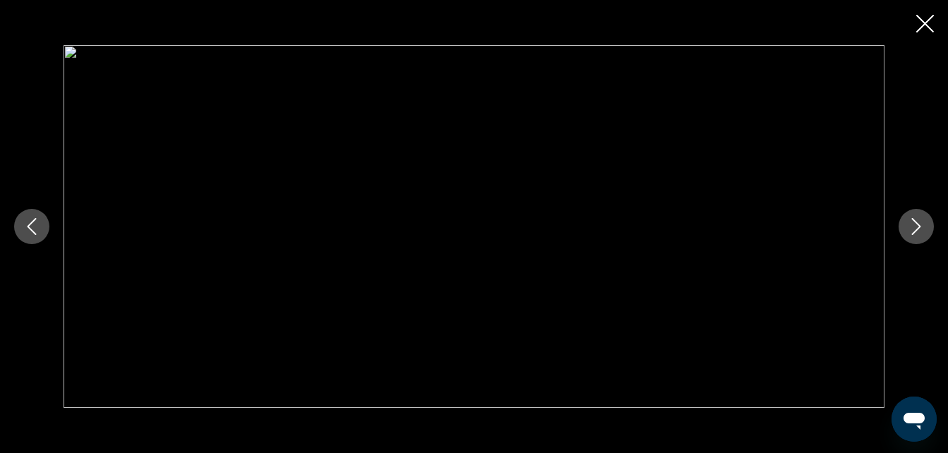
click at [925, 13] on div "Основное содержание" at bounding box center [474, 226] width 948 height 453
click at [924, 29] on icon "Закрыть слайд-шоу" at bounding box center [925, 24] width 18 height 18
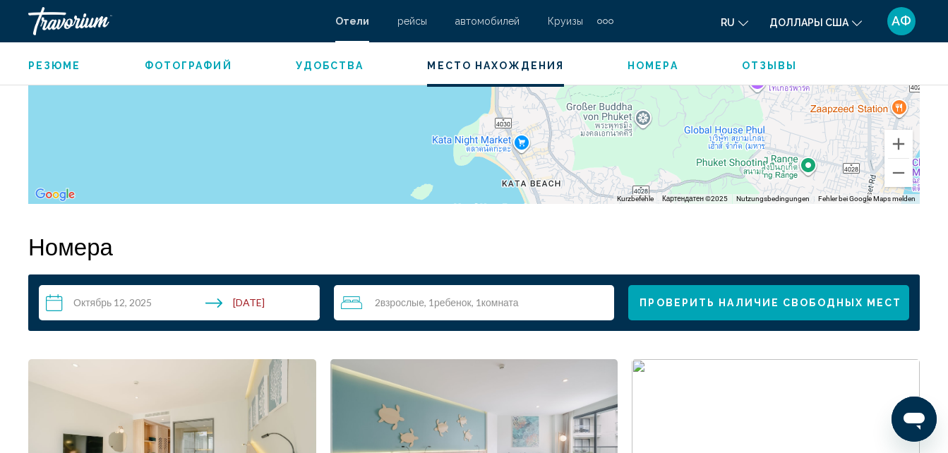
scroll to position [1704, 0]
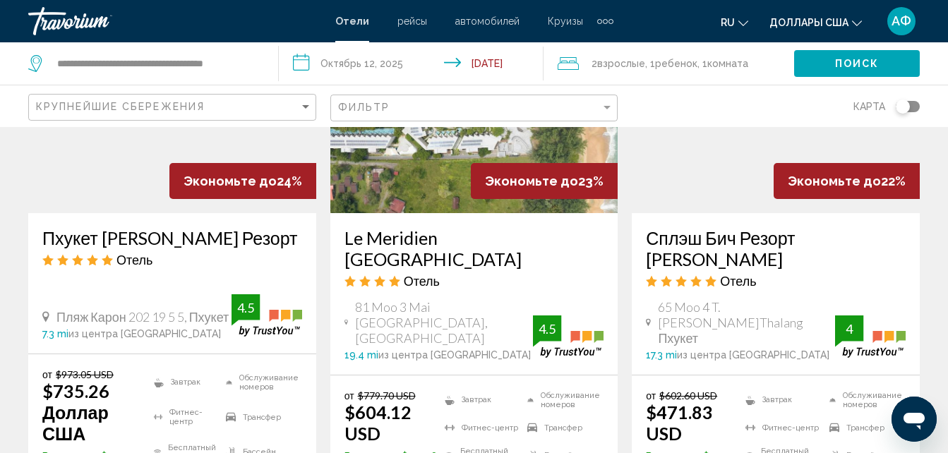
scroll to position [706, 0]
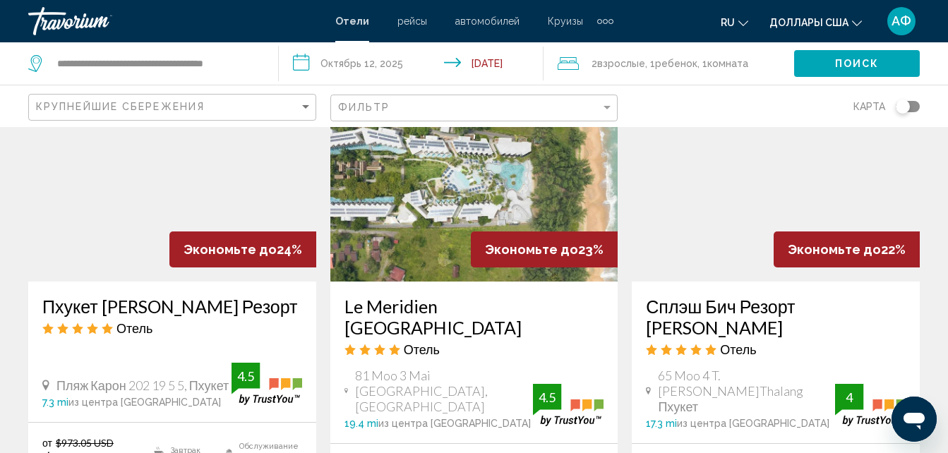
click at [769, 210] on img "Основное содержание" at bounding box center [776, 169] width 288 height 226
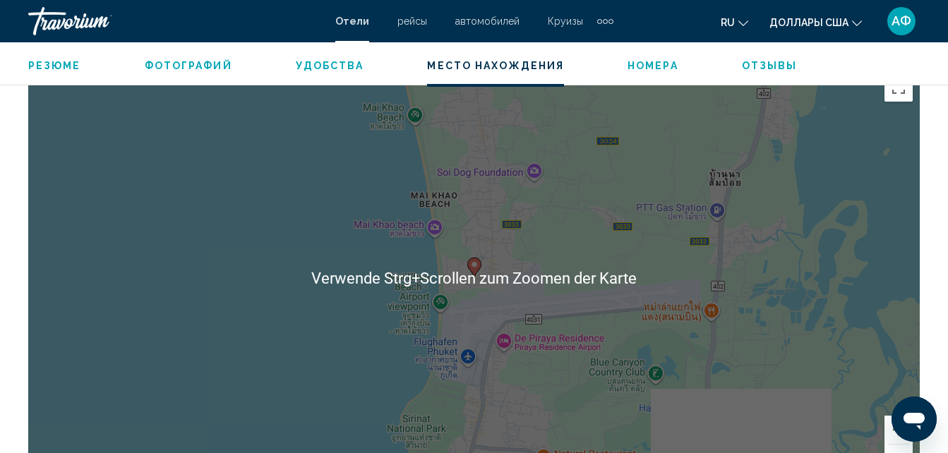
scroll to position [1563, 0]
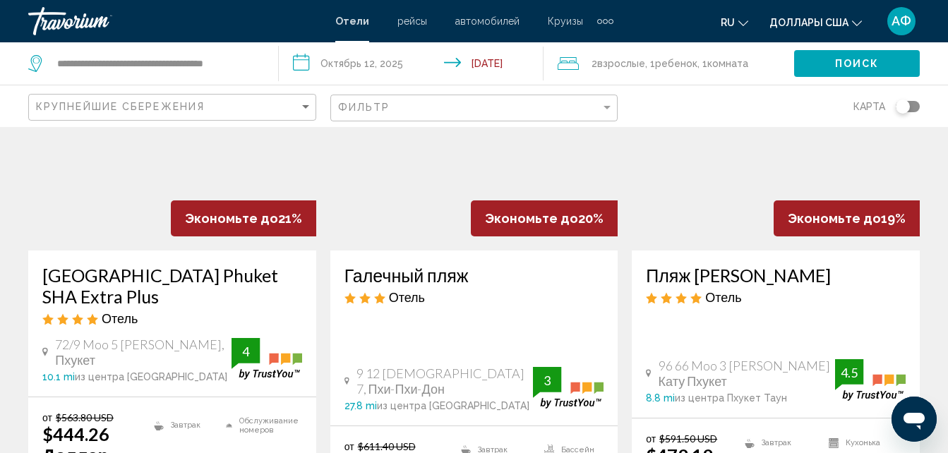
scroll to position [1271, 0]
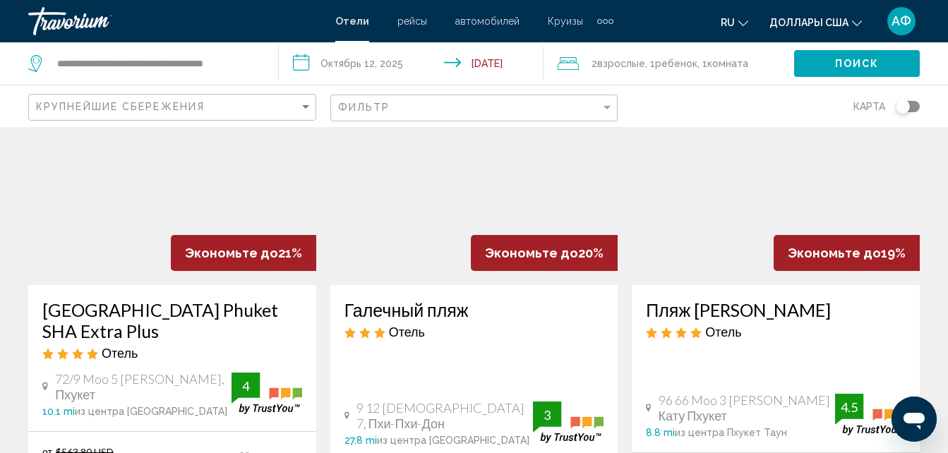
click at [733, 236] on img "Основное содержание" at bounding box center [776, 172] width 288 height 226
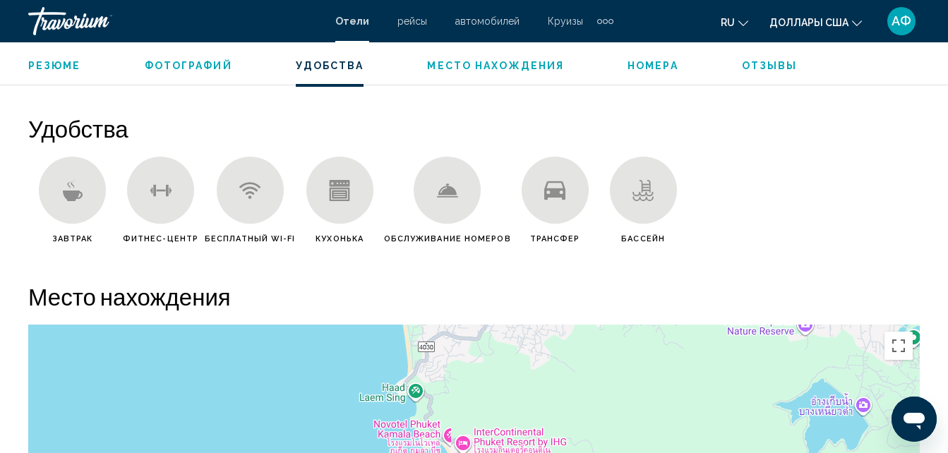
scroll to position [1331, 0]
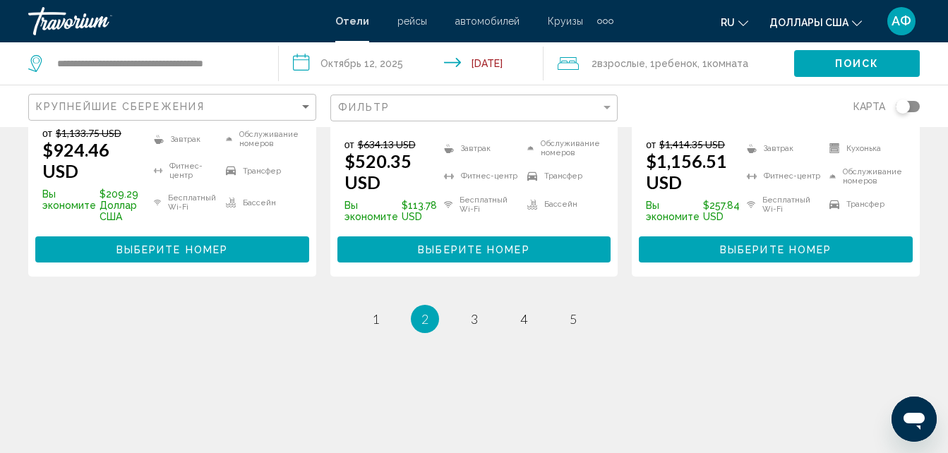
scroll to position [2188, 0]
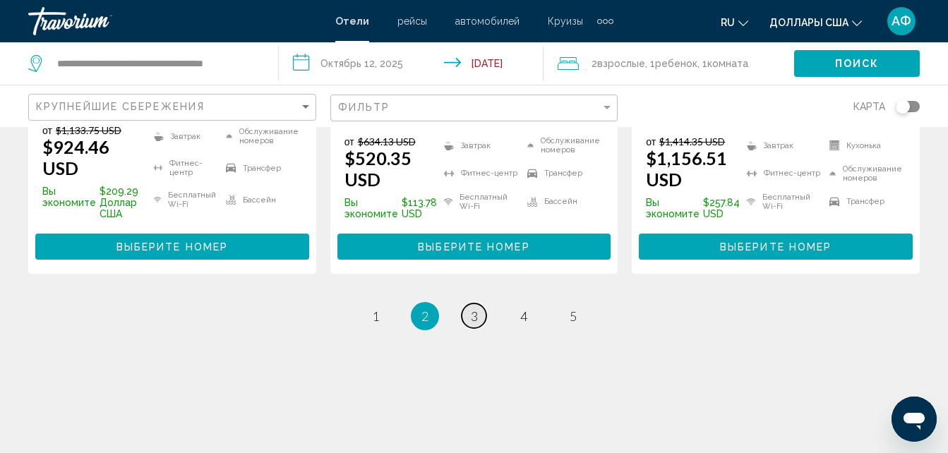
click at [475, 308] on span "3" at bounding box center [474, 316] width 7 height 16
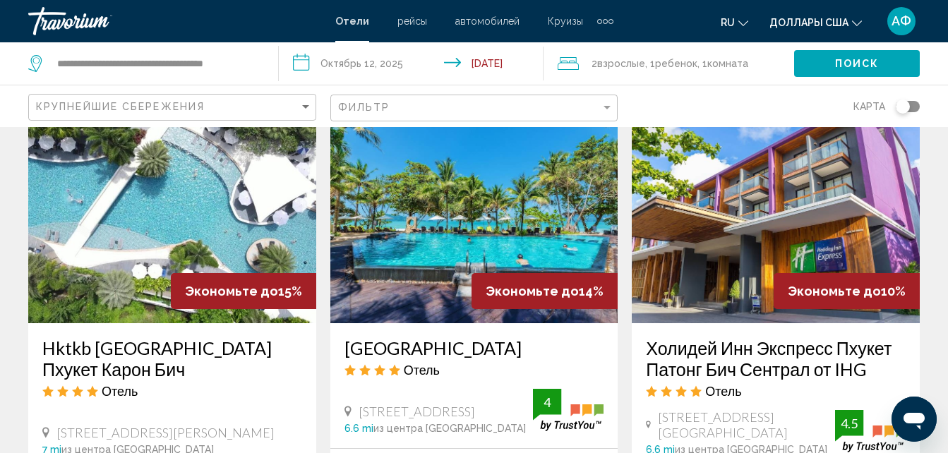
scroll to position [1200, 0]
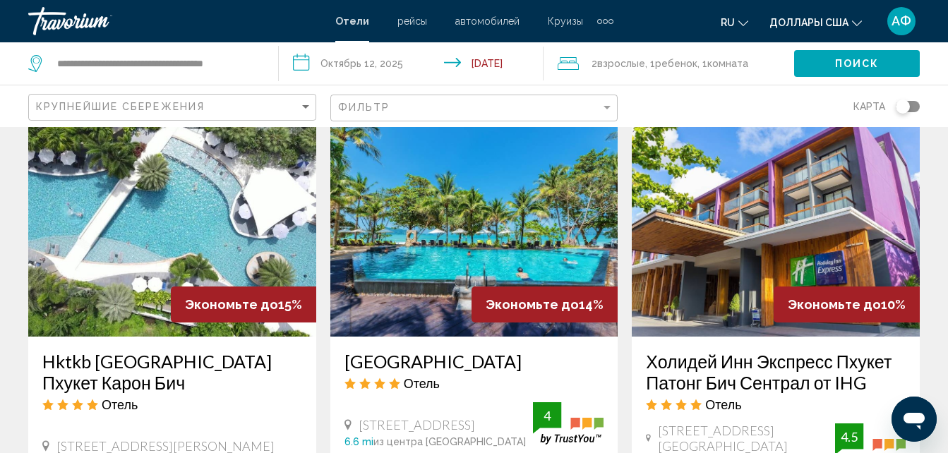
click at [140, 351] on h3 "Hktkb [GEOGRAPHIC_DATA] Пхукет Карон Бич" at bounding box center [172, 372] width 260 height 42
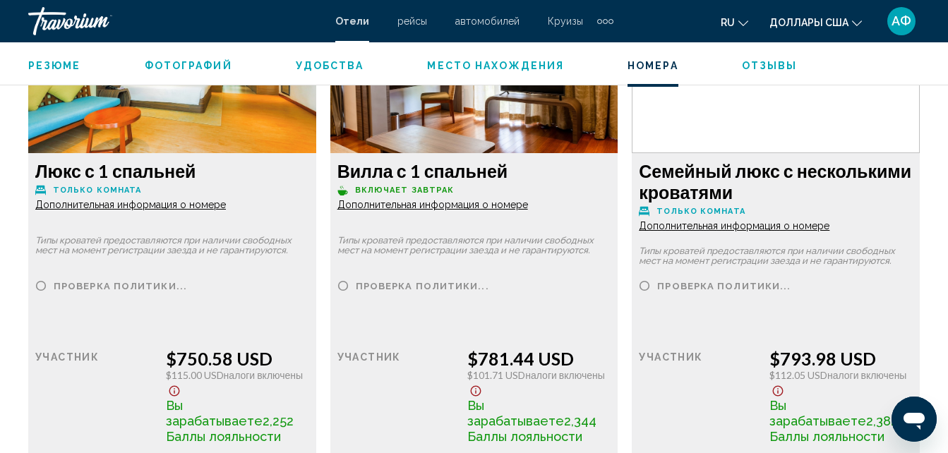
scroll to position [4388, 0]
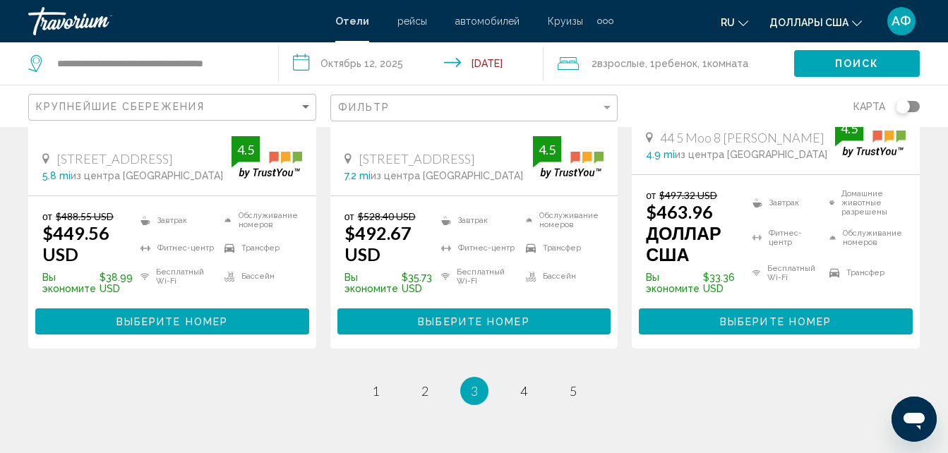
scroll to position [2177, 0]
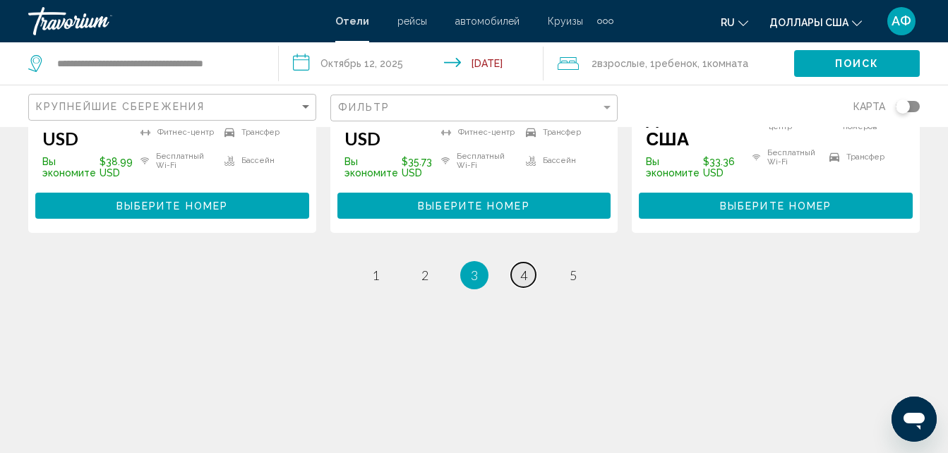
click at [516, 265] on link "страница 4" at bounding box center [523, 275] width 25 height 25
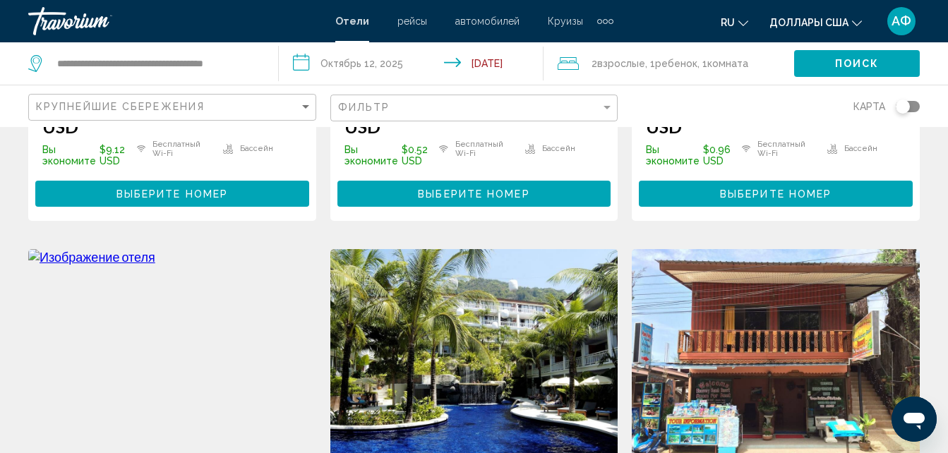
scroll to position [1623, 0]
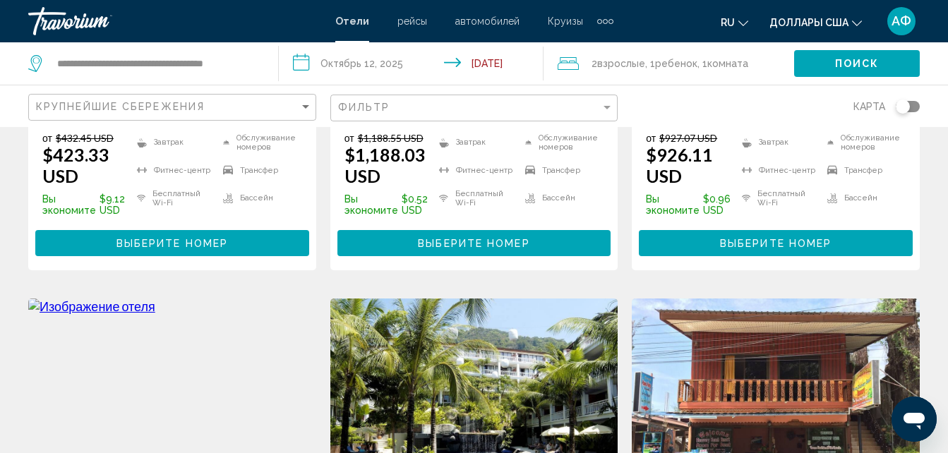
click at [200, 371] on img "Основное содержание" at bounding box center [172, 412] width 288 height 226
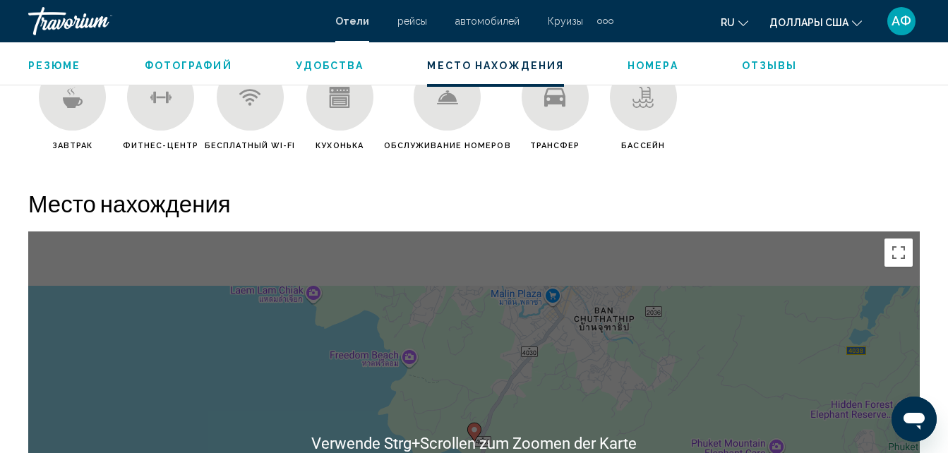
scroll to position [1422, 0]
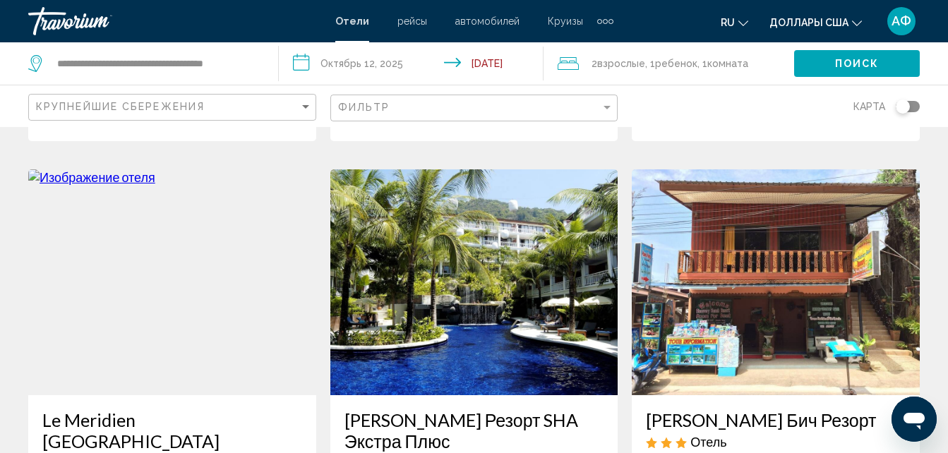
scroll to position [1765, 0]
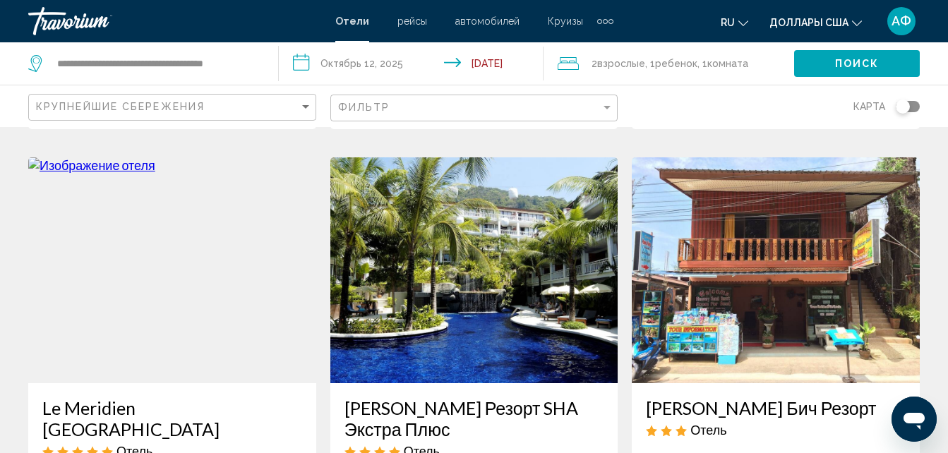
click at [800, 222] on img "Основное содержание" at bounding box center [776, 270] width 288 height 226
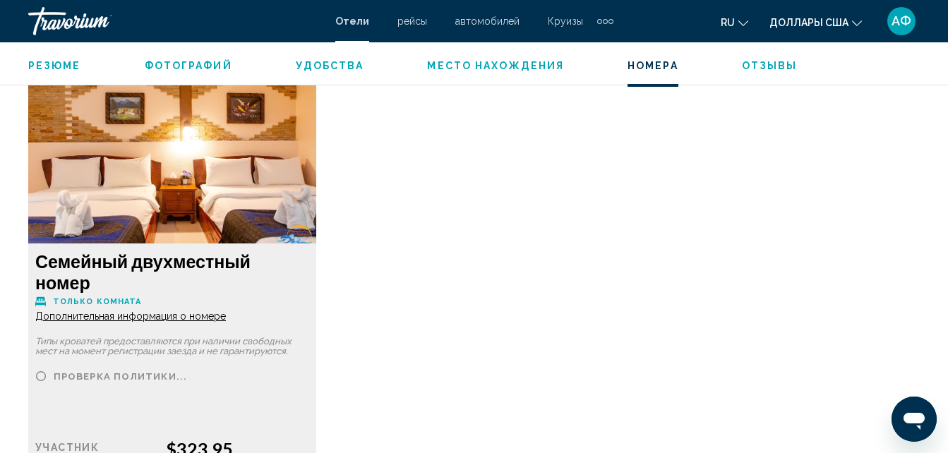
scroll to position [2339, 0]
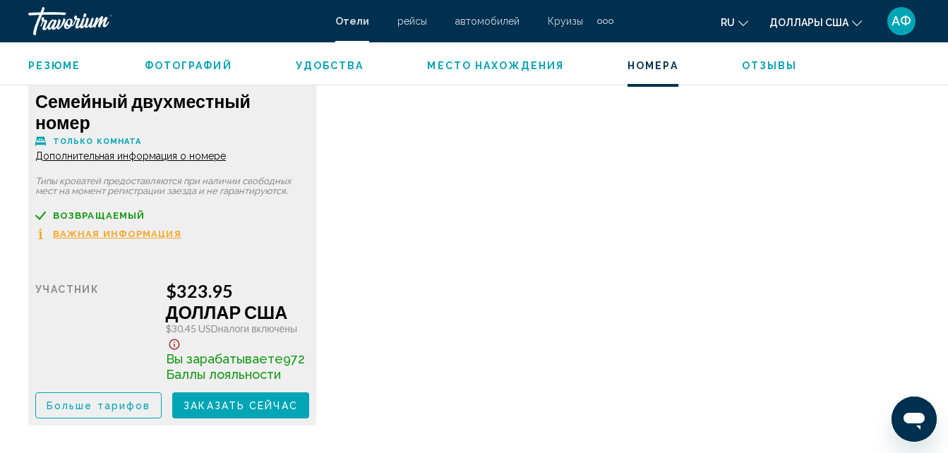
click at [135, 150] on span "Дополнительная информация о номере" at bounding box center [130, 155] width 191 height 11
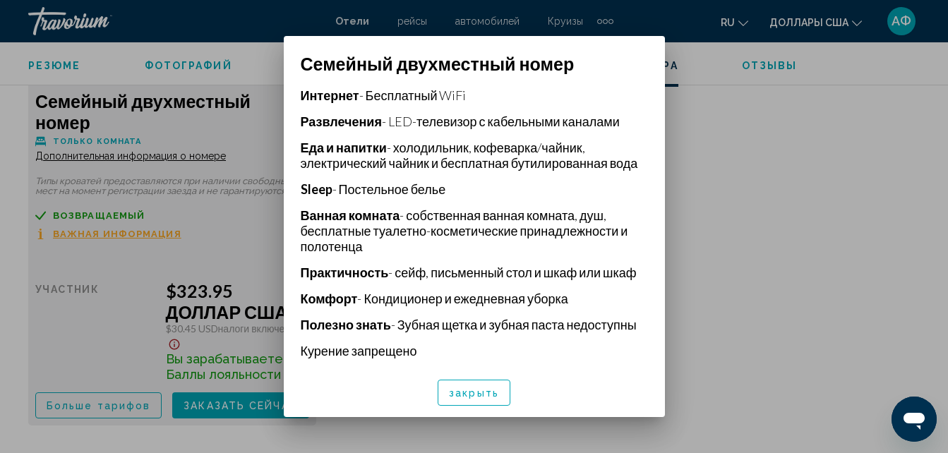
scroll to position [336, 0]
click at [464, 388] on span "закрыть" at bounding box center [474, 393] width 50 height 11
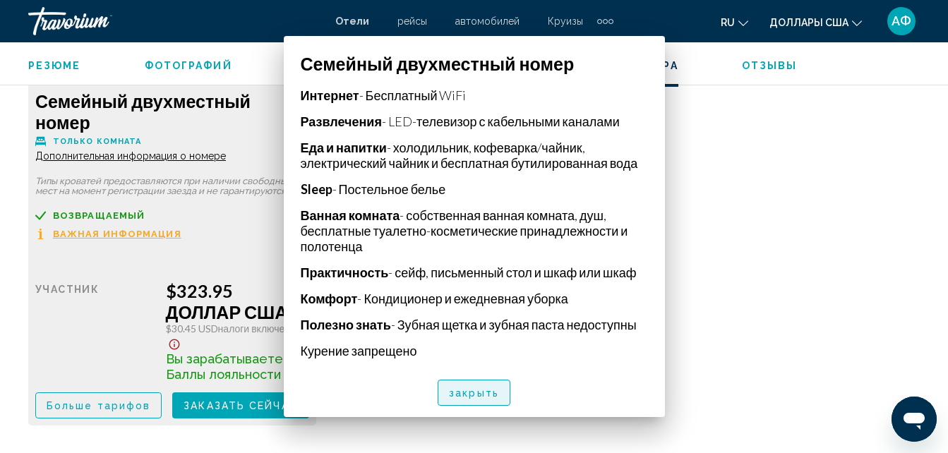
scroll to position [2339, 0]
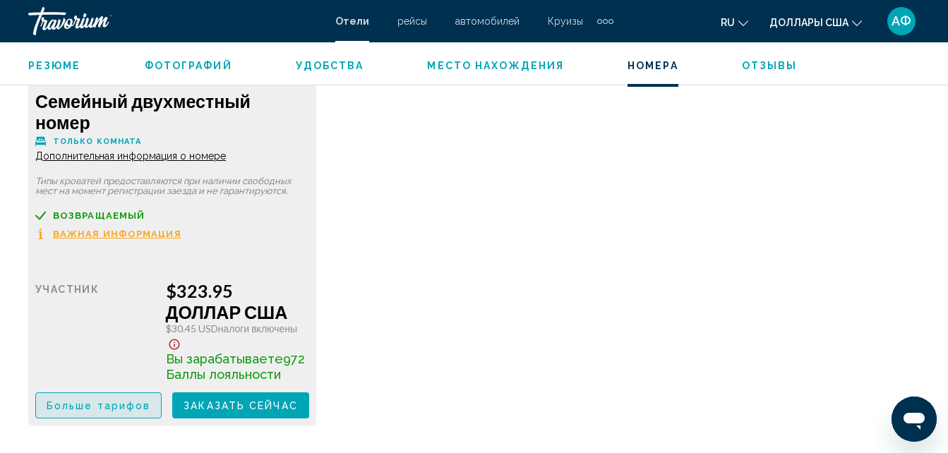
click at [61, 400] on span "Больше тарифов" at bounding box center [99, 405] width 104 height 11
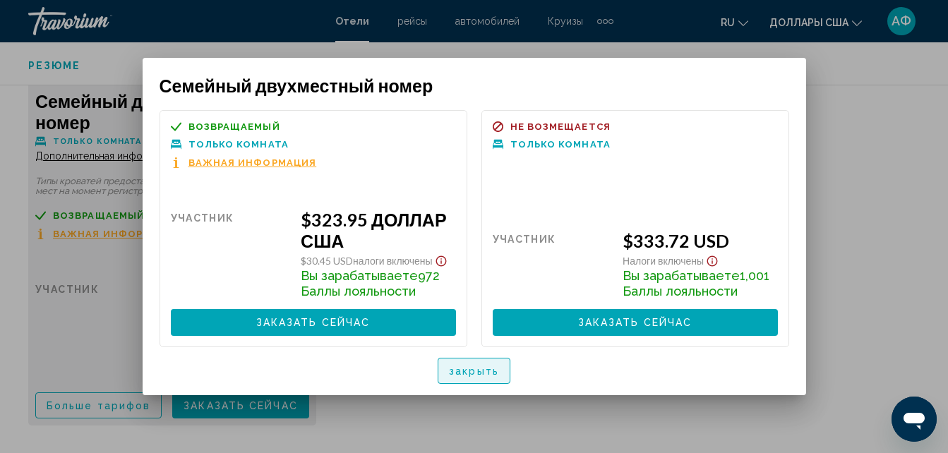
click at [472, 374] on span "закрыть" at bounding box center [474, 371] width 50 height 11
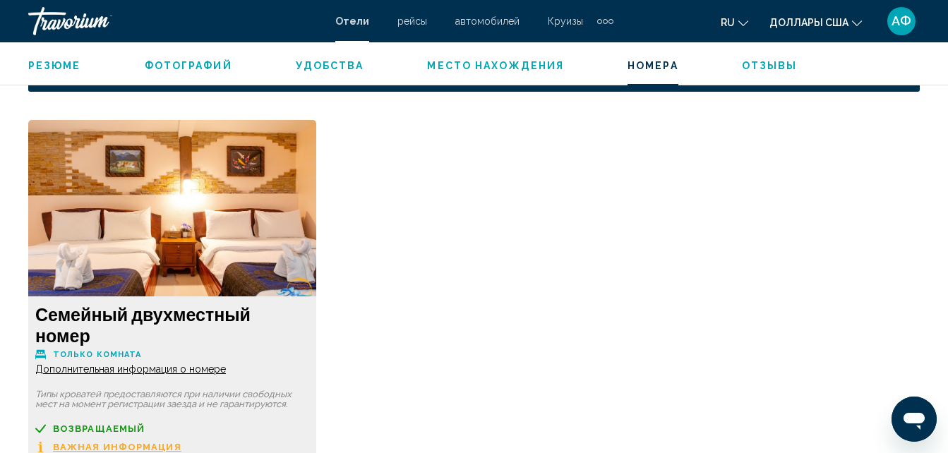
scroll to position [2127, 0]
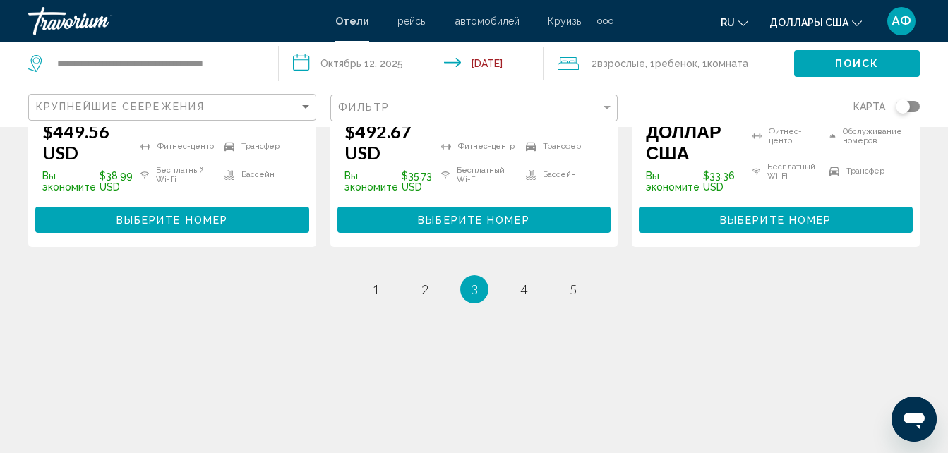
scroll to position [2177, 0]
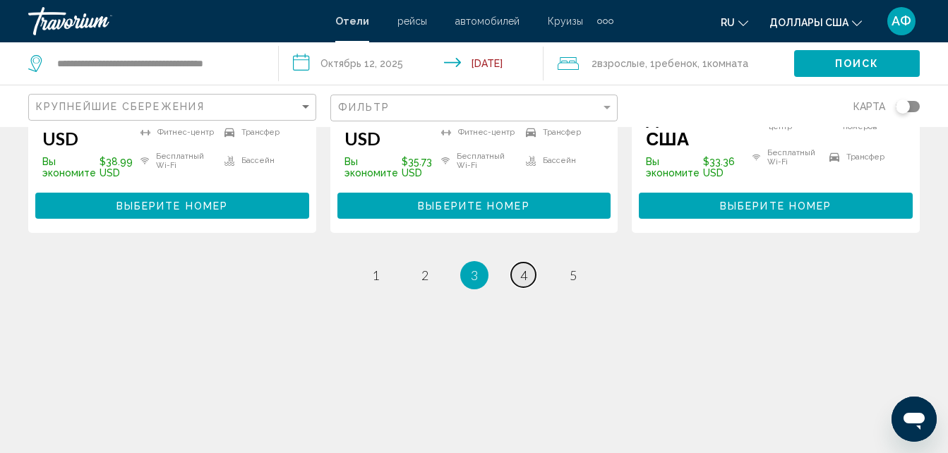
click at [524, 268] on span "4" at bounding box center [523, 276] width 7 height 16
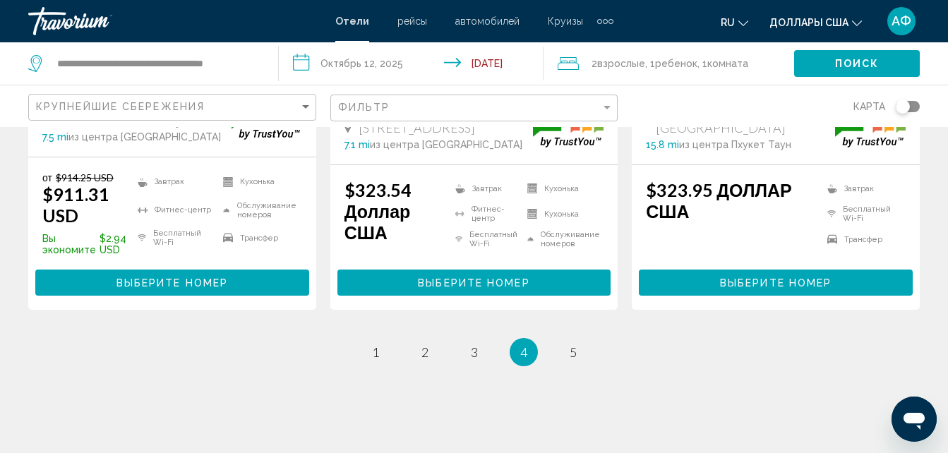
scroll to position [2159, 0]
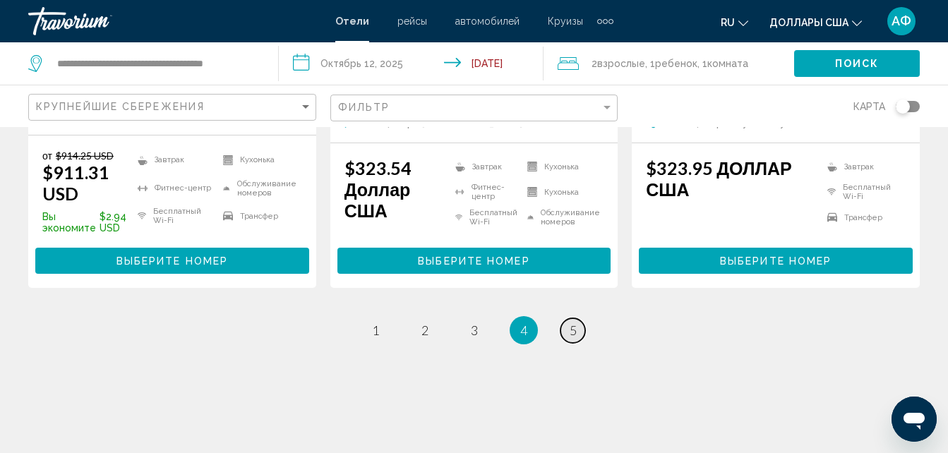
click at [572, 323] on span "5" at bounding box center [573, 331] width 7 height 16
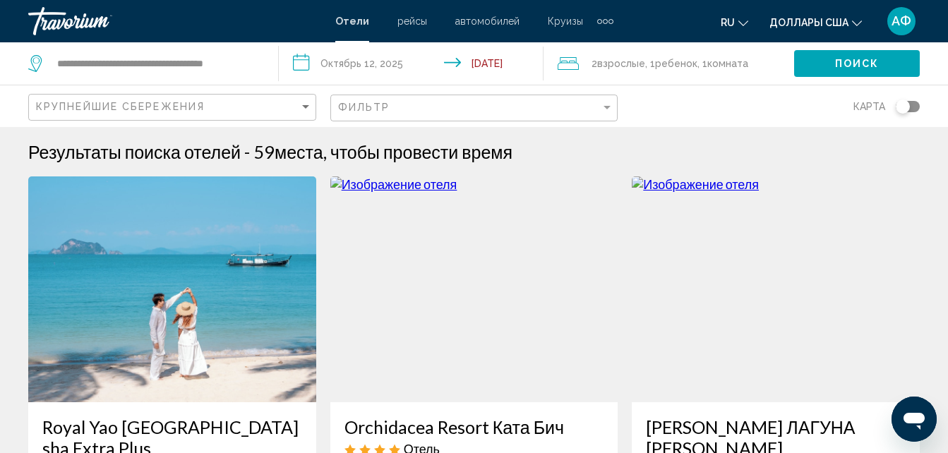
click at [167, 332] on img "Основное содержание" at bounding box center [172, 289] width 288 height 226
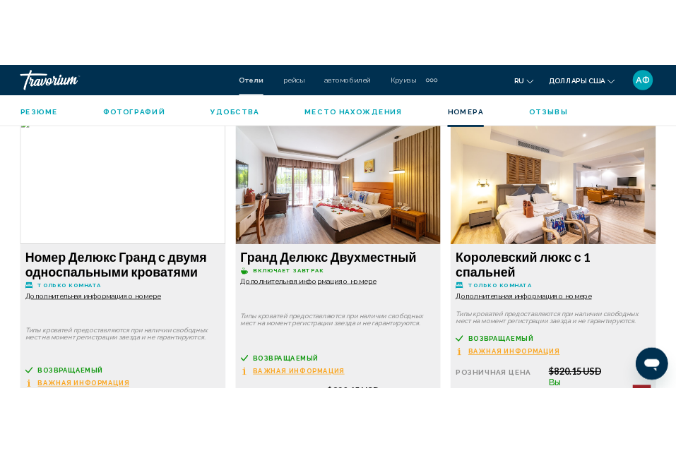
scroll to position [2451, 0]
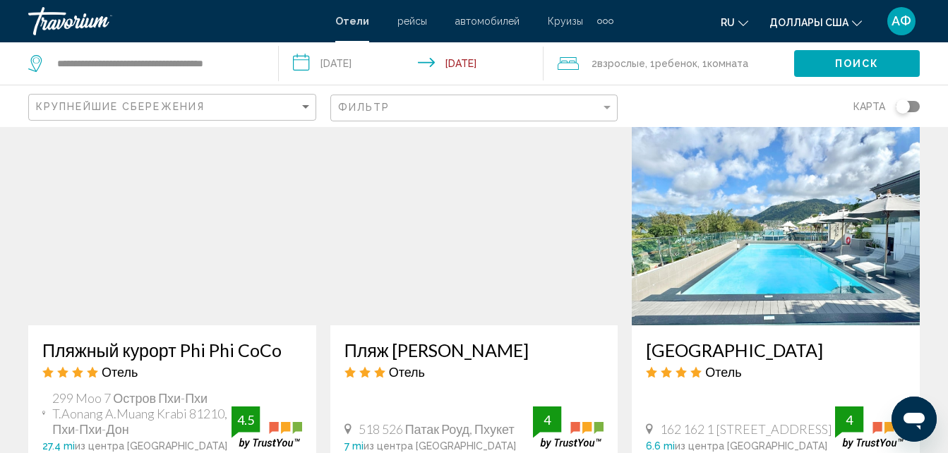
scroll to position [1200, 0]
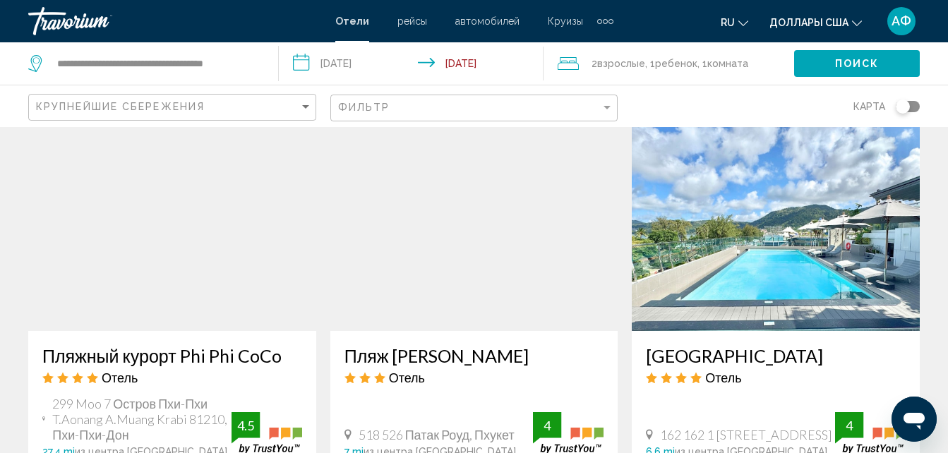
click at [270, 236] on img "Основное содержание" at bounding box center [172, 218] width 288 height 226
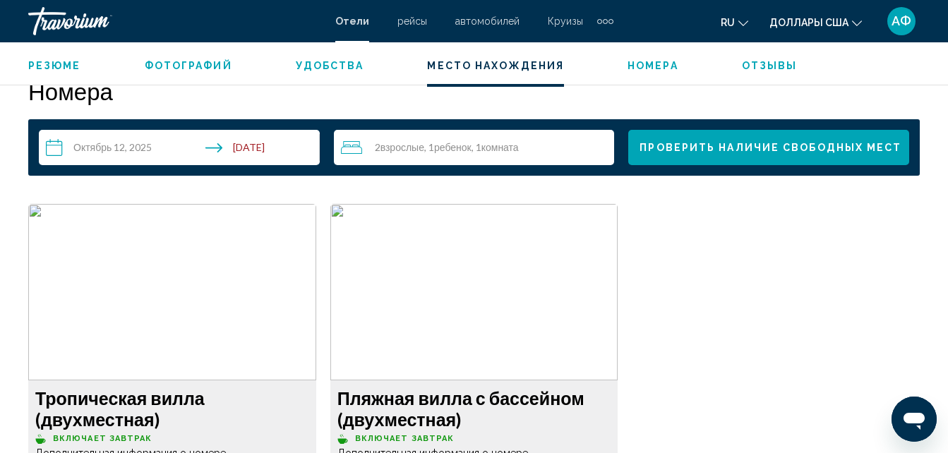
scroll to position [1845, 0]
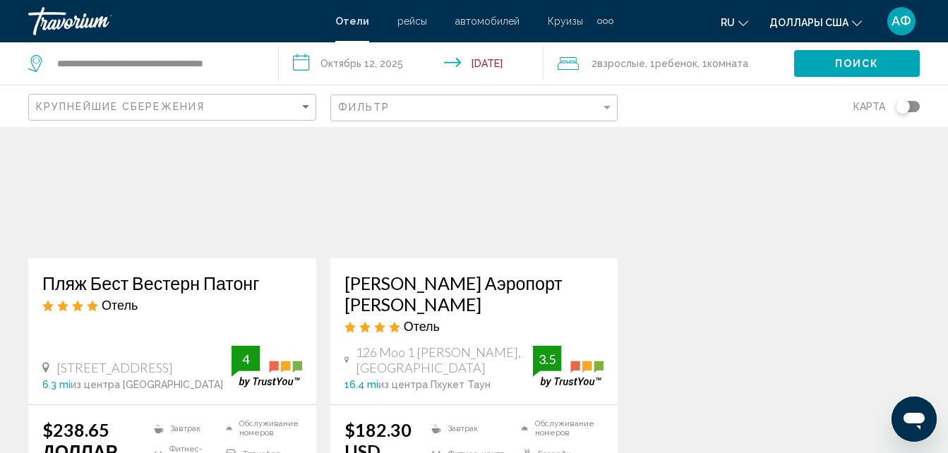
scroll to position [1765, 0]
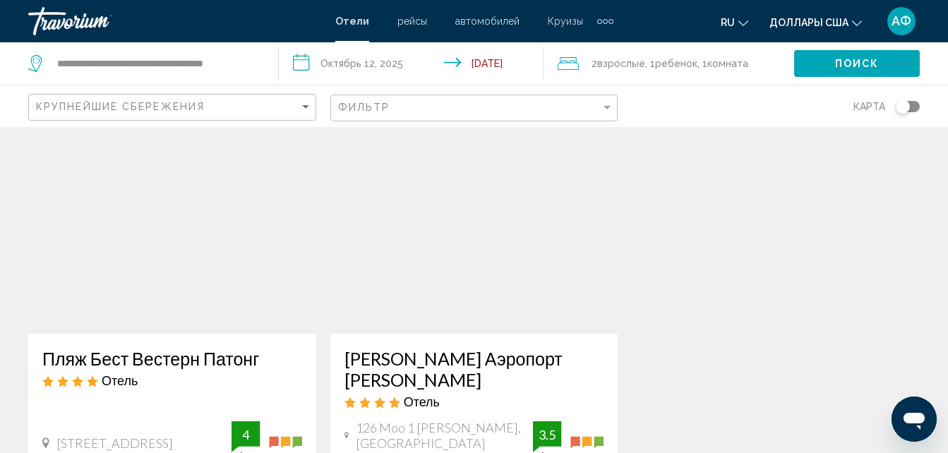
click at [283, 275] on img "Основное содержание" at bounding box center [172, 221] width 288 height 226
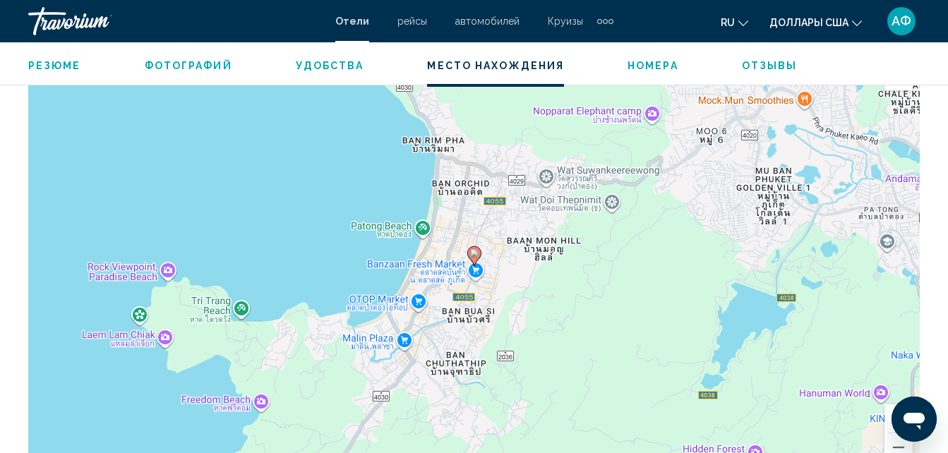
scroll to position [1633, 0]
